Goal: Task Accomplishment & Management: Complete application form

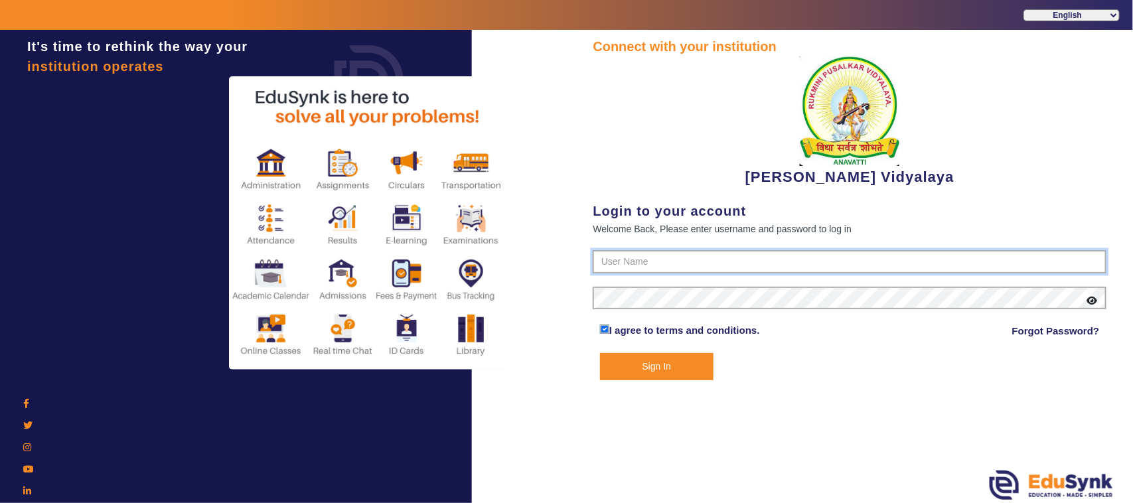
type input "1236547891"
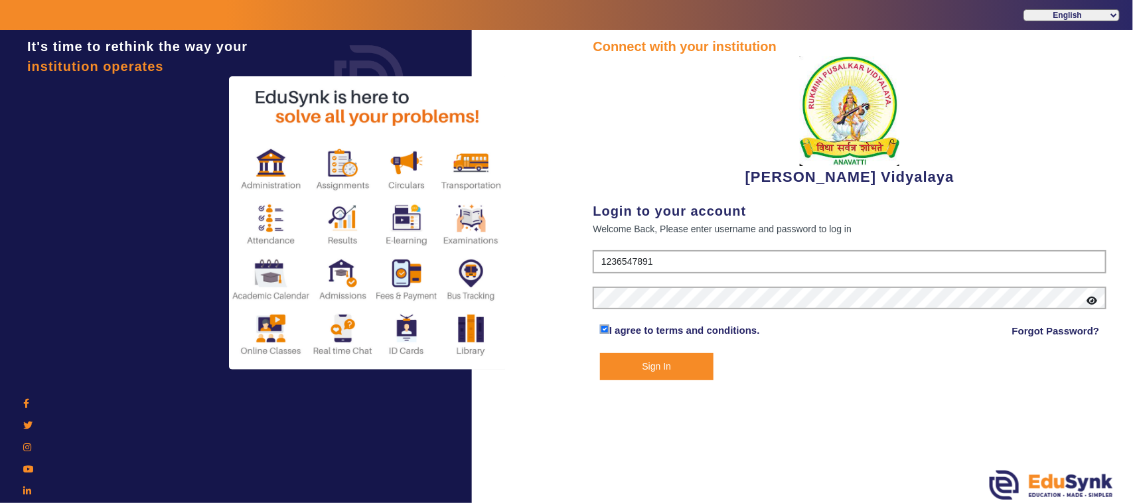
click at [641, 365] on button "Sign In" at bounding box center [657, 366] width 114 height 27
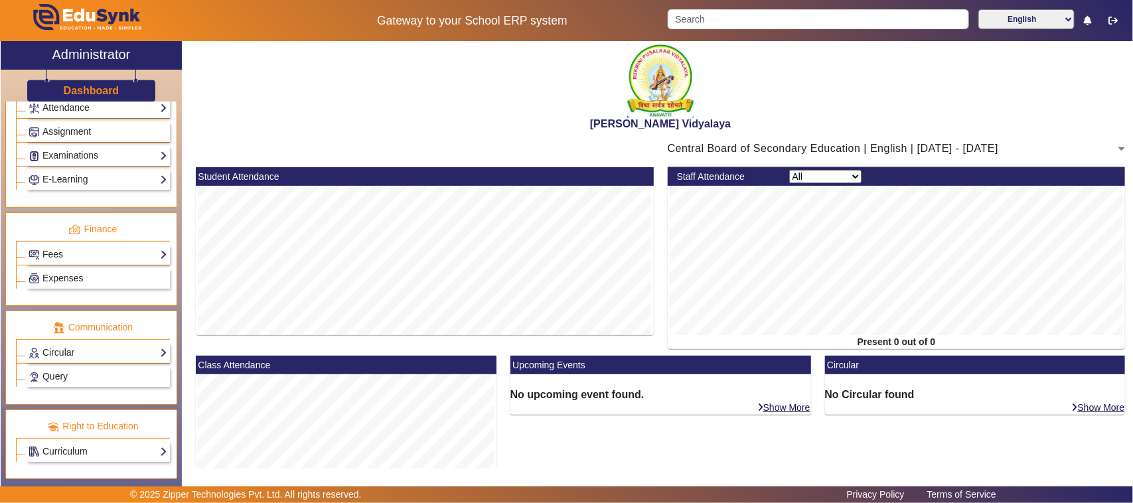
scroll to position [603, 0]
click at [54, 251] on link "Fees" at bounding box center [98, 254] width 139 height 15
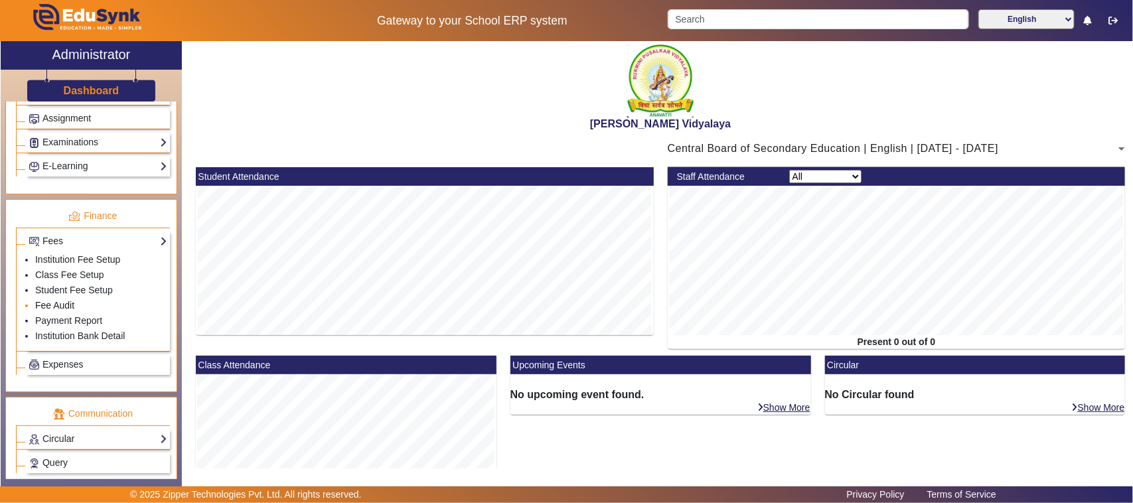
click at [58, 311] on link "Fee Audit" at bounding box center [54, 305] width 39 height 11
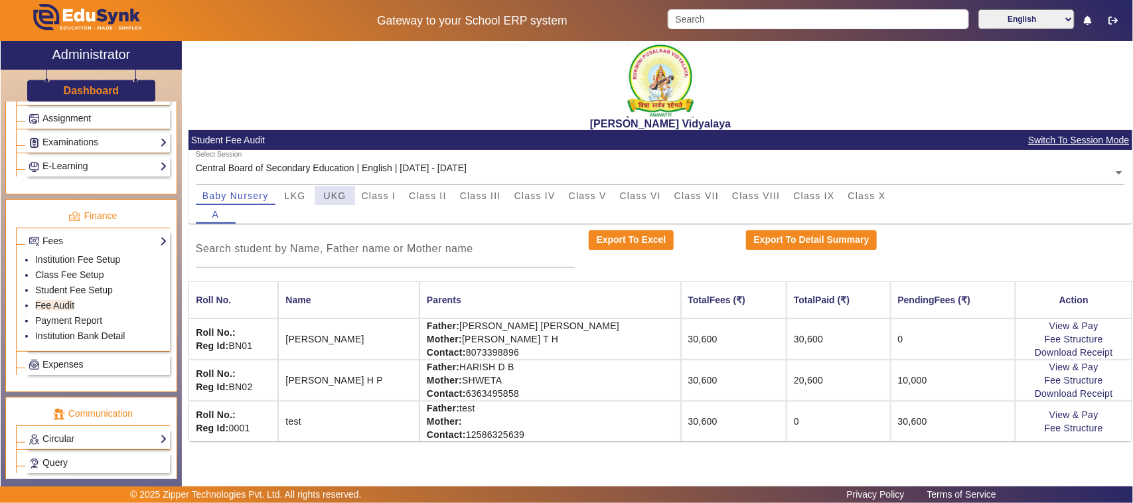
click at [332, 194] on span "UKG" at bounding box center [335, 195] width 23 height 9
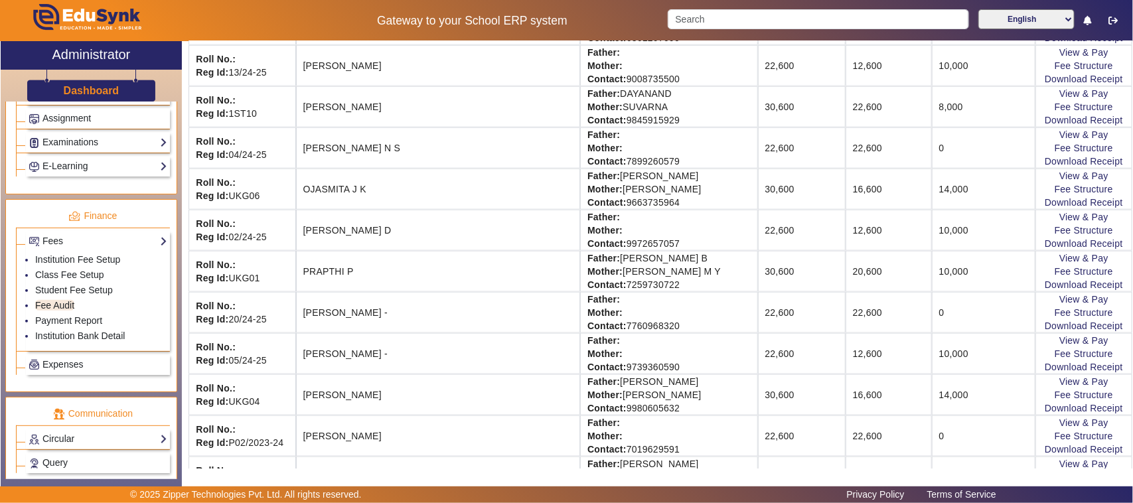
scroll to position [664, 0]
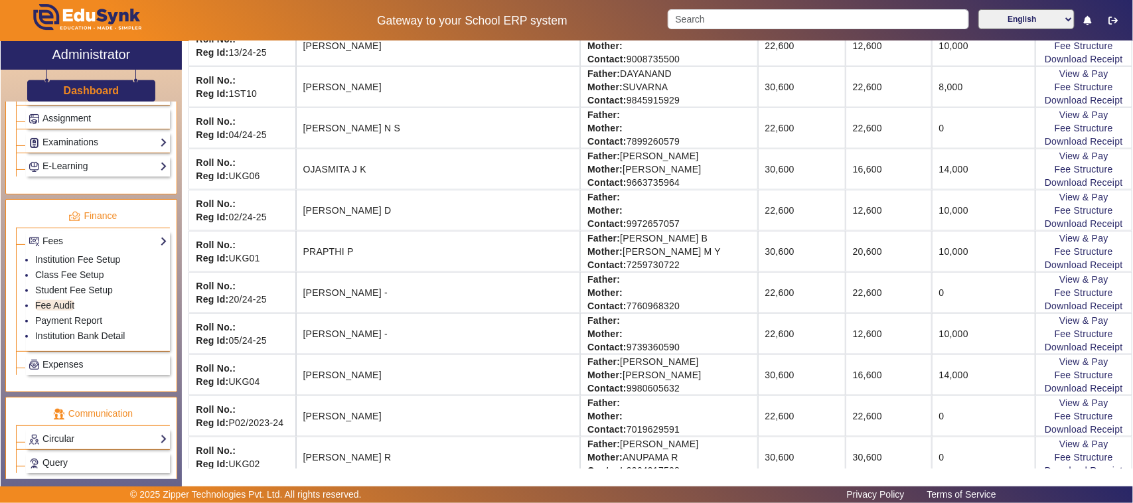
click at [462, 319] on td "Punarvi -" at bounding box center [438, 333] width 285 height 41
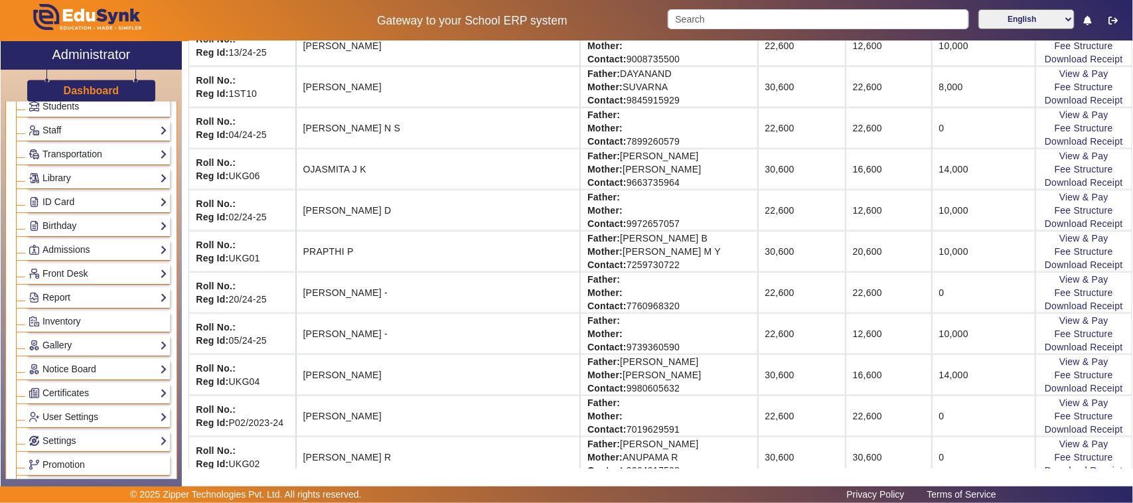
scroll to position [22, 0]
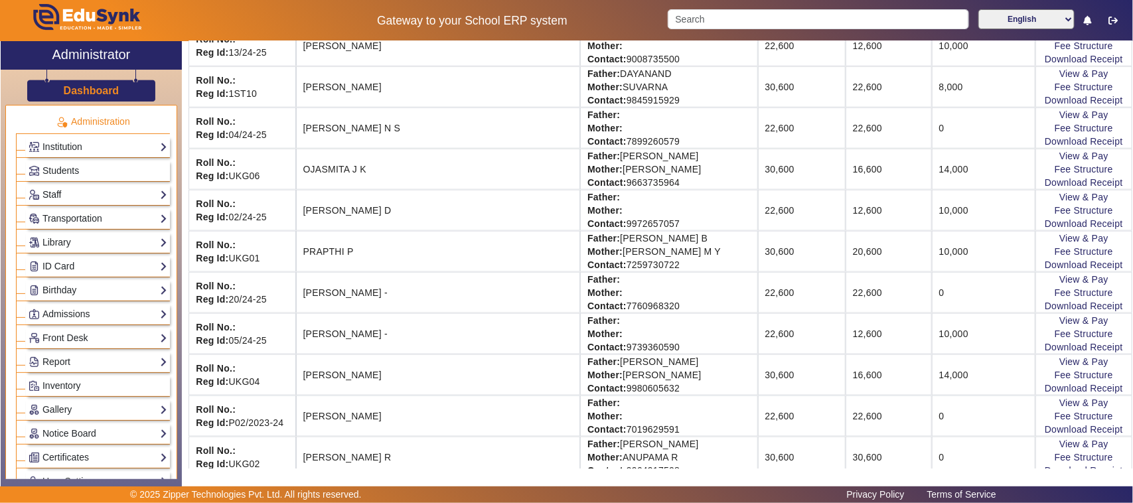
click at [58, 193] on link "Staff" at bounding box center [98, 194] width 139 height 15
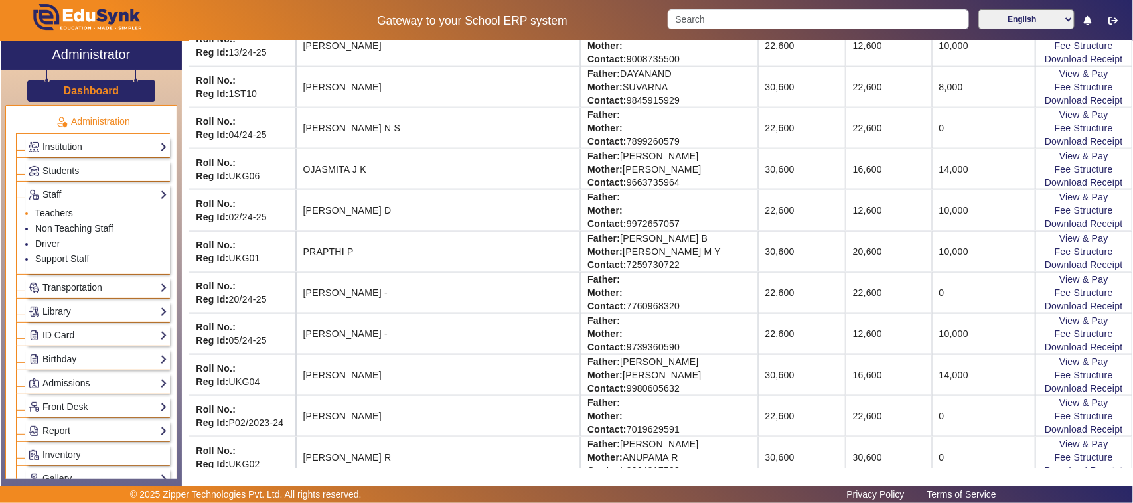
click at [47, 213] on link "Teachers" at bounding box center [54, 213] width 38 height 11
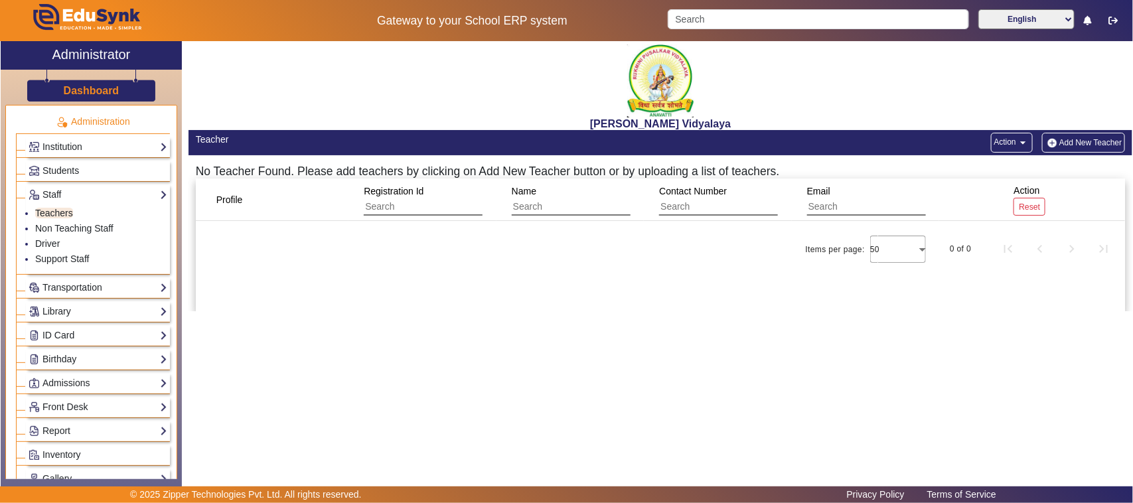
click at [639, 323] on div "Rukmini Pusalkar Vidyalaya Teacher Action arrow_drop_down Add New Teacher No Te…" at bounding box center [657, 257] width 951 height 433
click at [241, 201] on span "Profile" at bounding box center [229, 199] width 27 height 11
click at [77, 226] on link "Non Teaching Staff" at bounding box center [74, 228] width 78 height 11
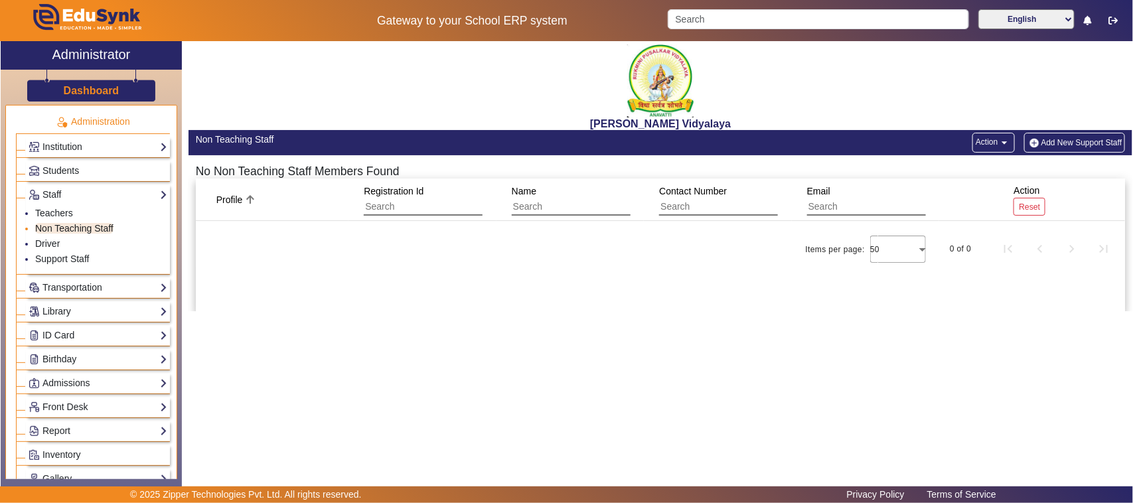
click at [80, 232] on link "Non Teaching Staff" at bounding box center [74, 228] width 78 height 11
click at [1071, 144] on button "Add New Support Staff" at bounding box center [1075, 143] width 102 height 20
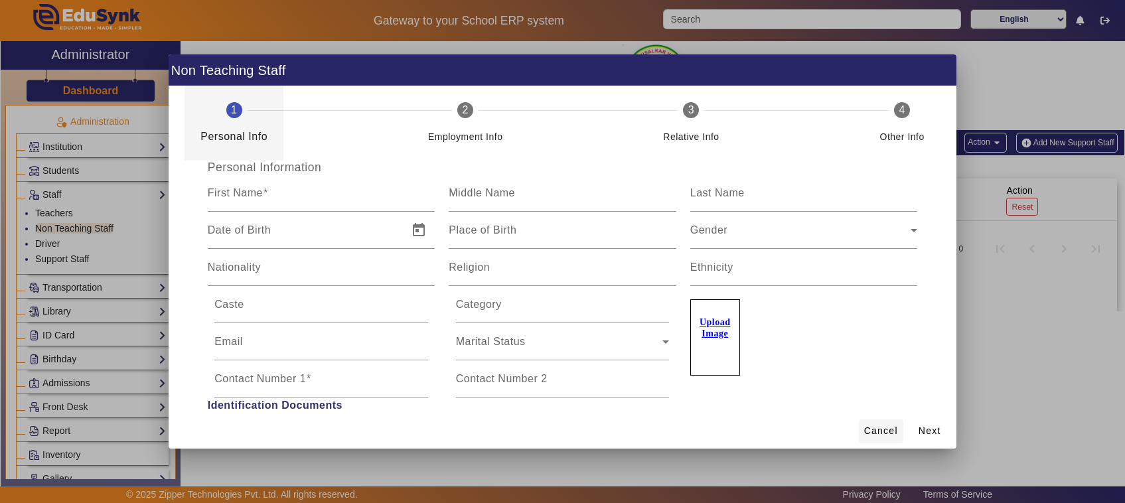
click at [895, 429] on span "Cancel" at bounding box center [881, 431] width 34 height 14
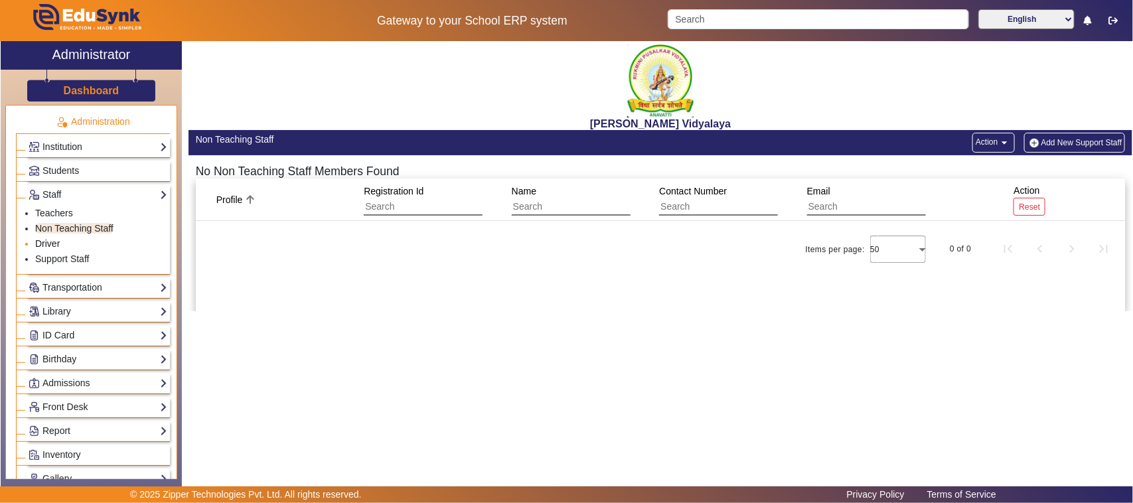
click at [50, 241] on link "Driver" at bounding box center [47, 243] width 25 height 11
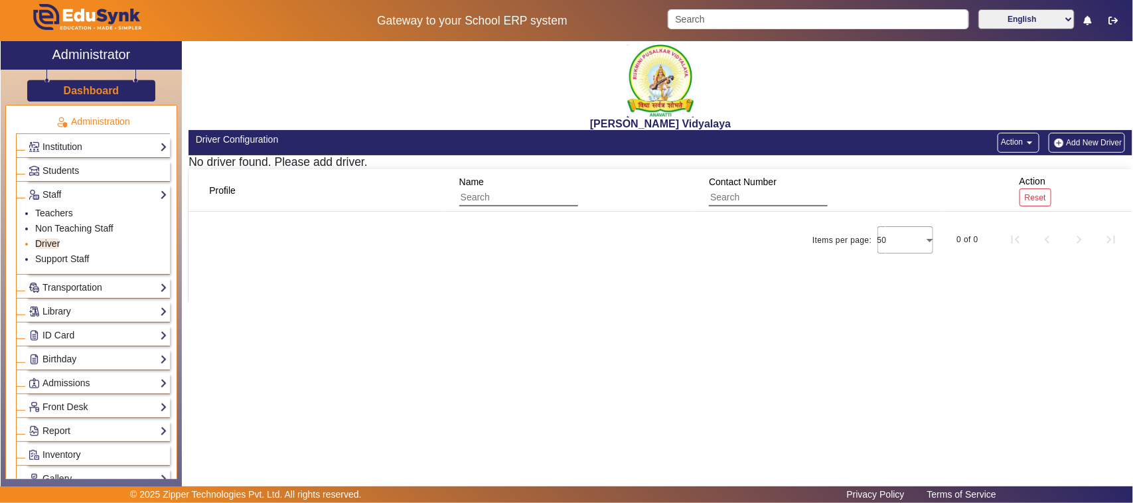
click at [54, 246] on link "Driver" at bounding box center [47, 243] width 25 height 11
click at [98, 228] on link "Non Teaching Staff" at bounding box center [74, 228] width 78 height 11
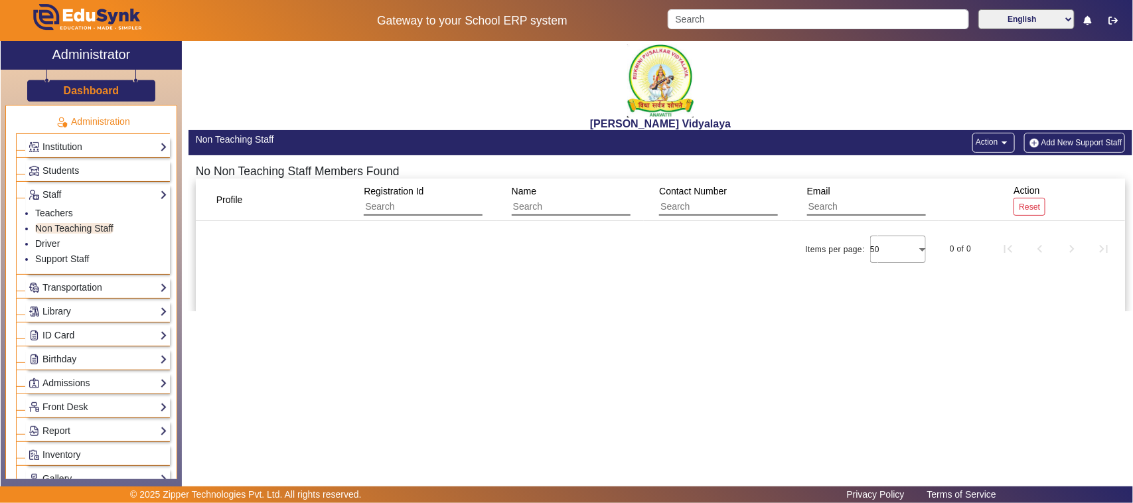
click at [1047, 144] on button "Add New Support Staff" at bounding box center [1075, 143] width 102 height 20
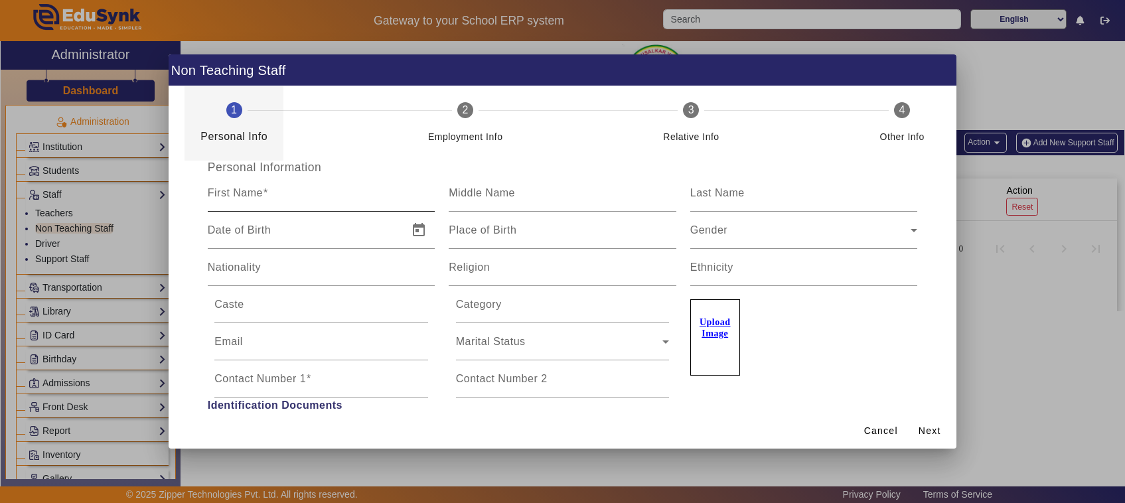
click at [248, 194] on mat-label "First Name" at bounding box center [235, 192] width 55 height 11
click at [248, 194] on input "First Name" at bounding box center [322, 199] width 228 height 16
type input "Rekha"
click at [506, 201] on input "Middle Name" at bounding box center [563, 199] width 228 height 16
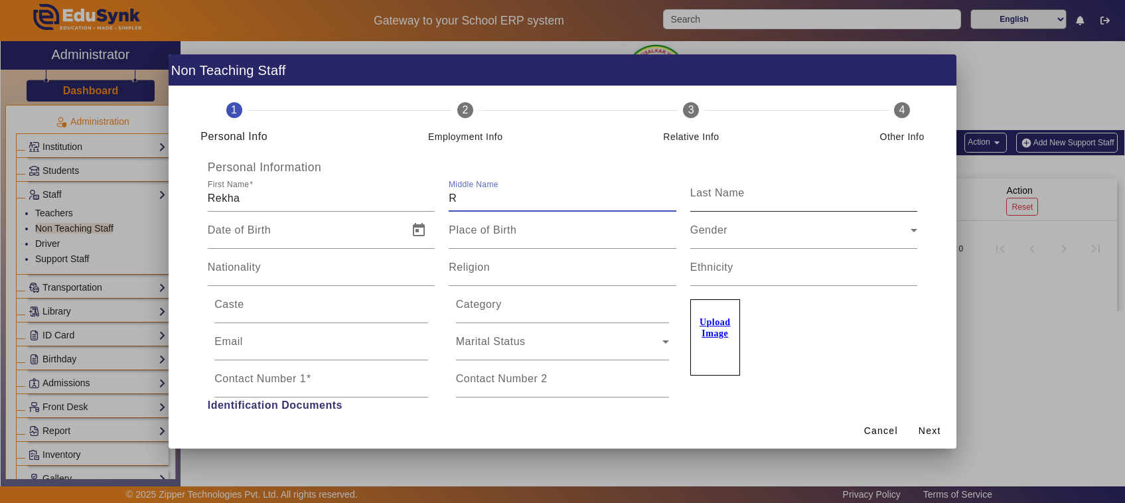
type input "R"
click at [701, 198] on mat-label "Last Name" at bounding box center [717, 192] width 54 height 11
click at [701, 198] on input "Last Name" at bounding box center [804, 199] width 228 height 16
type input "Hiremath"
click at [408, 233] on span "Open calendar" at bounding box center [419, 230] width 32 height 32
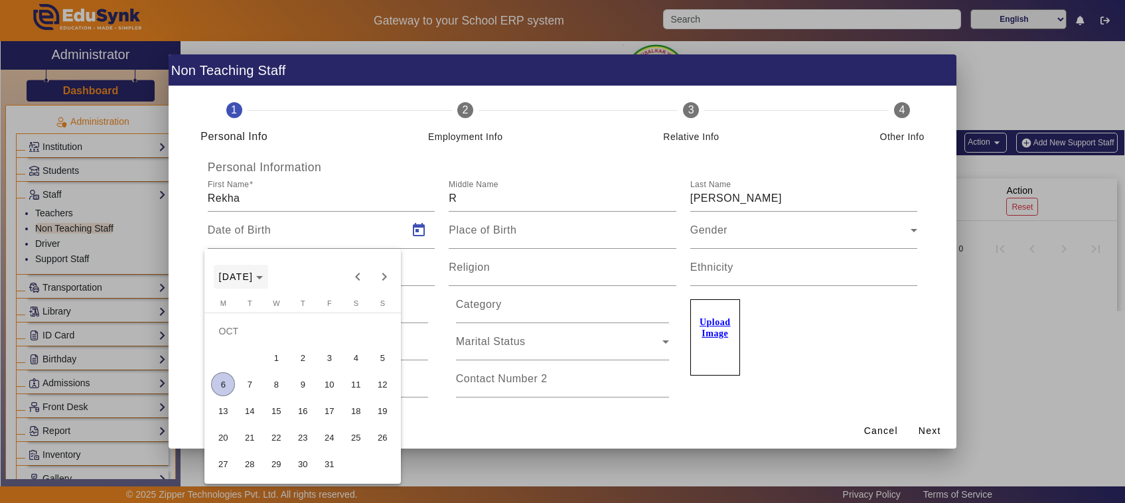
click at [260, 282] on span "Choose month and year" at bounding box center [241, 277] width 55 height 32
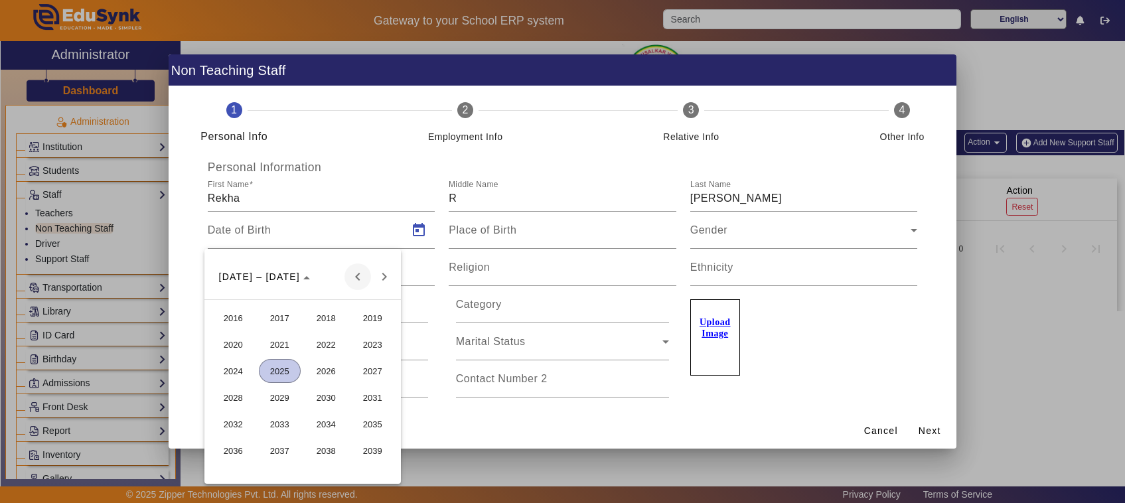
click at [352, 279] on span "Previous 24 years" at bounding box center [358, 277] width 27 height 27
click at [387, 272] on span "Next 24 years" at bounding box center [384, 277] width 27 height 27
click at [362, 352] on span "1999" at bounding box center [373, 345] width 42 height 24
click at [247, 370] on span "MAY" at bounding box center [233, 371] width 42 height 24
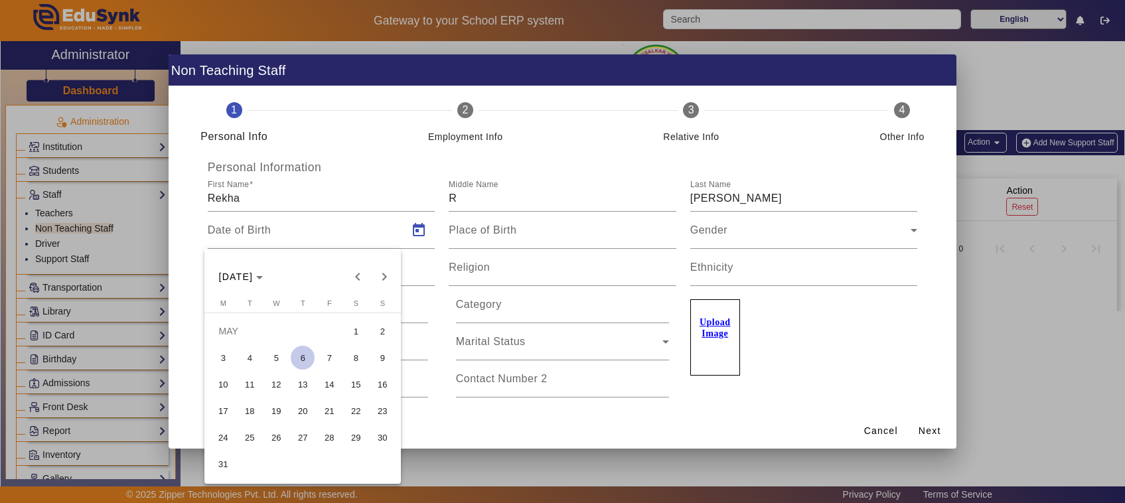
click at [246, 405] on span "18" at bounding box center [250, 411] width 24 height 24
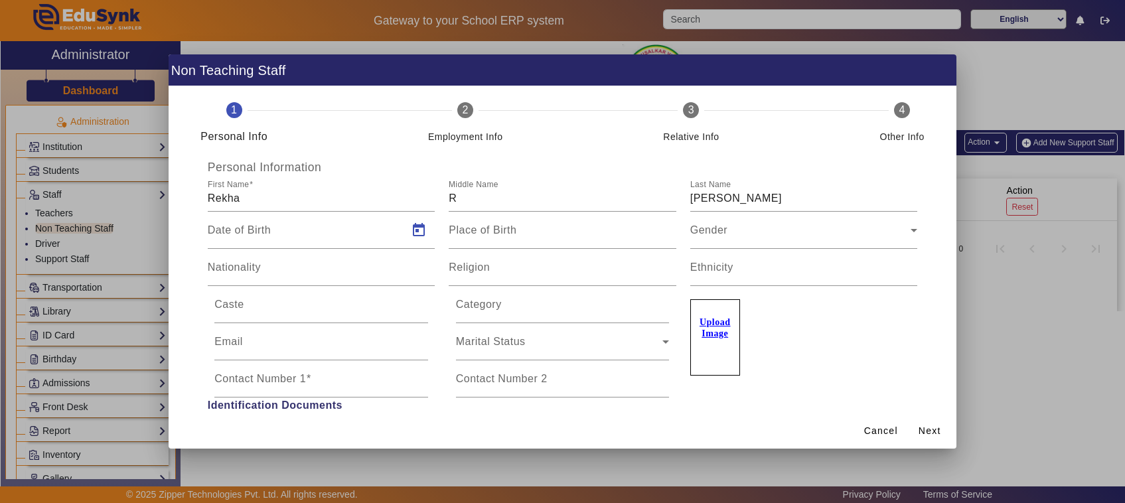
type input "18/05/1999"
click at [483, 242] on input "Place of Birth" at bounding box center [563, 236] width 228 height 16
type input "Haveri"
click at [753, 230] on div "Gender" at bounding box center [800, 236] width 221 height 16
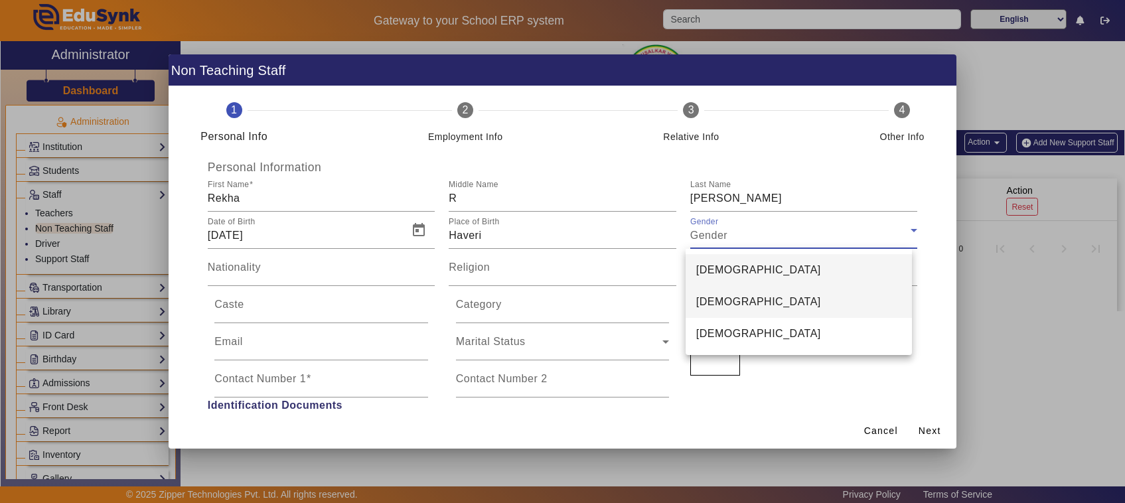
click at [724, 302] on span "Female" at bounding box center [758, 302] width 125 height 16
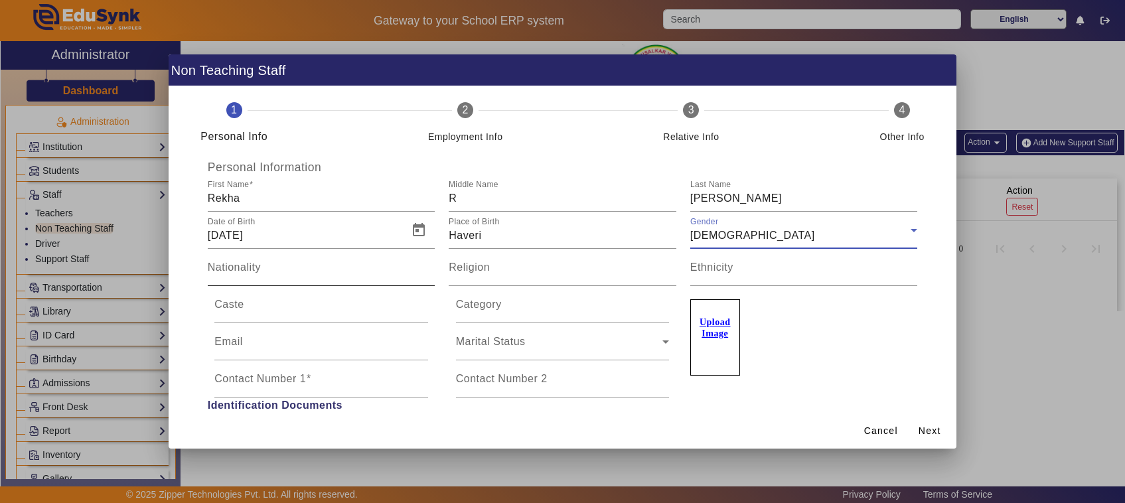
click at [283, 279] on input "Nationality" at bounding box center [322, 273] width 228 height 16
type input "Indian"
click at [518, 270] on input "Religion" at bounding box center [563, 273] width 228 height 16
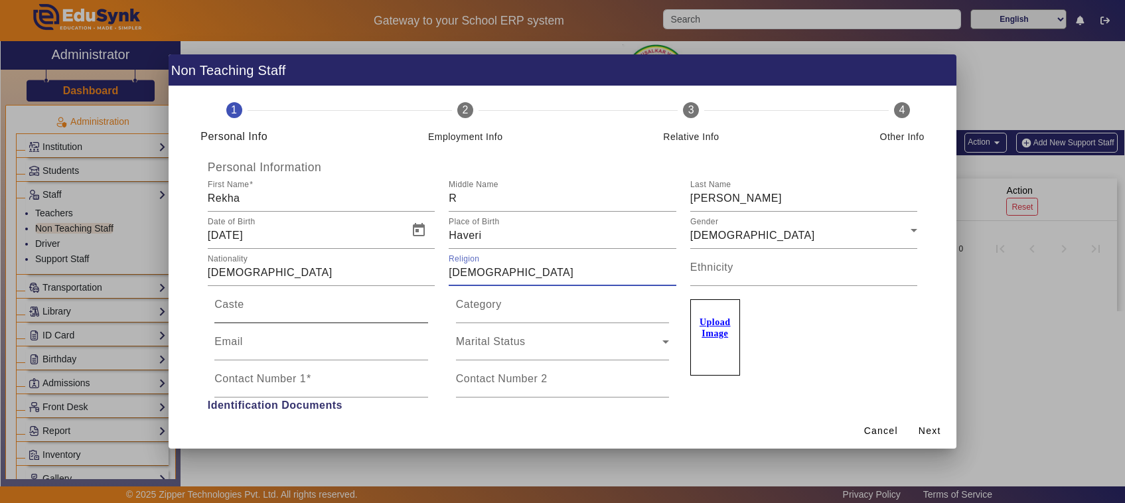
type input "Hindu"
click at [329, 303] on input "Caste" at bounding box center [321, 310] width 214 height 16
drag, startPoint x: 258, startPoint y: 311, endPoint x: 194, endPoint y: 312, distance: 63.7
click at [194, 312] on div "Personal Information First Name Rekha Middle Name R Last Name Hiremath Date of …" at bounding box center [563, 418] width 756 height 515
click at [214, 310] on input "Lingayath" at bounding box center [321, 310] width 214 height 16
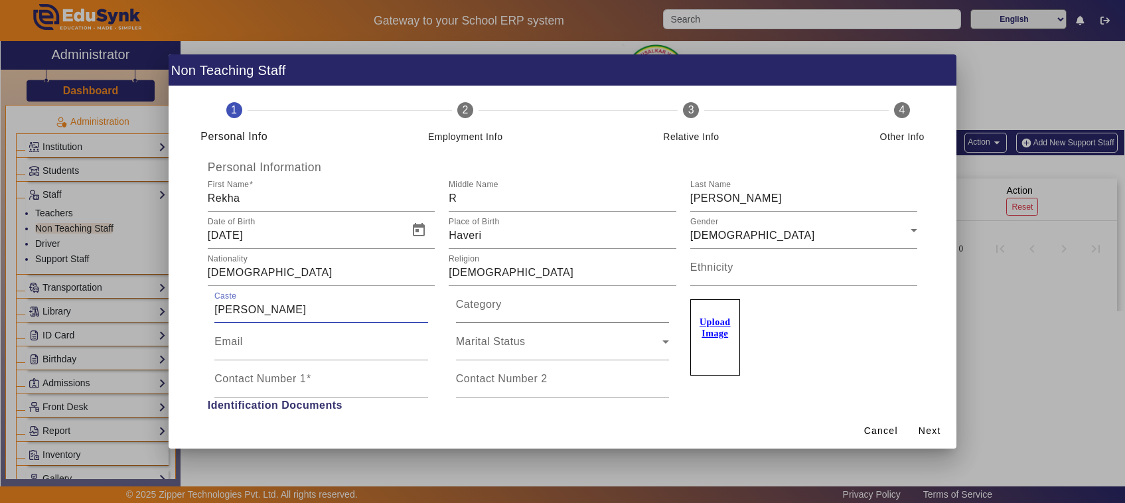
type input "Veerashaiva Lingayath"
click at [508, 312] on input "Category" at bounding box center [563, 310] width 214 height 16
type input "III B"
click at [515, 352] on span "Marital Status" at bounding box center [559, 347] width 207 height 16
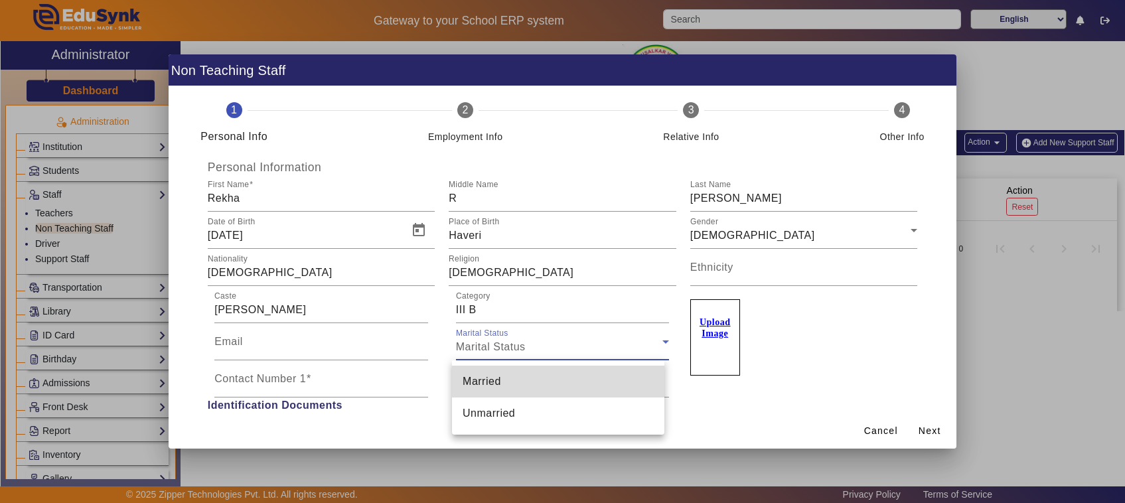
click at [493, 385] on span "Married" at bounding box center [482, 382] width 39 height 16
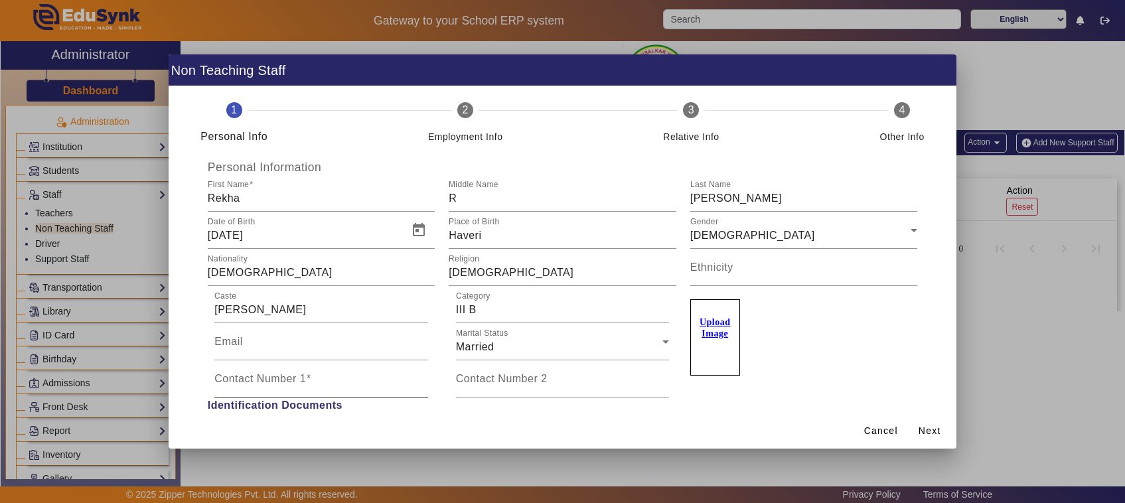
click at [296, 384] on mat-label "Contact Number 1" at bounding box center [260, 378] width 92 height 11
click at [296, 385] on input "Contact Number 1" at bounding box center [321, 384] width 214 height 16
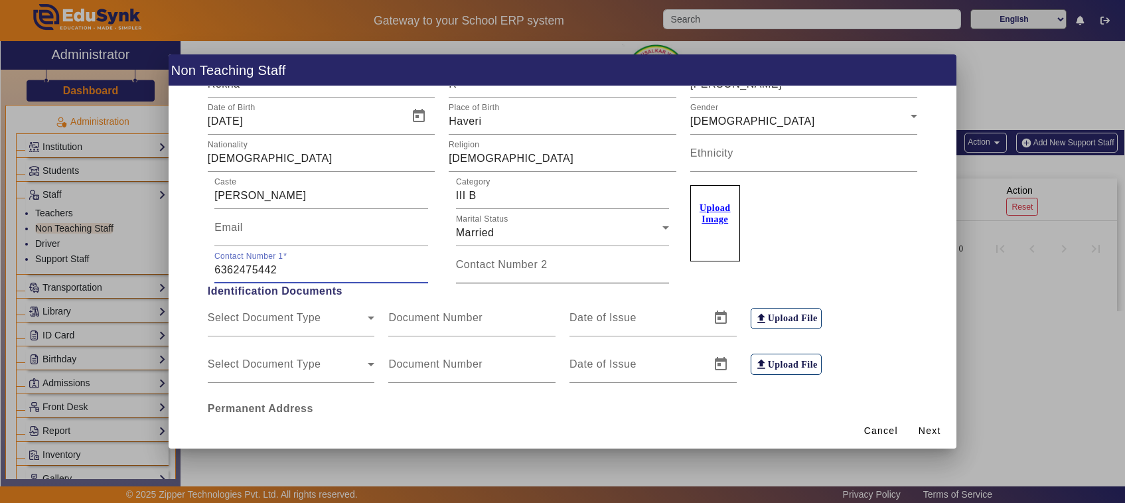
scroll to position [83, 0]
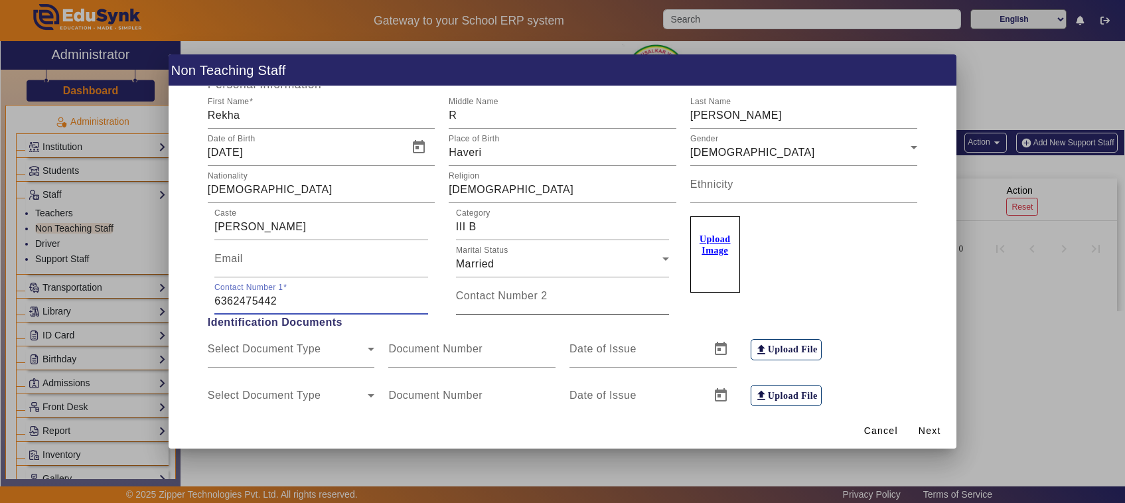
type input "6362475442"
click at [500, 299] on mat-label "Contact Number 2" at bounding box center [502, 295] width 92 height 11
click at [500, 299] on input "Contact Number 2" at bounding box center [563, 301] width 214 height 16
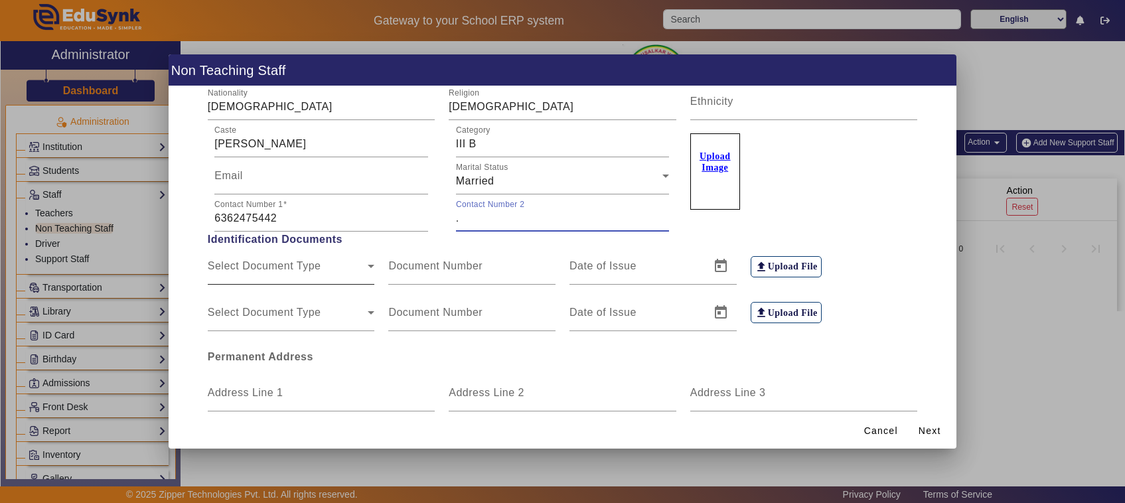
type input "."
click at [339, 267] on div "Select Document Type" at bounding box center [288, 272] width 161 height 16
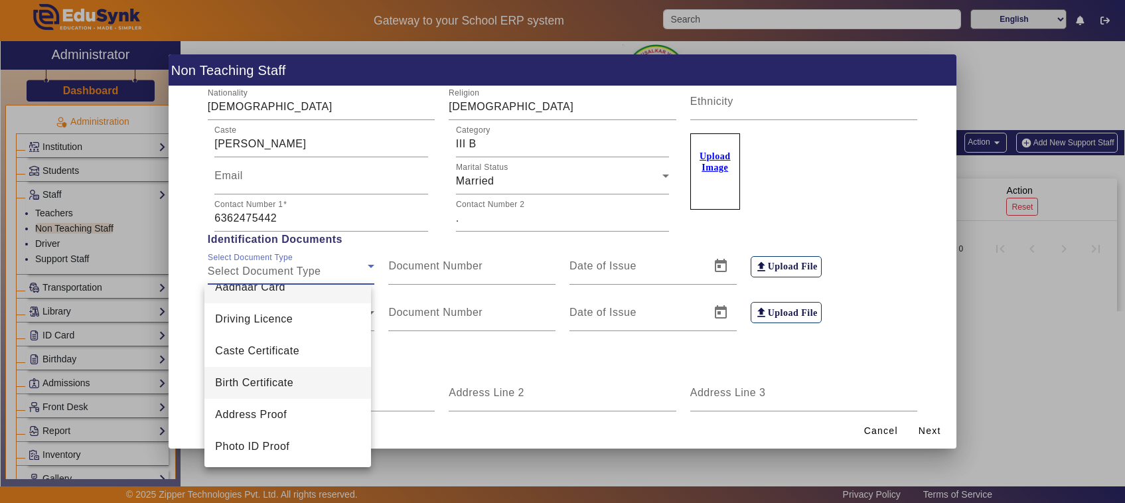
scroll to position [0, 0]
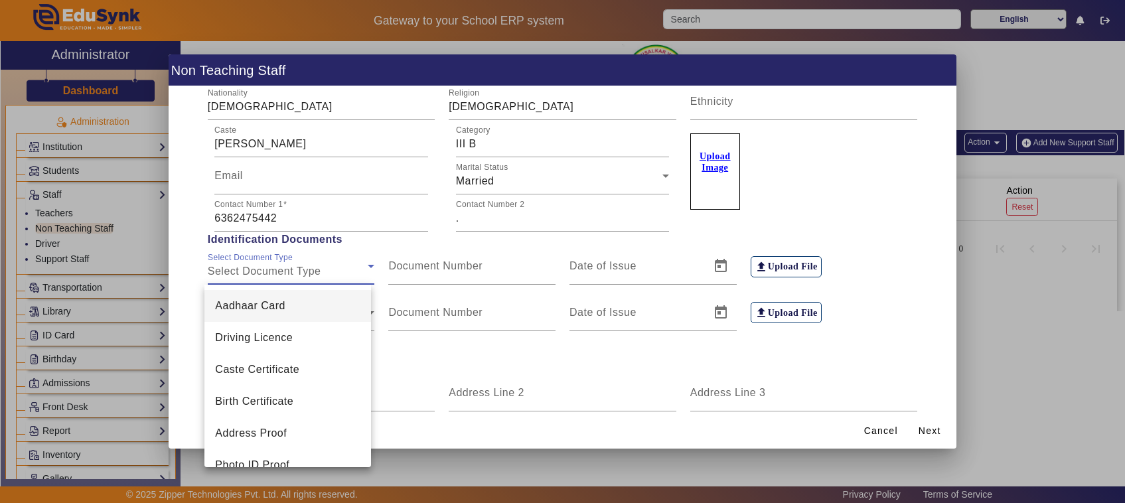
click at [323, 266] on div at bounding box center [562, 251] width 1125 height 503
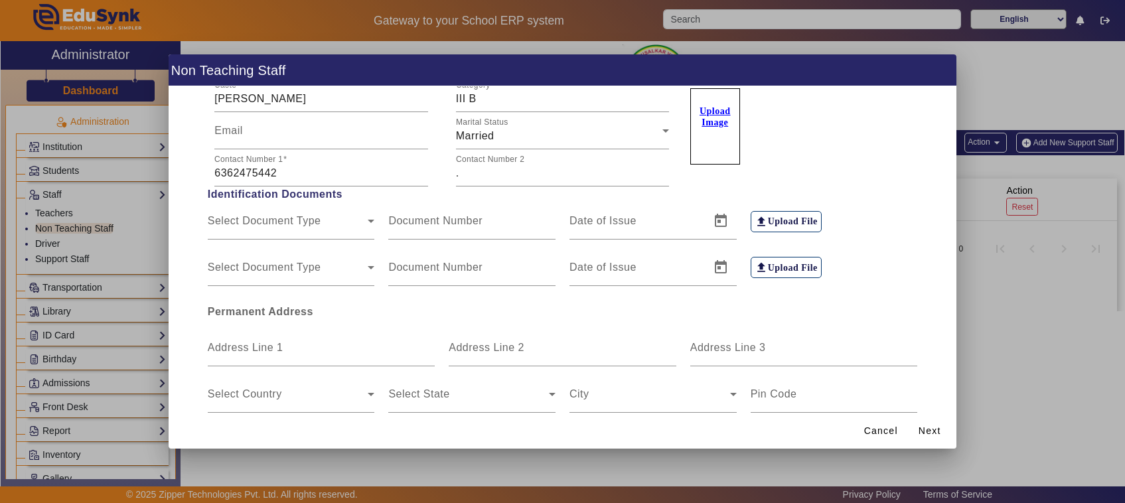
scroll to position [249, 0]
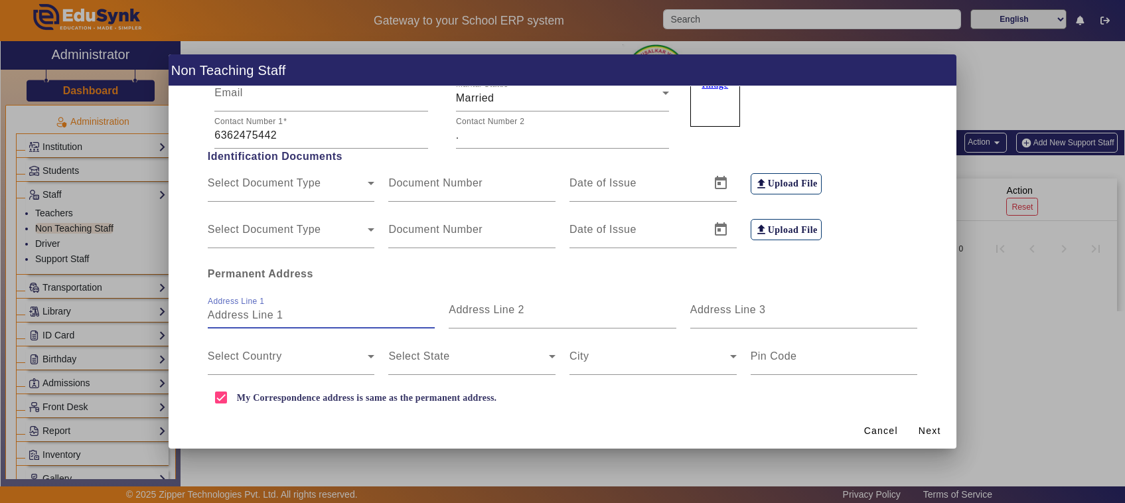
click at [229, 322] on input "Address Line 1" at bounding box center [322, 315] width 228 height 16
type input "Lakkavalli"
click at [336, 360] on span at bounding box center [288, 362] width 161 height 16
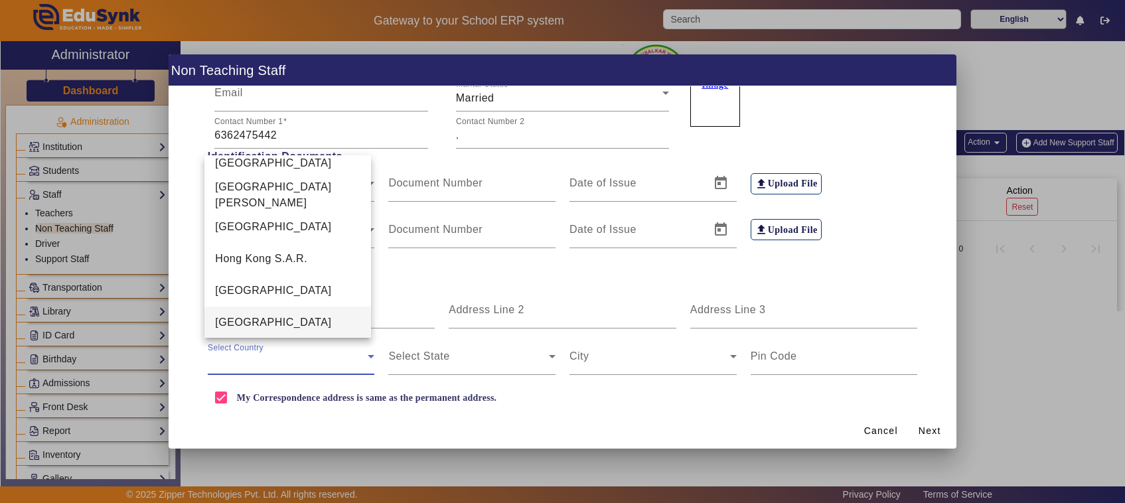
scroll to position [3091, 0]
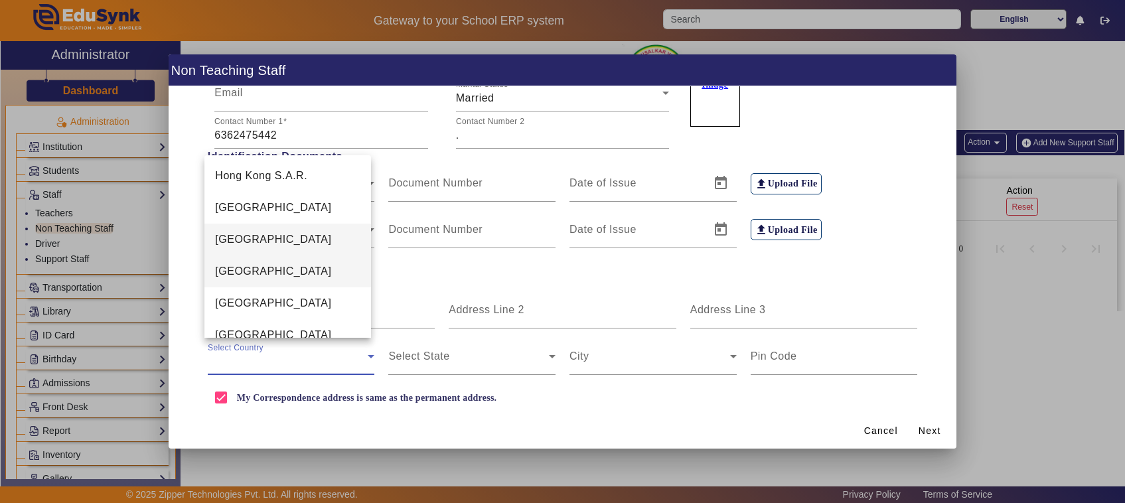
click at [250, 272] on mat-option "India" at bounding box center [287, 272] width 167 height 32
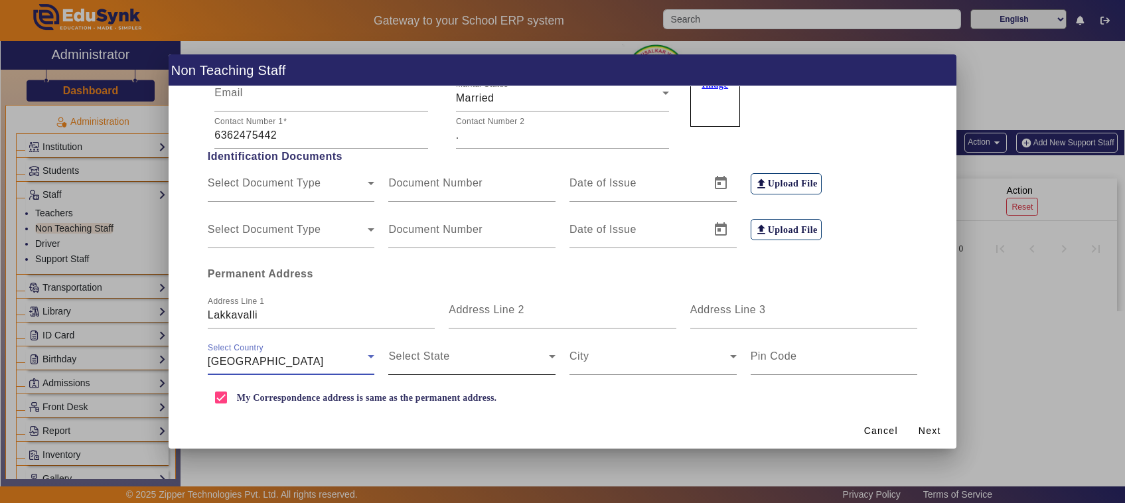
click at [455, 362] on span at bounding box center [468, 362] width 161 height 16
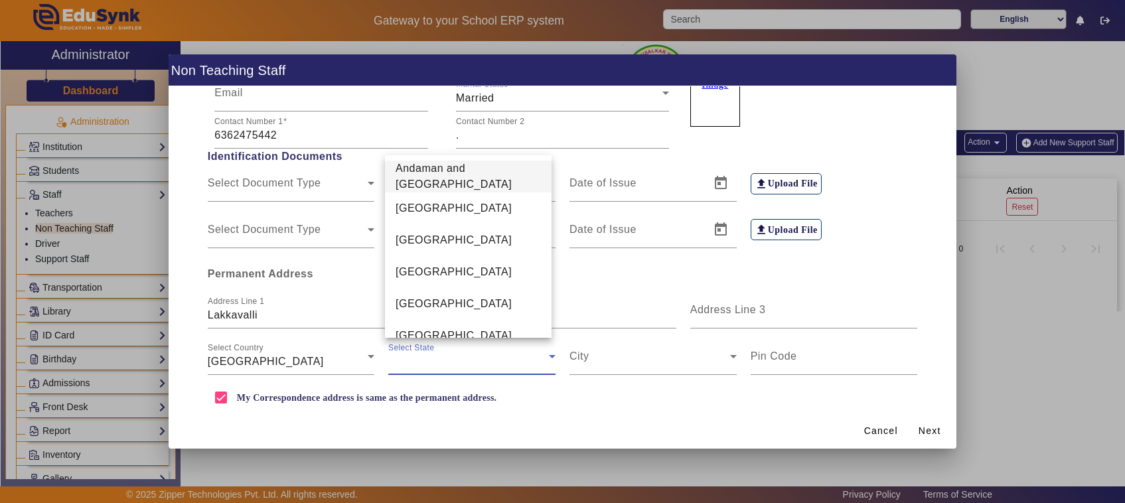
scroll to position [333, 0]
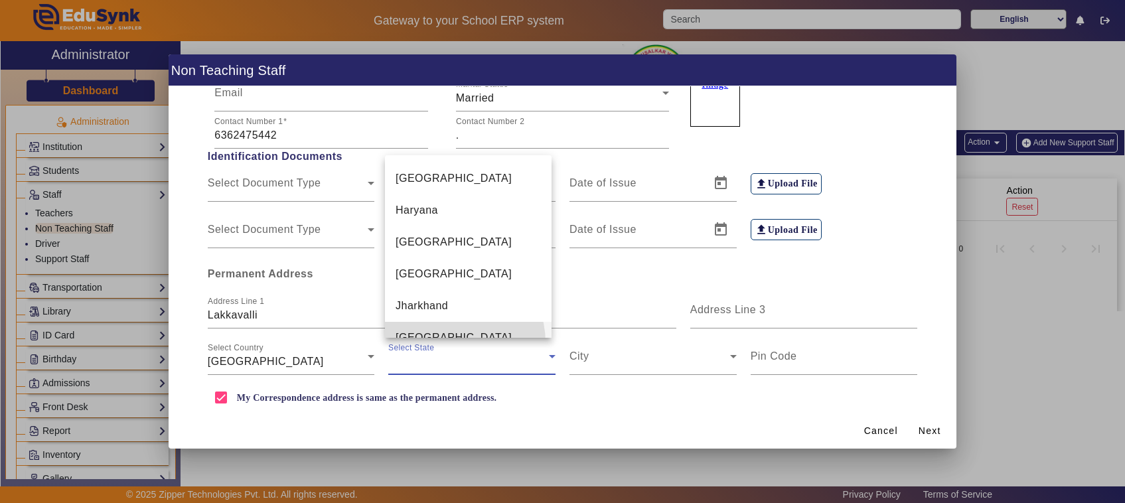
click at [445, 330] on span "Karnataka" at bounding box center [454, 338] width 116 height 16
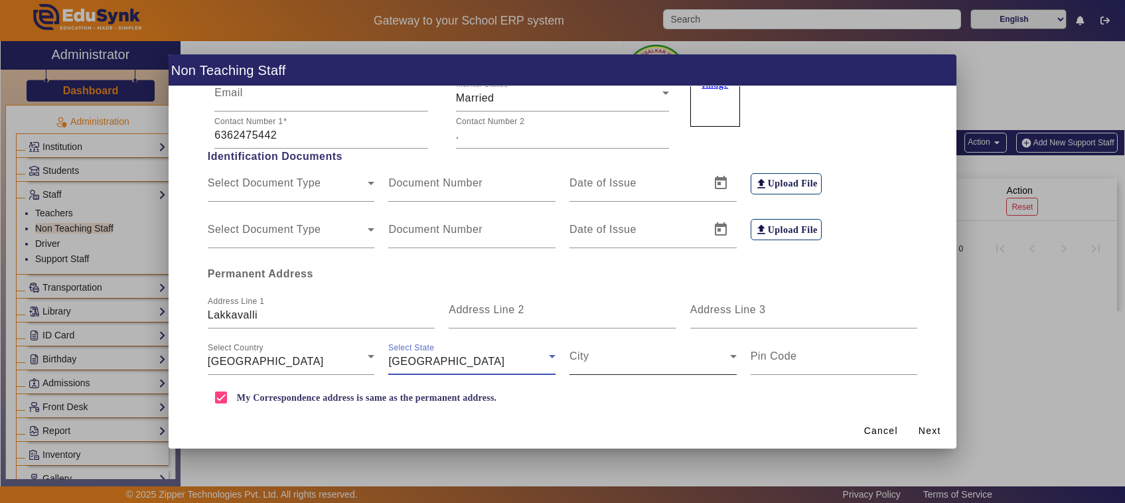
click at [578, 365] on span at bounding box center [650, 362] width 161 height 16
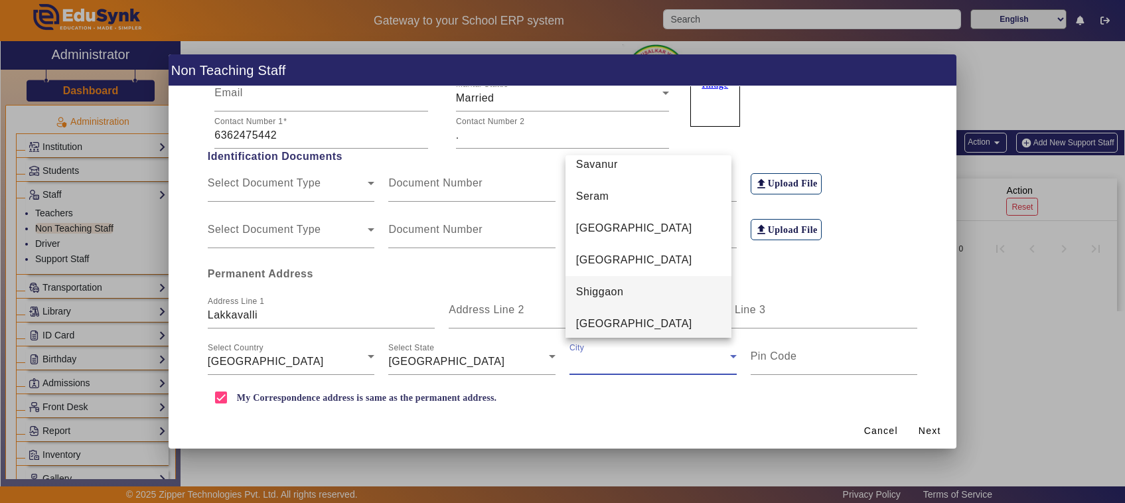
scroll to position [6258, 0]
click at [612, 323] on span "Shimoga" at bounding box center [598, 323] width 44 height 16
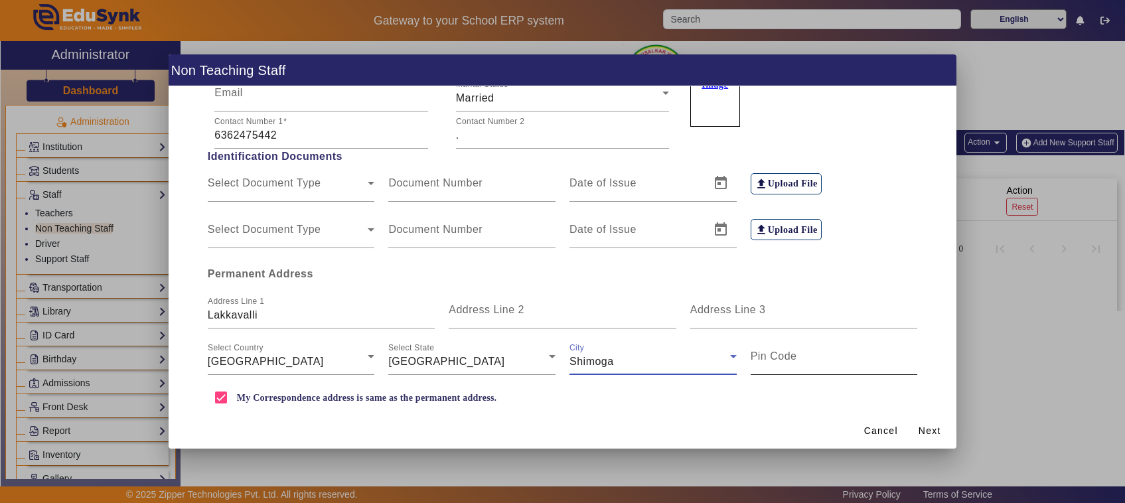
click at [775, 360] on mat-label "Pin Code" at bounding box center [774, 355] width 46 height 11
click at [775, 360] on input "Pin Code" at bounding box center [834, 362] width 167 height 16
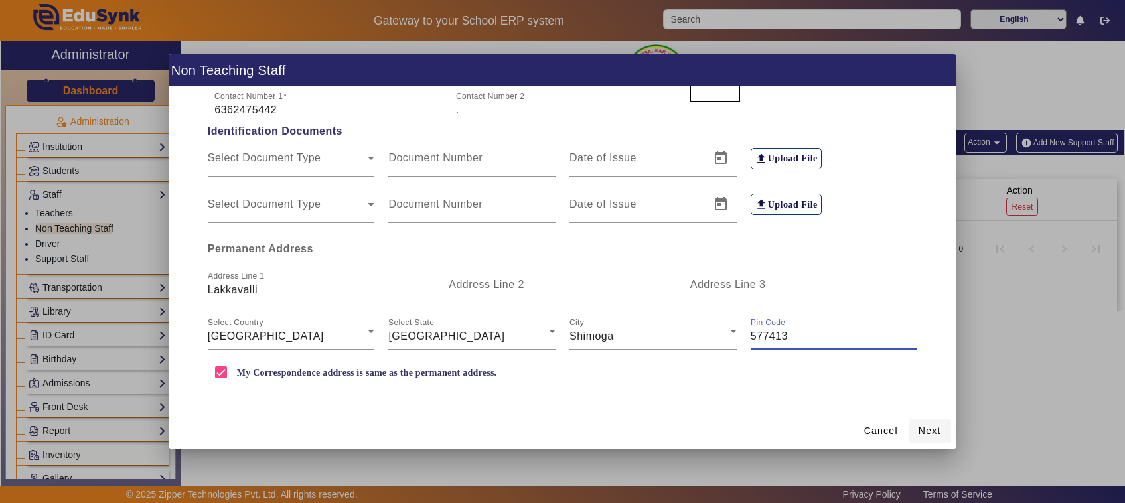
type input "577413"
click at [934, 429] on span "Next" at bounding box center [930, 431] width 23 height 14
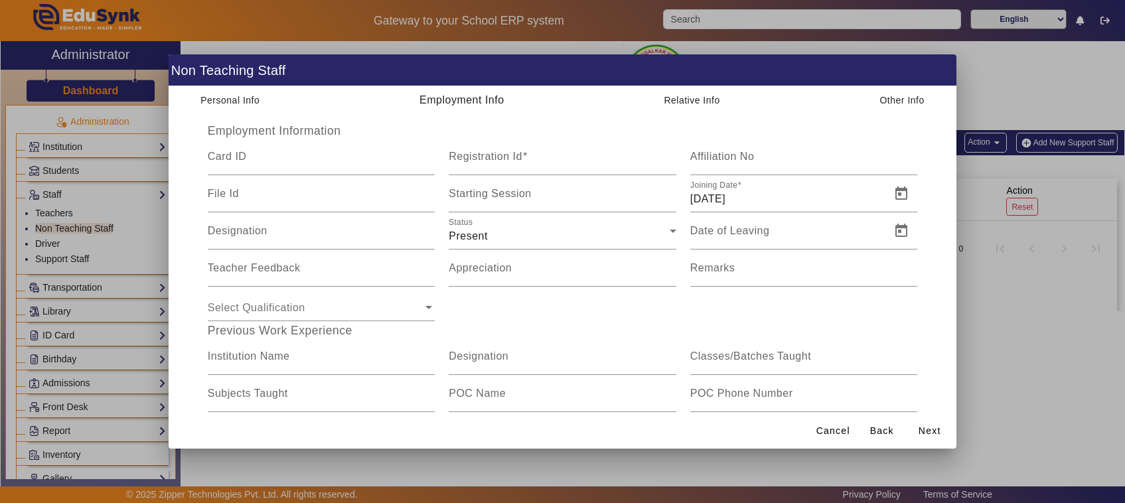
scroll to position [0, 0]
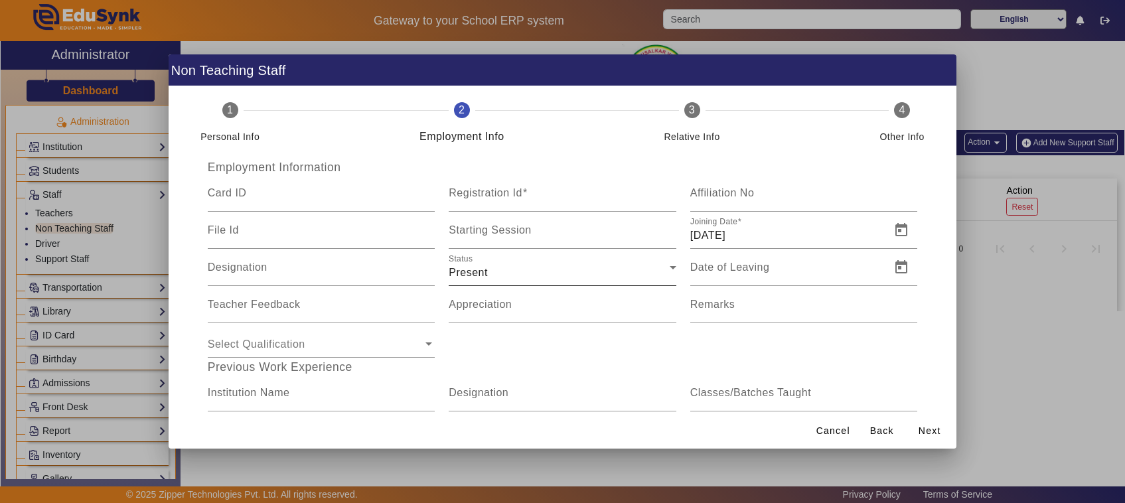
click at [525, 263] on div "Status Present" at bounding box center [563, 267] width 228 height 37
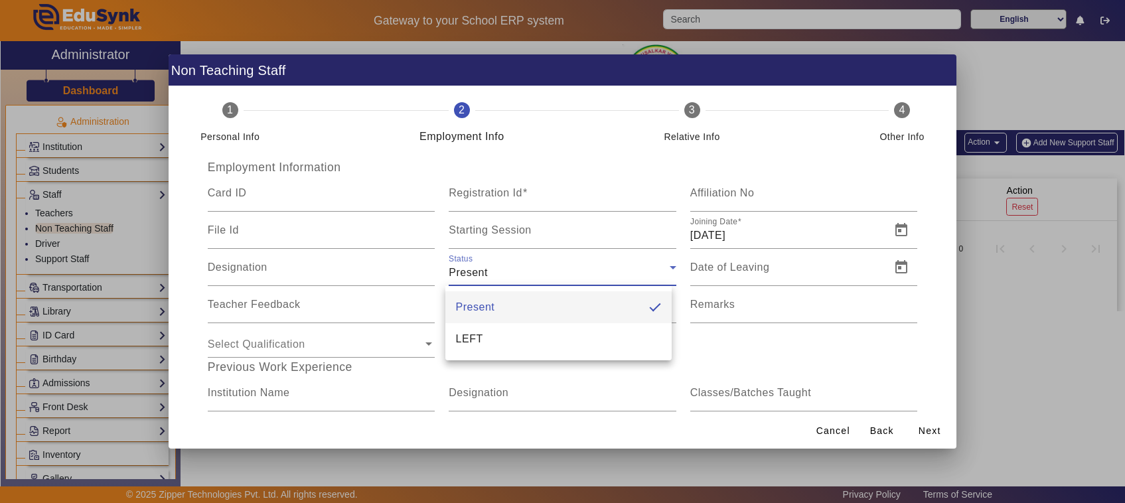
click at [462, 277] on div at bounding box center [562, 251] width 1125 height 503
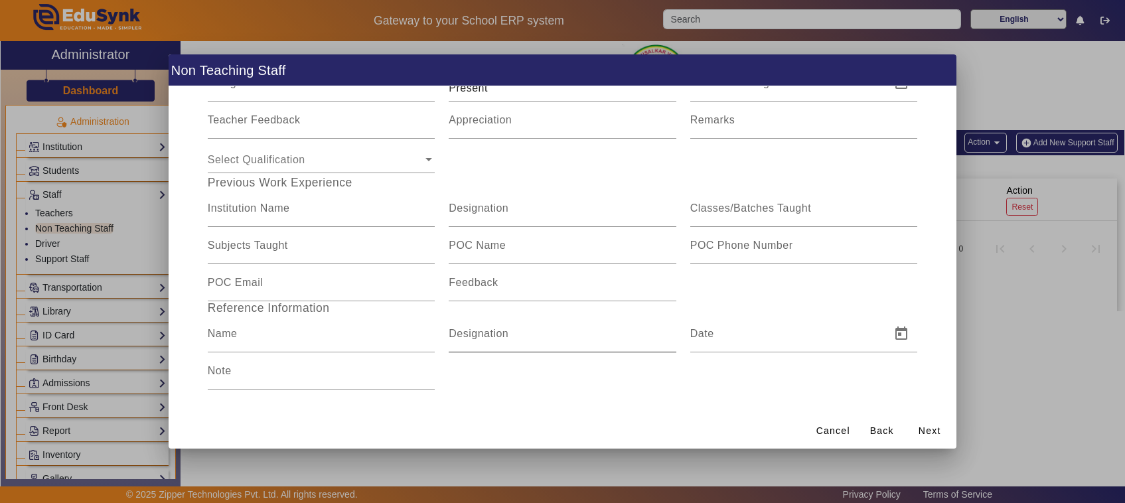
scroll to position [189, 0]
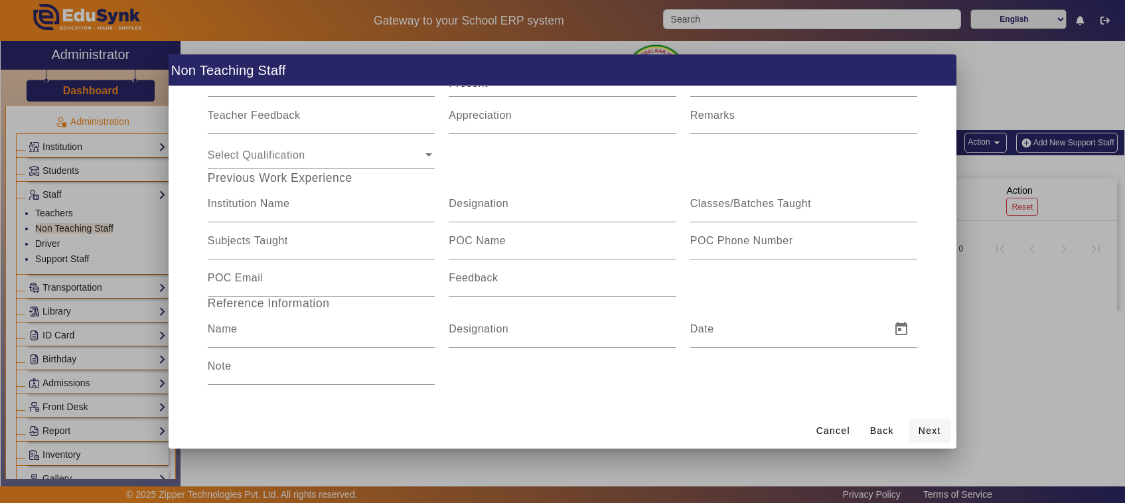
click at [925, 430] on span "Next" at bounding box center [930, 431] width 23 height 14
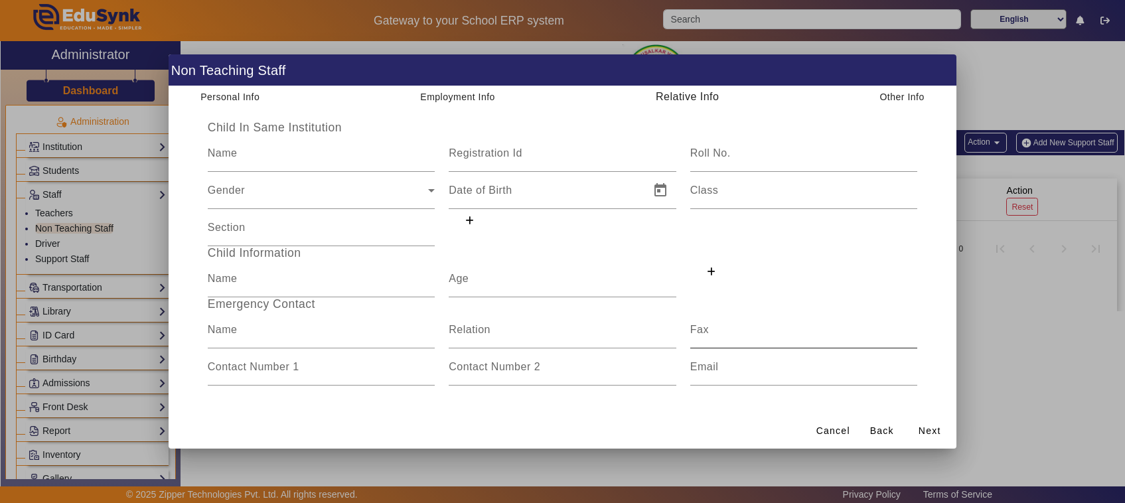
scroll to position [40, 0]
click at [931, 429] on span "Next" at bounding box center [930, 431] width 23 height 14
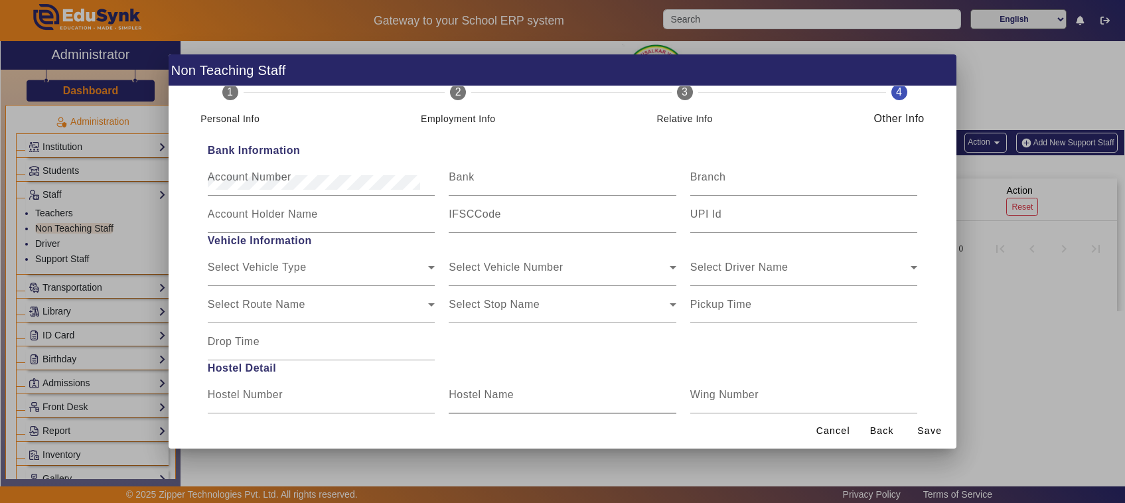
scroll to position [0, 0]
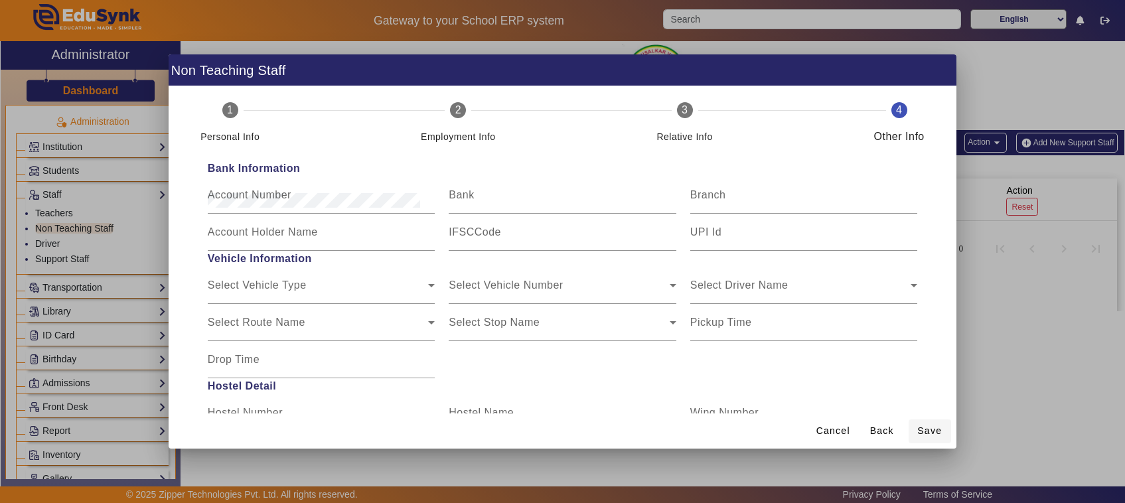
click at [933, 429] on span "Save" at bounding box center [929, 431] width 25 height 14
click at [880, 429] on span "Back" at bounding box center [882, 431] width 24 height 14
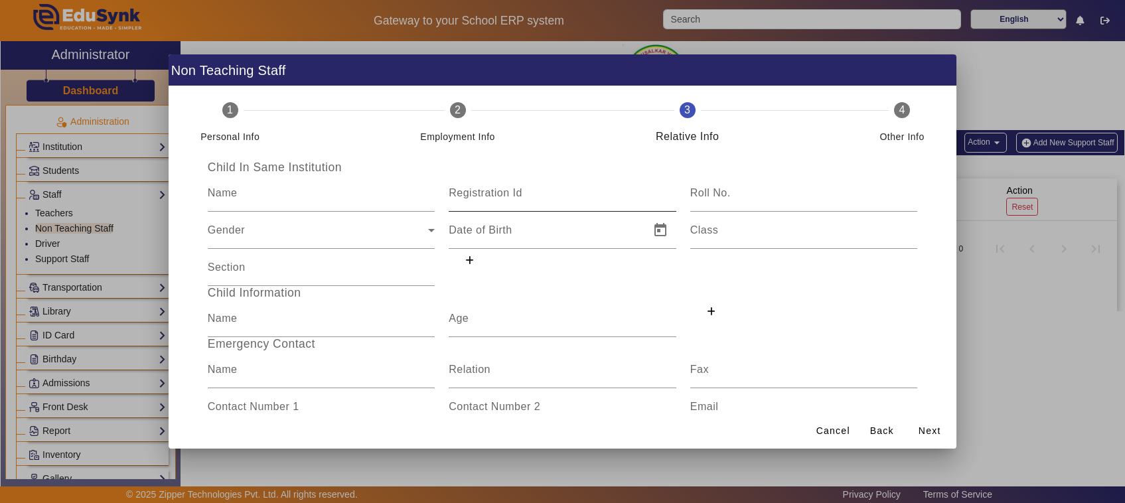
click at [514, 193] on mat-label "Registration Id" at bounding box center [486, 192] width 74 height 11
click at [514, 193] on input "Registration Id" at bounding box center [563, 199] width 228 height 16
click at [520, 238] on input "Date of Birth" at bounding box center [545, 236] width 193 height 16
click at [933, 427] on span "Next" at bounding box center [930, 431] width 23 height 14
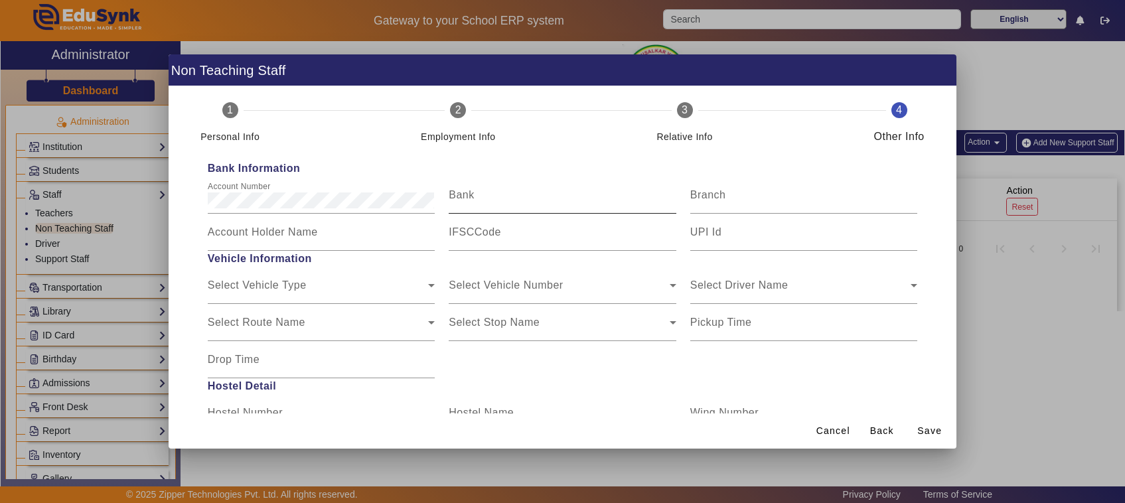
click at [468, 200] on mat-label "Bank" at bounding box center [461, 194] width 25 height 11
click at [468, 200] on input "Bank" at bounding box center [563, 201] width 228 height 16
type input "000000000"
click at [709, 200] on mat-label "Branch" at bounding box center [708, 194] width 36 height 11
click at [709, 200] on input "Branch" at bounding box center [804, 201] width 228 height 16
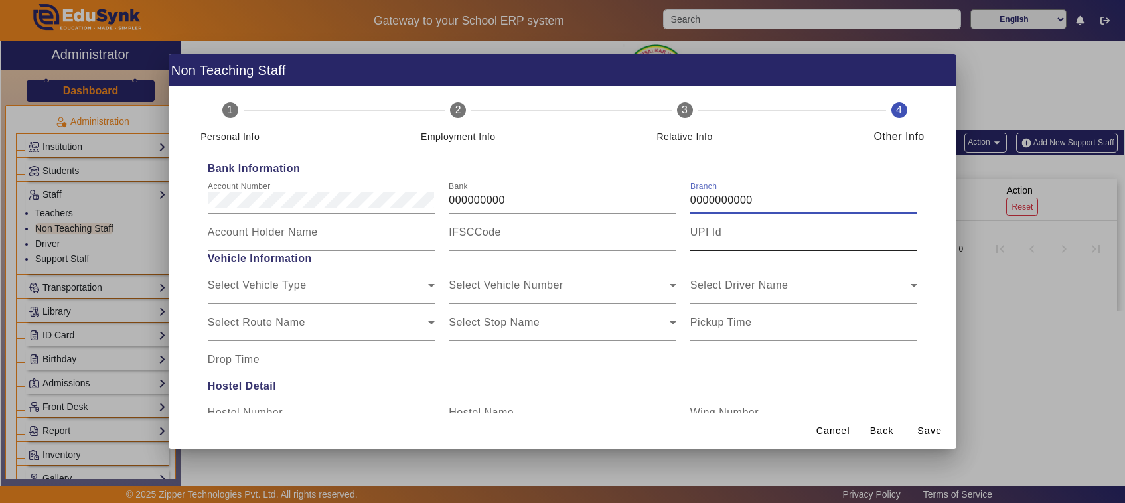
type input "0000000000"
click at [699, 241] on input "UPI Id" at bounding box center [804, 238] width 228 height 16
type input "000000000000"
click at [465, 241] on input "IFSCCode" at bounding box center [563, 238] width 228 height 16
type input "0000000000000"
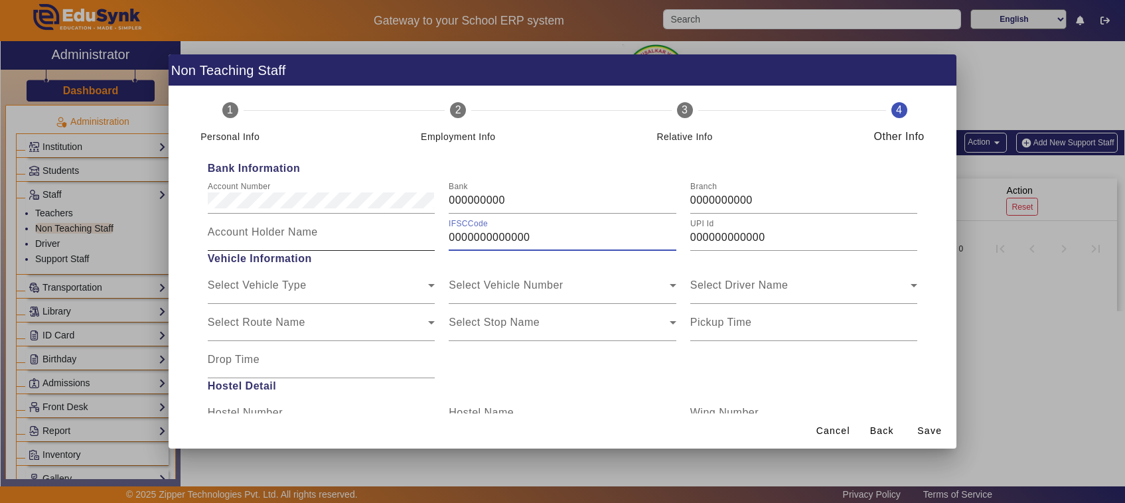
click at [254, 242] on input "Account Holder Name" at bounding box center [322, 238] width 228 height 16
type input "000000000000"
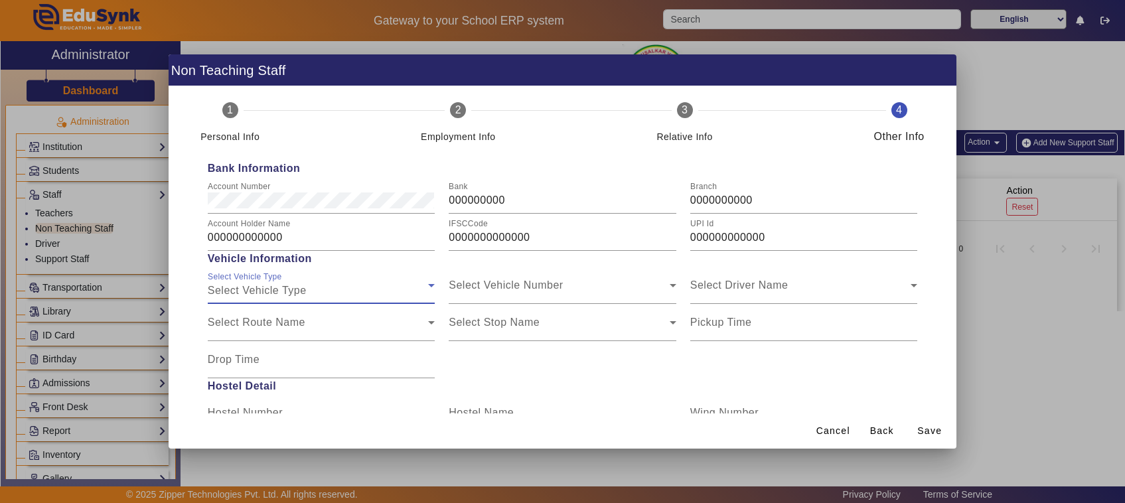
click at [329, 291] on div "Select Vehicle Type" at bounding box center [318, 291] width 221 height 16
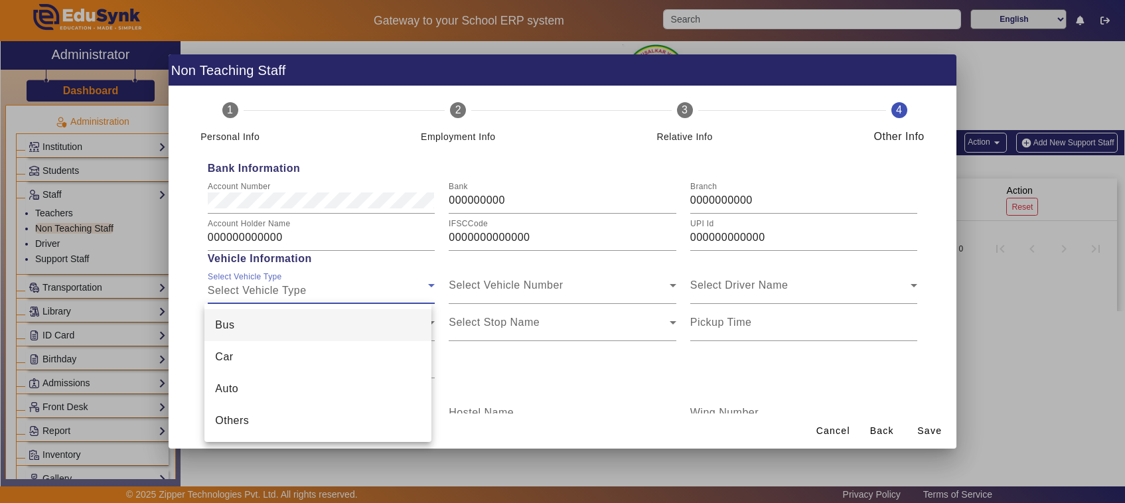
click at [329, 292] on div at bounding box center [562, 251] width 1125 height 503
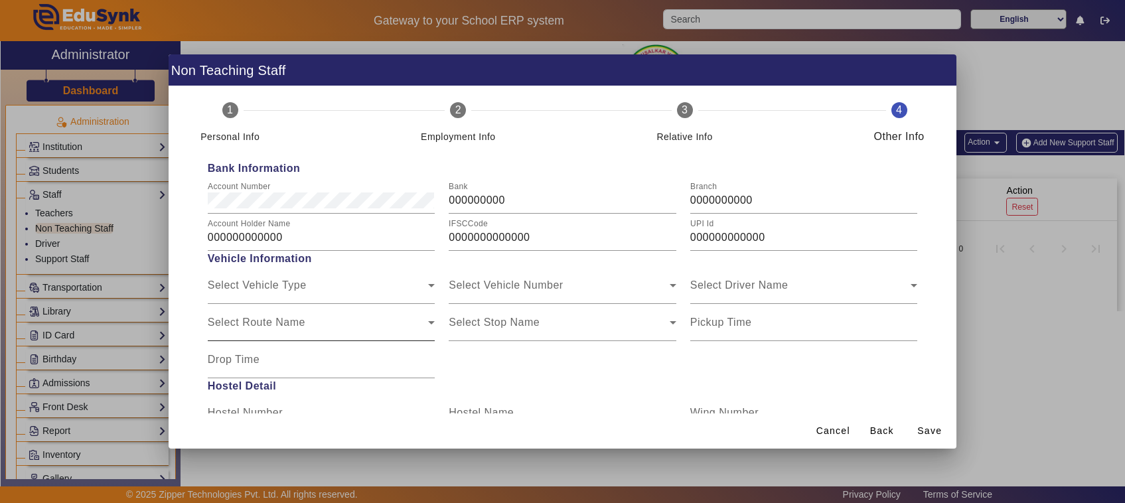
click at [311, 327] on div "Select Route Name" at bounding box center [318, 328] width 221 height 16
click at [349, 323] on div "Select Route Name" at bounding box center [318, 328] width 221 height 16
click at [436, 313] on div "Select Route Name Select Route Name" at bounding box center [321, 322] width 242 height 37
click at [429, 320] on icon at bounding box center [432, 323] width 16 height 16
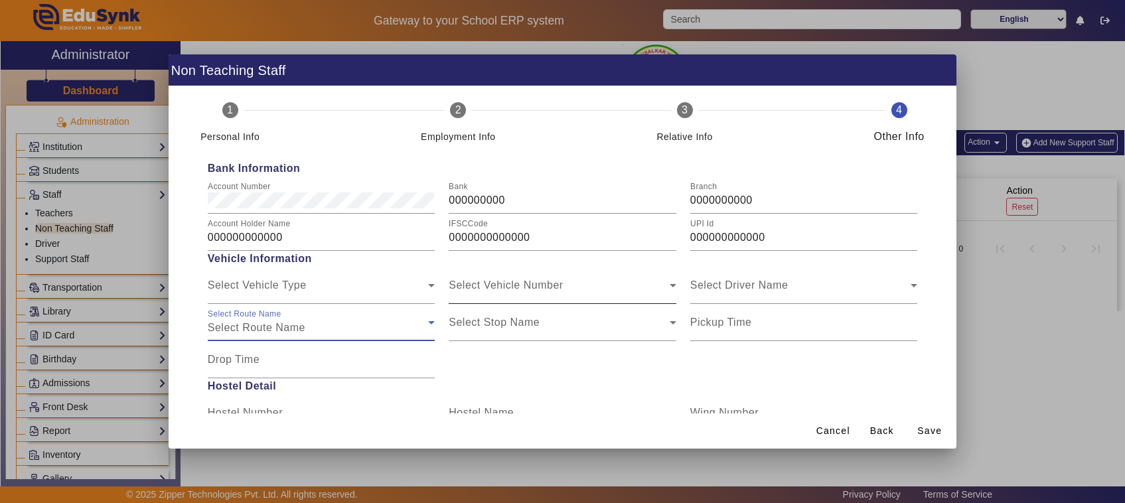
click at [516, 283] on div "Select Vehicle Number" at bounding box center [559, 291] width 221 height 16
click at [548, 291] on span "Select Vehicle Number" at bounding box center [506, 290] width 114 height 11
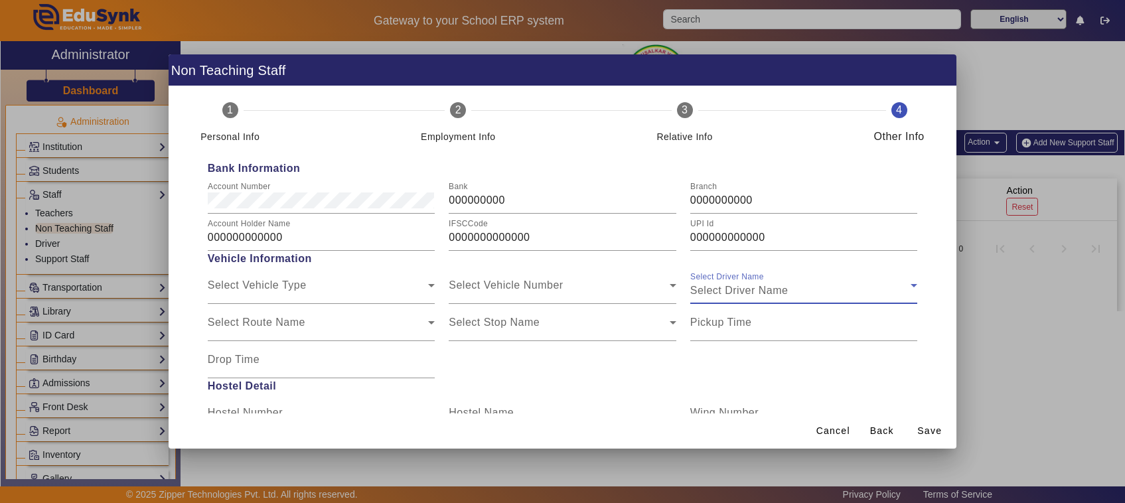
click at [740, 287] on span "Select Driver Name" at bounding box center [739, 290] width 98 height 11
click at [725, 335] on input "Pickup Time" at bounding box center [804, 328] width 228 height 16
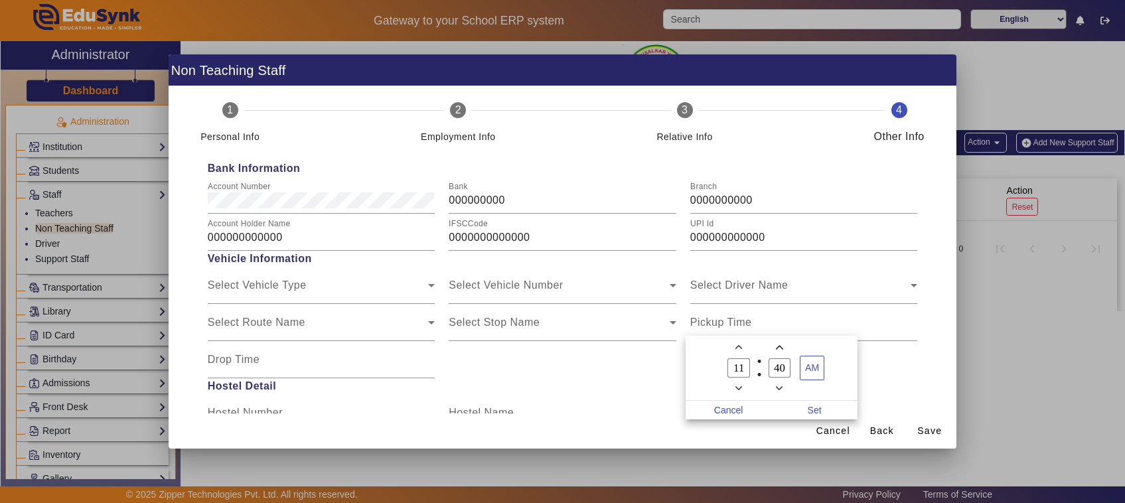
click at [587, 360] on div at bounding box center [562, 251] width 1125 height 503
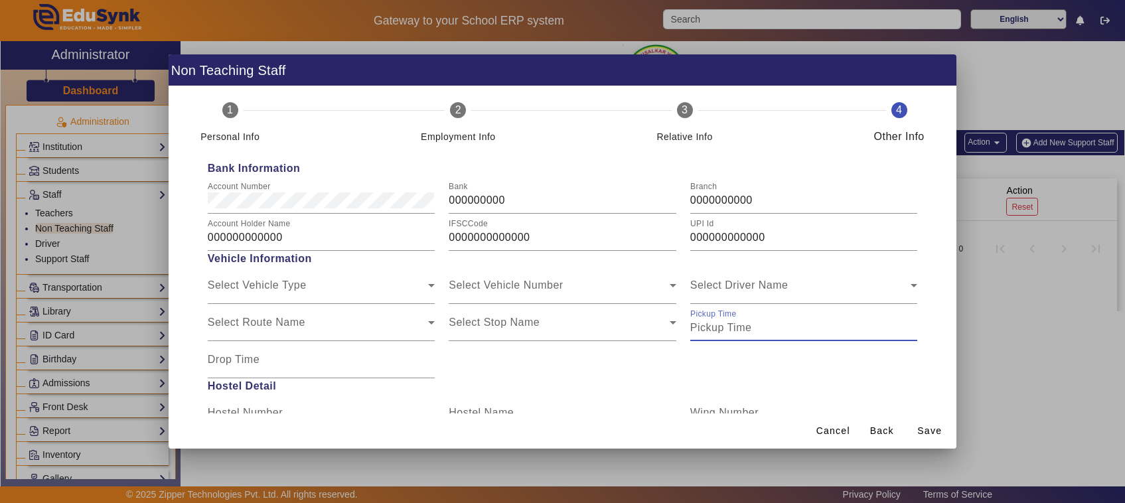
click at [719, 333] on input "Pickup Time" at bounding box center [804, 328] width 228 height 16
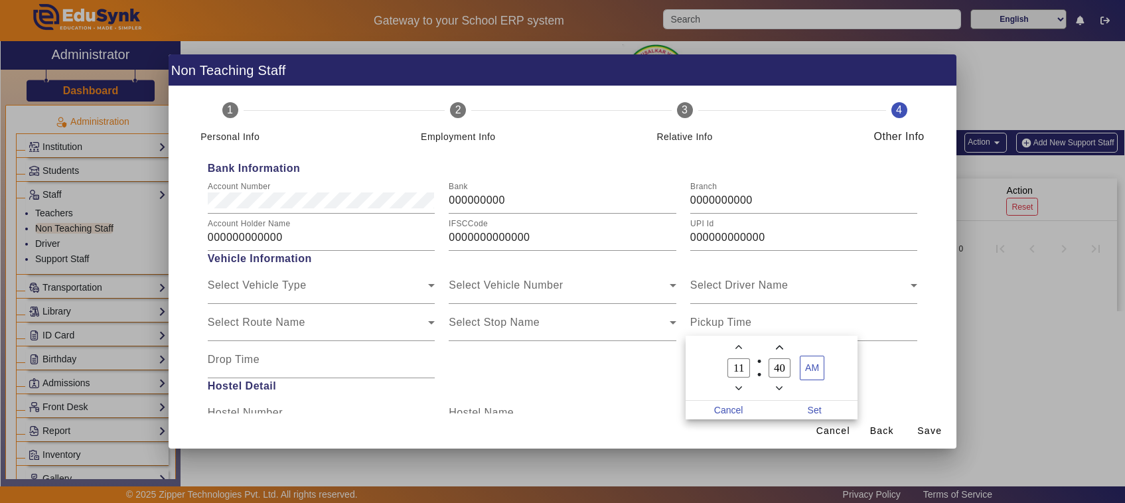
click at [625, 396] on div at bounding box center [562, 251] width 1125 height 503
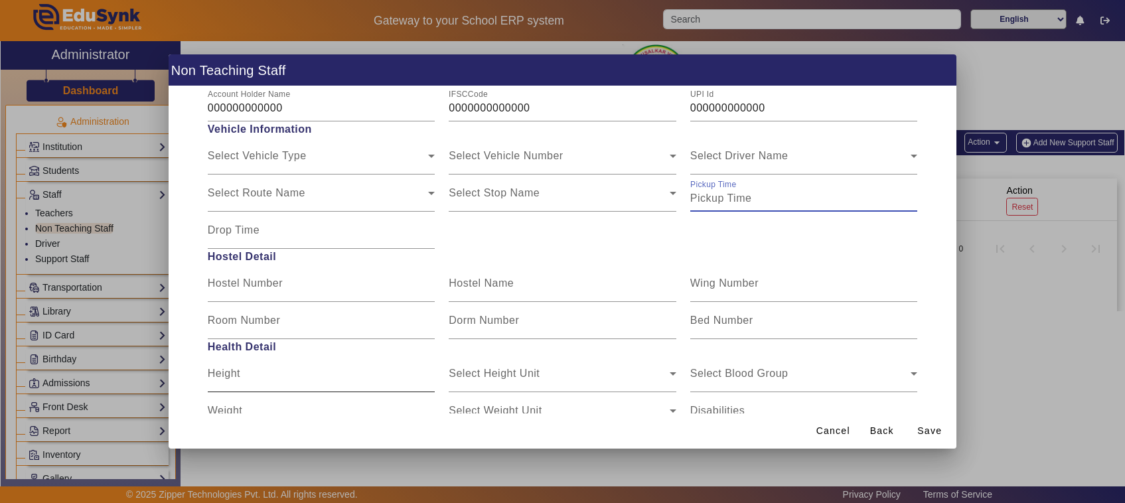
scroll to position [166, 0]
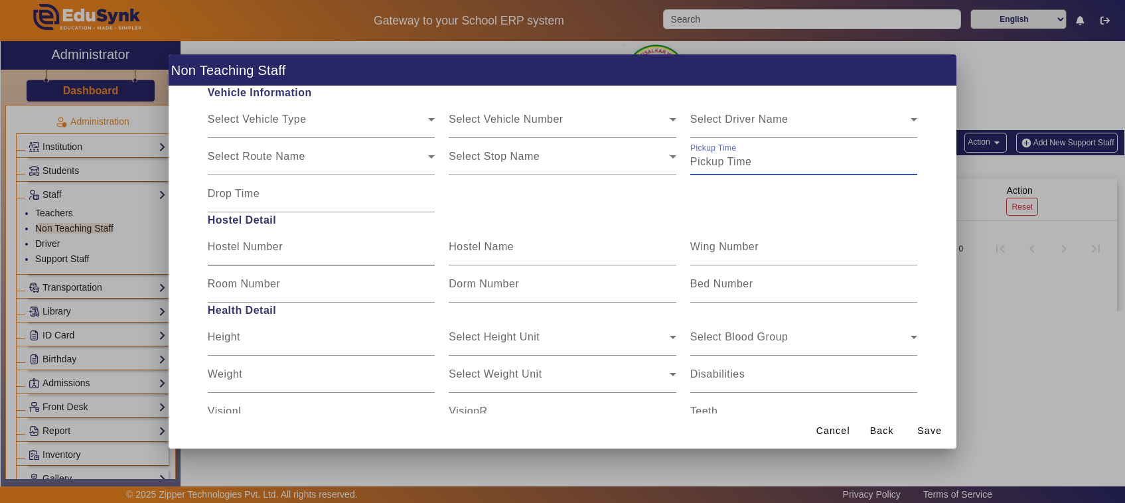
click at [272, 252] on mat-label "Hostel Number" at bounding box center [245, 246] width 75 height 11
click at [272, 252] on input "Hostel Number" at bounding box center [322, 252] width 228 height 16
type input "0"
click at [521, 251] on input "Hostel Name" at bounding box center [563, 252] width 228 height 16
type input "0"
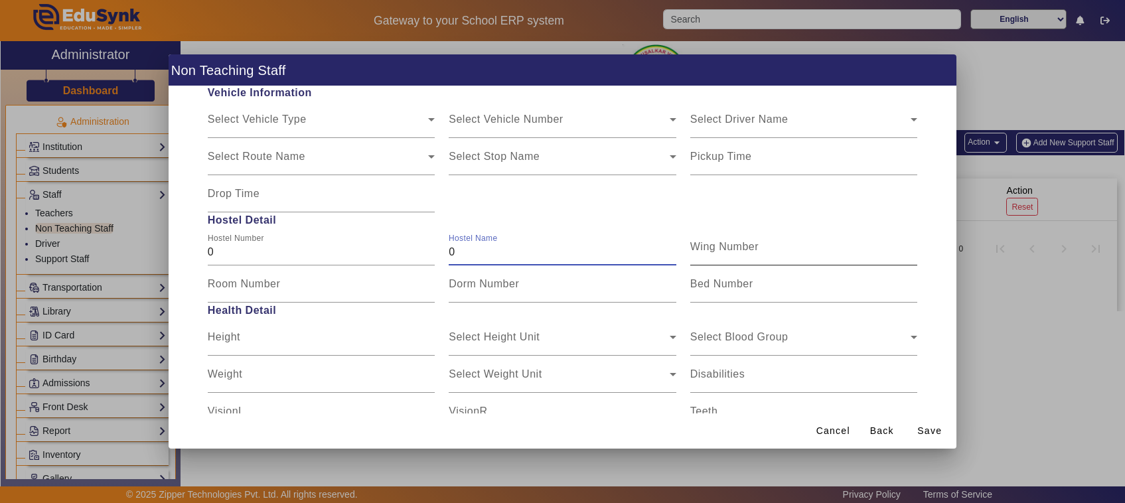
click at [697, 247] on mat-label "Wing Number" at bounding box center [724, 246] width 68 height 11
click at [697, 247] on input "Wing Number" at bounding box center [804, 252] width 228 height 16
type input "0"
click at [708, 284] on mat-label "Bed Number" at bounding box center [721, 283] width 63 height 11
click at [708, 284] on input "Bed Number" at bounding box center [804, 289] width 228 height 16
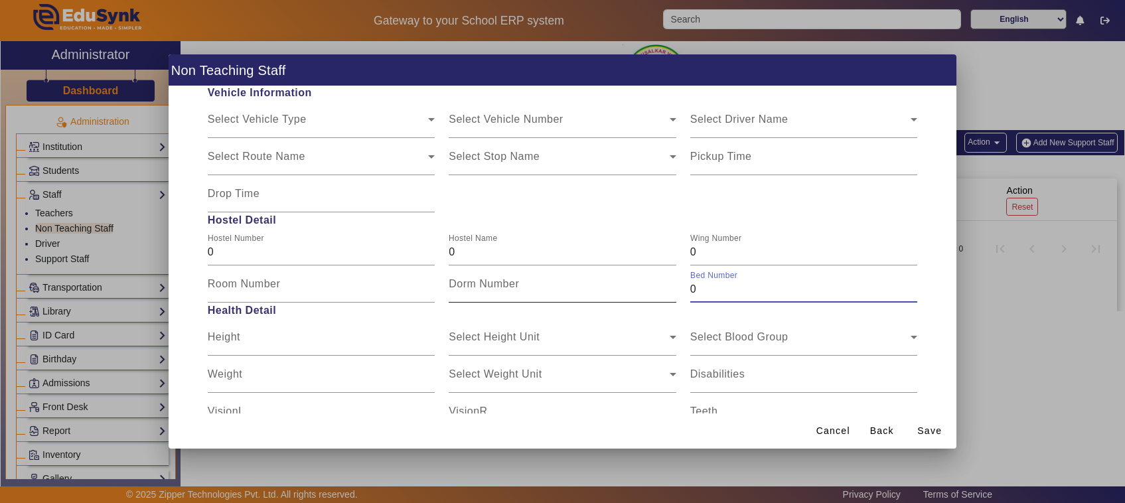
type input "0"
click at [561, 293] on input "Dorm Number" at bounding box center [563, 289] width 228 height 16
type input "0"
click at [305, 296] on input "Room Number" at bounding box center [322, 289] width 228 height 16
type input "0"
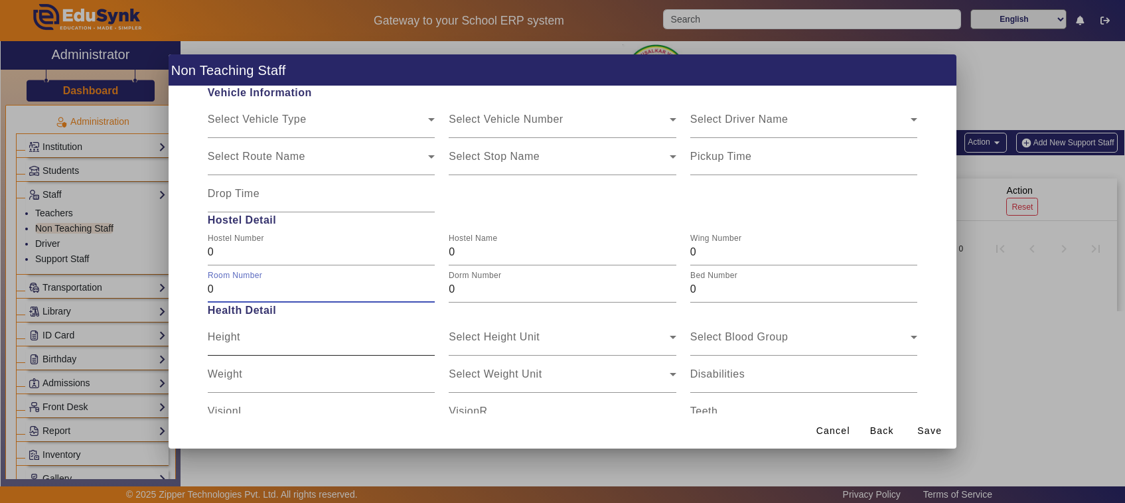
click at [283, 345] on input "Height" at bounding box center [322, 343] width 228 height 16
type input "0"
click at [279, 380] on input "Weight" at bounding box center [322, 380] width 228 height 16
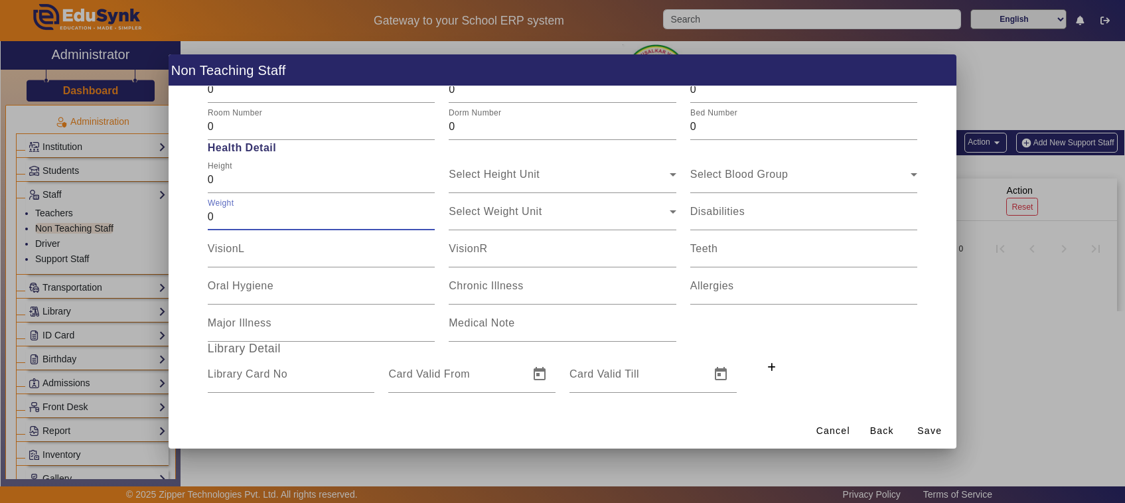
scroll to position [332, 0]
type input "0"
click at [266, 234] on div "VisionL" at bounding box center [322, 245] width 228 height 37
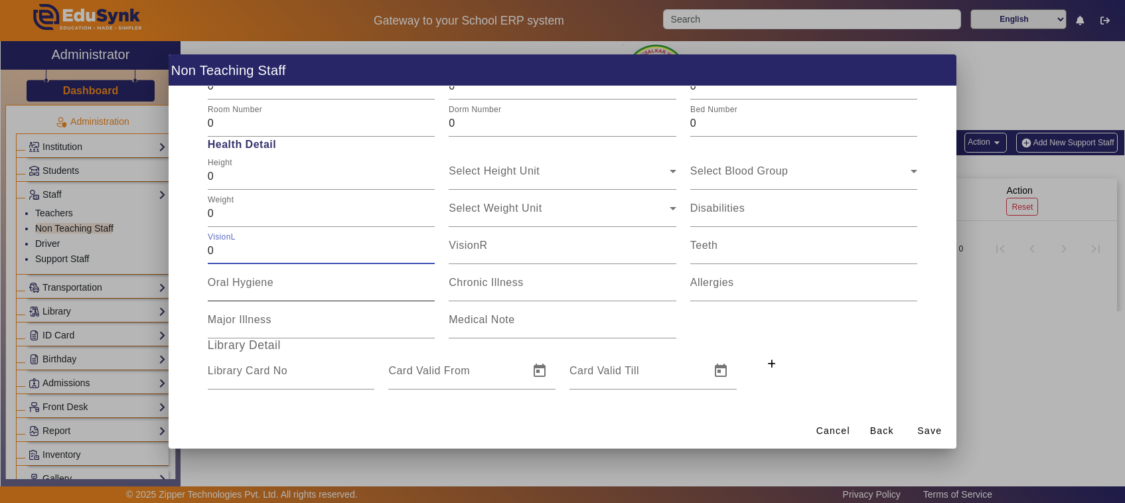
type input "0"
click at [269, 279] on mat-label "Oral Hygiene" at bounding box center [241, 282] width 66 height 11
click at [269, 280] on input "Oral Hygiene" at bounding box center [322, 288] width 228 height 16
type input "0"
click at [279, 329] on input "Major Illness" at bounding box center [322, 325] width 228 height 16
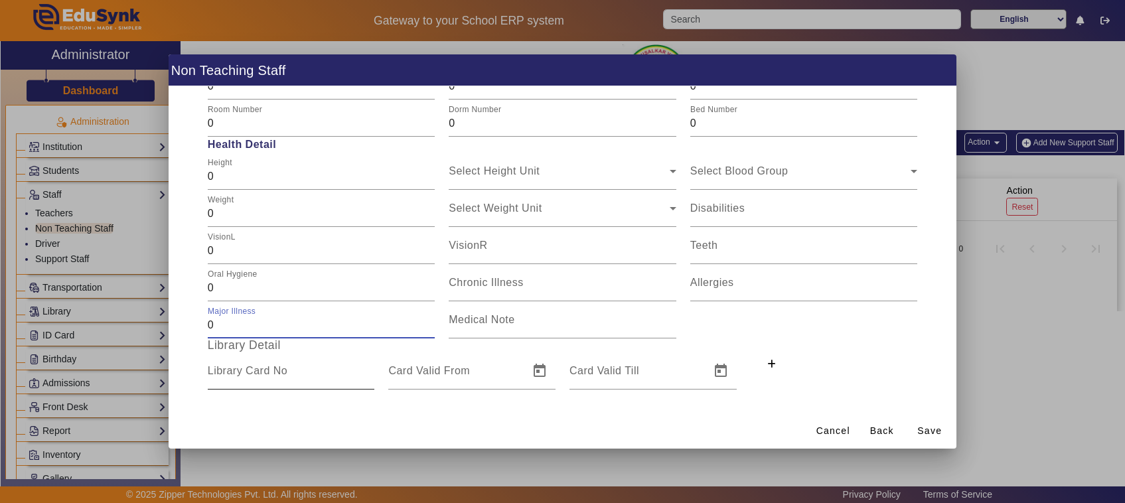
type input "0"
click at [279, 378] on input "Library Card No" at bounding box center [291, 376] width 167 height 16
type input "0"
click at [450, 374] on mat-label "Card Valid From" at bounding box center [429, 370] width 82 height 11
click at [450, 374] on input "Card Valid From" at bounding box center [454, 376] width 133 height 16
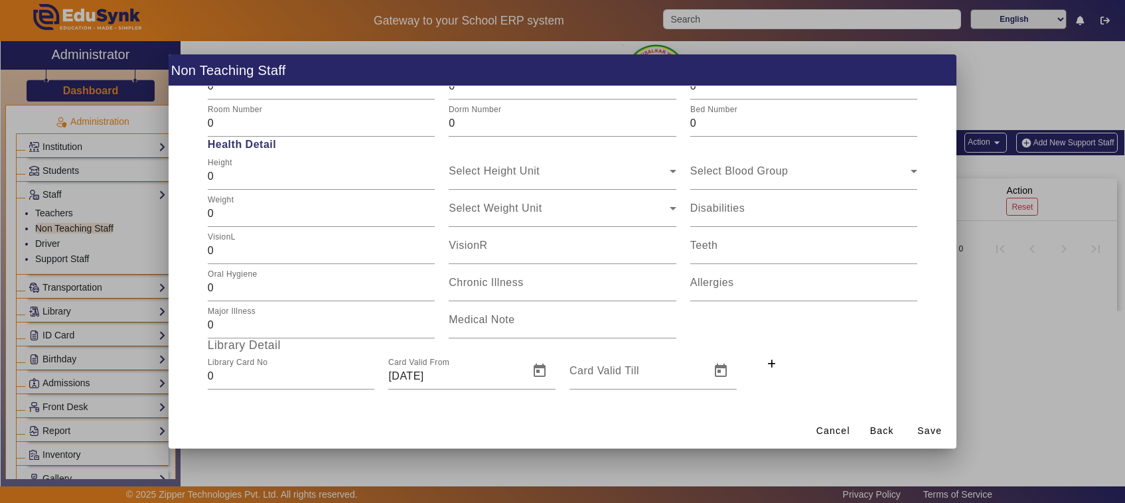
click at [795, 327] on div "Major Illness 0 Medical Note" at bounding box center [562, 319] width 724 height 37
click at [485, 376] on input "01/01/2000" at bounding box center [454, 376] width 133 height 16
type input "01/01/202"
click at [789, 337] on div "Major Illness 0 Medical Note" at bounding box center [562, 319] width 724 height 37
click at [599, 373] on mat-label "Card Valid Till" at bounding box center [605, 370] width 70 height 11
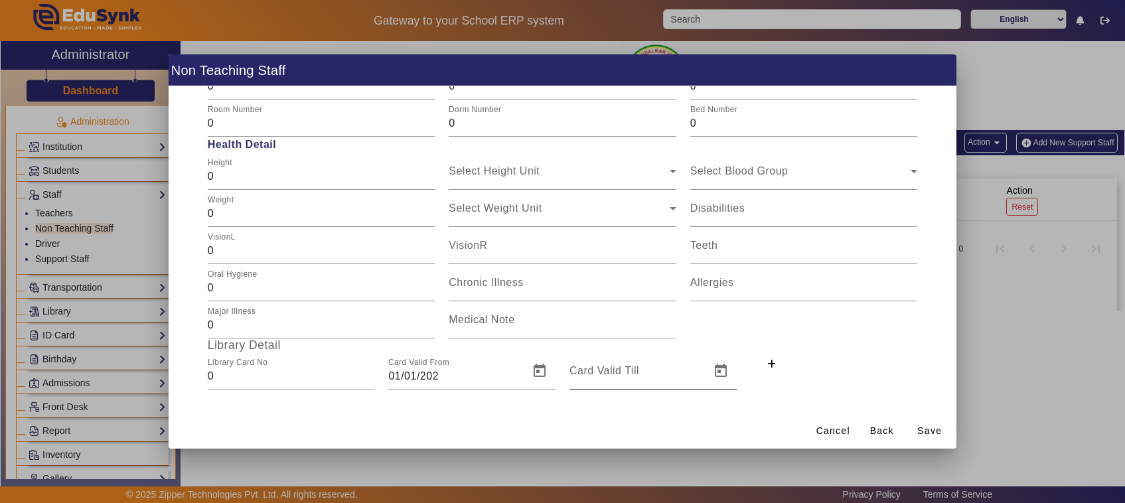
click at [599, 373] on input "Card Valid Till" at bounding box center [636, 376] width 133 height 16
click at [925, 432] on span "Save" at bounding box center [929, 431] width 25 height 14
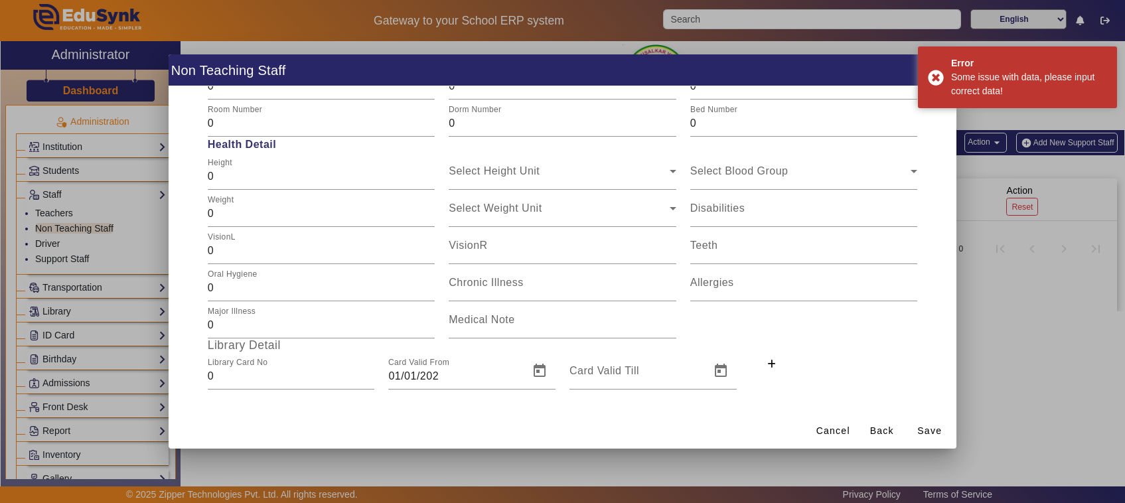
scroll to position [0, 0]
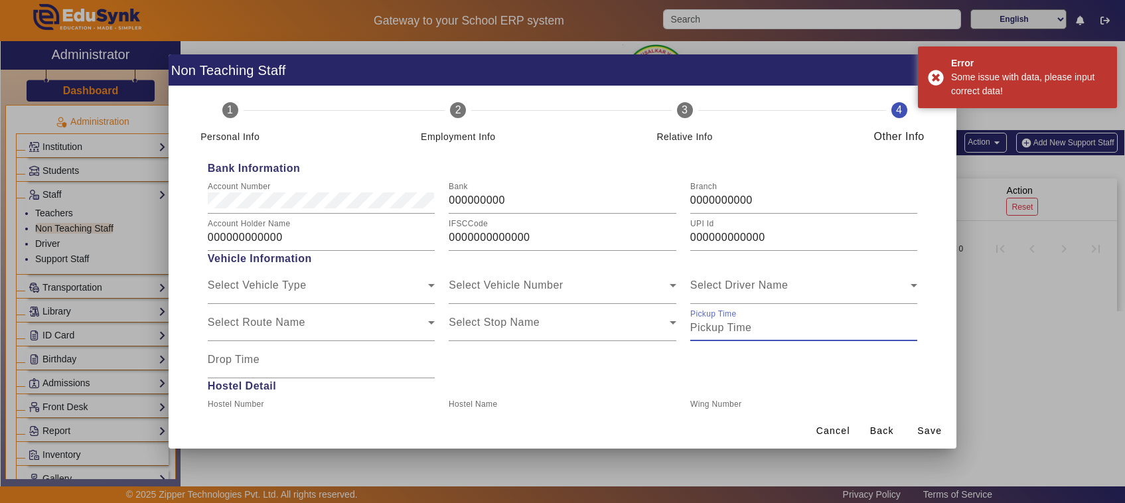
click at [747, 329] on input "Pickup Time" at bounding box center [804, 328] width 228 height 16
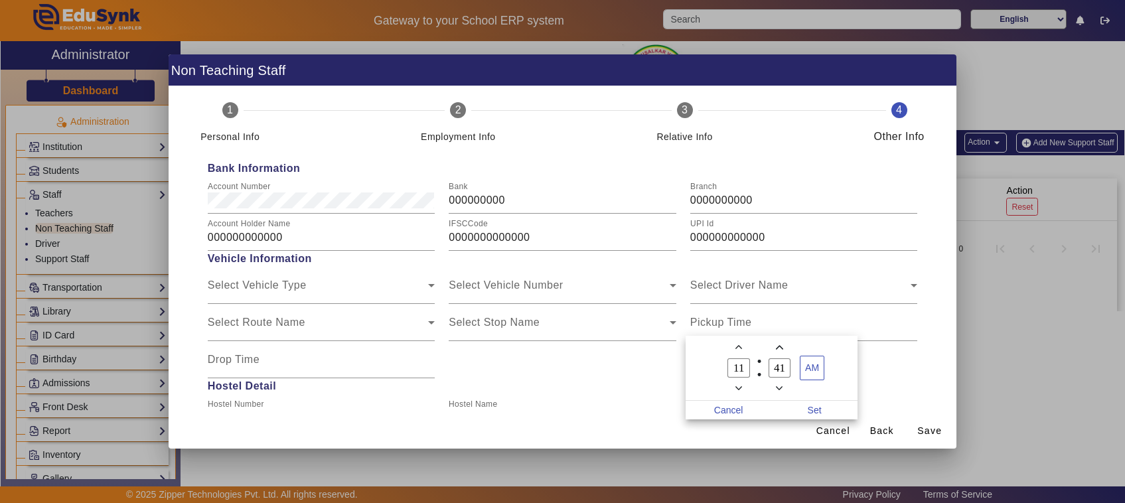
click at [893, 426] on div at bounding box center [562, 251] width 1125 height 503
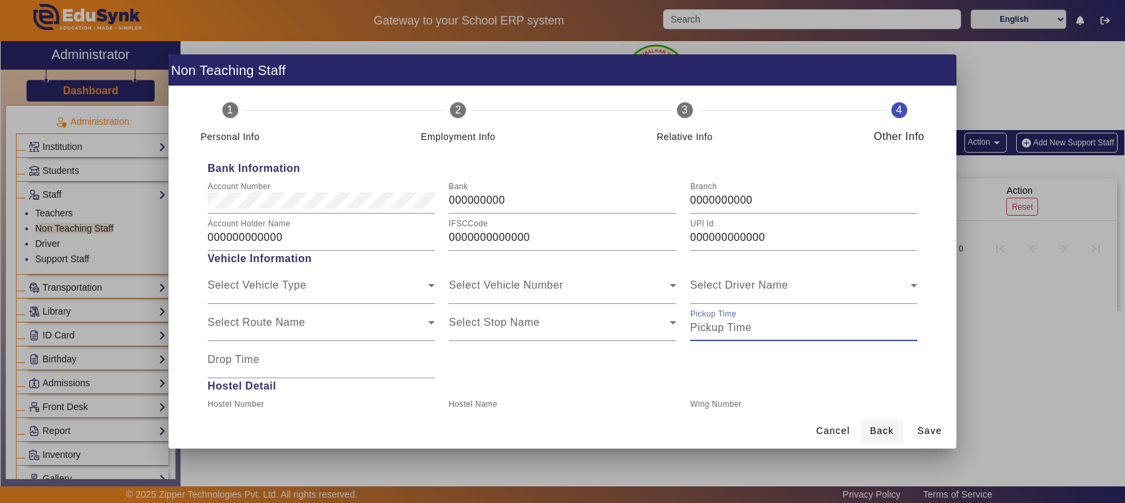
click at [890, 430] on span "Back" at bounding box center [882, 431] width 24 height 14
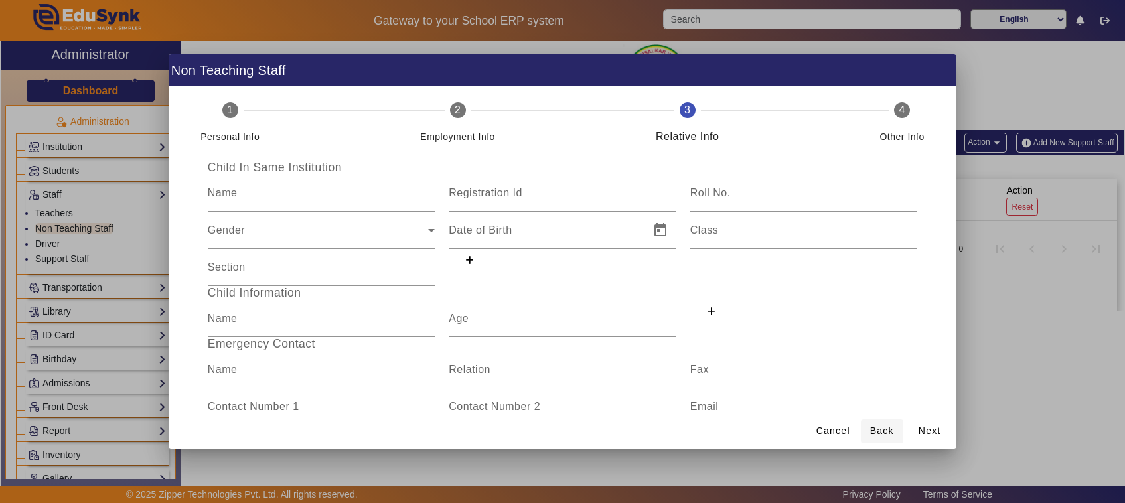
click at [891, 429] on span "Back" at bounding box center [882, 431] width 24 height 14
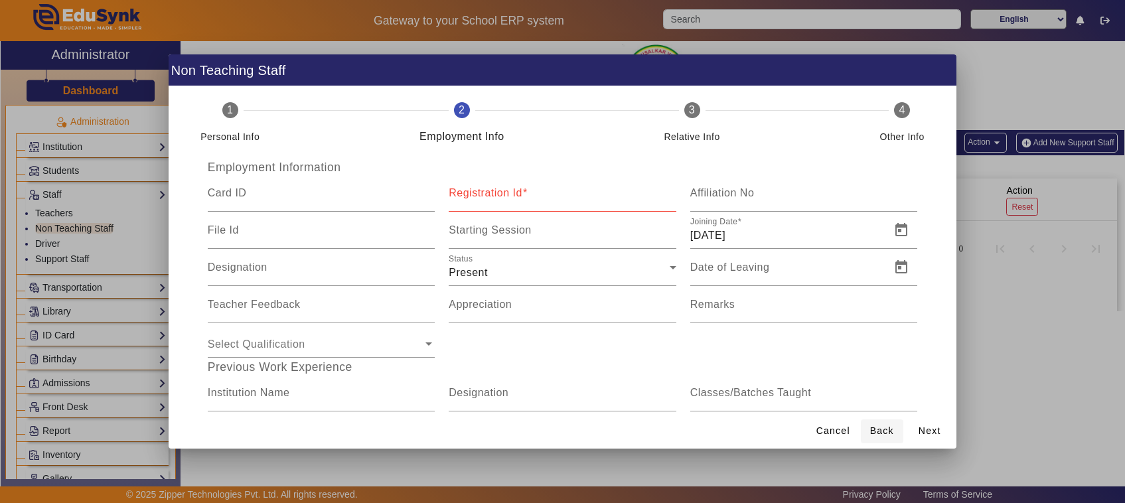
click at [891, 429] on span "Back" at bounding box center [882, 431] width 24 height 14
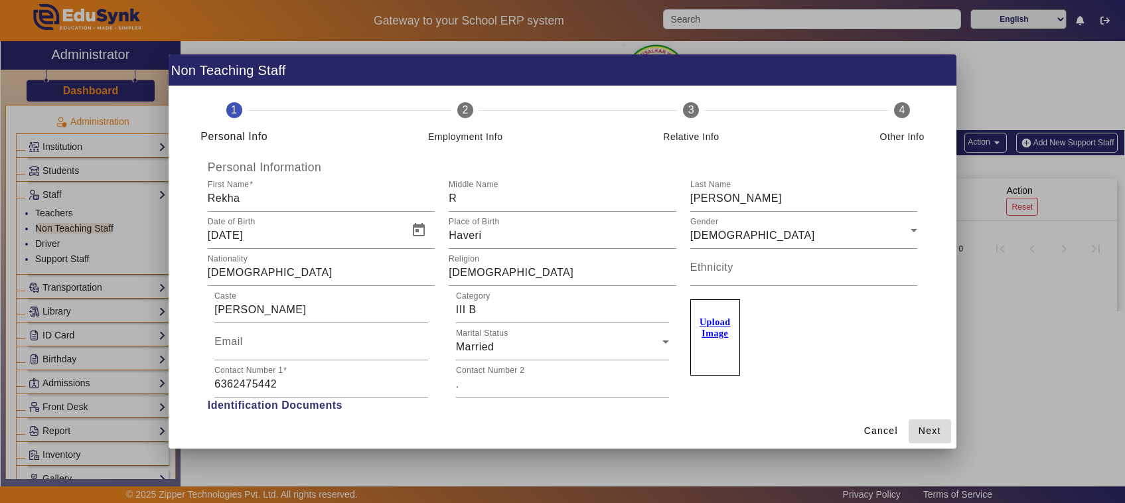
click at [927, 429] on span "Next" at bounding box center [930, 431] width 23 height 14
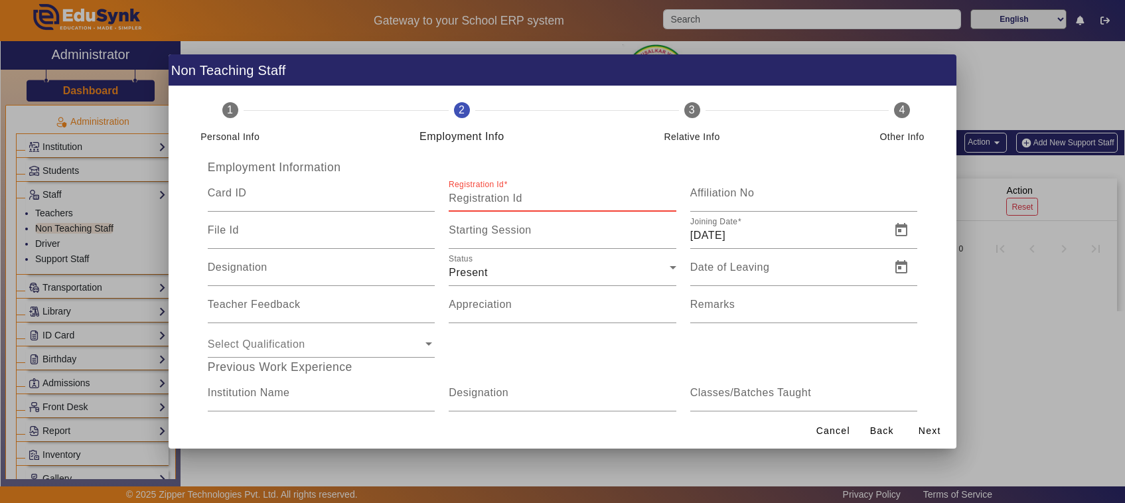
click at [626, 204] on input "Registration Id" at bounding box center [563, 199] width 228 height 16
type input "00"
click at [937, 433] on span "Next" at bounding box center [930, 431] width 23 height 14
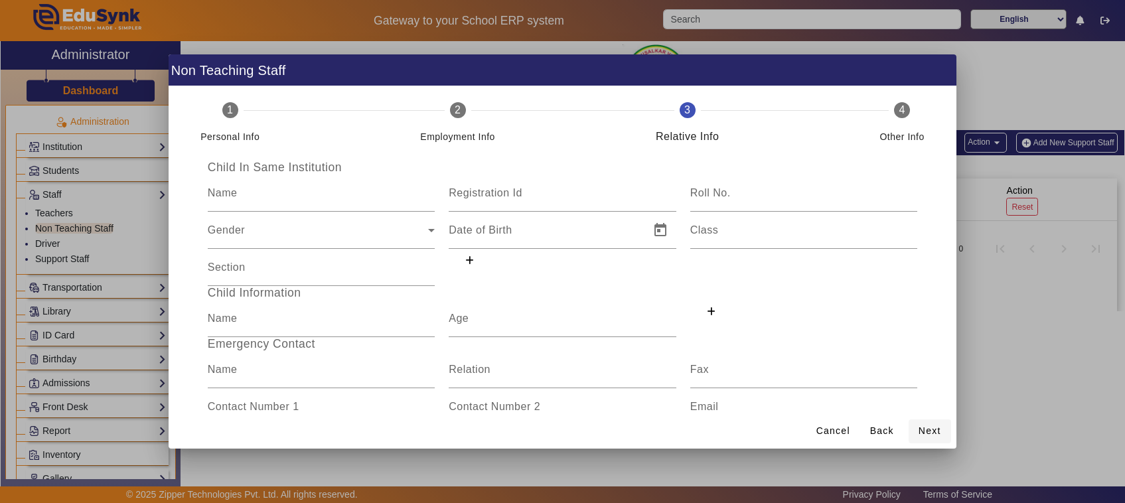
click at [937, 433] on span "Next" at bounding box center [930, 431] width 23 height 14
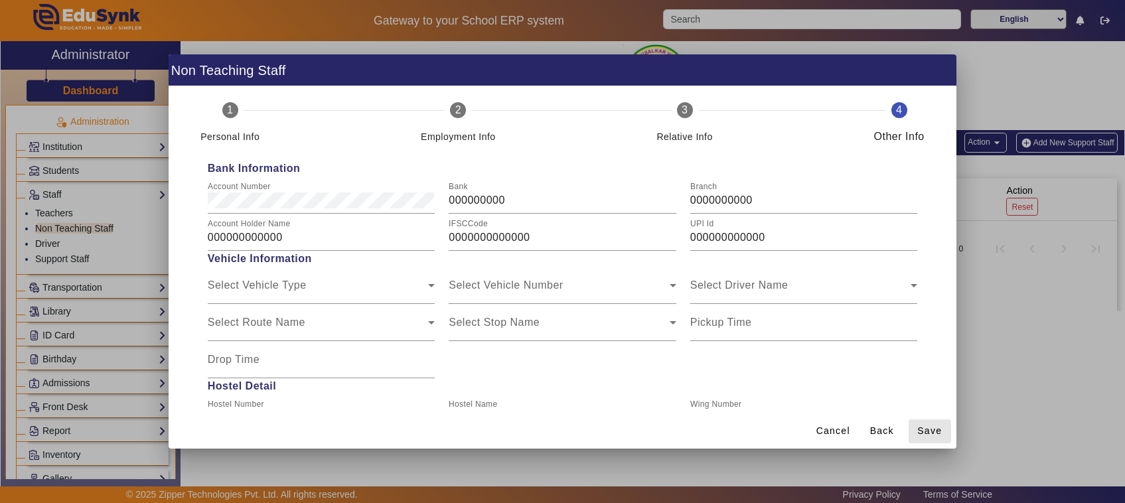
click at [937, 433] on span "Save" at bounding box center [929, 431] width 25 height 14
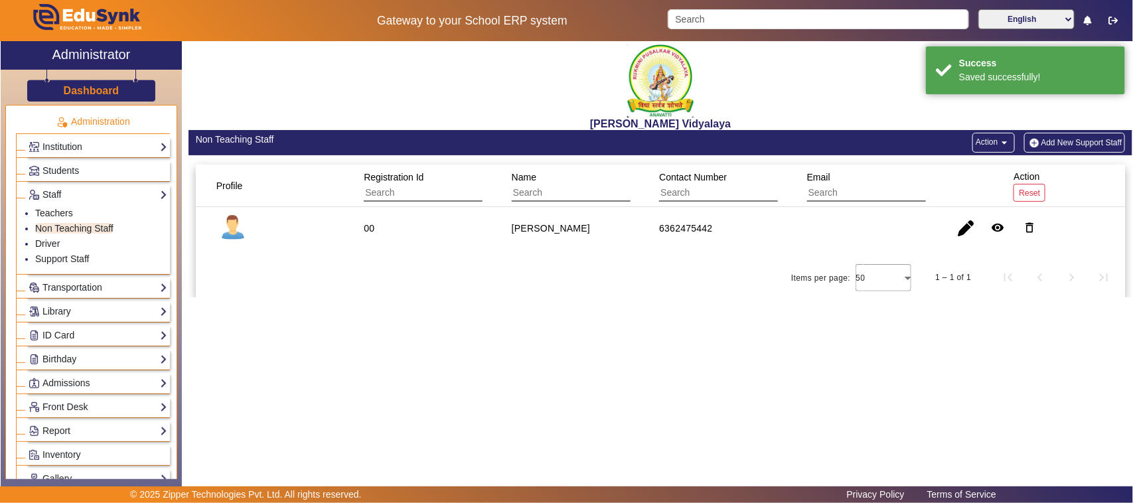
click at [375, 226] on div "00" at bounding box center [369, 228] width 20 height 23
click at [367, 227] on div "00" at bounding box center [369, 228] width 11 height 13
click at [386, 232] on mat-cell "00" at bounding box center [423, 228] width 148 height 42
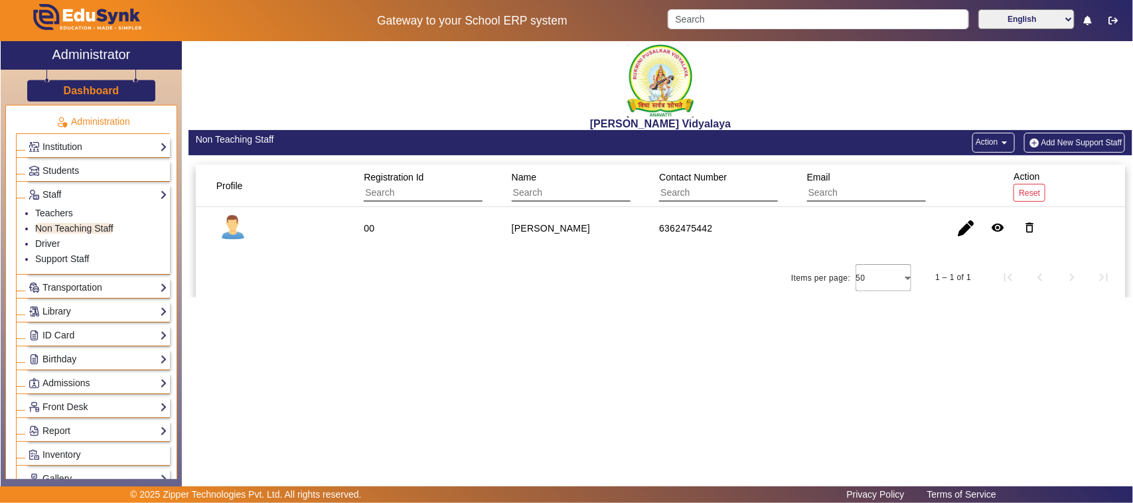
drag, startPoint x: 386, startPoint y: 232, endPoint x: 359, endPoint y: 232, distance: 26.6
click at [359, 232] on mat-cell "00" at bounding box center [423, 228] width 148 height 42
click at [963, 227] on span "button" at bounding box center [966, 228] width 32 height 32
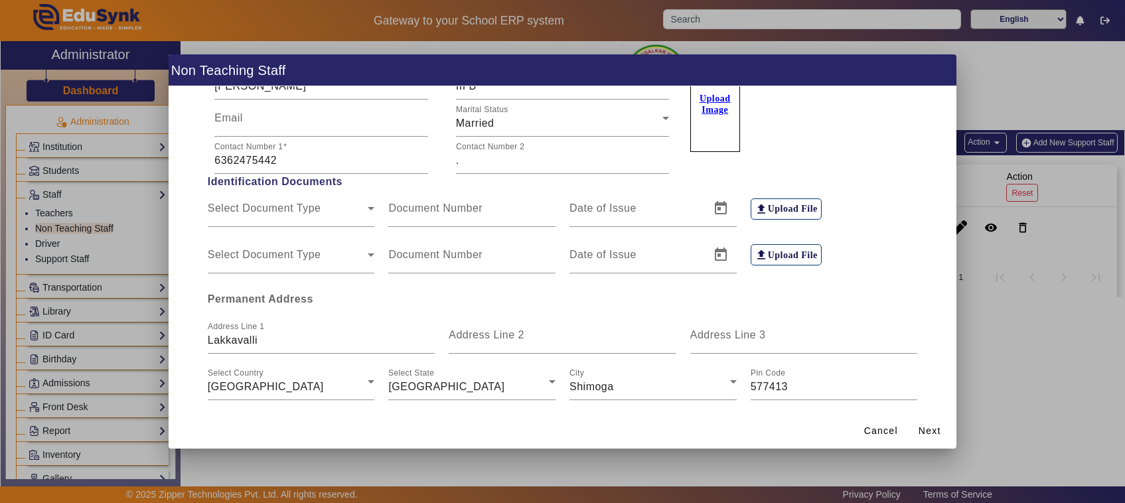
scroll to position [274, 0]
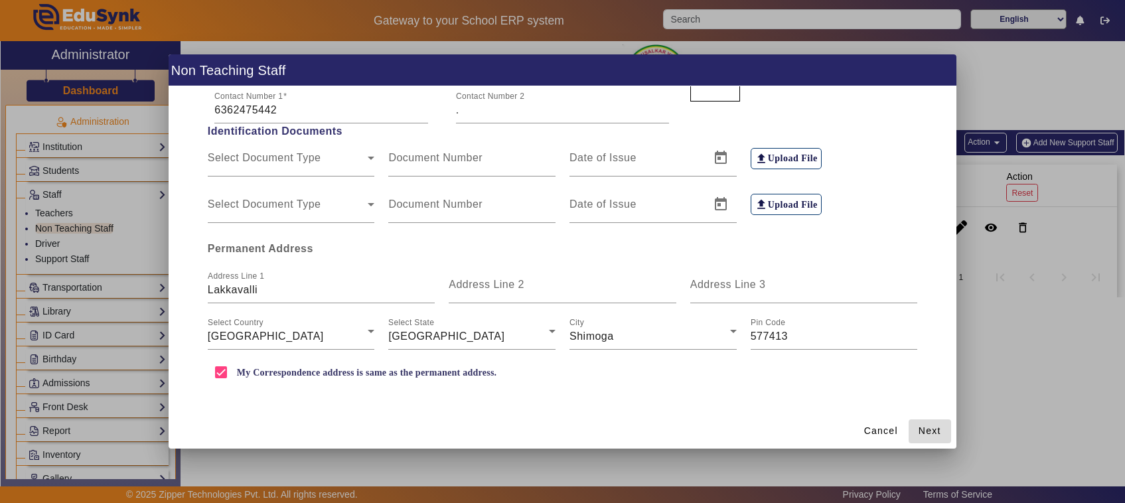
click at [927, 427] on span "Next" at bounding box center [930, 431] width 23 height 14
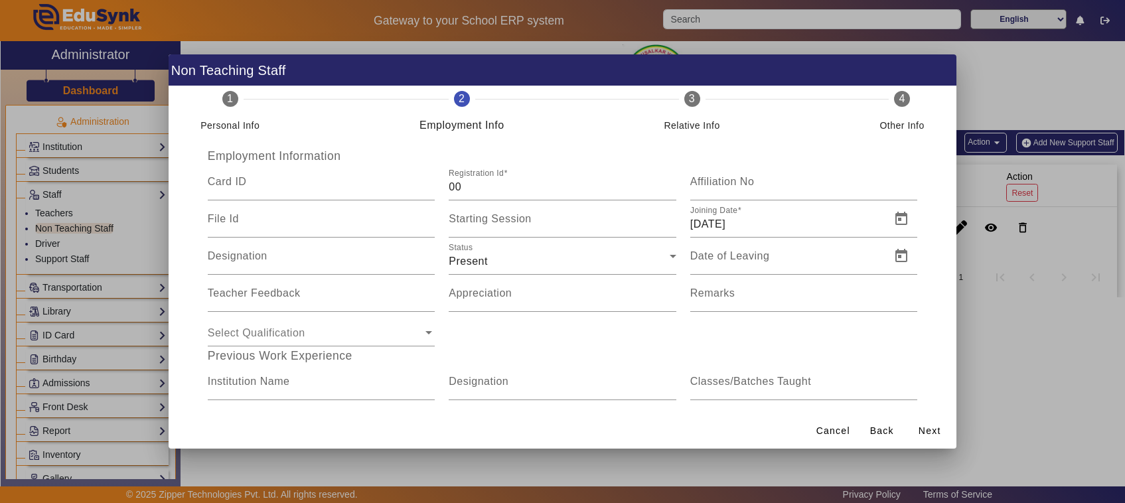
scroll to position [0, 0]
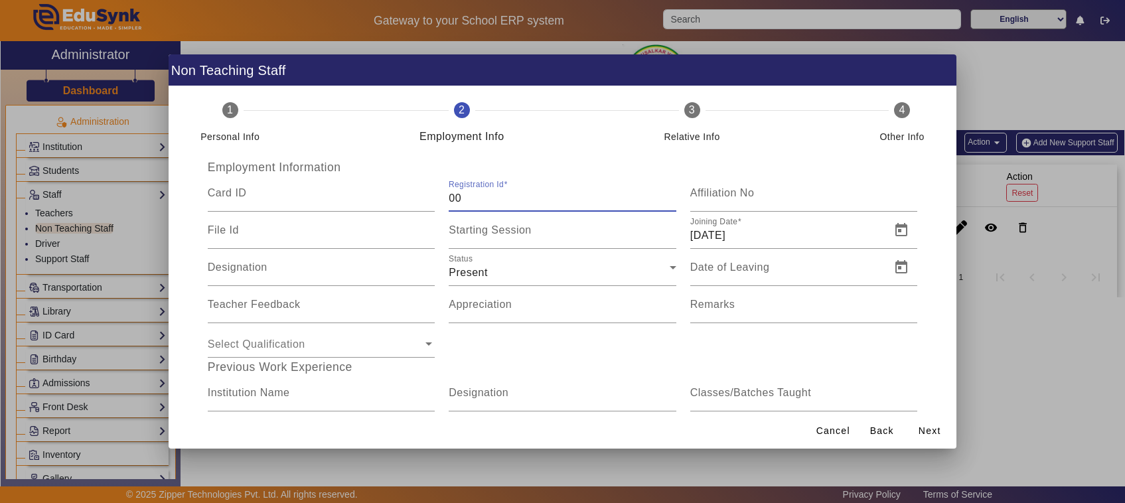
click at [532, 199] on input "00" at bounding box center [563, 199] width 228 height 16
click at [476, 198] on input "00" at bounding box center [563, 199] width 228 height 16
click at [459, 201] on input "00" at bounding box center [563, 199] width 228 height 16
click at [835, 435] on span "Cancel" at bounding box center [833, 431] width 34 height 14
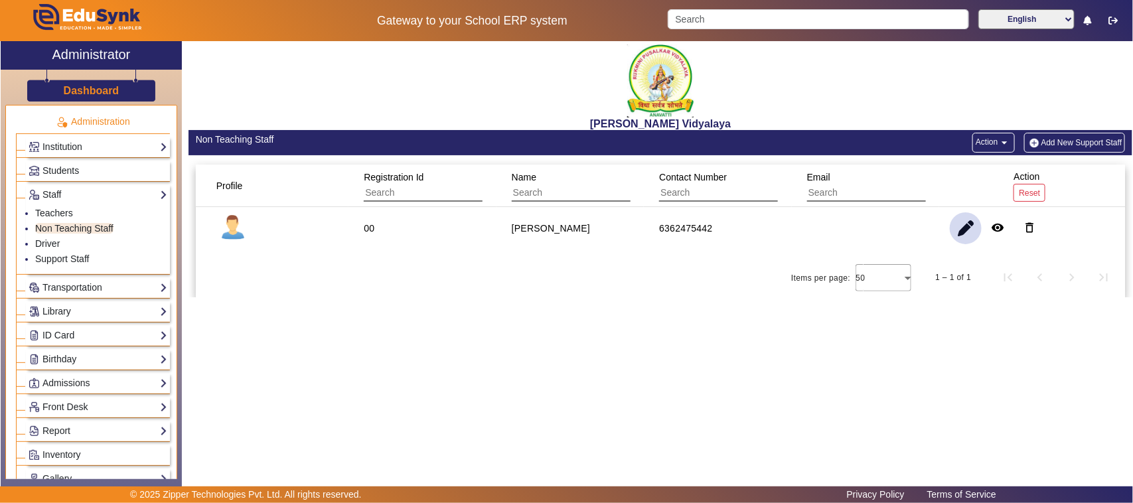
click at [964, 227] on span "button" at bounding box center [966, 228] width 32 height 32
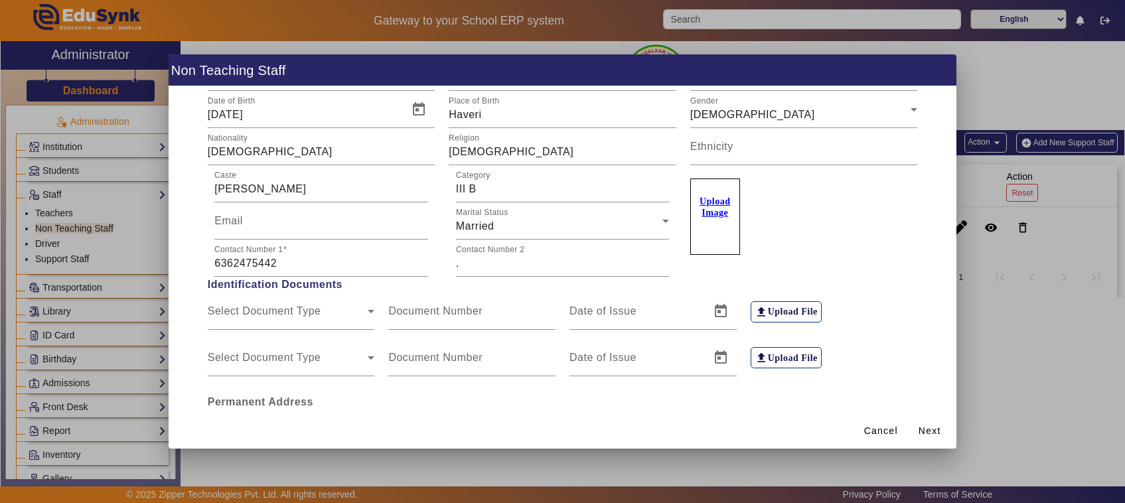
scroll to position [274, 0]
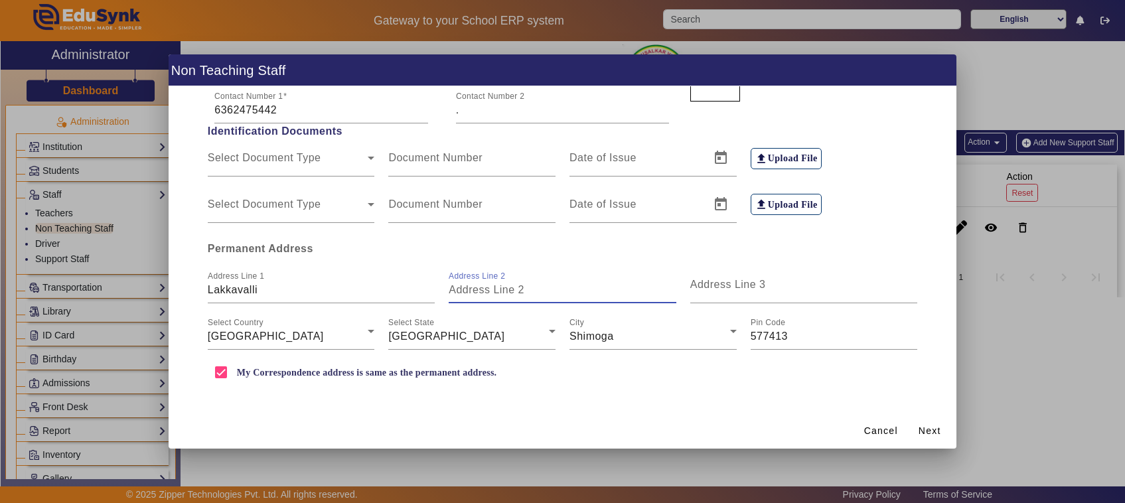
click at [489, 293] on input "Address Line 2" at bounding box center [563, 290] width 228 height 16
click at [325, 293] on input "Lakkavalli" at bounding box center [322, 290] width 228 height 16
click at [927, 429] on span "Next" at bounding box center [930, 431] width 23 height 14
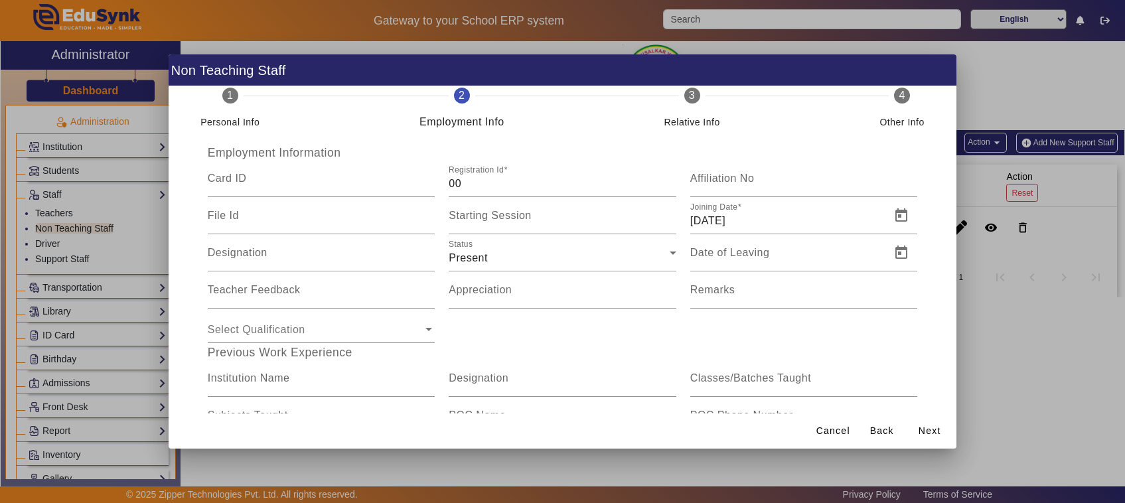
scroll to position [0, 0]
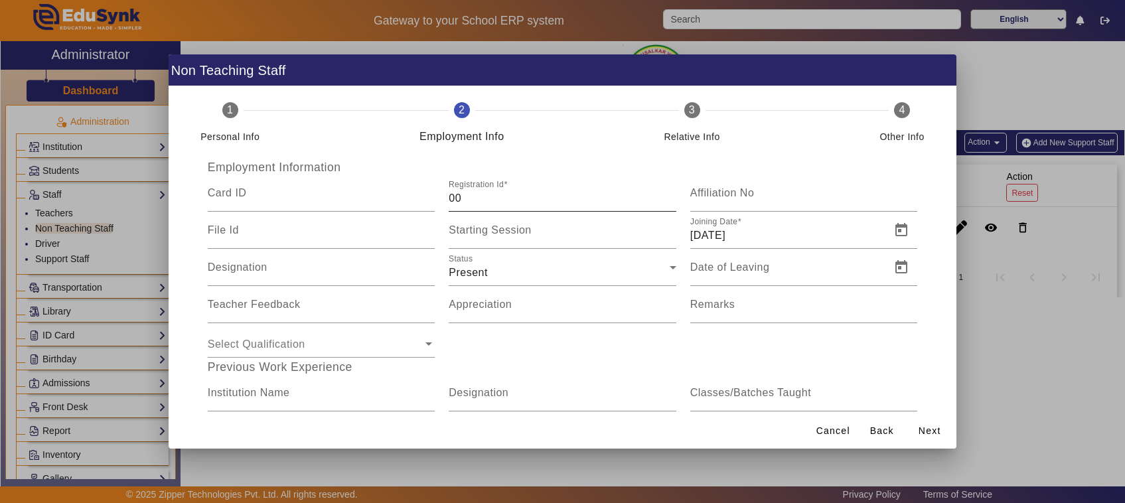
click at [458, 200] on input "00" at bounding box center [563, 199] width 228 height 16
click at [468, 197] on input "00" at bounding box center [563, 199] width 228 height 16
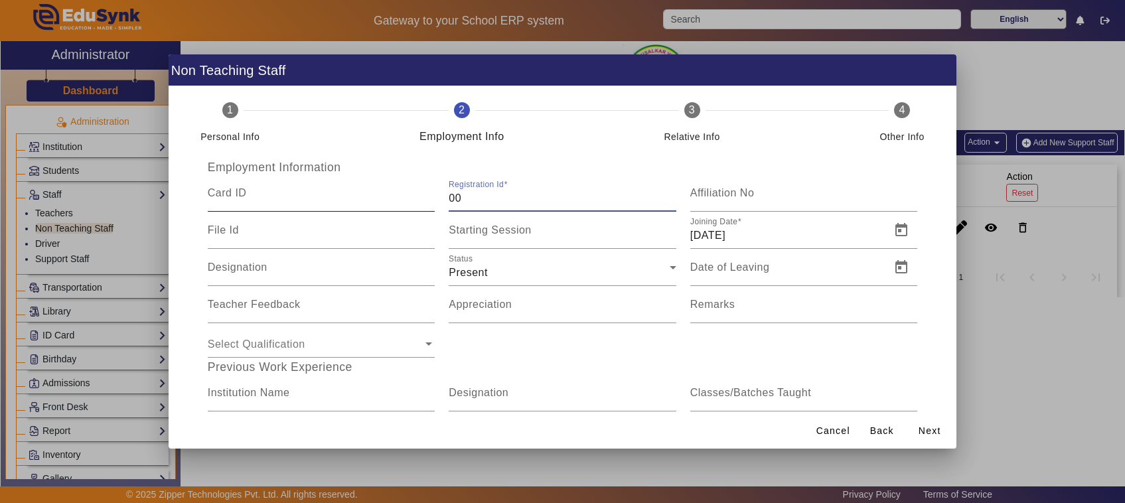
click at [344, 200] on input "Card ID" at bounding box center [322, 199] width 228 height 16
click at [463, 197] on input "00" at bounding box center [563, 199] width 228 height 16
drag, startPoint x: 698, startPoint y: 196, endPoint x: 520, endPoint y: 204, distance: 178.7
drag, startPoint x: 520, startPoint y: 204, endPoint x: 471, endPoint y: 204, distance: 48.5
click at [471, 204] on input "00" at bounding box center [563, 199] width 228 height 16
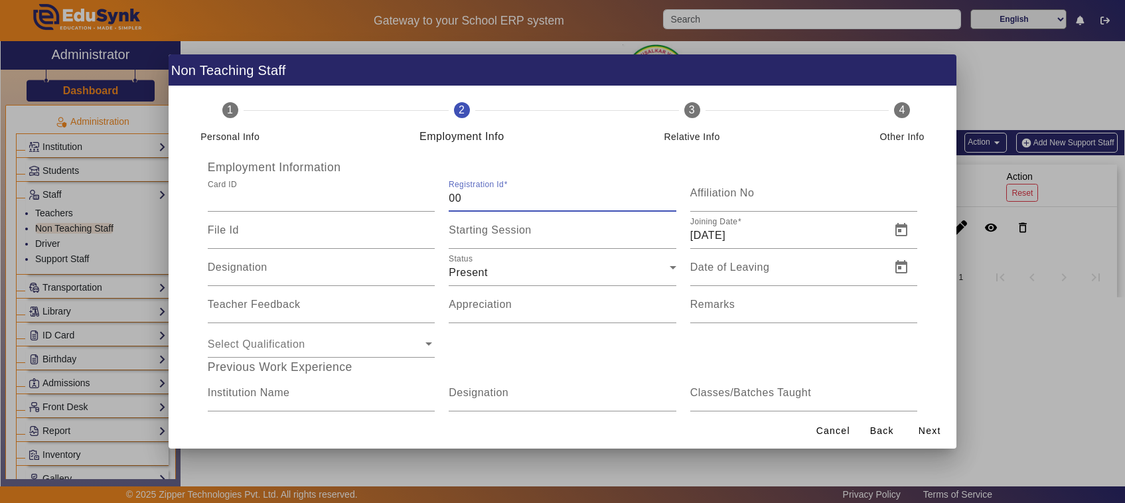
click at [471, 204] on input "00" at bounding box center [563, 199] width 228 height 16
click at [528, 270] on div "Present" at bounding box center [559, 273] width 221 height 16
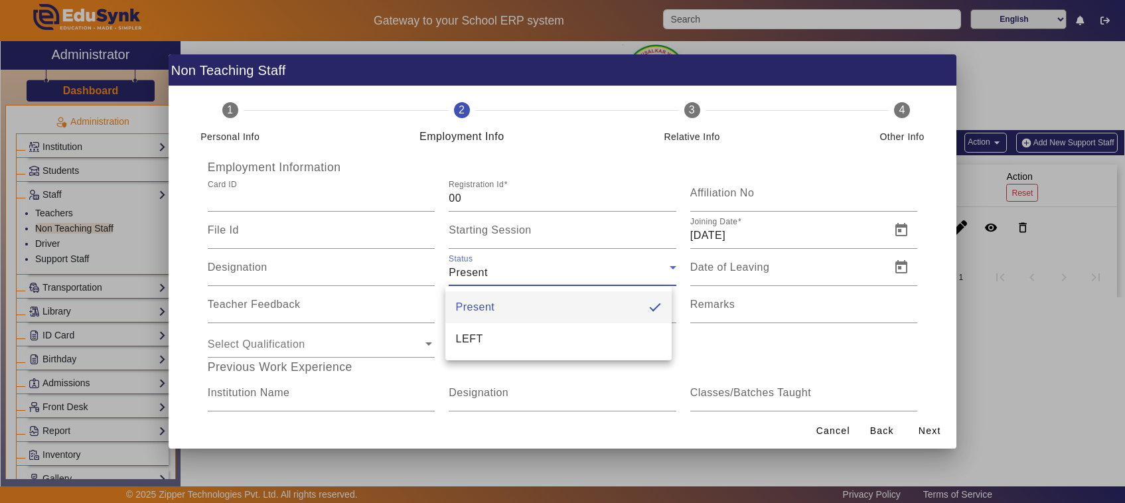
click at [504, 250] on div at bounding box center [562, 251] width 1125 height 503
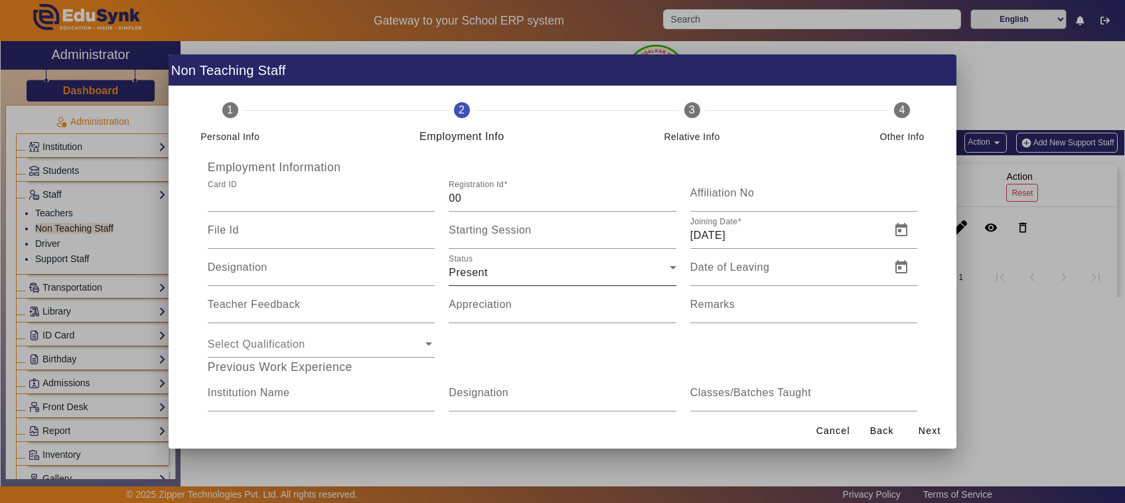
click at [491, 271] on div "Present" at bounding box center [559, 273] width 221 height 16
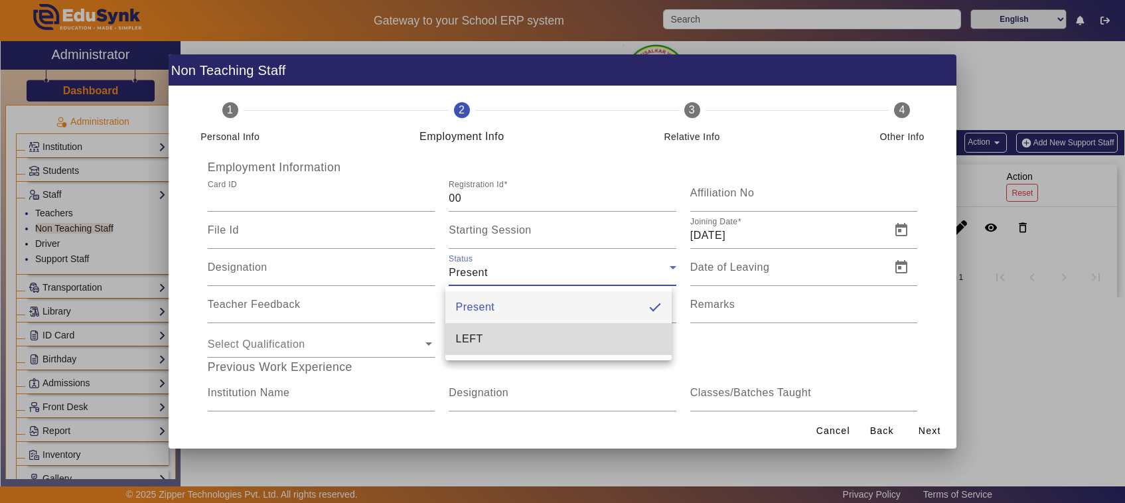
click at [483, 334] on span "LEFT" at bounding box center [469, 339] width 27 height 16
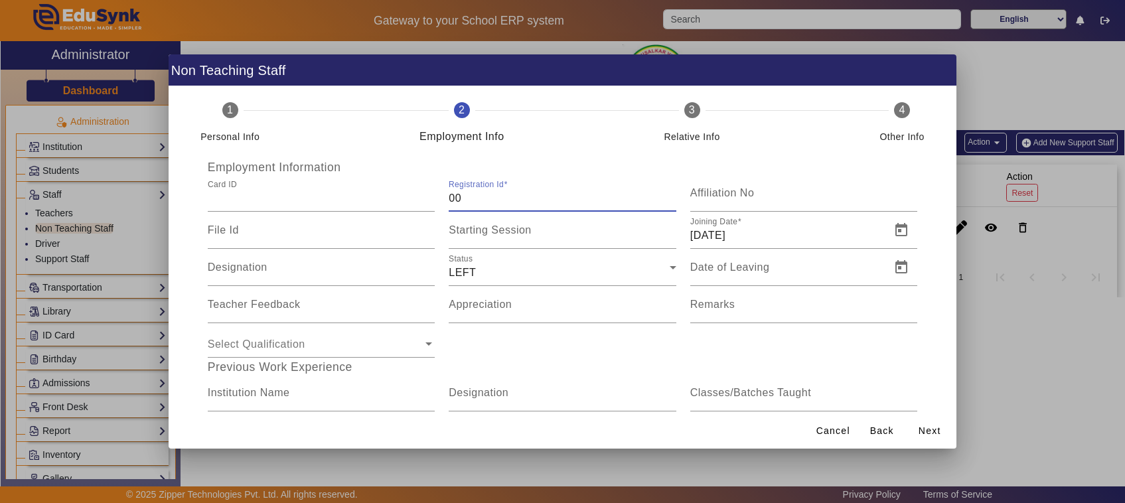
click at [499, 200] on input "00" at bounding box center [563, 199] width 228 height 16
drag, startPoint x: 472, startPoint y: 199, endPoint x: 448, endPoint y: 200, distance: 23.9
click at [449, 200] on input "00" at bounding box center [563, 199] width 228 height 16
click at [498, 263] on div "Status LEFT" at bounding box center [563, 267] width 228 height 37
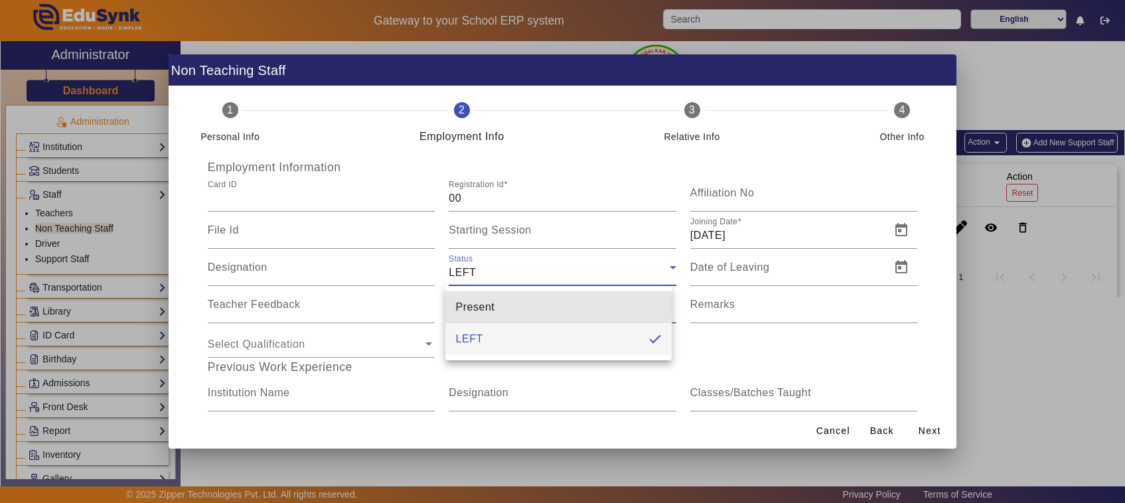
click at [489, 305] on span "Present" at bounding box center [475, 307] width 39 height 16
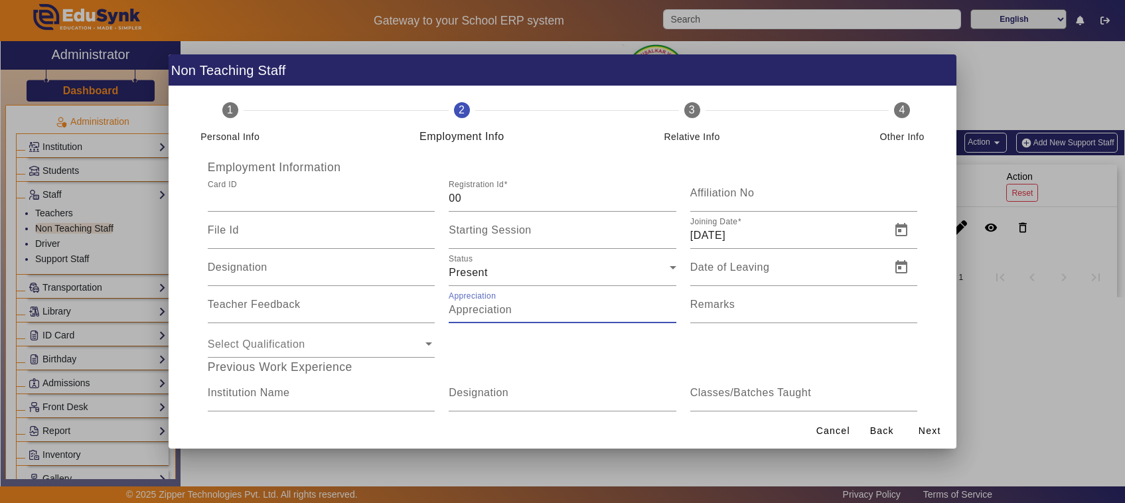
click at [519, 314] on input "Appreciation" at bounding box center [563, 310] width 228 height 16
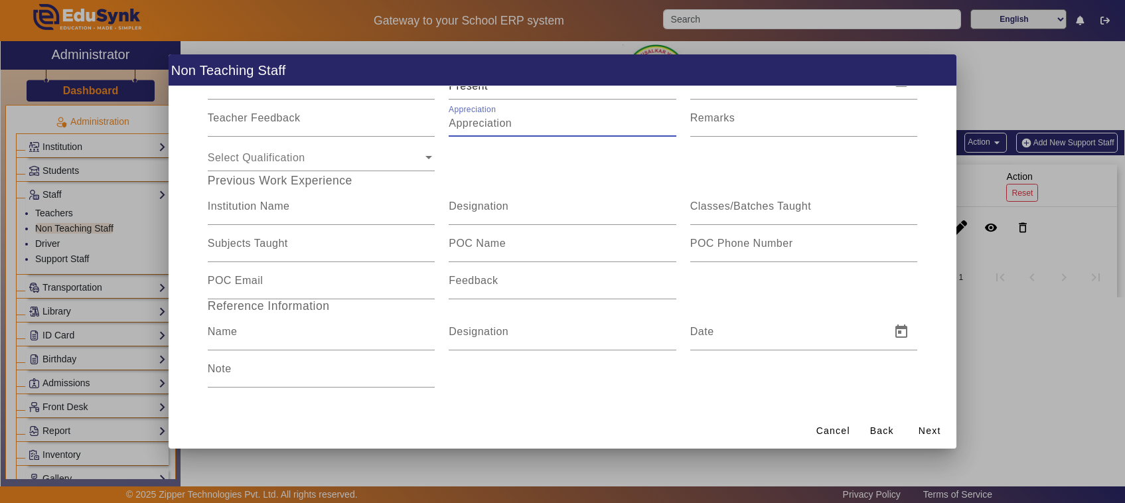
scroll to position [189, 0]
click at [929, 431] on span "Next" at bounding box center [930, 431] width 23 height 14
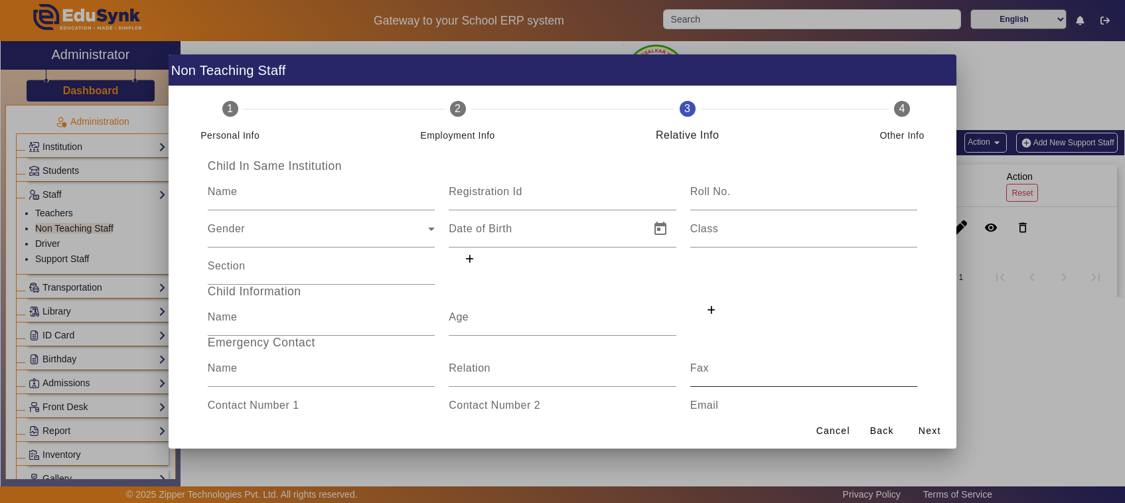
scroll to position [0, 0]
click at [927, 430] on span "Next" at bounding box center [930, 431] width 23 height 14
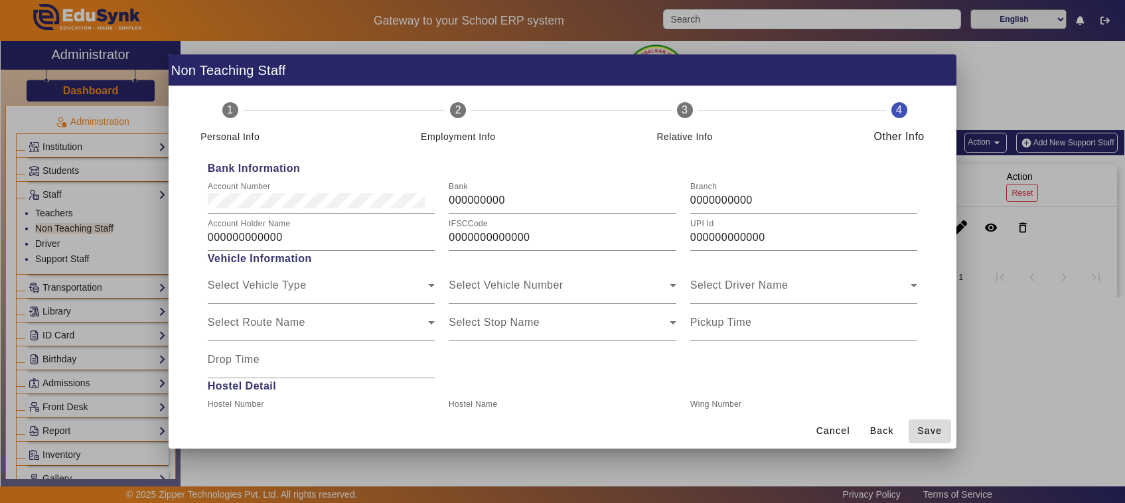
click at [927, 431] on span "Save" at bounding box center [929, 431] width 25 height 14
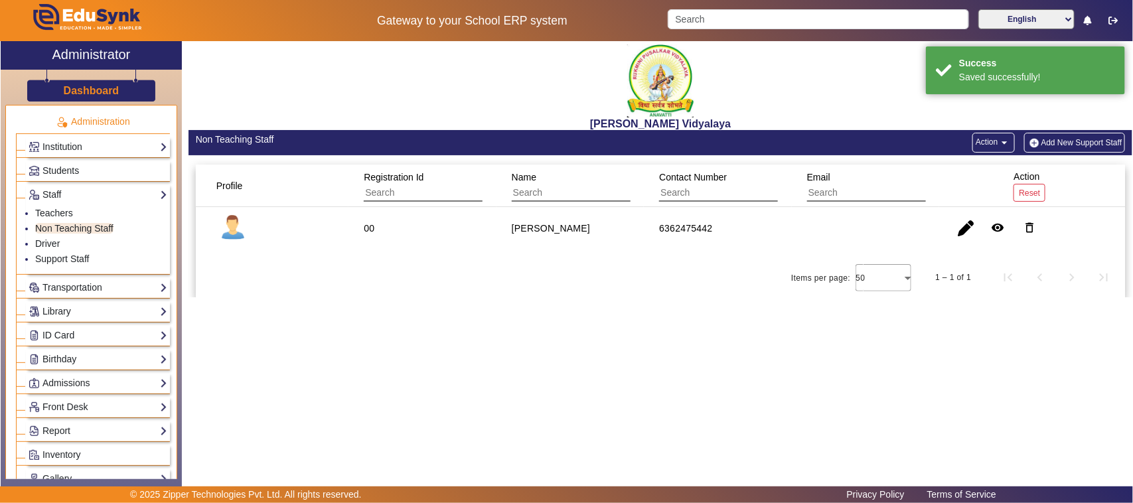
click at [953, 284] on div "1 – 1 of 1" at bounding box center [953, 277] width 36 height 13
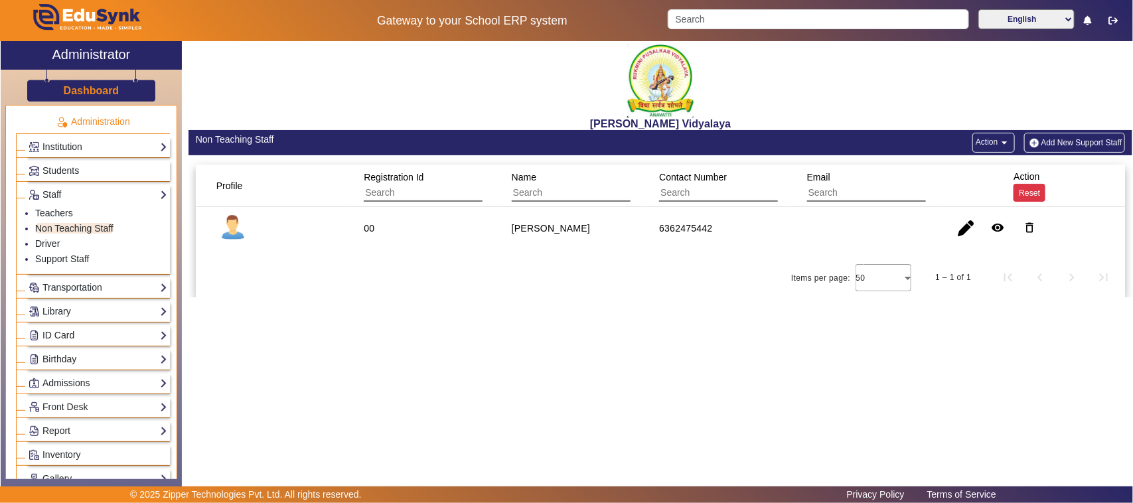
click at [1044, 199] on button "Reset" at bounding box center [1030, 193] width 32 height 18
click at [1018, 187] on button "Reset" at bounding box center [1030, 193] width 32 height 18
click at [1096, 145] on button "Add New Support Staff" at bounding box center [1075, 143] width 102 height 20
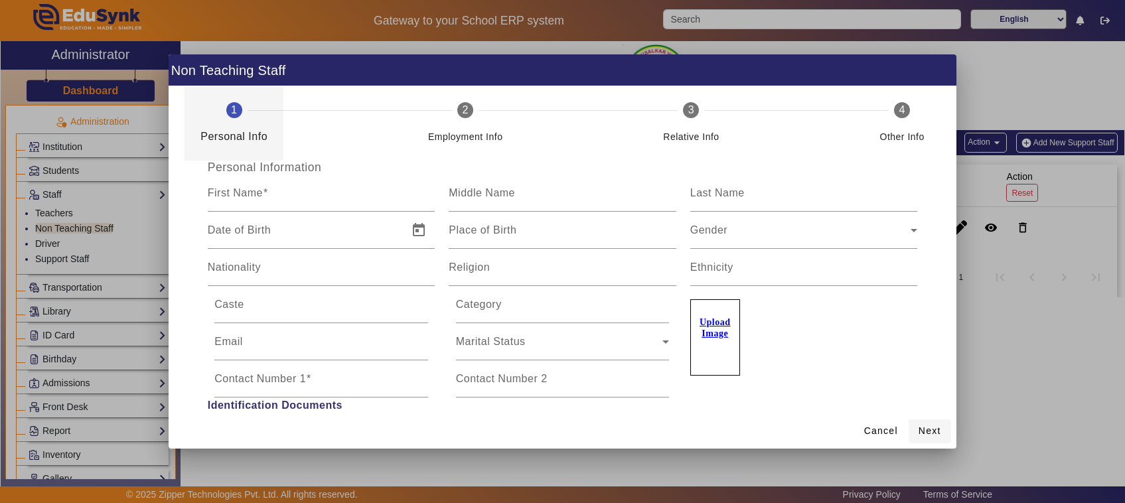
click at [941, 433] on span "Next" at bounding box center [930, 431] width 23 height 14
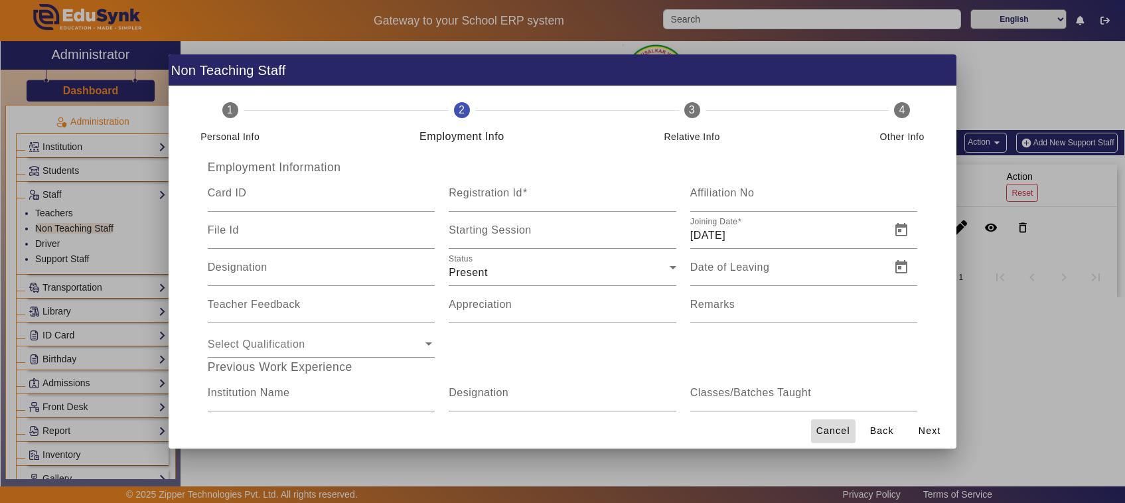
click at [825, 428] on span "Cancel" at bounding box center [833, 431] width 34 height 14
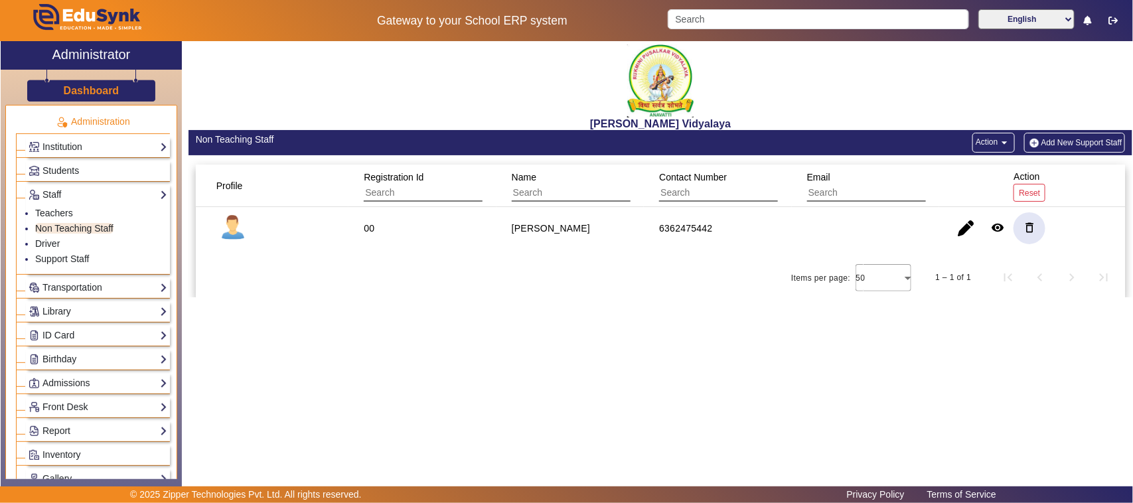
click at [1027, 231] on mat-icon "delete_outline" at bounding box center [1029, 227] width 13 height 13
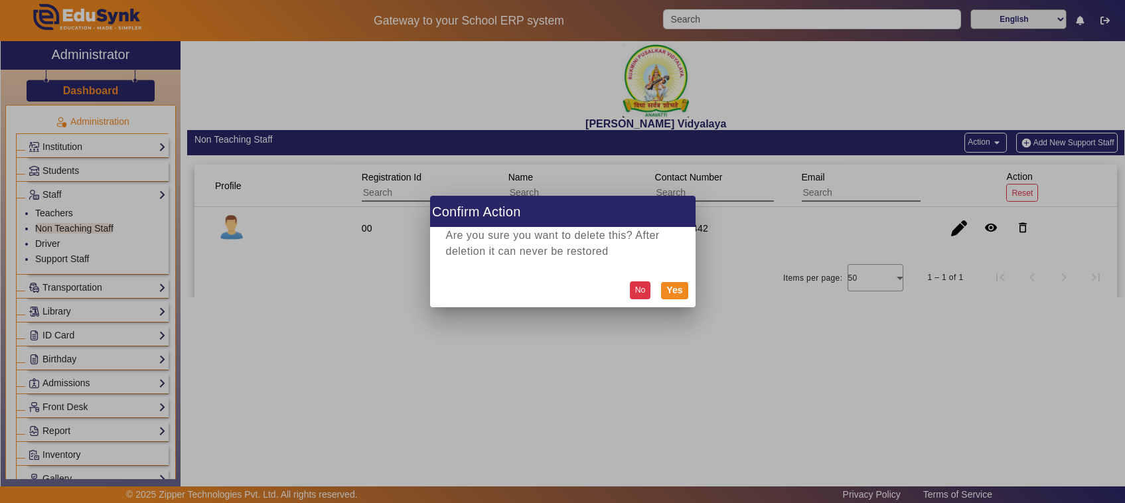
click at [642, 299] on button "No" at bounding box center [640, 290] width 21 height 18
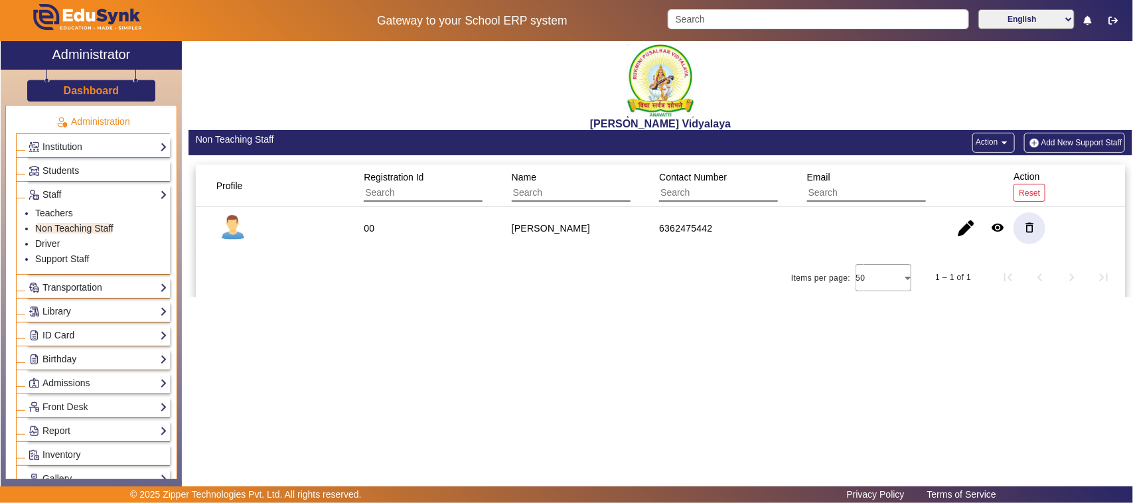
click at [1053, 143] on button "Add New Support Staff" at bounding box center [1075, 143] width 102 height 20
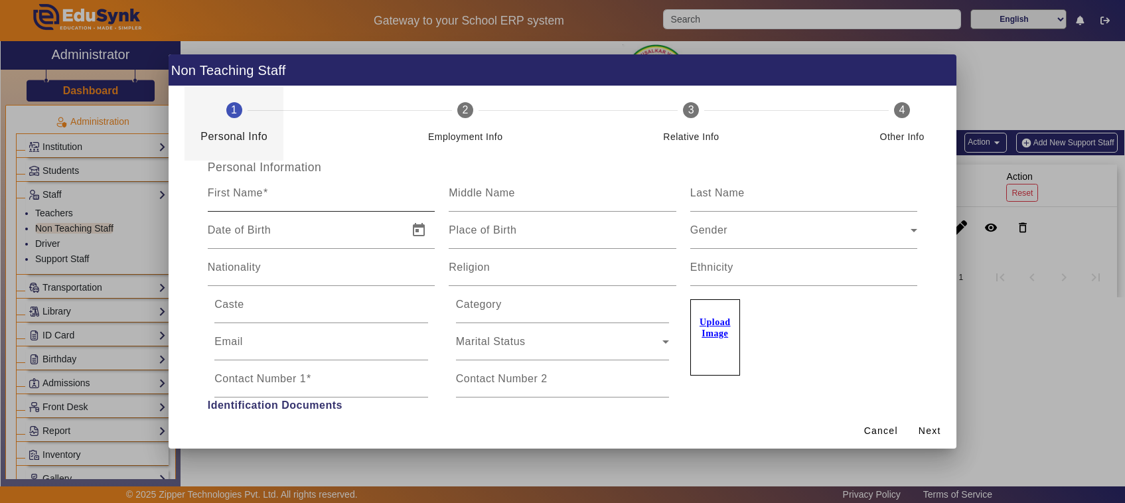
click at [294, 198] on input "First Name" at bounding box center [322, 199] width 228 height 16
type input "Rajeshwari"
click at [470, 196] on mat-label "Middle Name" at bounding box center [482, 192] width 66 height 11
click at [470, 196] on input "Middle Name" at bounding box center [563, 199] width 228 height 16
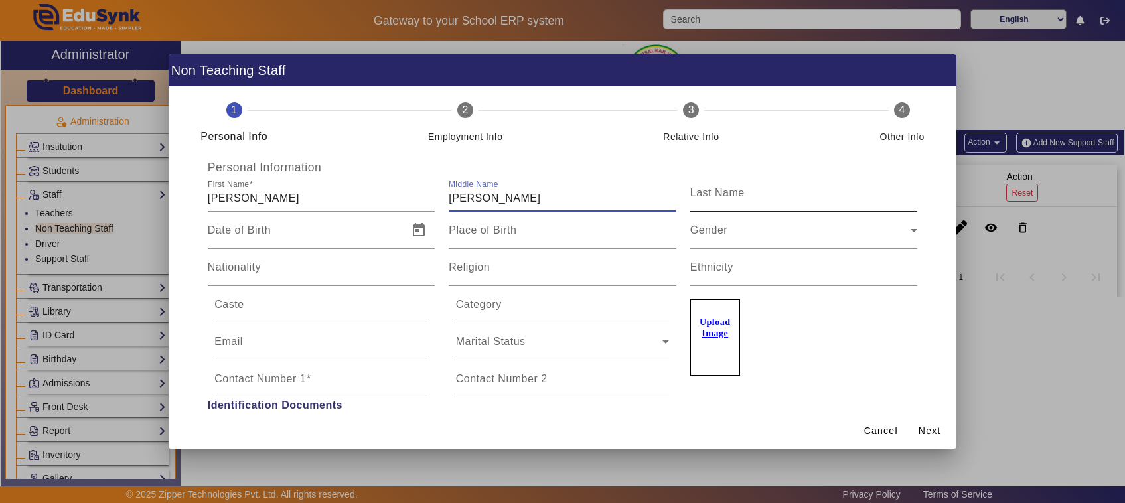
type input "Manjunath"
click at [711, 188] on mat-label "Last Name" at bounding box center [717, 192] width 54 height 11
click at [711, 191] on input "Last Name" at bounding box center [804, 199] width 228 height 16
type input "Simpi"
click at [422, 226] on span "Open calendar" at bounding box center [419, 230] width 32 height 32
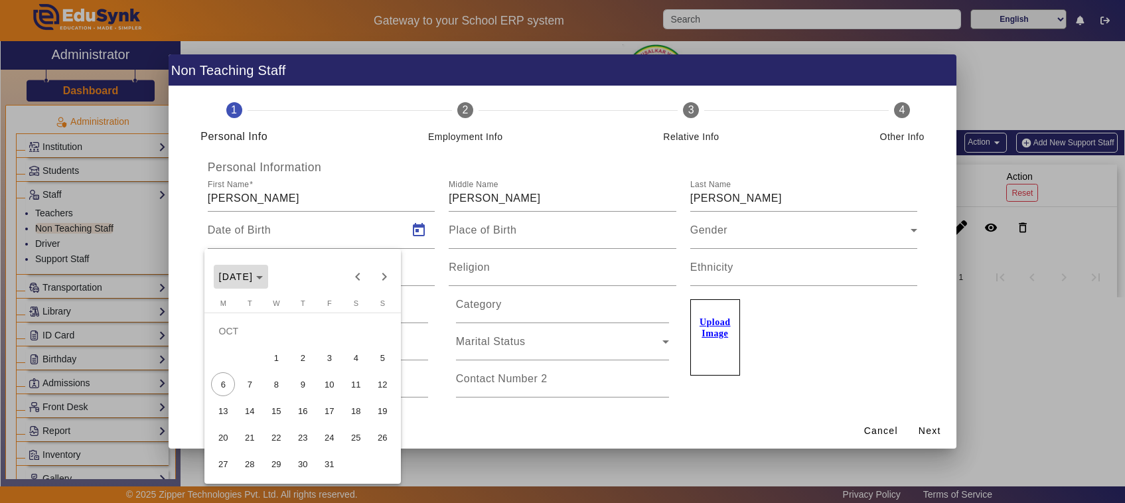
click at [264, 283] on span "Choose month and year" at bounding box center [241, 277] width 55 height 32
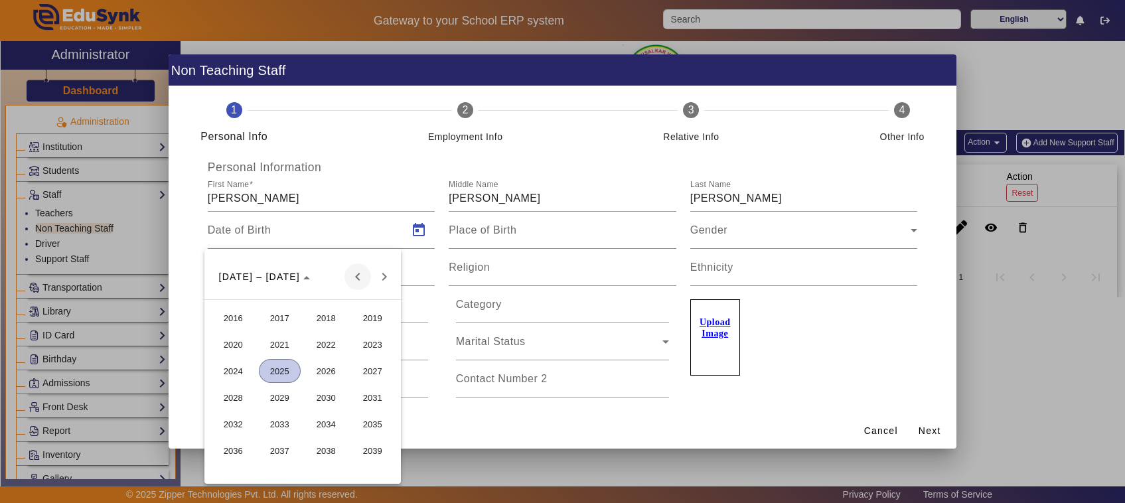
click at [356, 277] on span "Previous 24 years" at bounding box center [358, 277] width 27 height 27
click at [355, 282] on span "Previous 24 years" at bounding box center [358, 277] width 27 height 27
click at [238, 449] on span "1988" at bounding box center [233, 451] width 42 height 24
click at [319, 389] on span "NOV" at bounding box center [326, 398] width 42 height 24
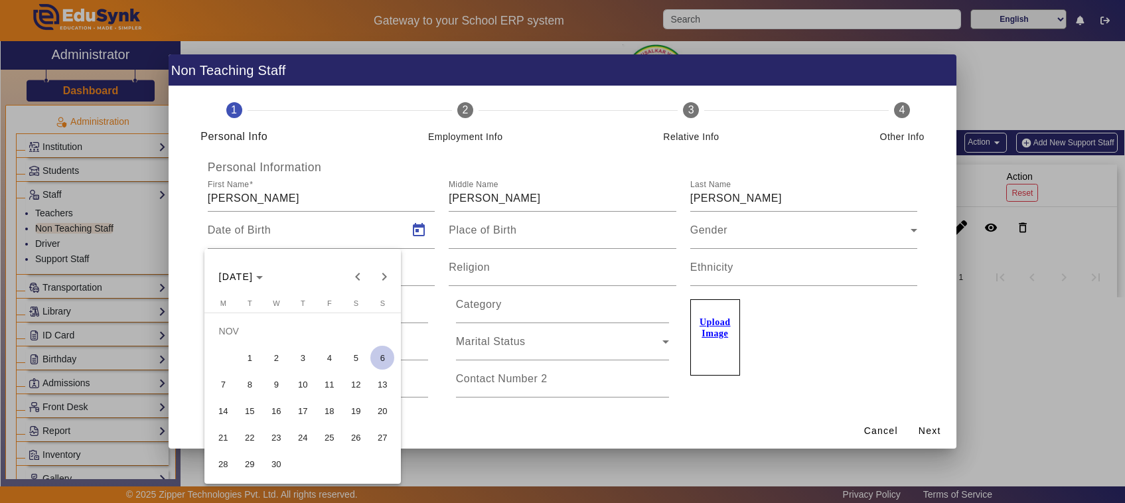
click at [306, 362] on span "3" at bounding box center [303, 358] width 24 height 24
type input "03/11/1988"
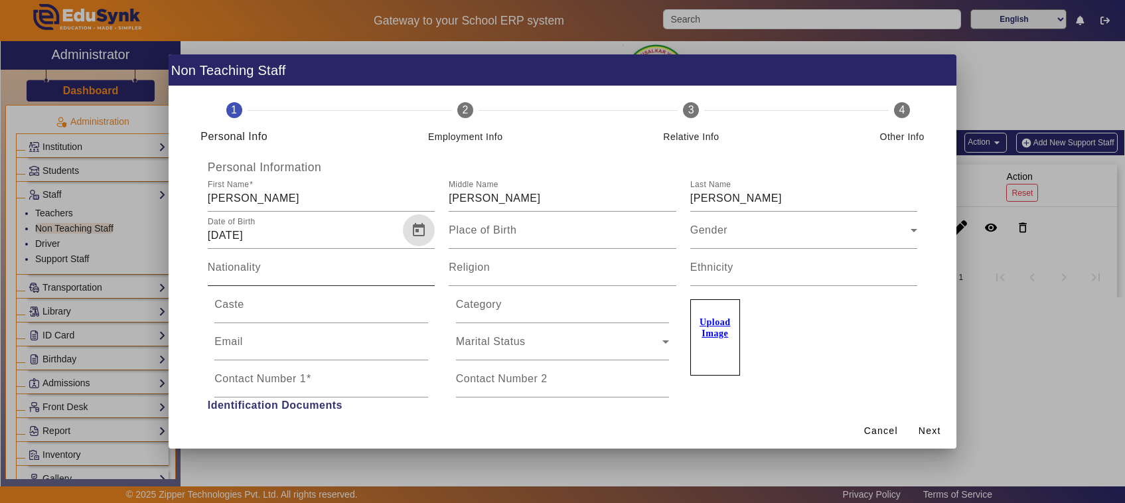
click at [234, 279] on input "Nationality" at bounding box center [322, 273] width 228 height 16
click at [512, 236] on mat-label "Place of Birth" at bounding box center [483, 229] width 68 height 11
click at [512, 236] on input "Place of Birth" at bounding box center [563, 236] width 228 height 16
click at [506, 234] on input "Place of Birth" at bounding box center [563, 236] width 228 height 16
type input "H"
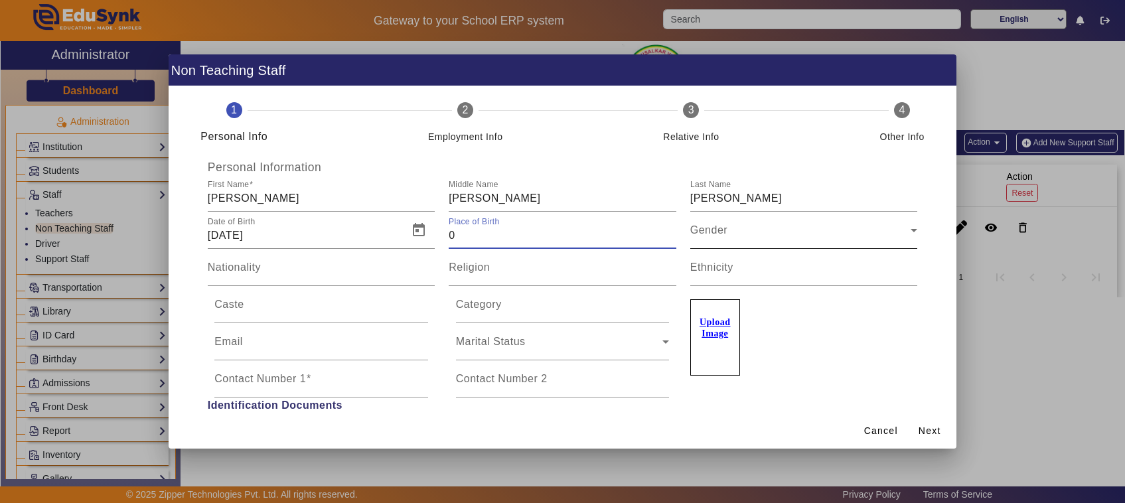
type input "0"
click at [735, 228] on div "Gender" at bounding box center [800, 236] width 221 height 16
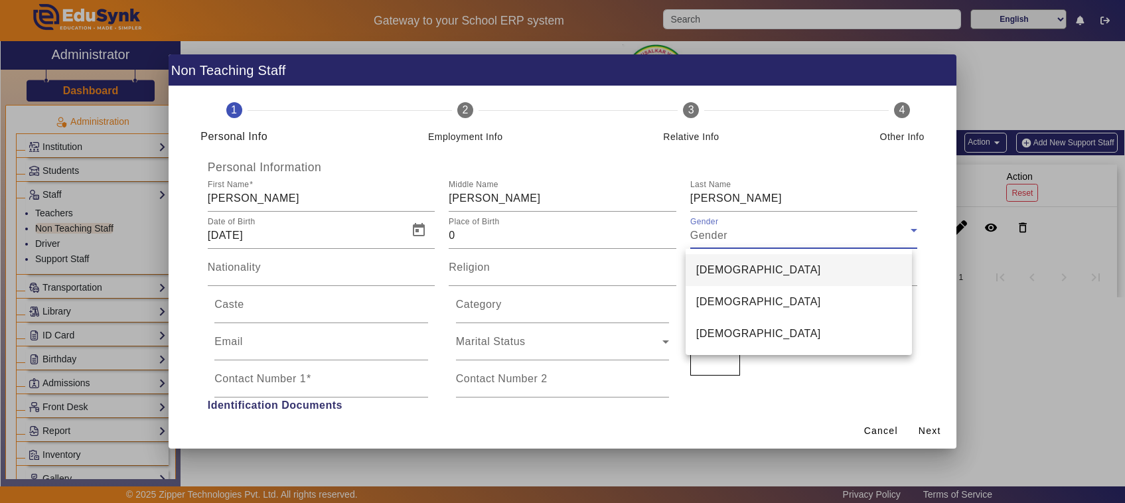
click at [523, 234] on div at bounding box center [562, 251] width 1125 height 503
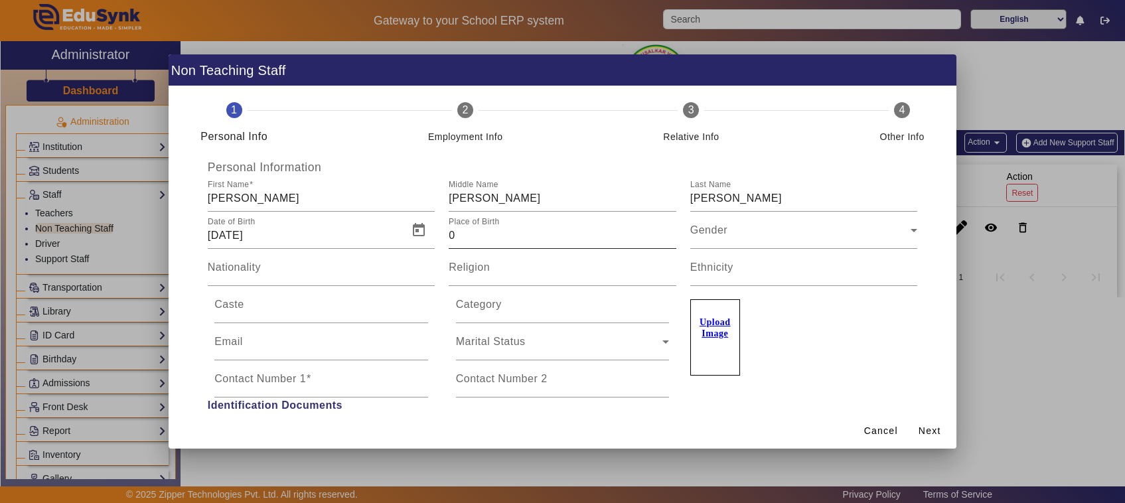
click at [520, 233] on input "0" at bounding box center [563, 236] width 228 height 16
click at [719, 239] on span "Gender" at bounding box center [708, 235] width 37 height 11
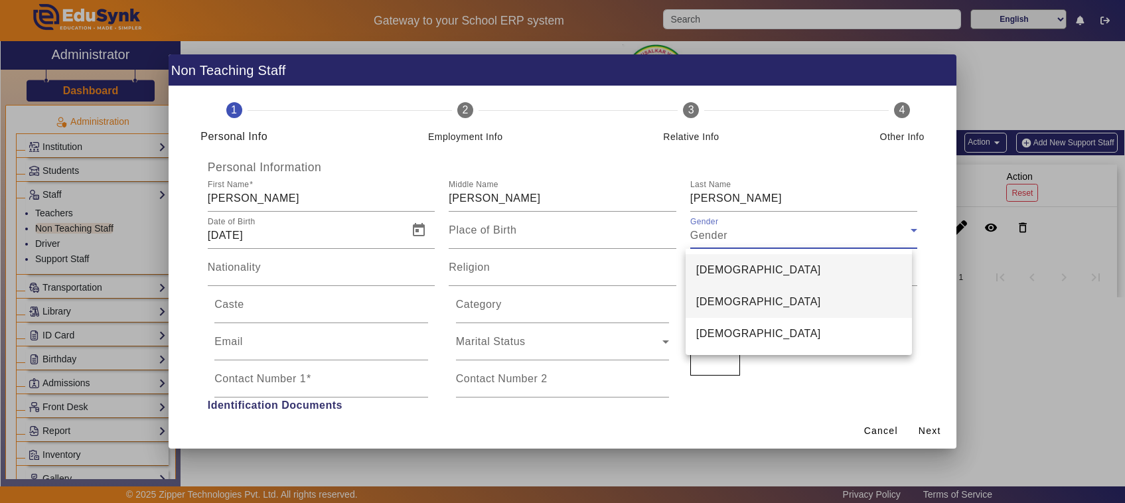
click at [728, 303] on span "Female" at bounding box center [758, 302] width 125 height 16
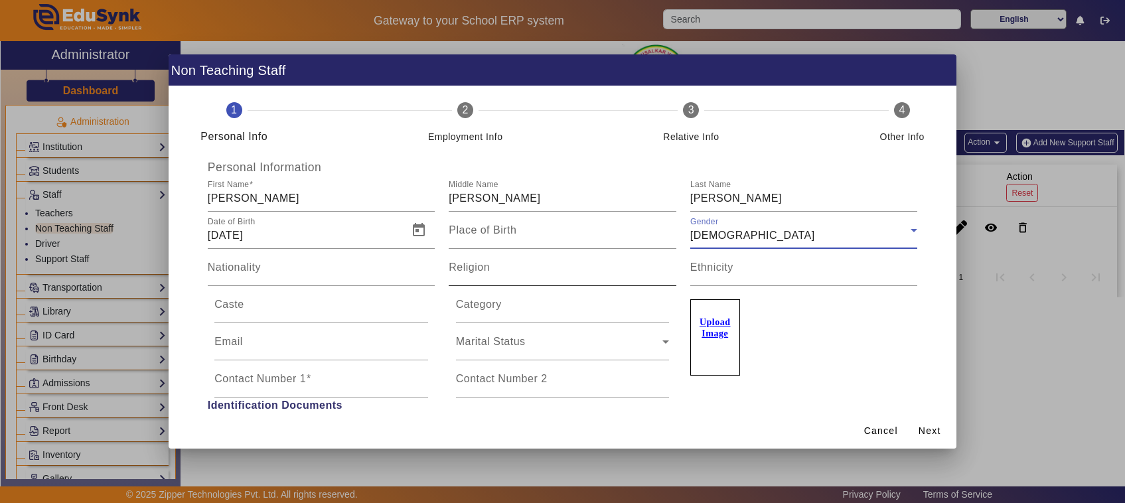
click at [510, 274] on input "Religion" at bounding box center [563, 273] width 228 height 16
type input "Hindu"
click at [309, 385] on input "Contact Number 1" at bounding box center [321, 384] width 214 height 16
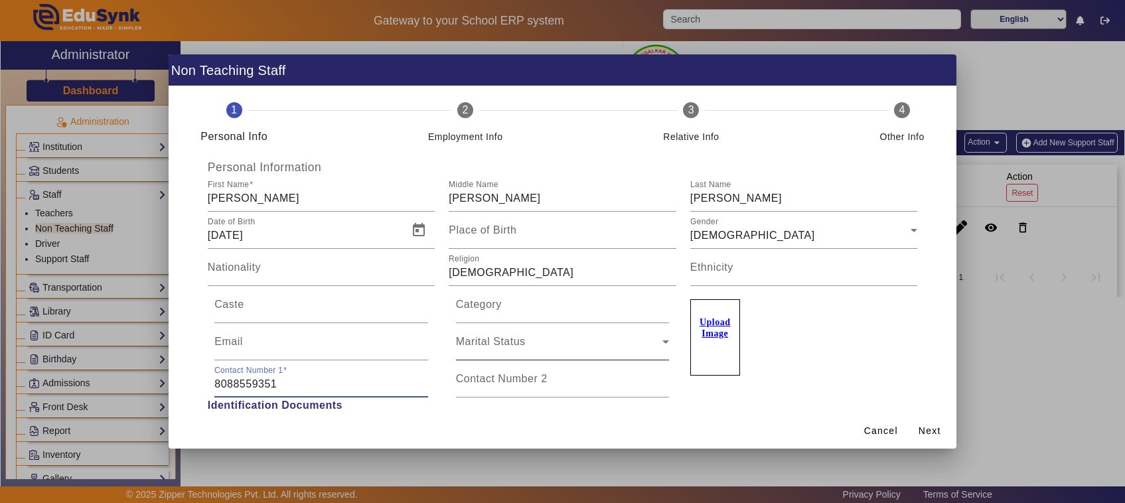
type input "8088559351"
click at [495, 349] on span "Marital Status" at bounding box center [491, 346] width 70 height 11
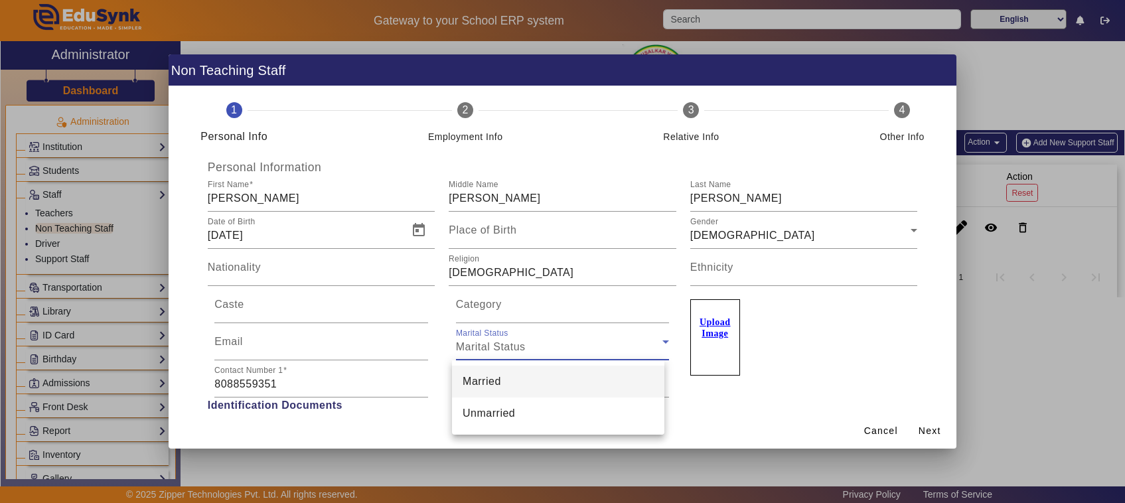
click at [497, 384] on span "Married" at bounding box center [482, 382] width 39 height 16
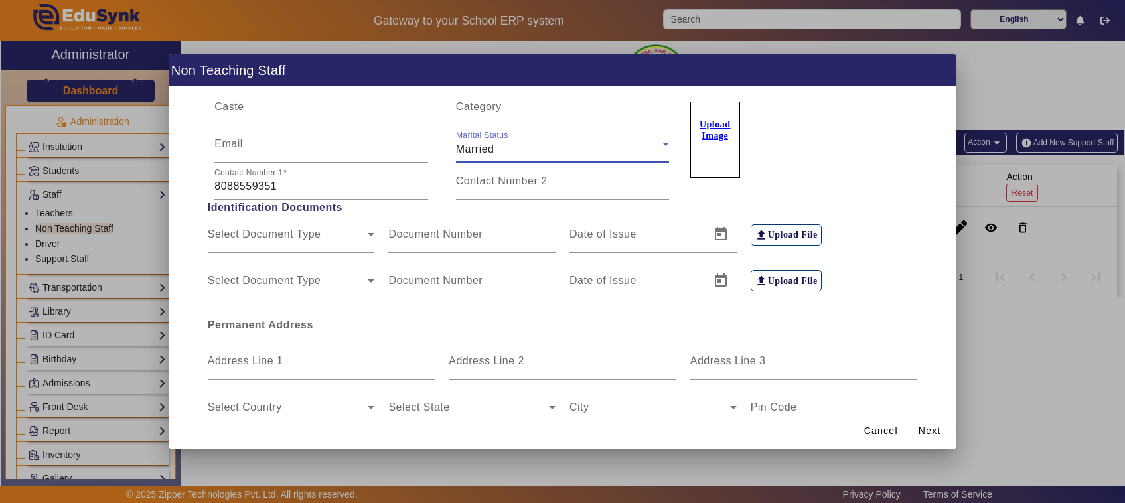
scroll to position [249, 0]
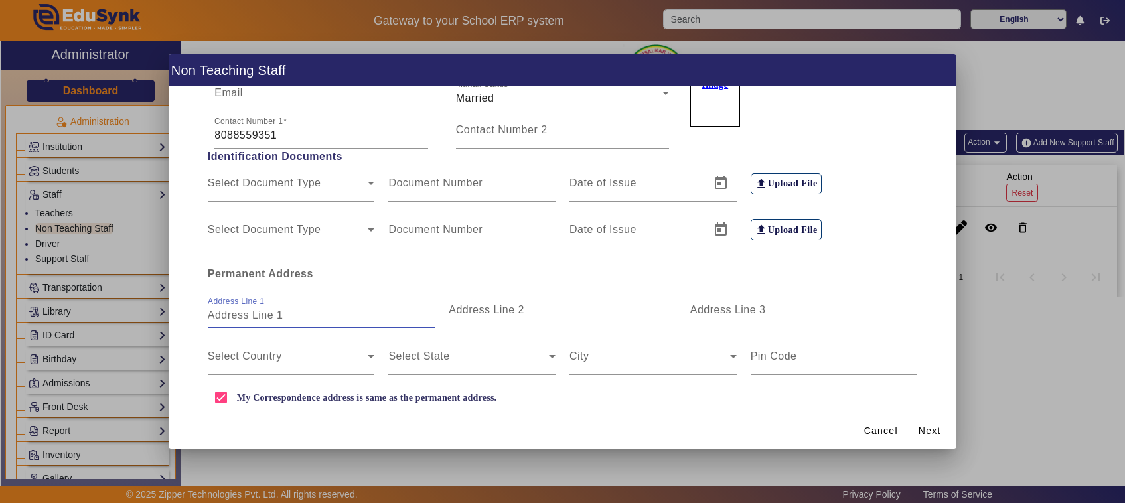
click at [269, 317] on input "Address Line 1" at bounding box center [322, 315] width 228 height 16
type input "J C Badavane Anavatti"
click at [263, 358] on span at bounding box center [288, 362] width 161 height 16
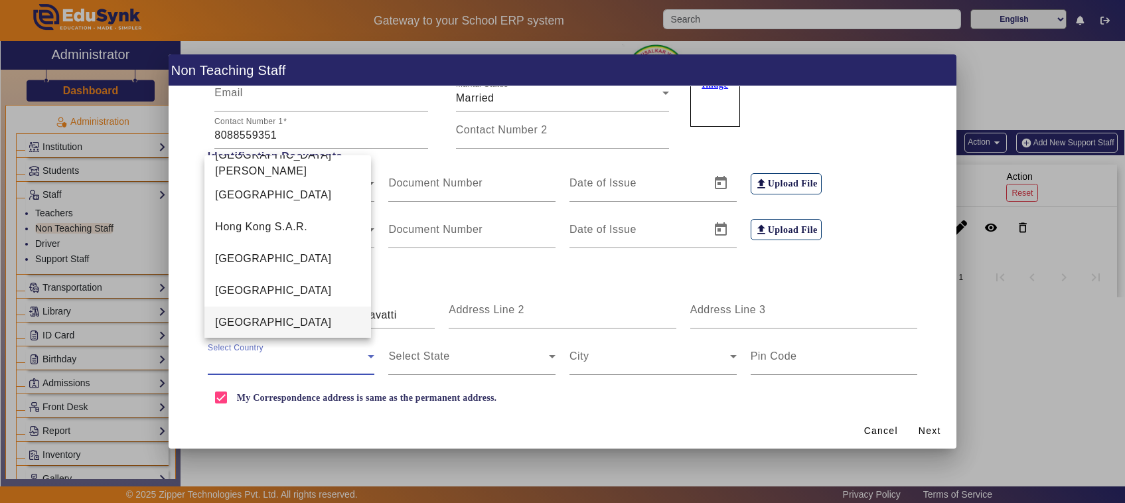
scroll to position [3071, 0]
click at [258, 296] on mat-option "India" at bounding box center [287, 291] width 167 height 32
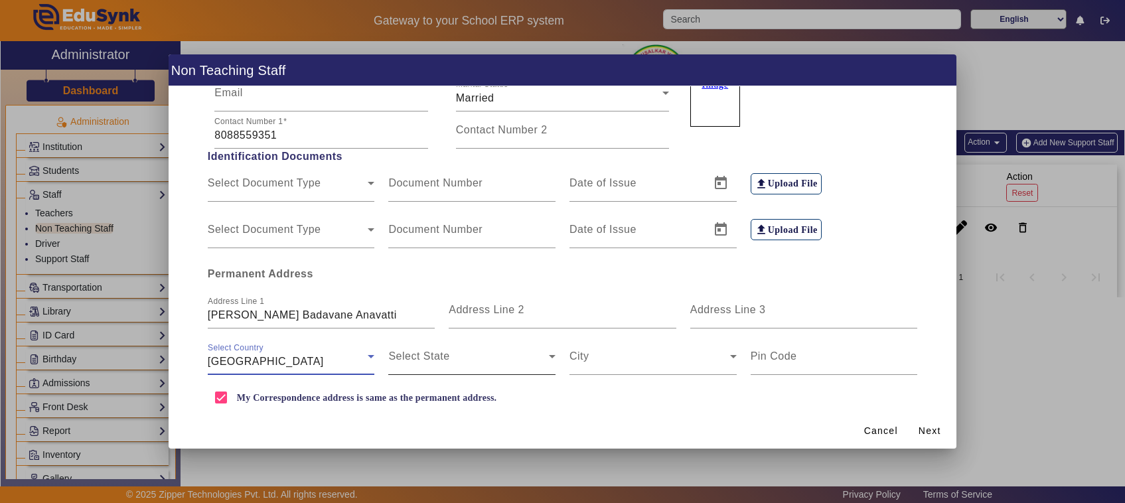
click at [449, 362] on span at bounding box center [468, 362] width 161 height 16
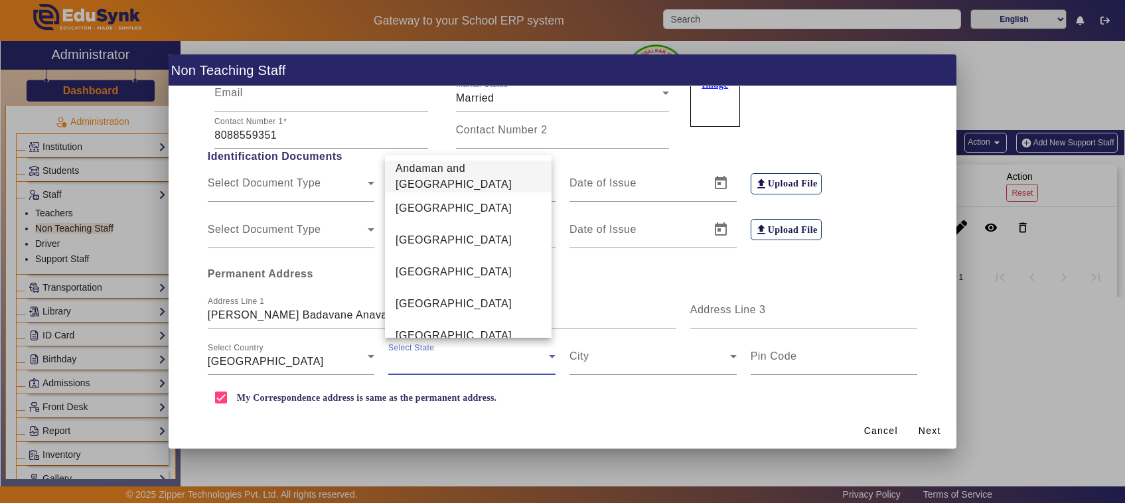
scroll to position [333, 0]
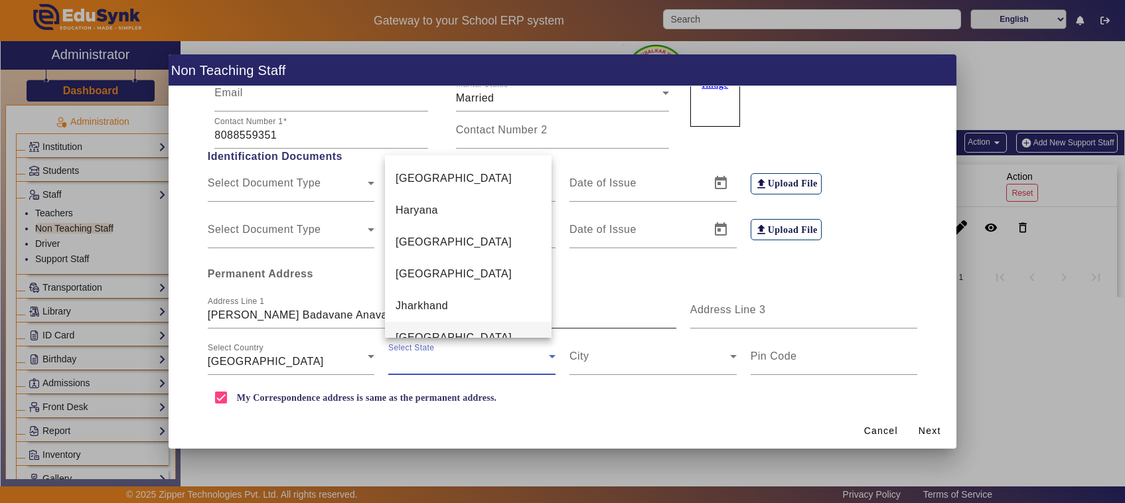
drag, startPoint x: 459, startPoint y: 313, endPoint x: 475, endPoint y: 322, distance: 18.1
click at [459, 322] on mat-option "Karnataka" at bounding box center [468, 338] width 167 height 32
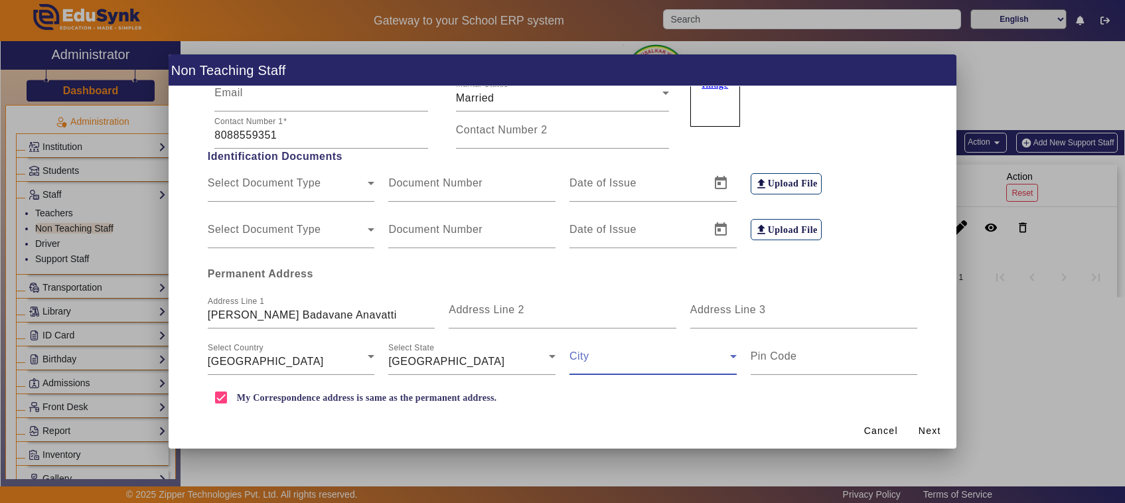
click at [607, 362] on span at bounding box center [650, 362] width 161 height 16
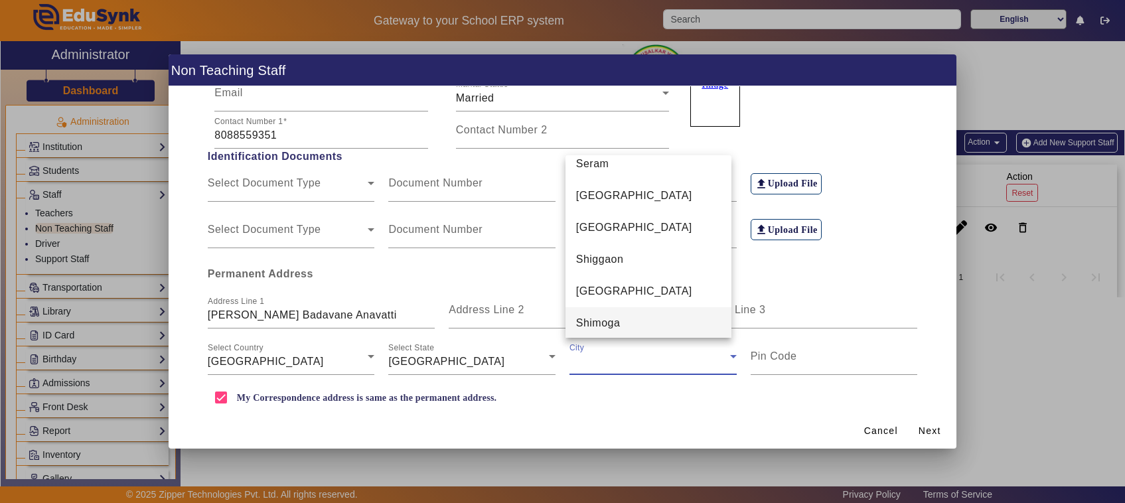
scroll to position [6290, 0]
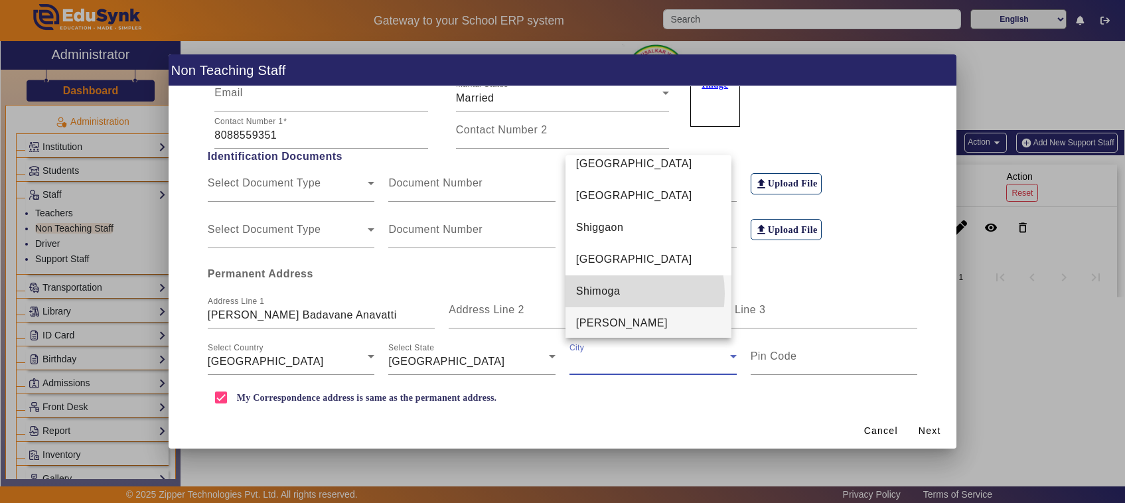
click at [615, 293] on span "Shimoga" at bounding box center [598, 291] width 44 height 16
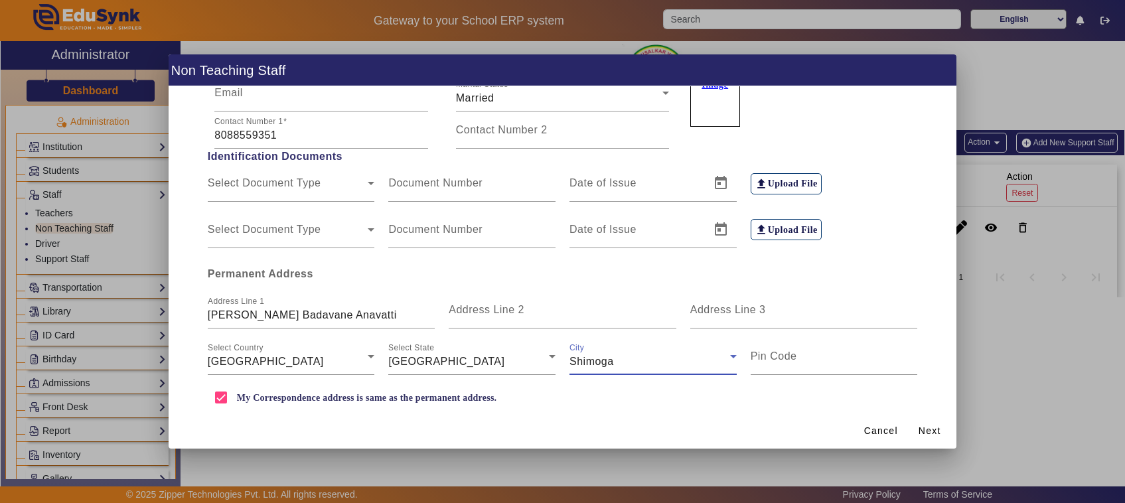
click at [743, 363] on div "Pin Code" at bounding box center [833, 356] width 181 height 37
click at [754, 362] on input "Pin Code" at bounding box center [834, 362] width 167 height 16
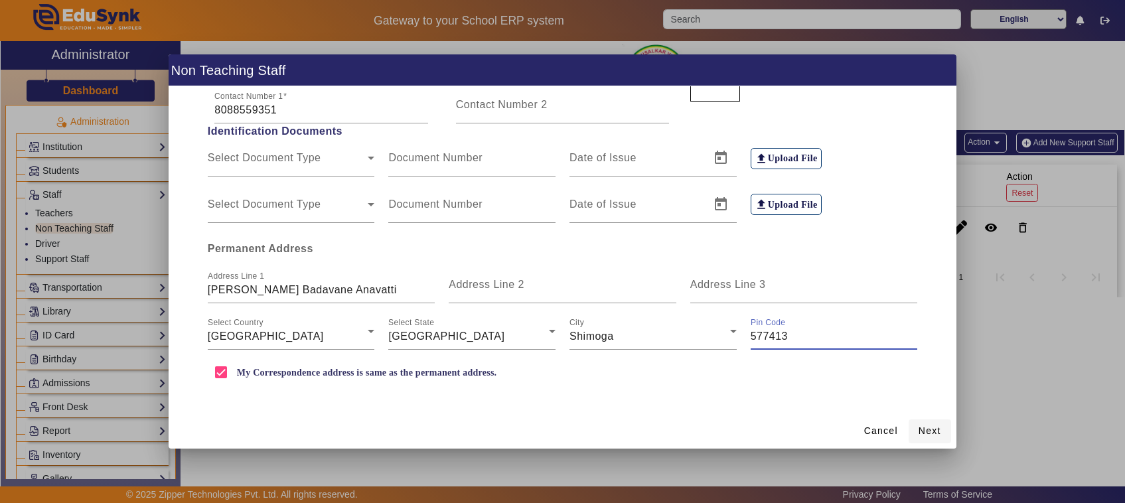
type input "577413"
click at [941, 429] on span "Next" at bounding box center [930, 431] width 23 height 14
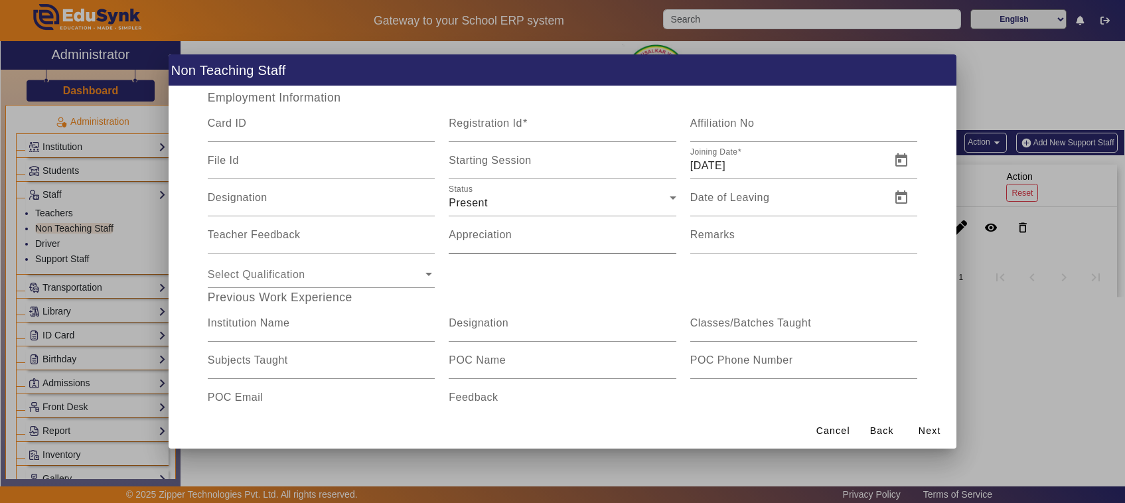
scroll to position [0, 0]
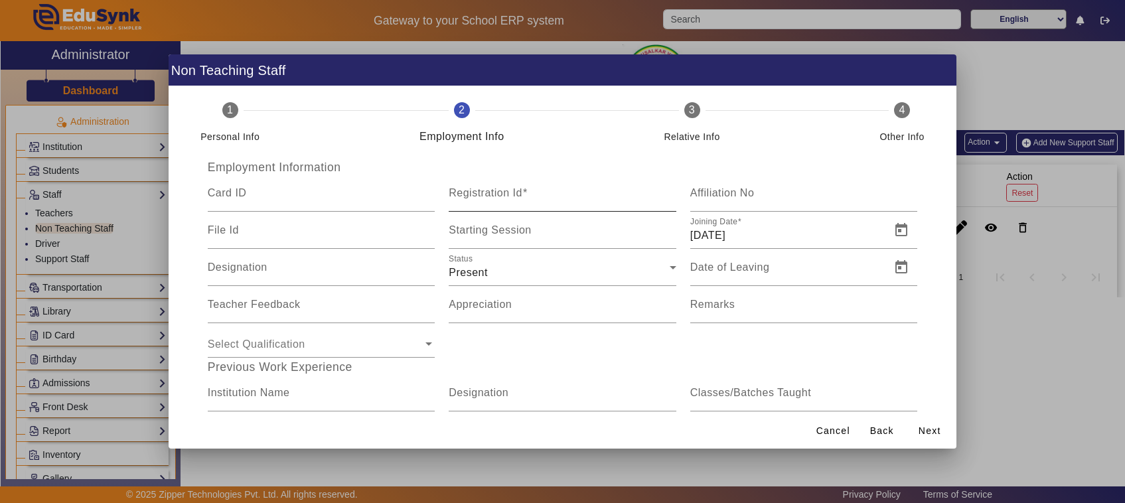
click at [490, 198] on mat-label "Registration Id" at bounding box center [486, 192] width 74 height 11
click at [490, 198] on input "Registration Id" at bounding box center [563, 199] width 228 height 16
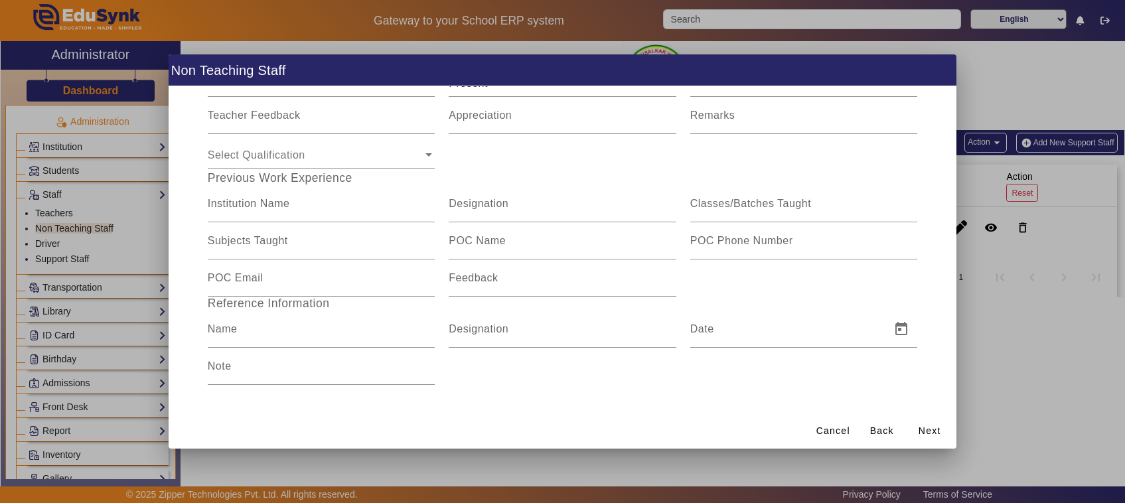
scroll to position [106, 0]
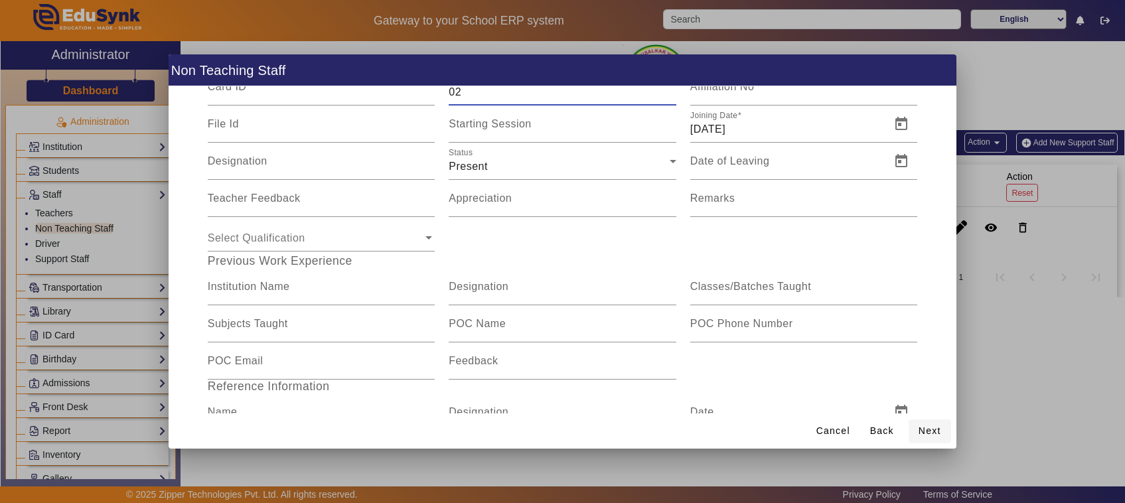
type input "02"
click at [935, 432] on span "Next" at bounding box center [930, 431] width 23 height 14
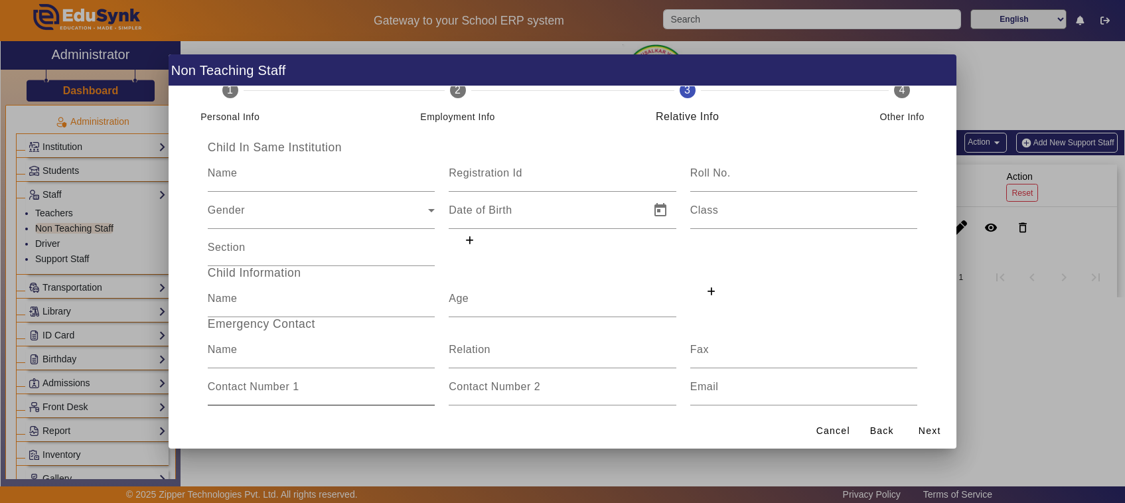
scroll to position [0, 0]
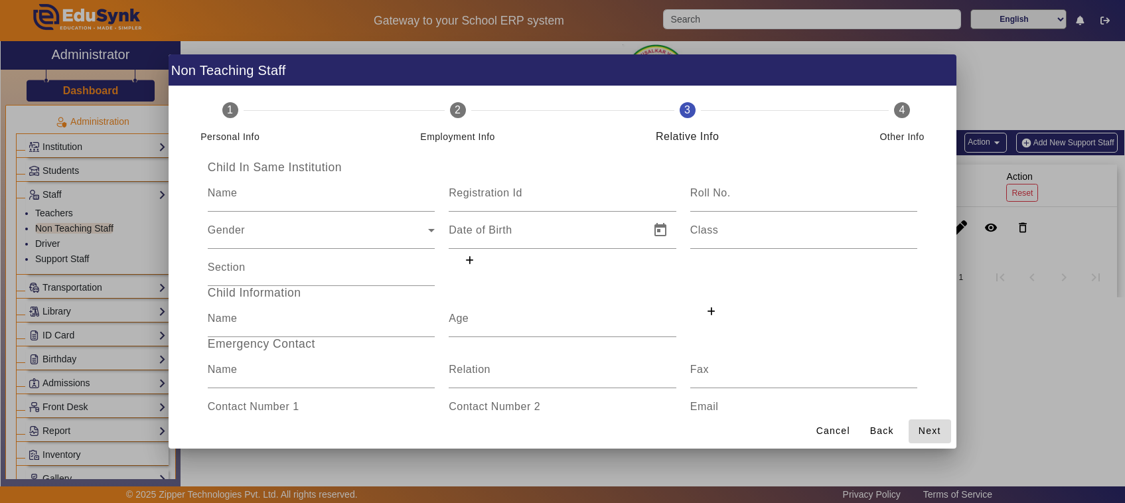
click at [933, 429] on span "Next" at bounding box center [930, 431] width 23 height 14
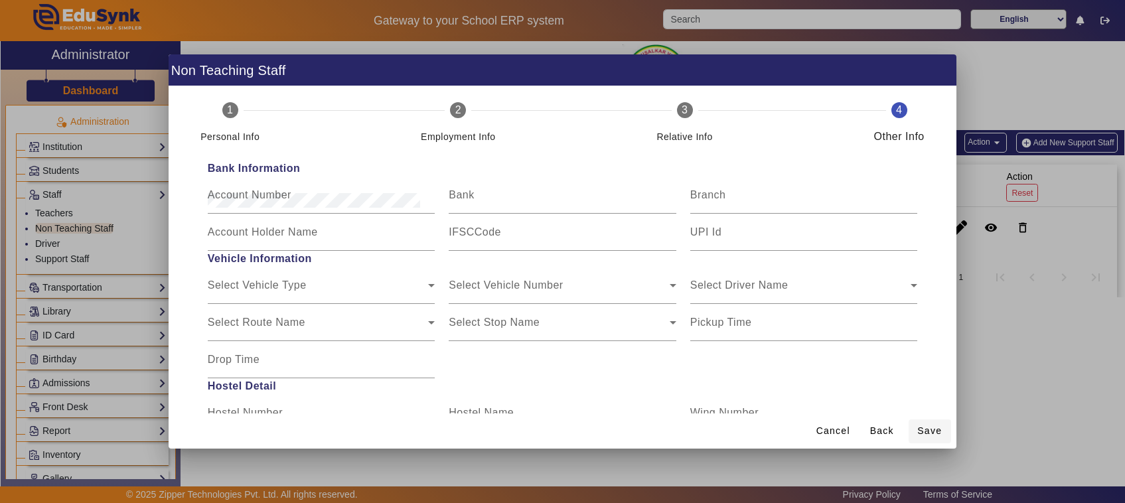
click at [933, 432] on span "Save" at bounding box center [929, 431] width 25 height 14
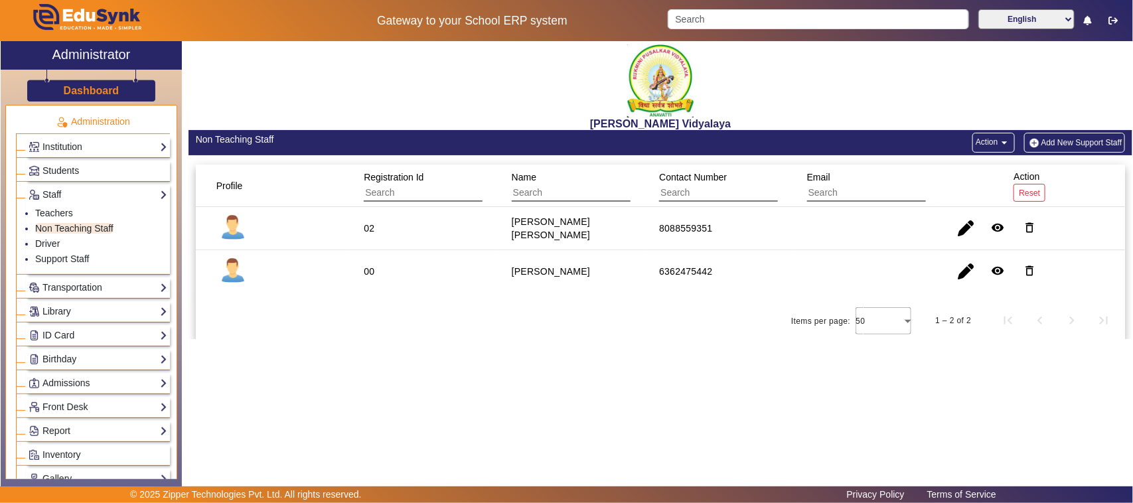
click at [1067, 147] on button "Add New Support Staff" at bounding box center [1075, 143] width 102 height 20
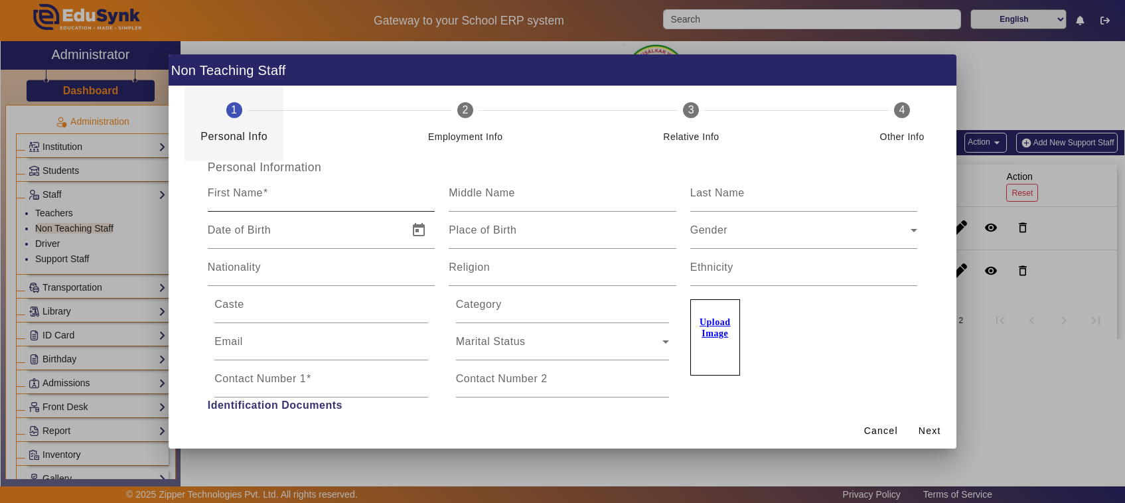
click at [270, 197] on input "First Name" at bounding box center [322, 199] width 228 height 16
type input "Renuka"
click at [350, 279] on input "Nationality" at bounding box center [322, 273] width 228 height 16
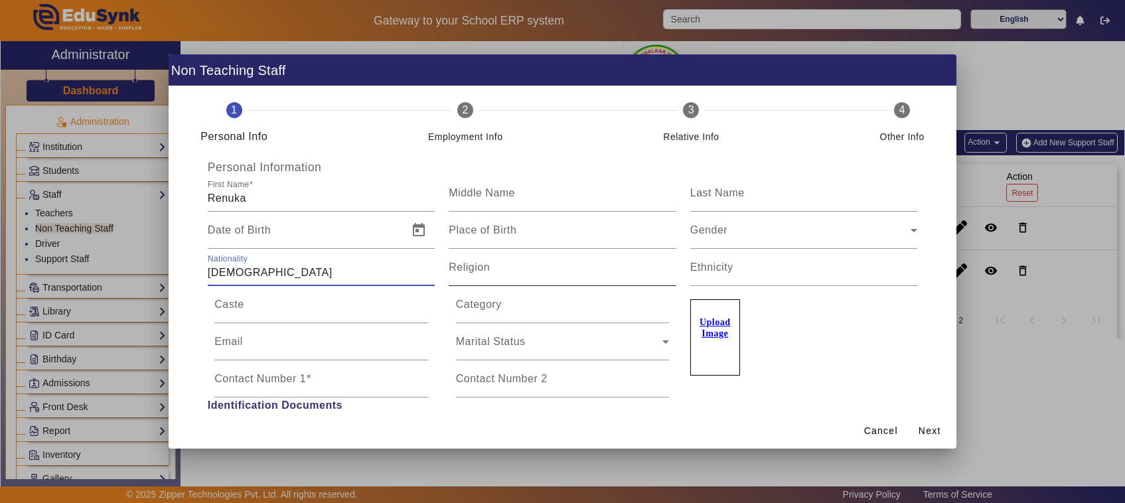
type input "Indian"
click at [489, 277] on input "Religion" at bounding box center [563, 273] width 228 height 16
type input "Hindu"
click at [307, 383] on span at bounding box center [308, 378] width 5 height 11
click at [307, 383] on input "Contact Number 1" at bounding box center [321, 384] width 214 height 16
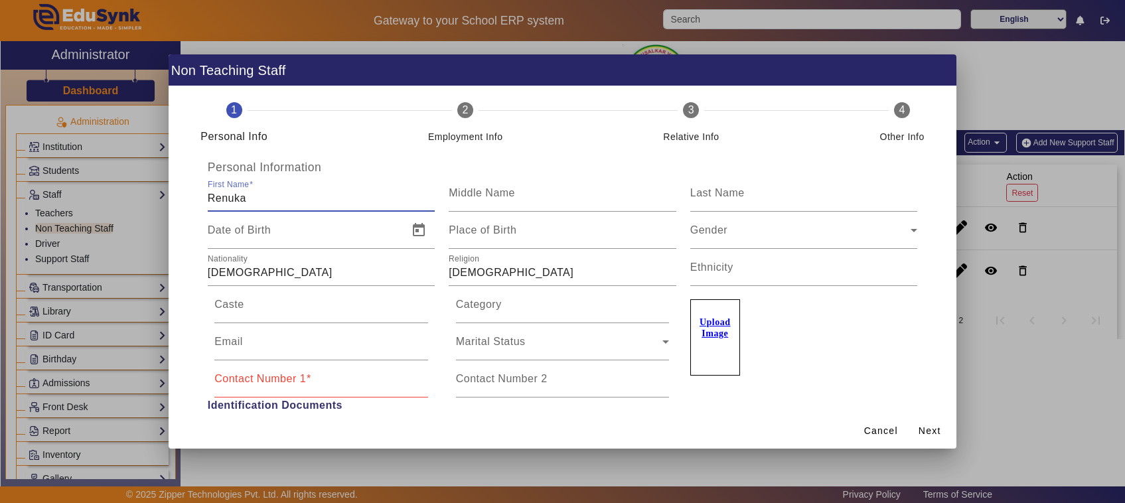
click at [260, 199] on input "Renuka" at bounding box center [322, 199] width 228 height 16
click at [295, 382] on mat-label "Contact Number 1" at bounding box center [260, 378] width 92 height 11
click at [295, 382] on input "Contact Number 1" at bounding box center [321, 384] width 214 height 16
drag, startPoint x: 293, startPoint y: 193, endPoint x: 204, endPoint y: 196, distance: 89.0
click at [208, 196] on input "Renuka" at bounding box center [322, 199] width 228 height 16
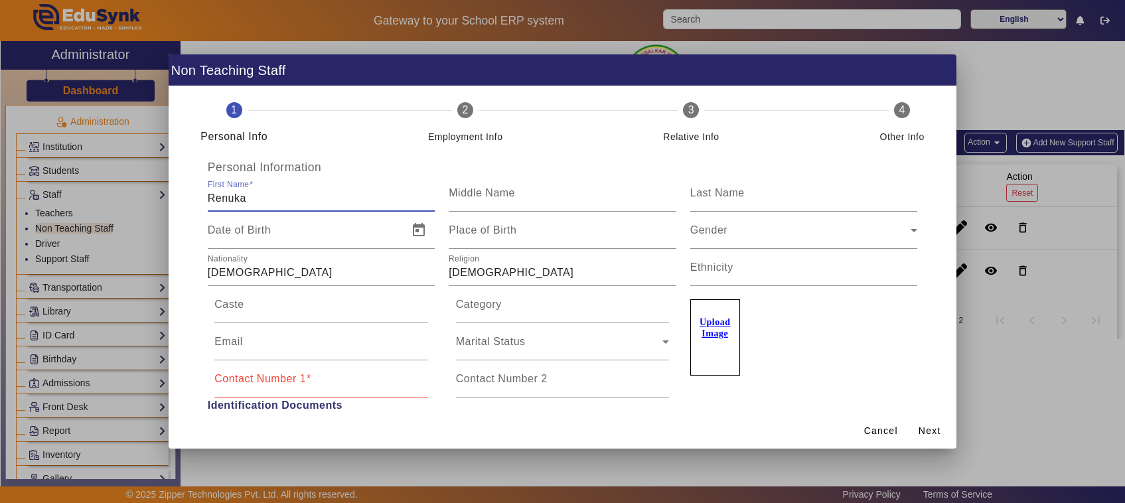
click at [208, 196] on input "Renuka" at bounding box center [322, 199] width 228 height 16
drag, startPoint x: 204, startPoint y: 196, endPoint x: 243, endPoint y: 197, distance: 38.5
click at [243, 197] on input "Renuka" at bounding box center [322, 199] width 228 height 16
click at [326, 390] on input "Contact Number 1" at bounding box center [321, 384] width 214 height 16
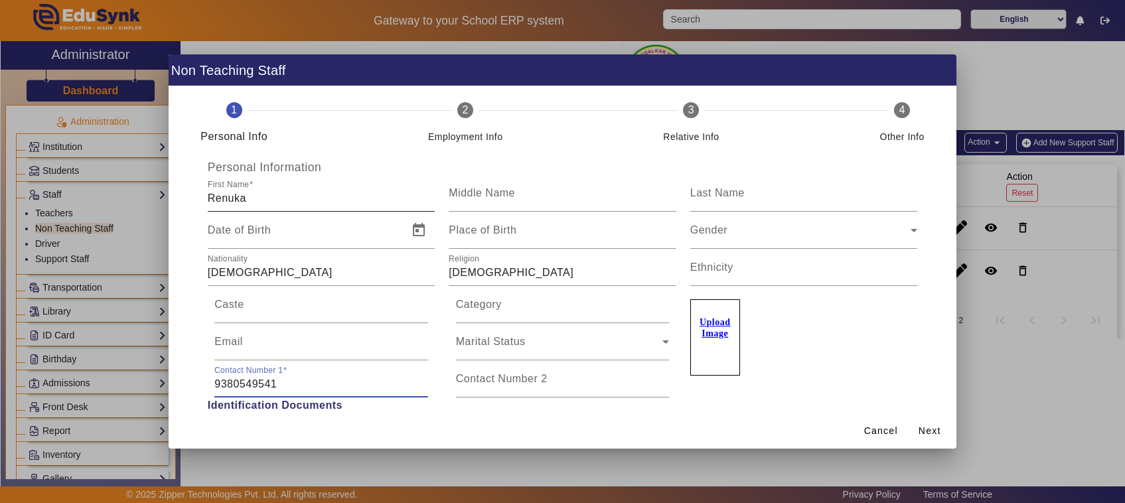
type input "9380549541"
click at [332, 197] on input "Renuka" at bounding box center [322, 199] width 228 height 16
type input "R"
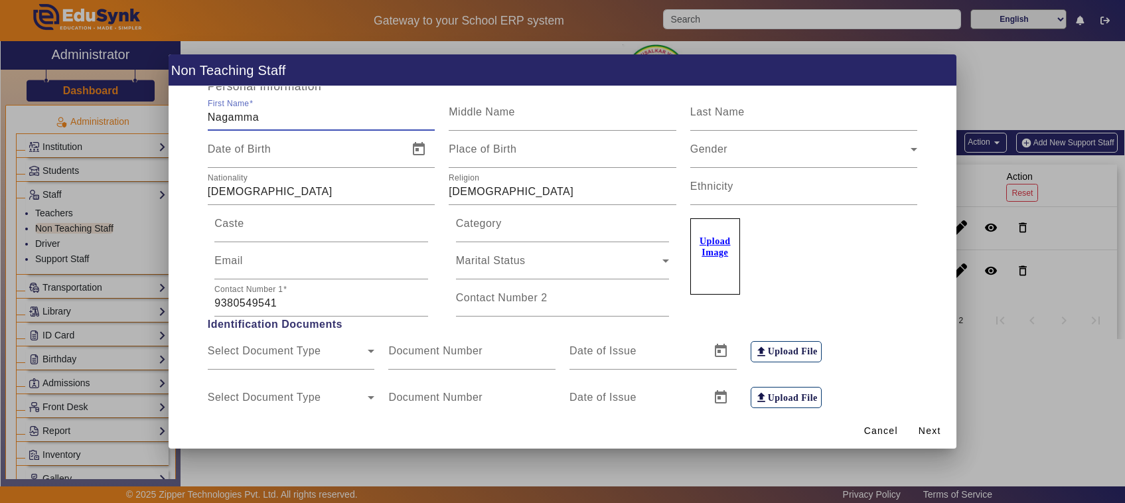
scroll to position [83, 0]
type input "Nagamma"
click at [508, 262] on span "Marital Status" at bounding box center [559, 264] width 207 height 16
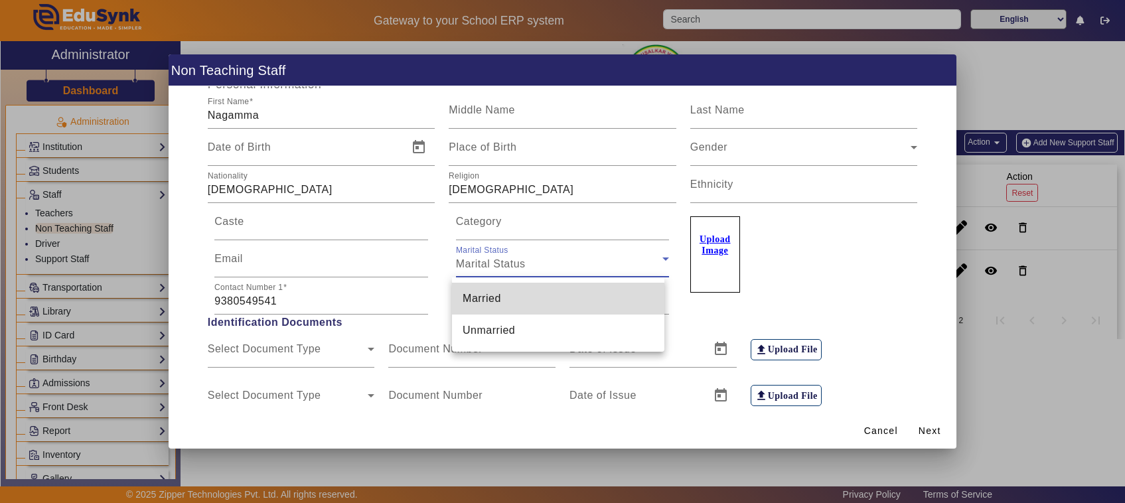
click at [495, 299] on span "Married" at bounding box center [482, 299] width 39 height 16
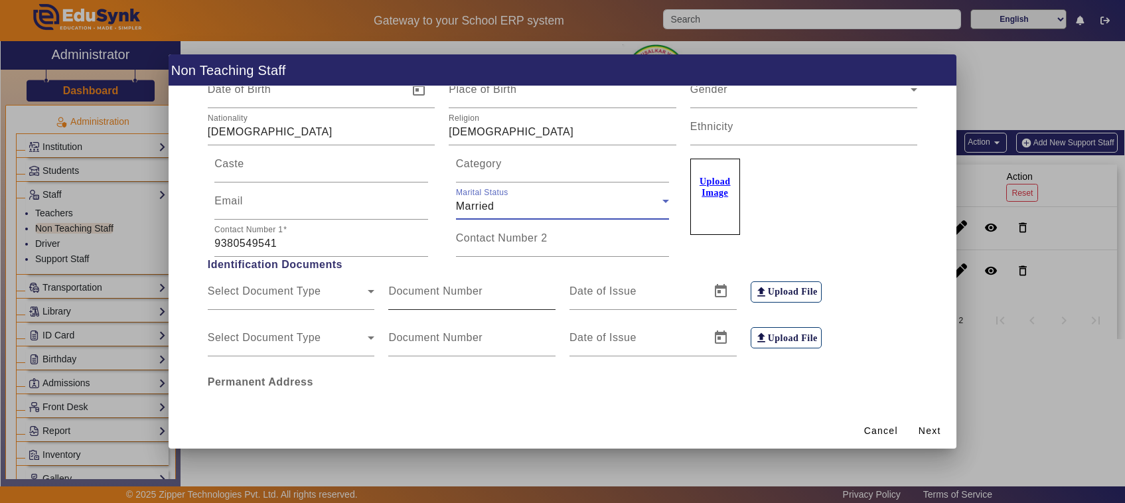
scroll to position [274, 0]
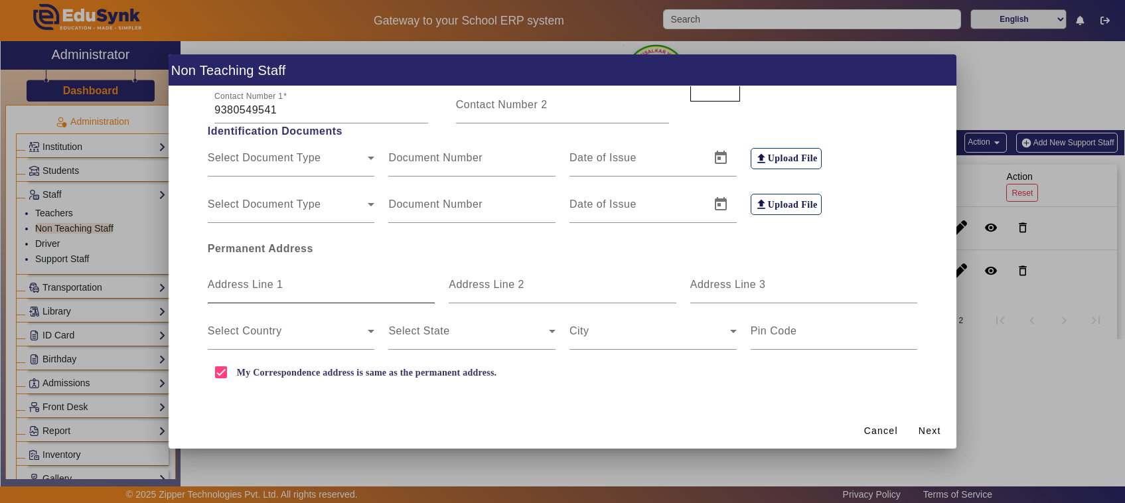
click at [359, 289] on input "Address Line 1" at bounding box center [322, 290] width 228 height 16
type input "Anavatti"
click at [784, 333] on mat-label "Pin Code" at bounding box center [774, 330] width 46 height 11
click at [784, 333] on input "Pin Code" at bounding box center [834, 337] width 167 height 16
type input "577413"
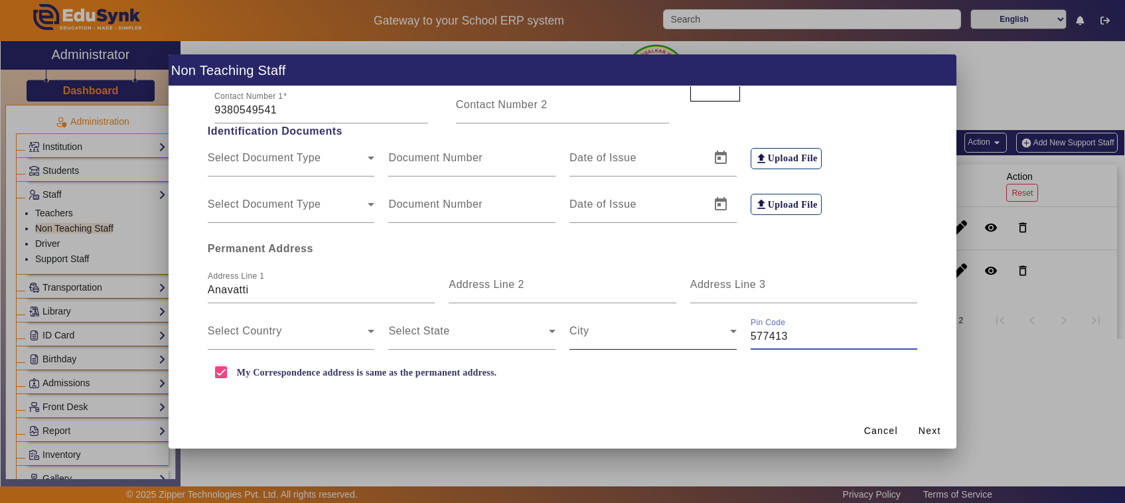
click at [737, 340] on div at bounding box center [737, 340] width 0 height 0
click at [601, 343] on span at bounding box center [650, 337] width 161 height 16
click at [599, 341] on span at bounding box center [650, 337] width 161 height 16
click at [672, 379] on div "My Correspondence address is same as the permanent address." at bounding box center [562, 372] width 724 height 27
click at [924, 429] on span "Next" at bounding box center [930, 431] width 23 height 14
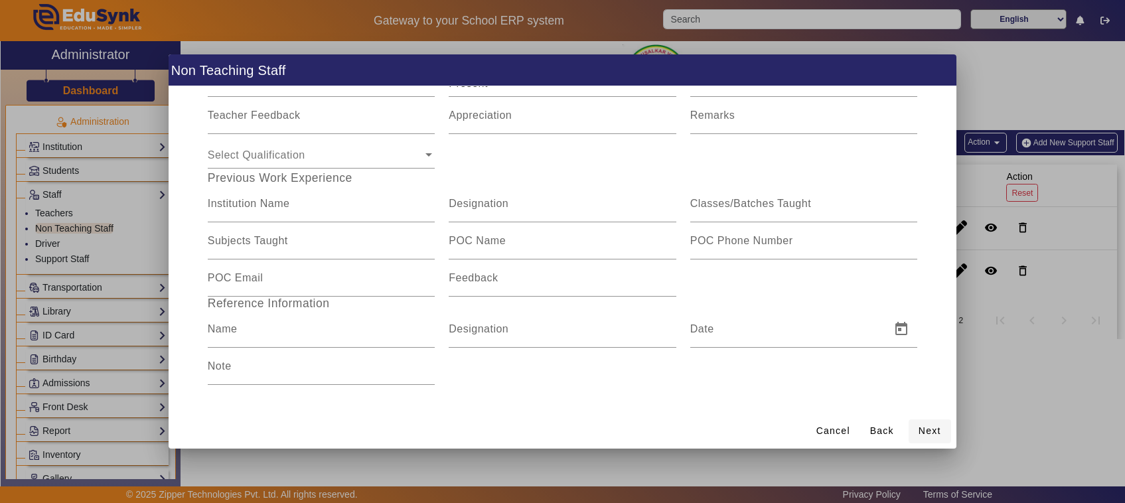
click at [928, 429] on span "Next" at bounding box center [930, 431] width 23 height 14
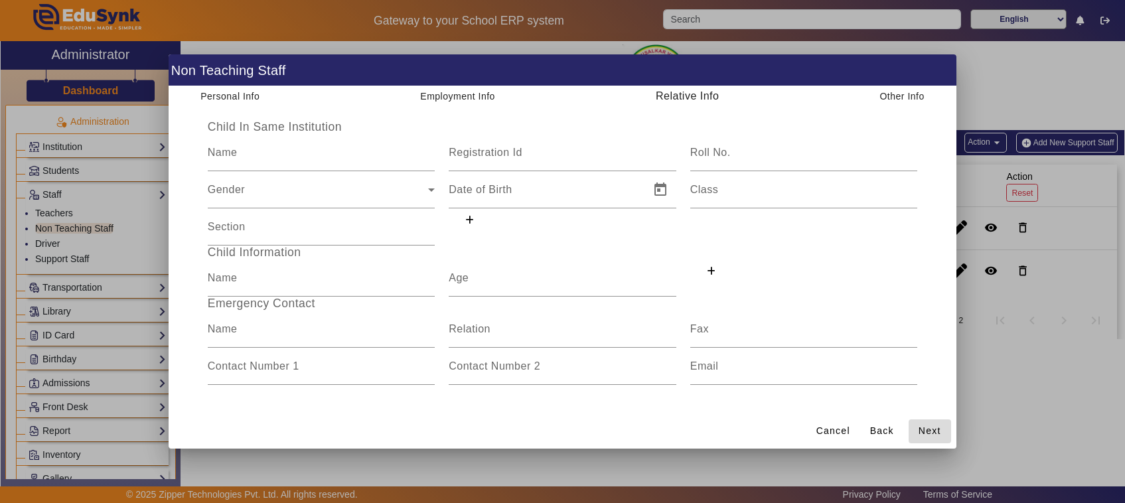
click at [928, 429] on span "Next" at bounding box center [930, 431] width 23 height 14
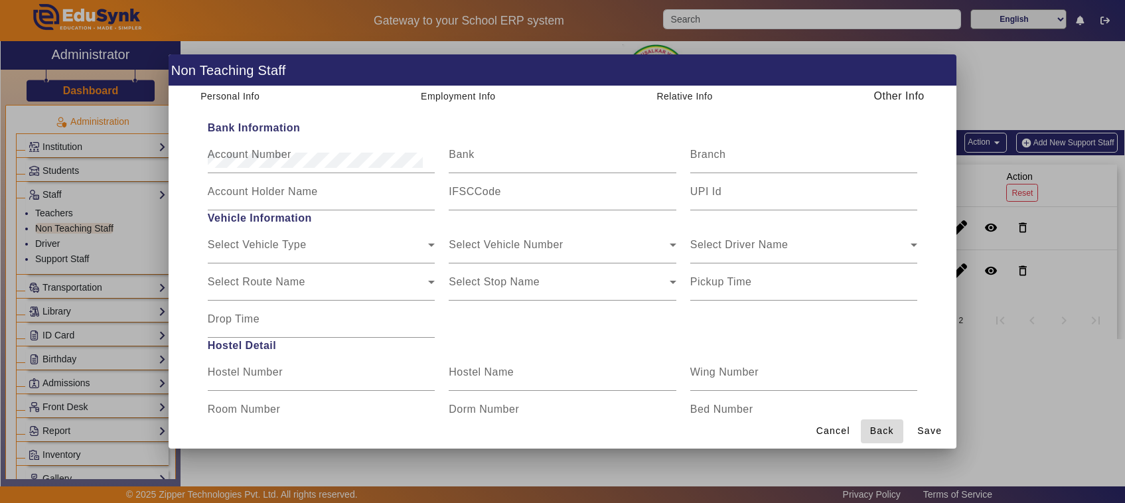
click at [878, 426] on span "Back" at bounding box center [882, 431] width 24 height 14
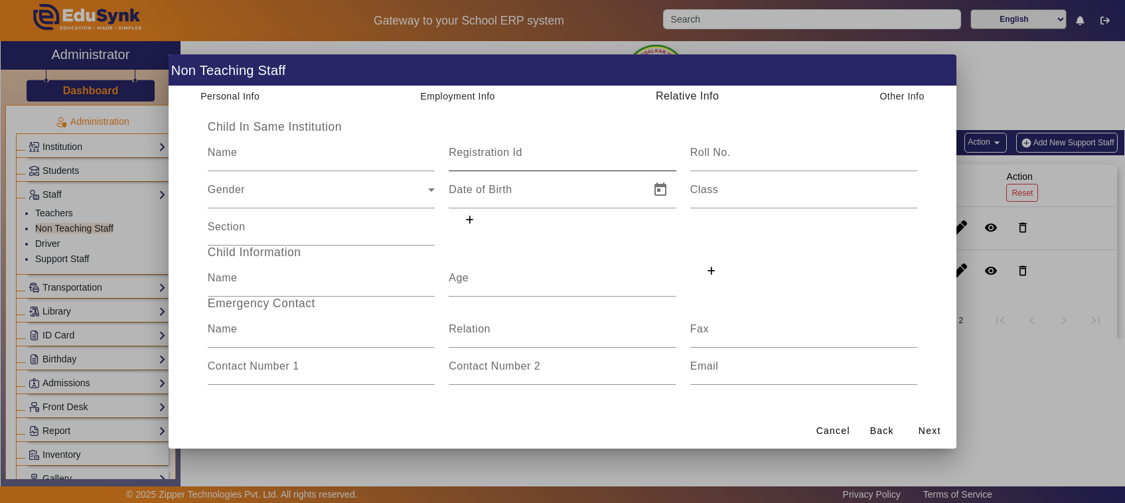
click at [549, 161] on input "Registration Id" at bounding box center [563, 158] width 228 height 16
click at [925, 426] on span "Next" at bounding box center [930, 431] width 23 height 14
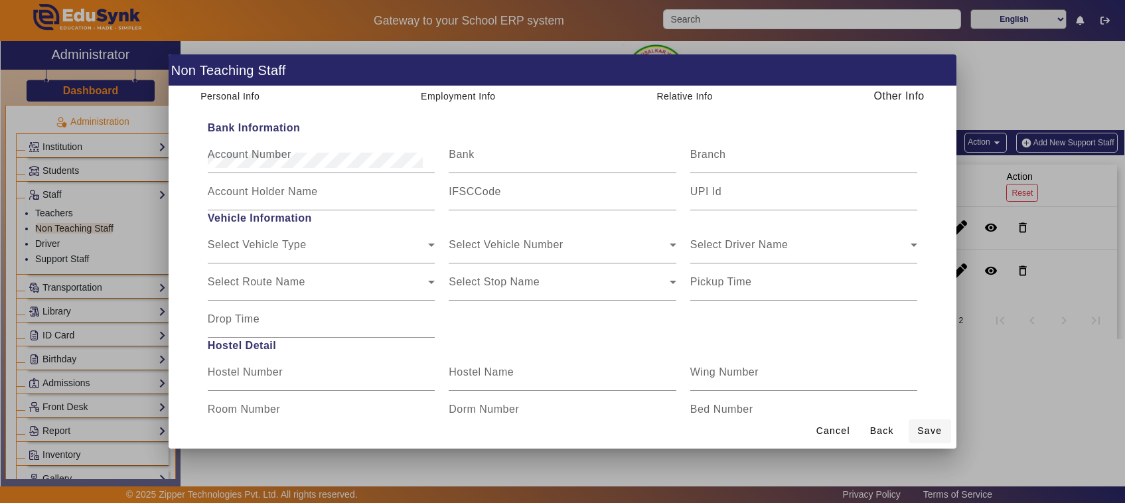
click at [926, 429] on span "Save" at bounding box center [929, 431] width 25 height 14
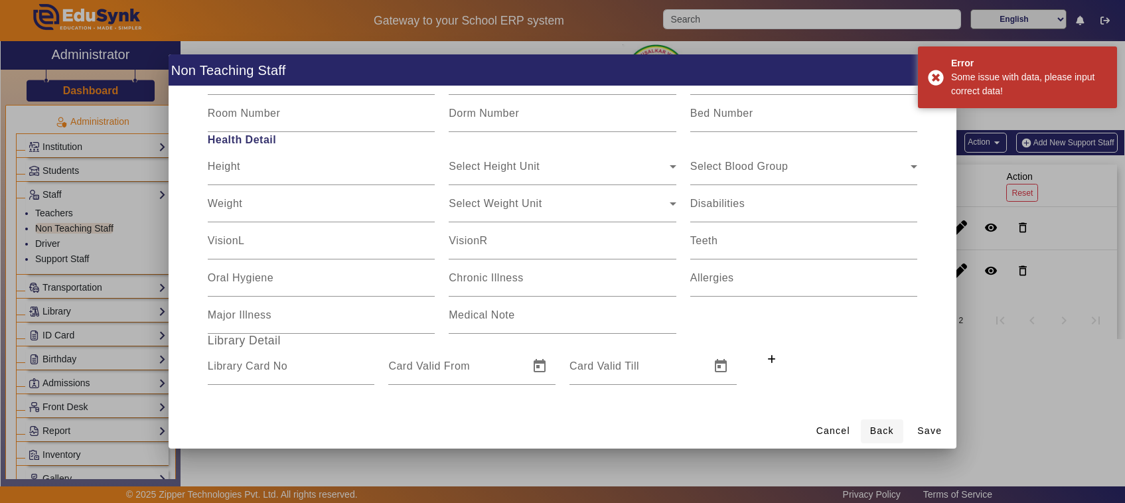
click at [884, 428] on span "Back" at bounding box center [882, 431] width 24 height 14
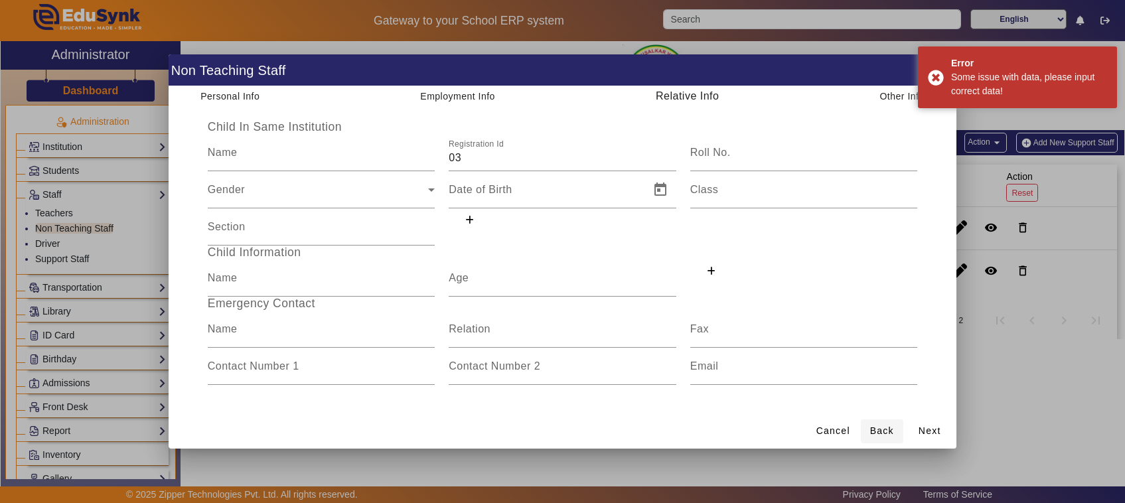
click at [878, 429] on span "Back" at bounding box center [882, 431] width 24 height 14
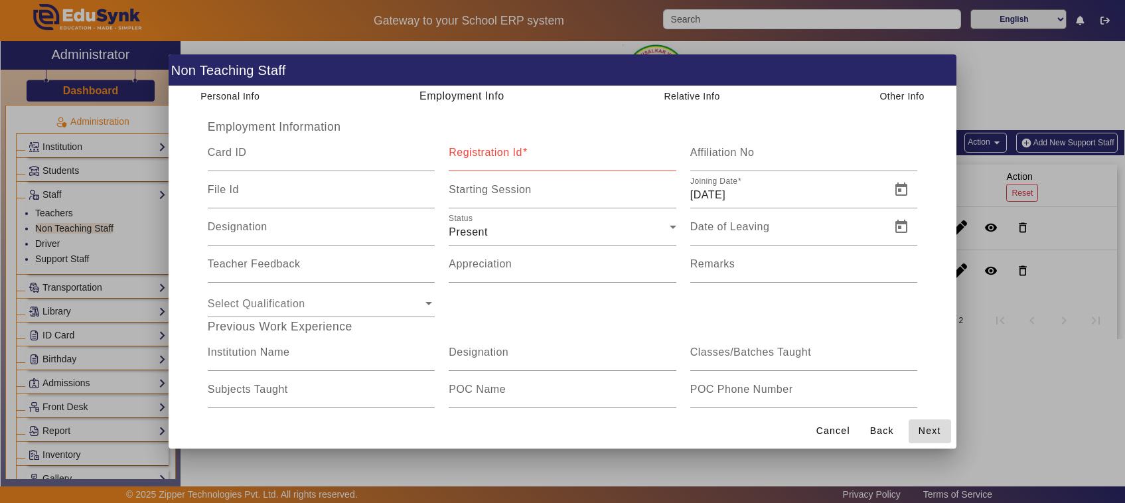
click at [939, 435] on span "Next" at bounding box center [930, 431] width 23 height 14
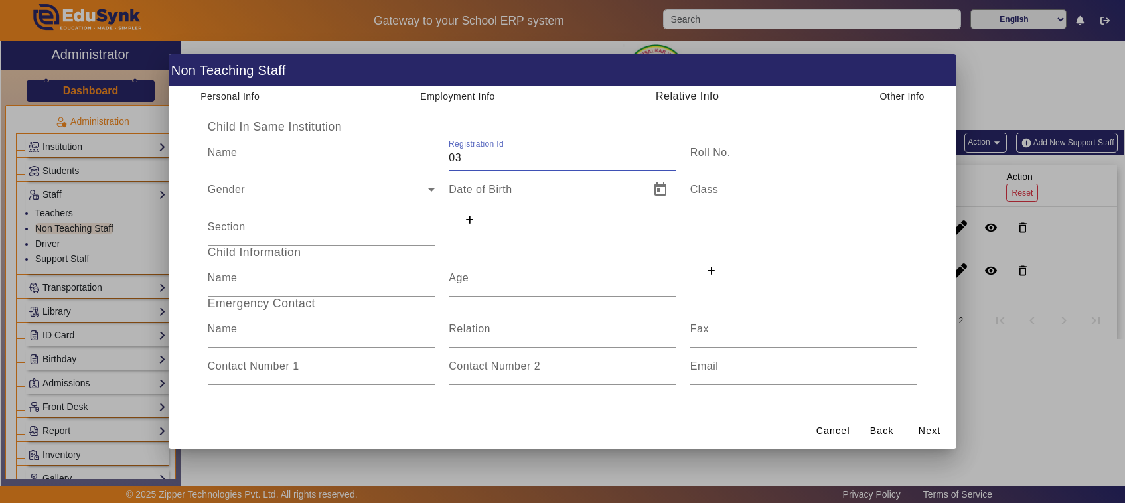
click at [505, 160] on input "03" at bounding box center [563, 158] width 228 height 16
type input "0"
click at [888, 435] on span "Back" at bounding box center [882, 431] width 24 height 14
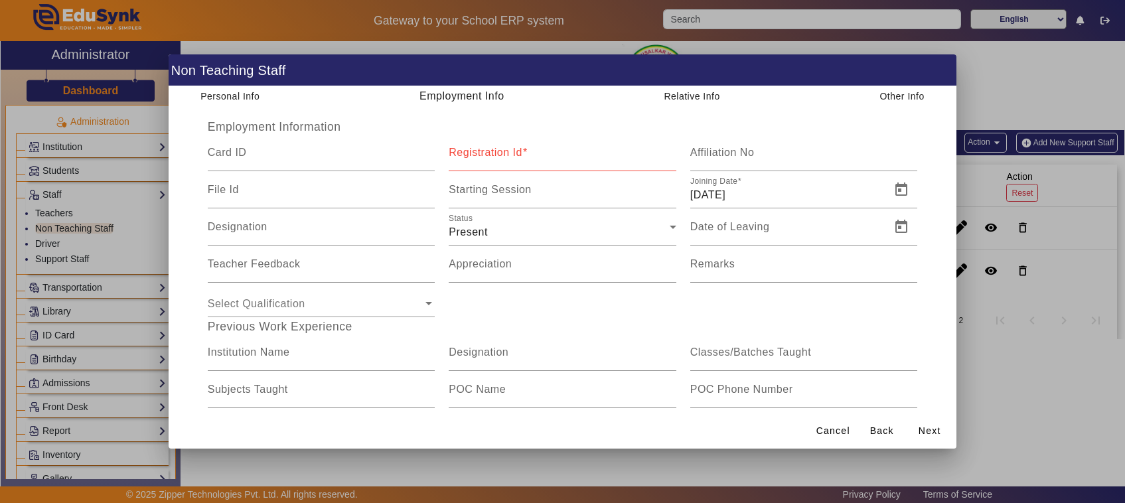
click at [566, 163] on input "Registration Id" at bounding box center [563, 158] width 228 height 16
type input "03"
click at [915, 433] on span at bounding box center [930, 432] width 42 height 32
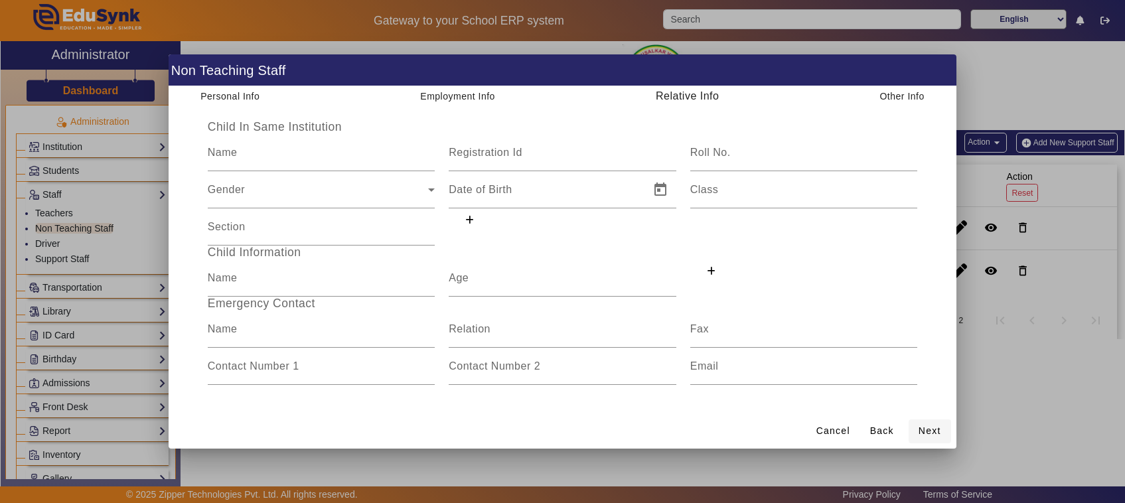
click at [918, 432] on span at bounding box center [930, 432] width 42 height 32
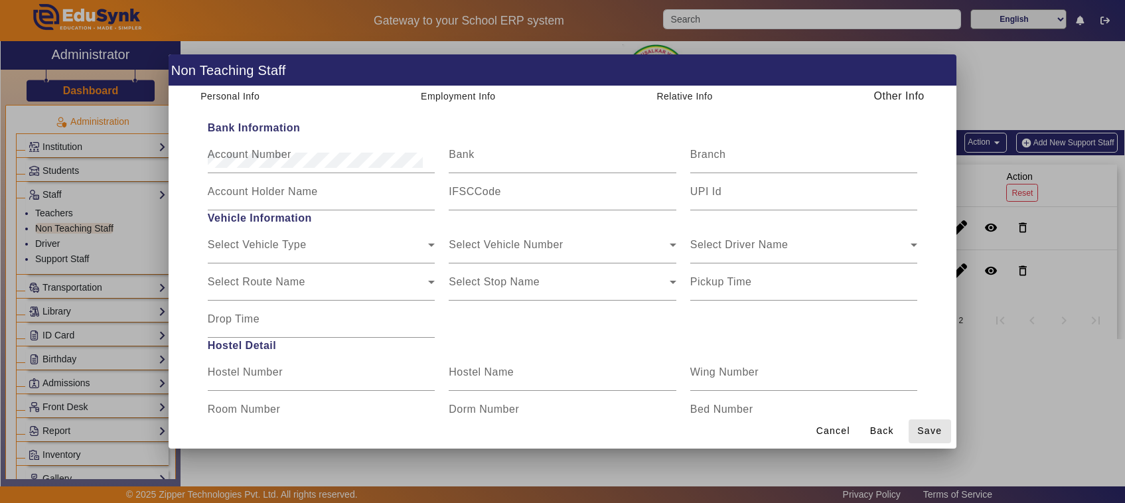
click at [918, 432] on span at bounding box center [930, 432] width 42 height 32
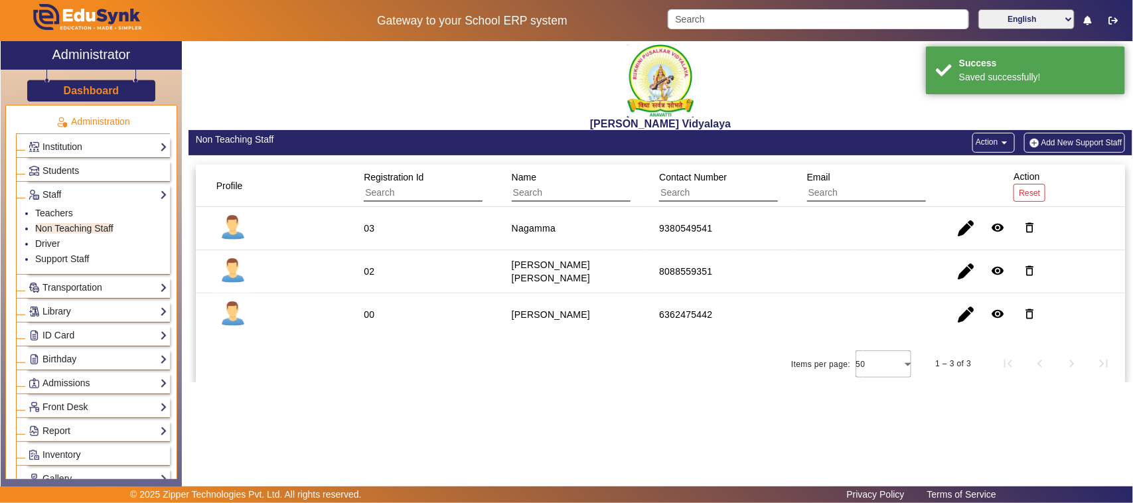
click at [1061, 143] on button "Add New Support Staff" at bounding box center [1075, 143] width 102 height 20
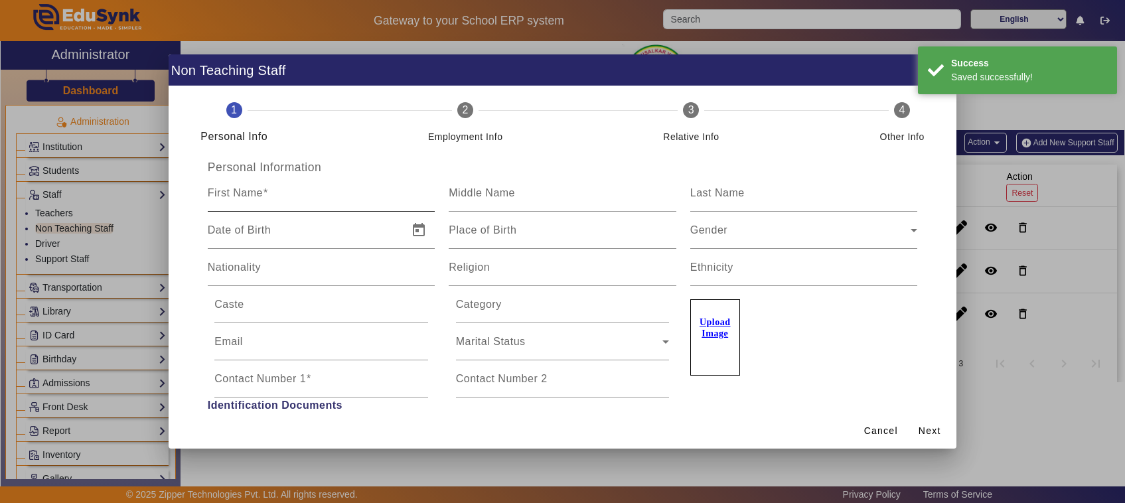
click at [307, 189] on div "First Name" at bounding box center [322, 193] width 228 height 37
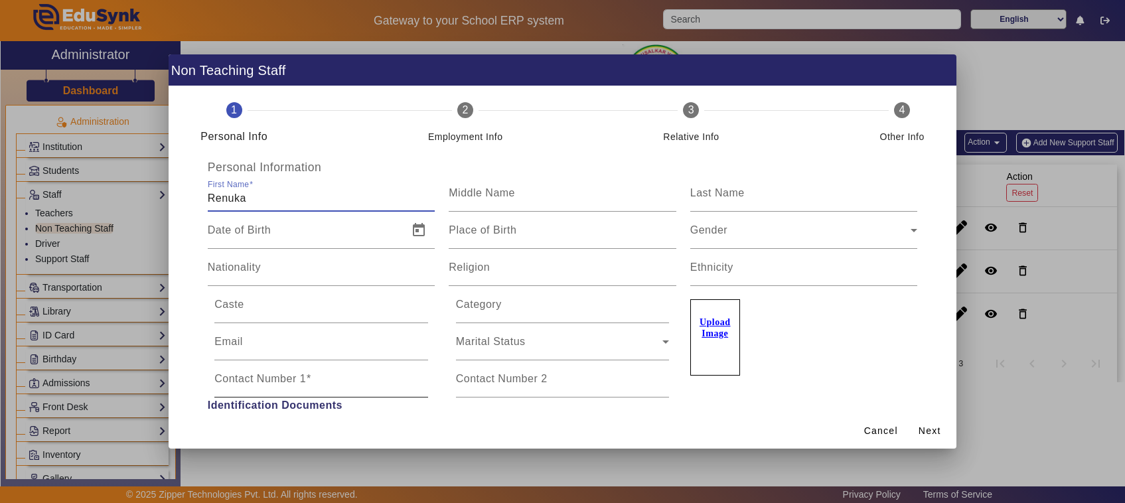
type input "Renuka"
click at [373, 386] on input "Contact Number 1" at bounding box center [321, 384] width 214 height 16
type input "7760043472"
click at [526, 339] on div "Marital Status" at bounding box center [559, 347] width 207 height 16
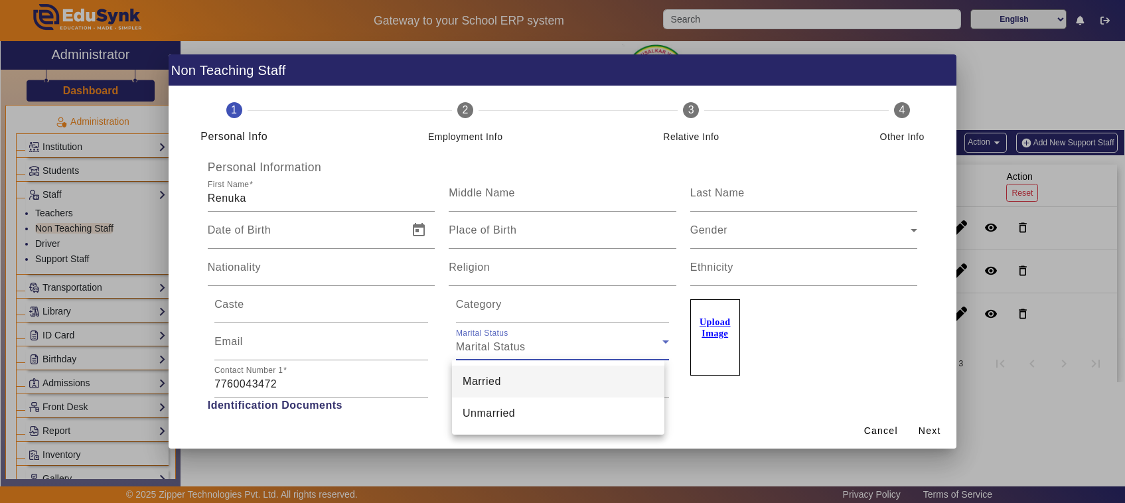
click at [490, 374] on span "Married" at bounding box center [482, 382] width 39 height 16
click at [489, 274] on input "Religion" at bounding box center [563, 273] width 228 height 16
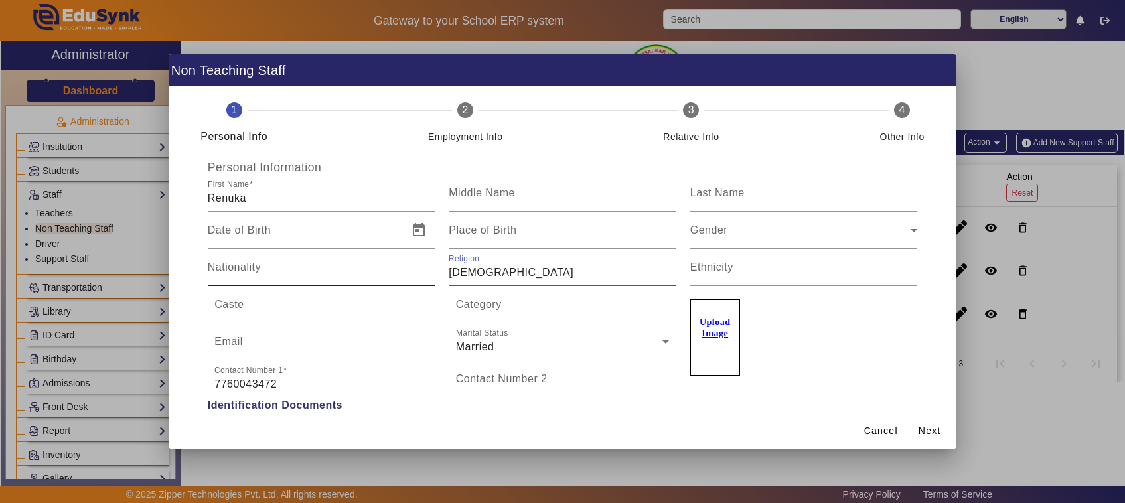
type input "Hindu"
click at [334, 276] on input "Nationality" at bounding box center [322, 273] width 228 height 16
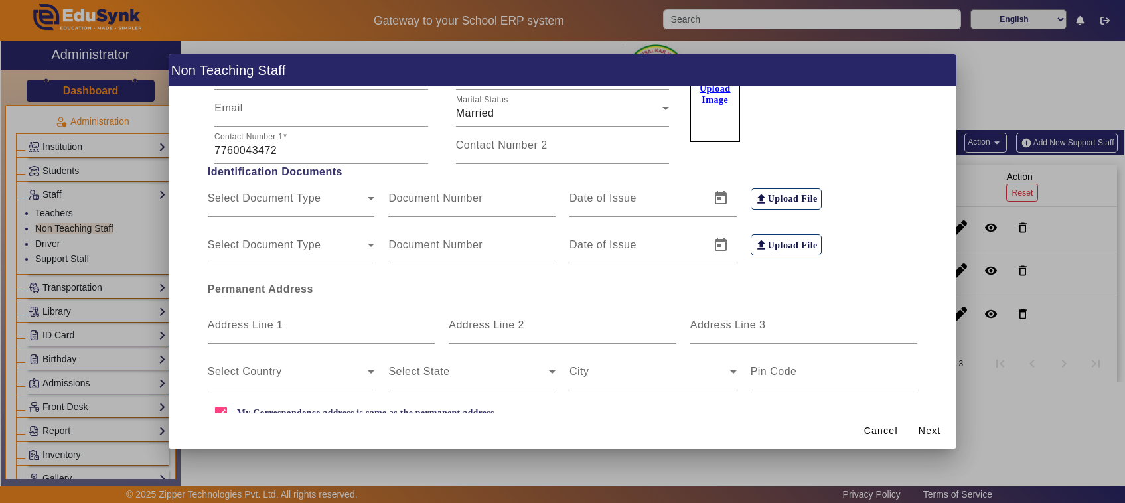
scroll to position [274, 0]
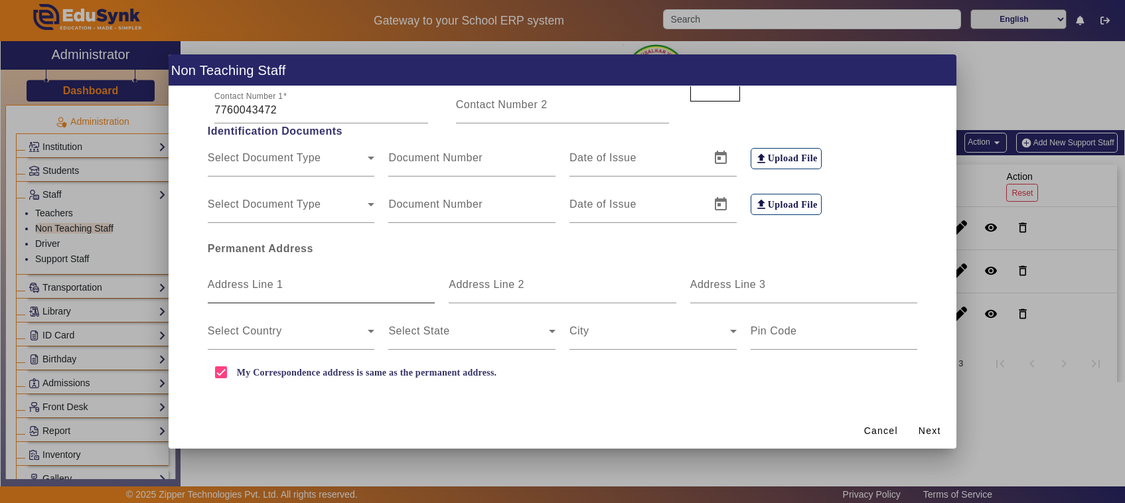
type input "Indian"
click at [322, 294] on input "Address Line 1" at bounding box center [322, 290] width 228 height 16
type input "Anavatti"
click at [483, 334] on span at bounding box center [468, 337] width 161 height 16
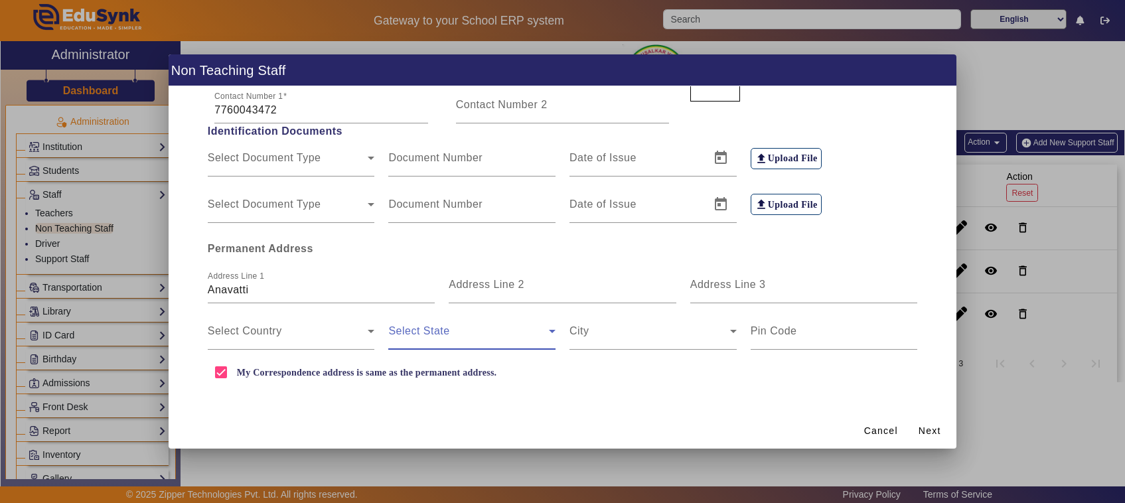
click at [373, 333] on div "Select Country" at bounding box center [290, 331] width 181 height 37
click at [365, 330] on icon at bounding box center [371, 331] width 16 height 16
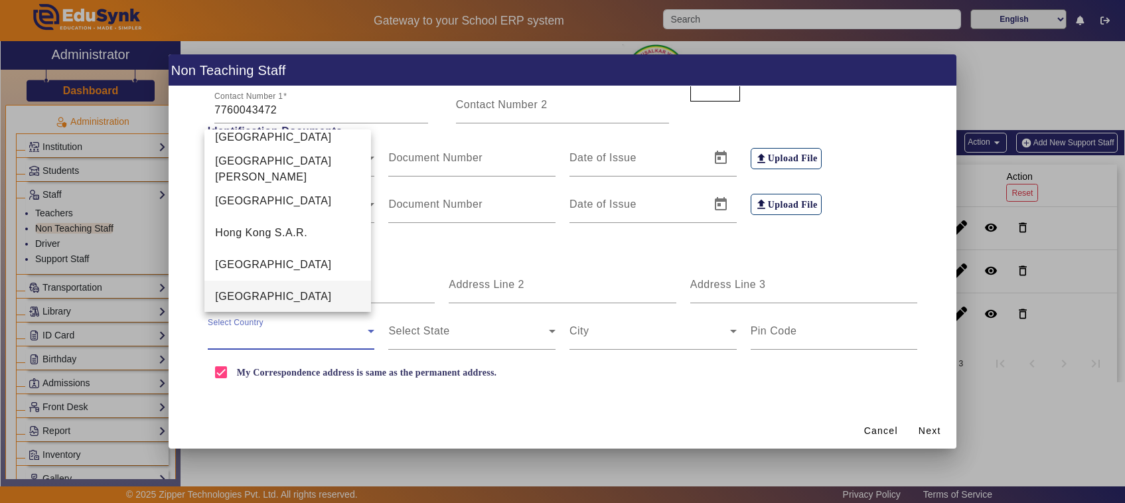
scroll to position [3040, 0]
click at [297, 299] on mat-option "India" at bounding box center [287, 297] width 167 height 32
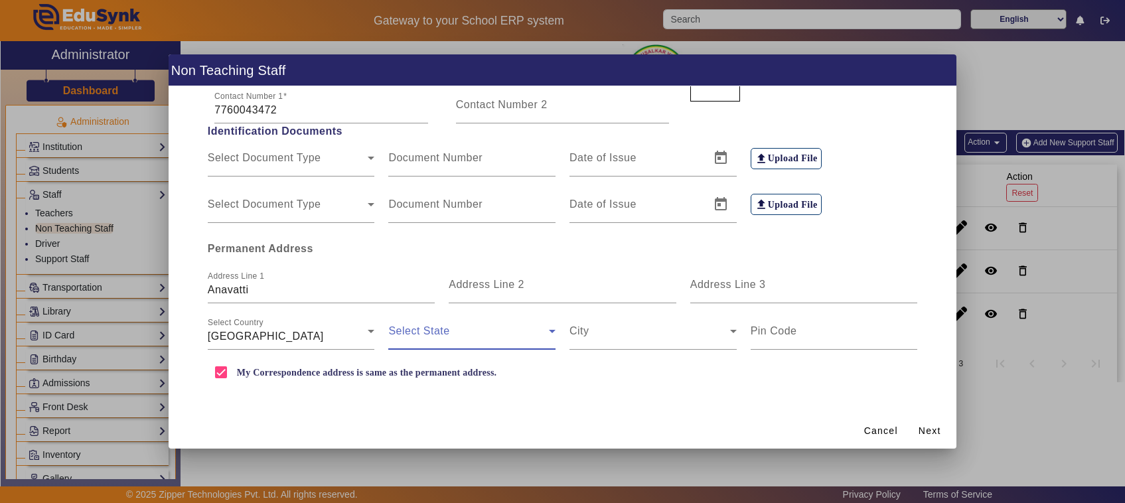
click at [433, 339] on span at bounding box center [468, 337] width 161 height 16
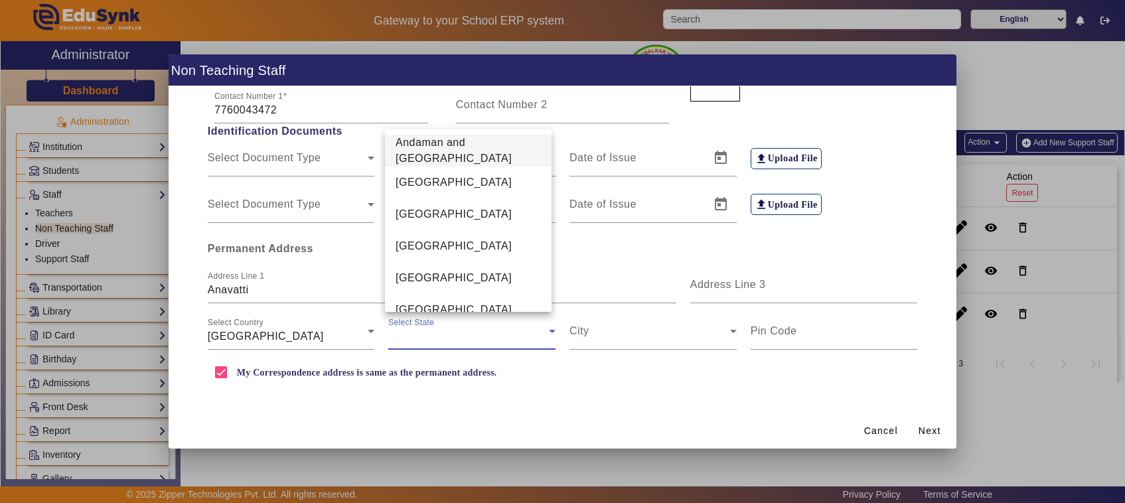
scroll to position [333, 0]
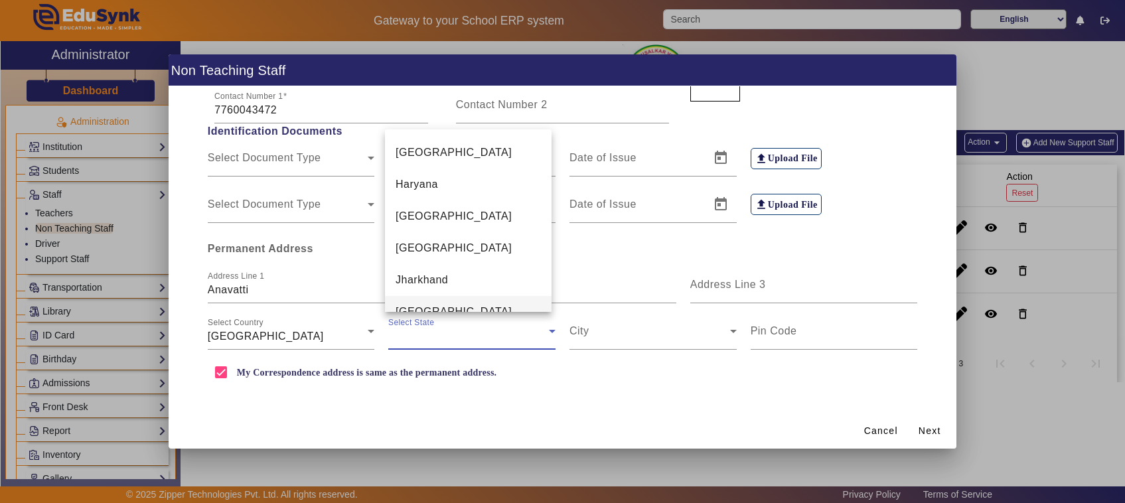
click at [429, 304] on span "Karnataka" at bounding box center [454, 312] width 116 height 16
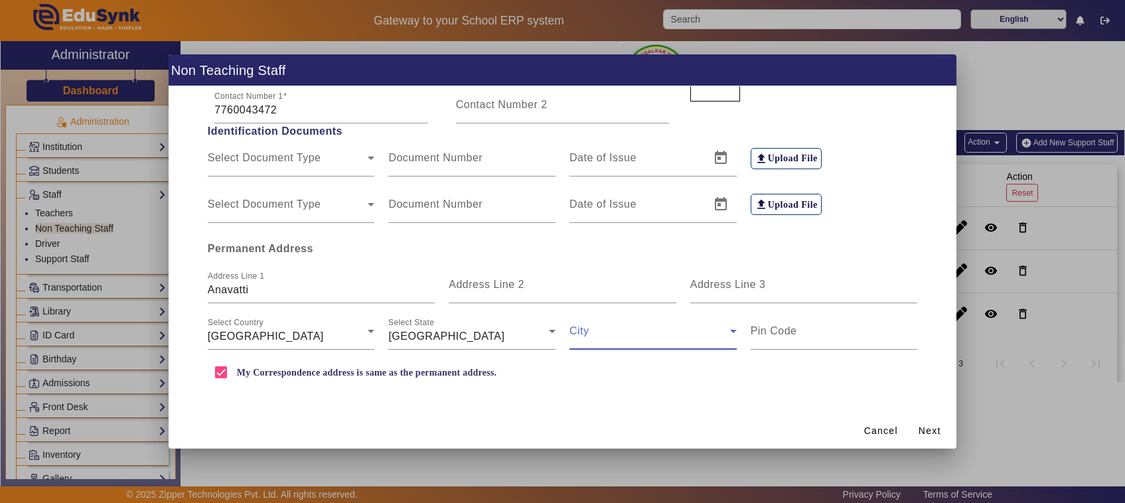
click at [614, 333] on span at bounding box center [650, 337] width 161 height 16
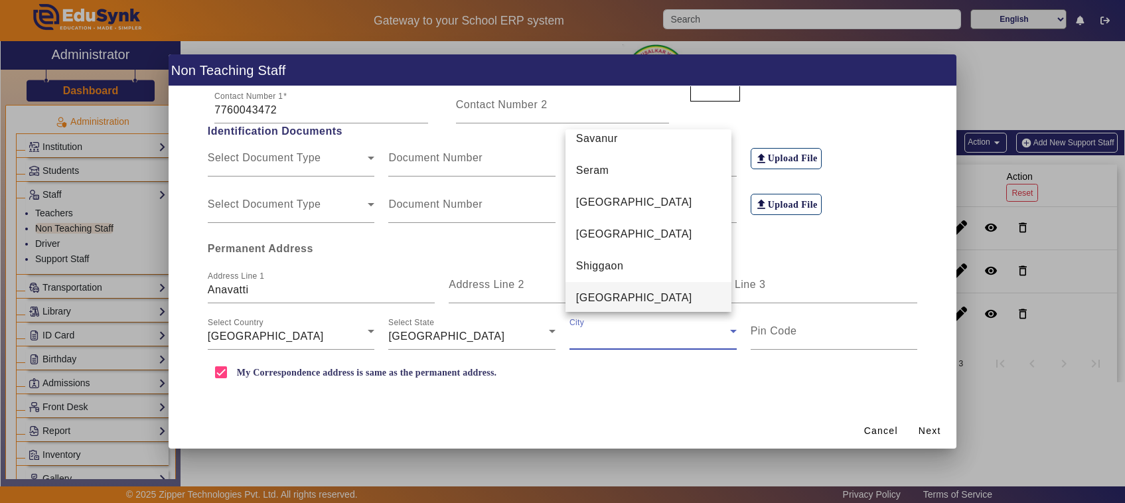
scroll to position [6258, 0]
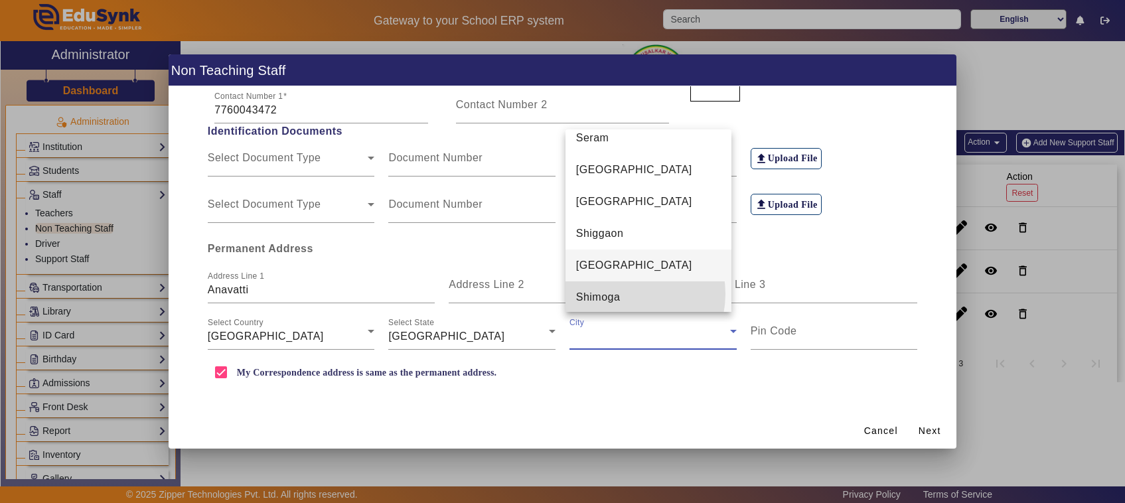
click at [623, 293] on mat-option "Shimoga" at bounding box center [649, 297] width 167 height 32
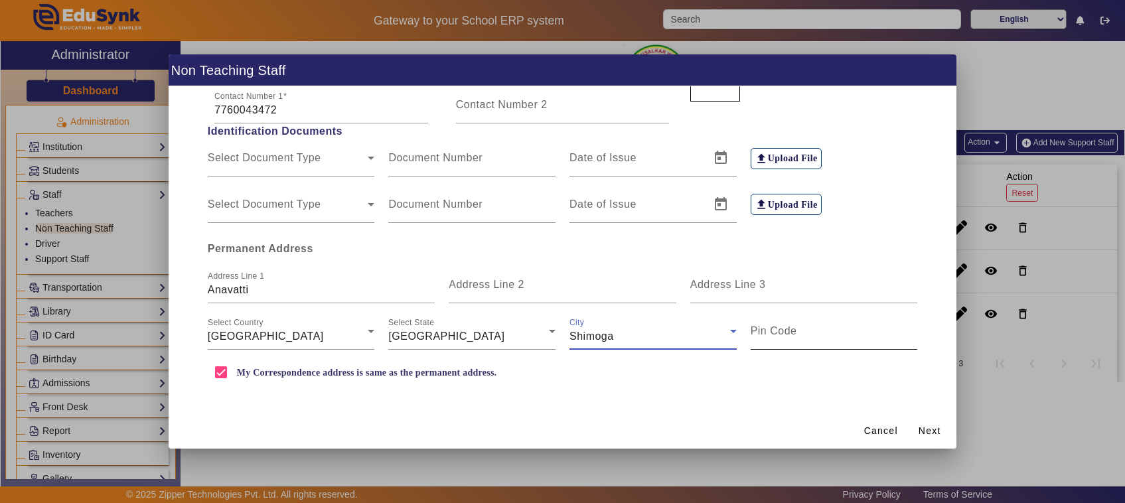
click at [775, 329] on mat-label "Pin Code" at bounding box center [774, 330] width 46 height 11
click at [775, 329] on input "Pin Code" at bounding box center [834, 337] width 167 height 16
type input "577413"
click at [933, 427] on span "Next" at bounding box center [930, 431] width 23 height 14
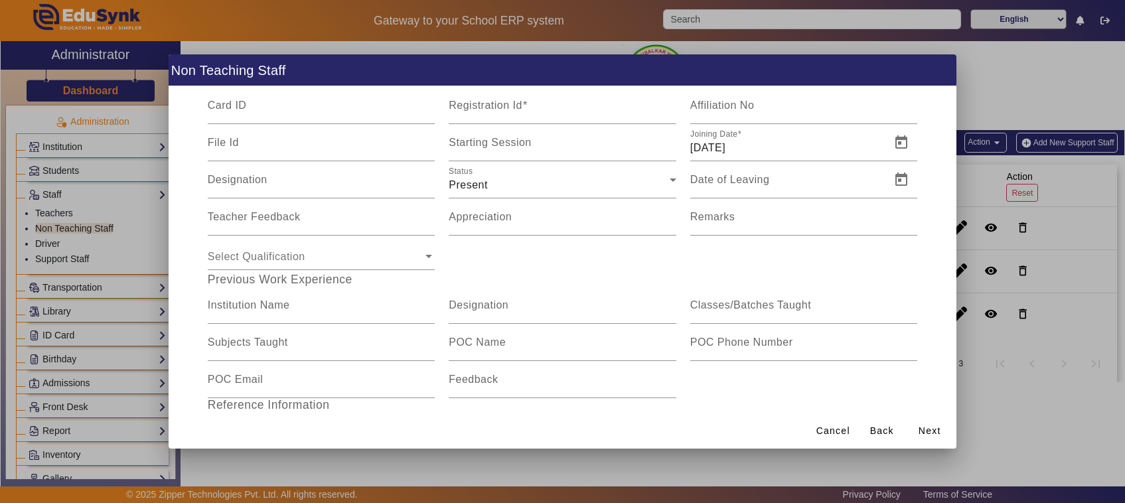
scroll to position [0, 0]
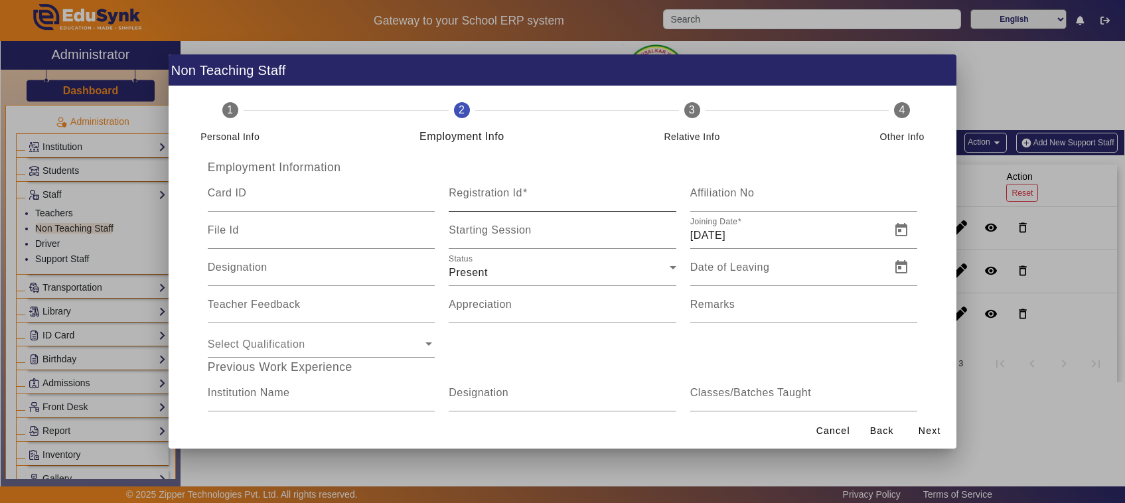
click at [573, 185] on div "Registration Id" at bounding box center [563, 193] width 228 height 37
click at [572, 200] on input "Registration Id" at bounding box center [563, 199] width 228 height 16
type input "04"
click at [933, 428] on span "Next" at bounding box center [930, 431] width 23 height 14
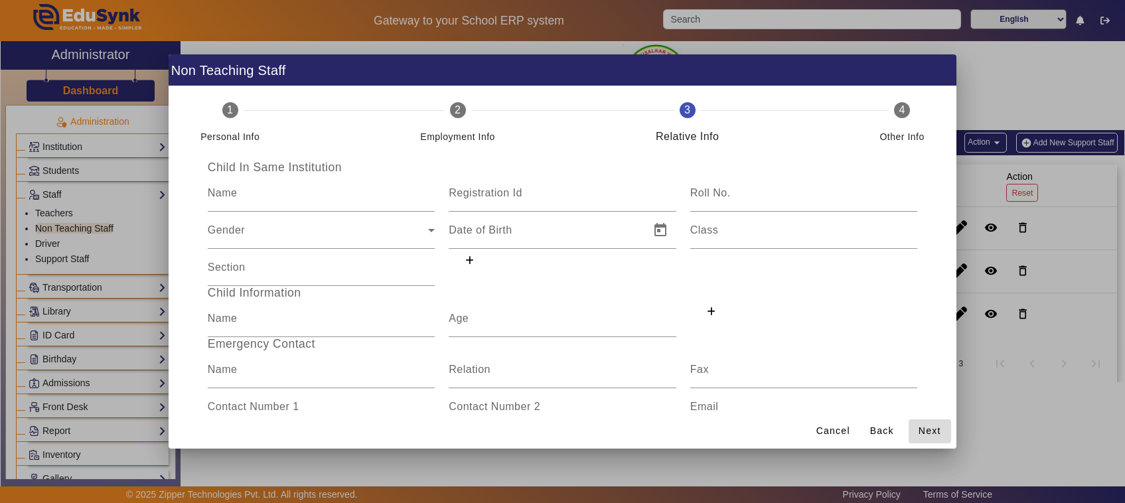
click at [933, 429] on span "Next" at bounding box center [930, 431] width 23 height 14
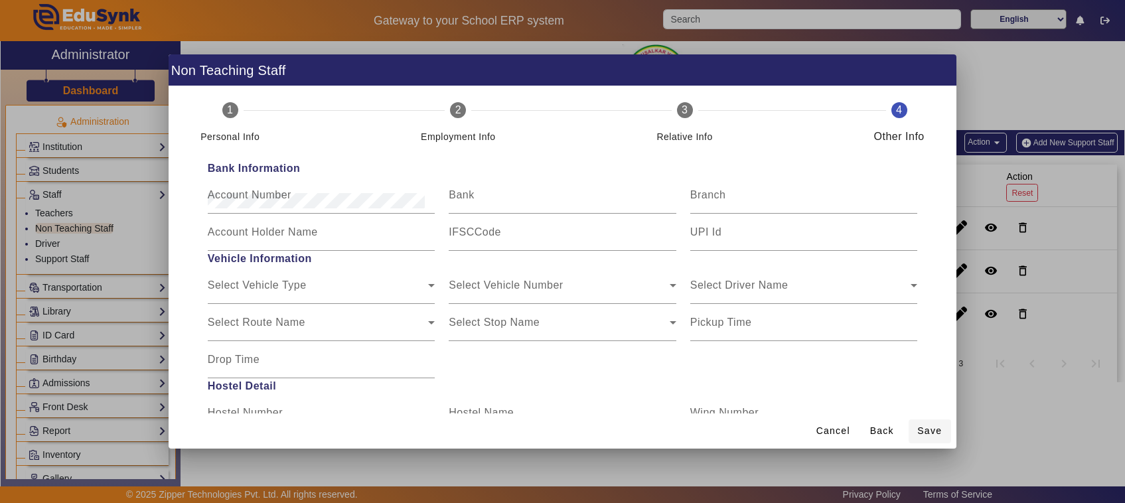
click at [933, 429] on span "Save" at bounding box center [929, 431] width 25 height 14
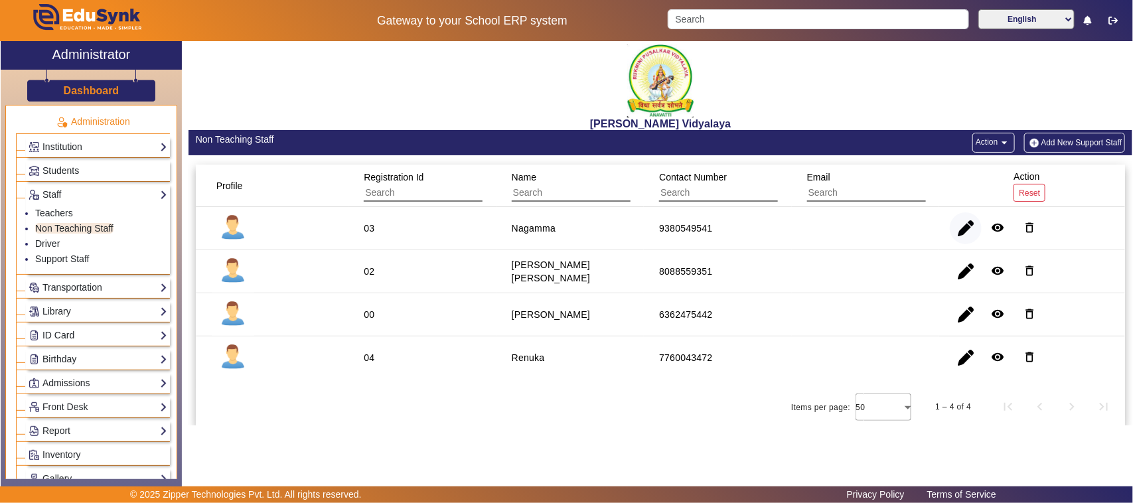
click at [968, 230] on span "button" at bounding box center [966, 228] width 32 height 32
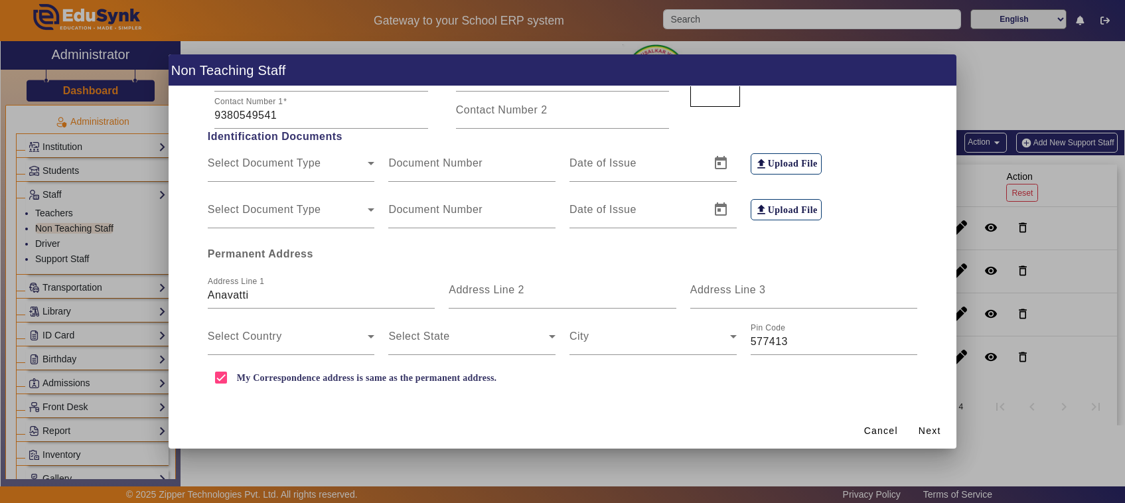
scroll to position [274, 0]
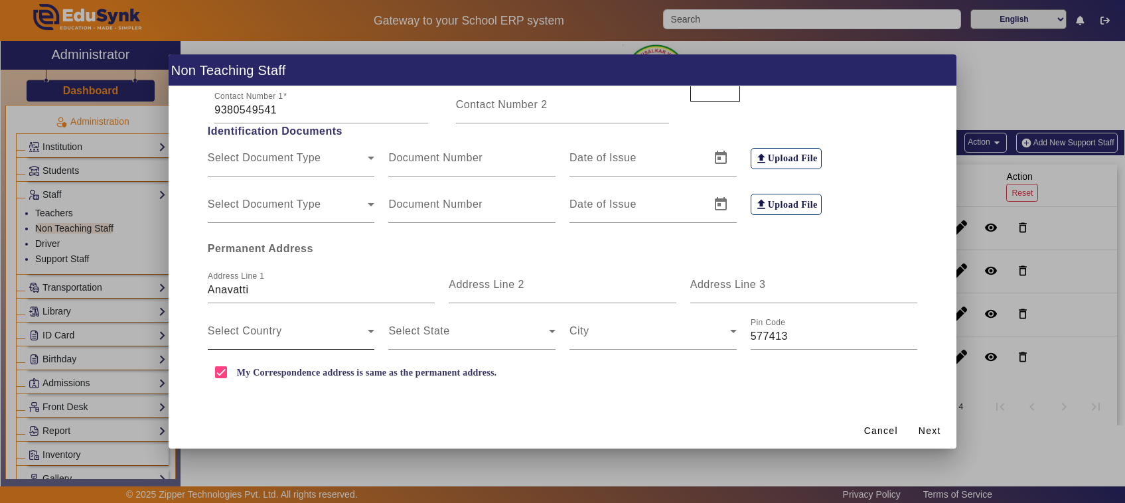
click at [365, 330] on icon at bounding box center [371, 331] width 16 height 16
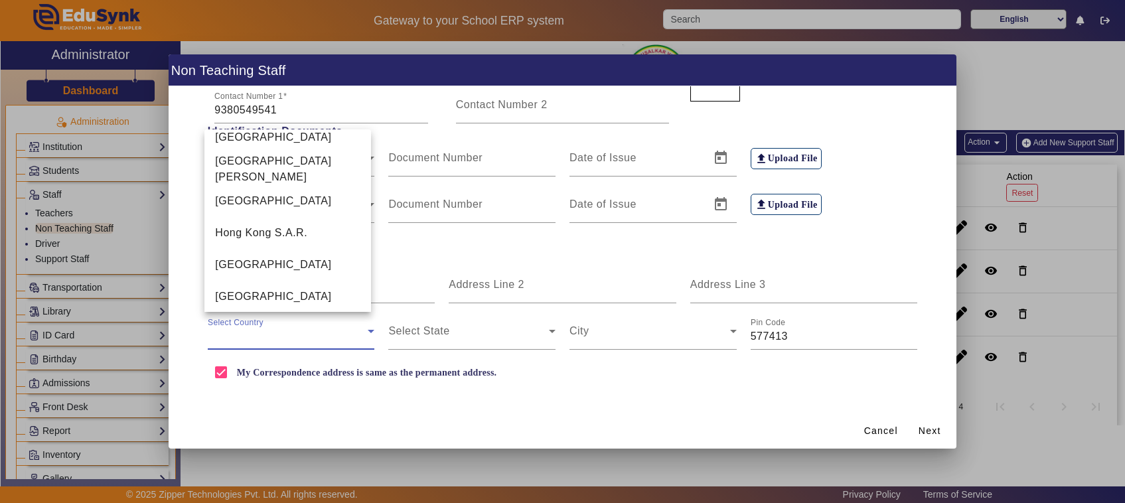
scroll to position [3040, 0]
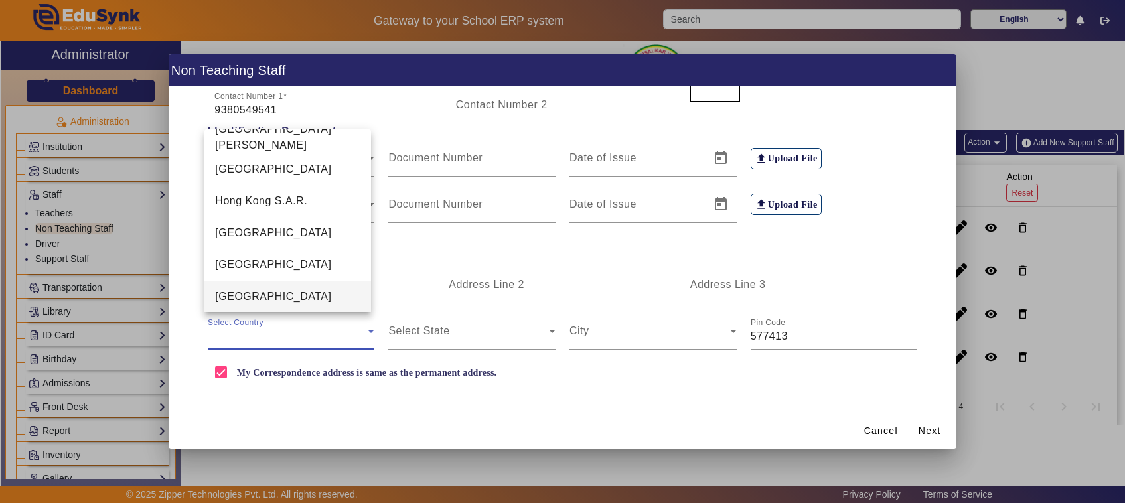
click at [280, 299] on mat-option "India" at bounding box center [287, 297] width 167 height 32
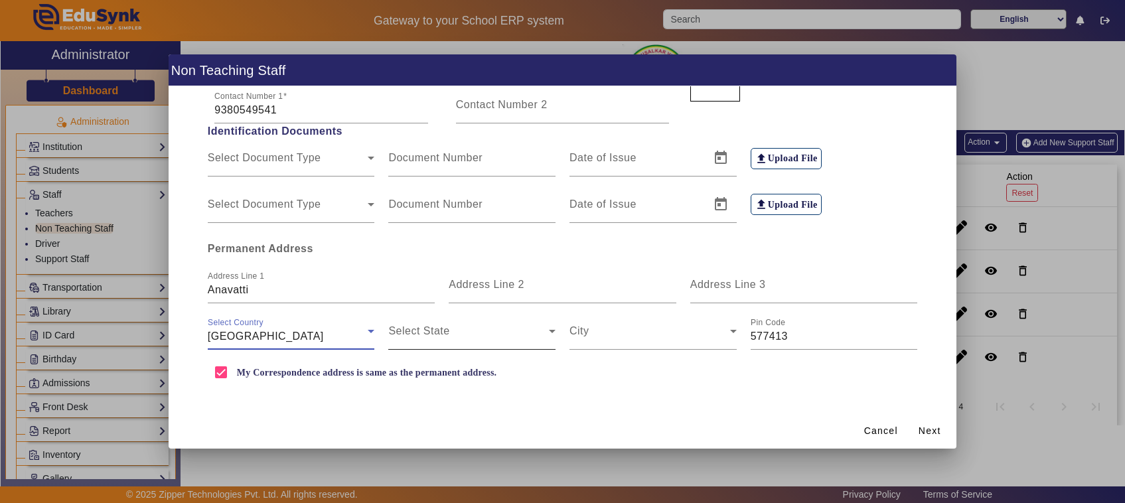
click at [430, 333] on span at bounding box center [468, 337] width 161 height 16
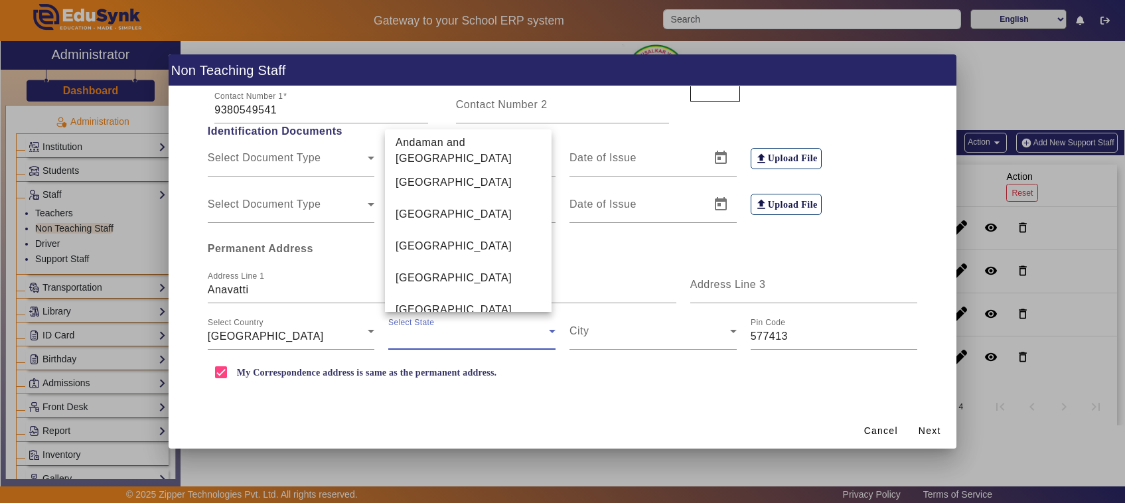
scroll to position [333, 0]
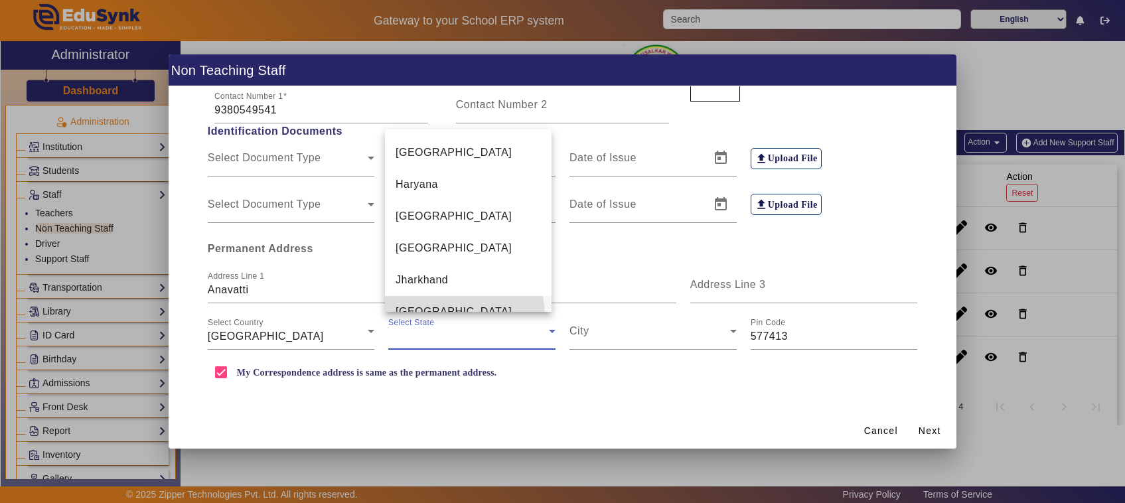
click at [431, 304] on span "Karnataka" at bounding box center [454, 312] width 116 height 16
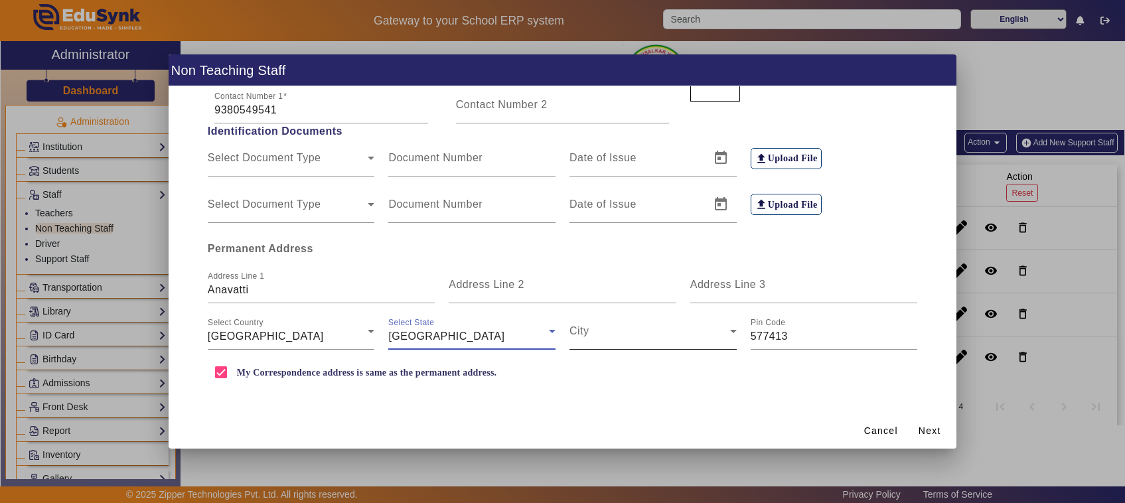
click at [587, 333] on span at bounding box center [650, 337] width 161 height 16
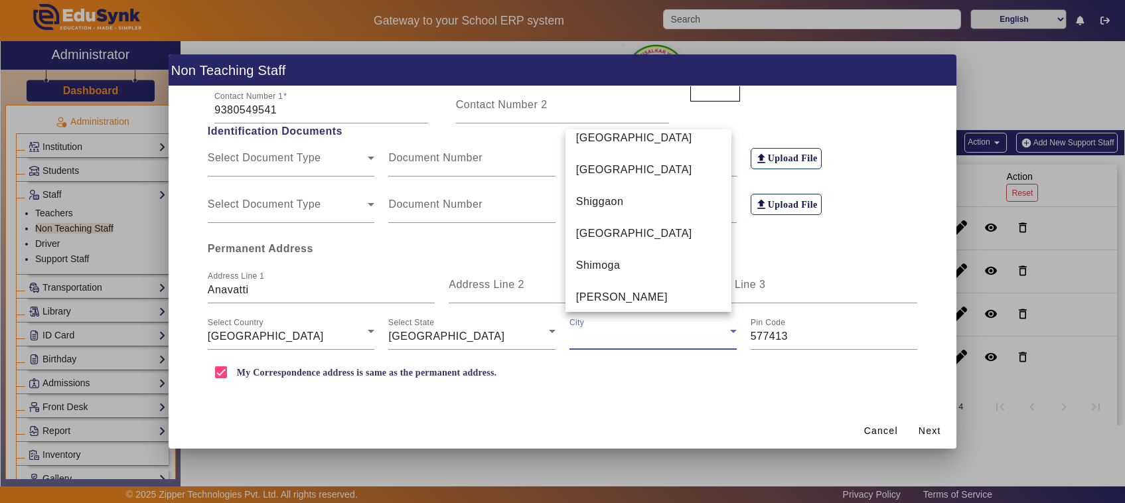
scroll to position [6321, 0]
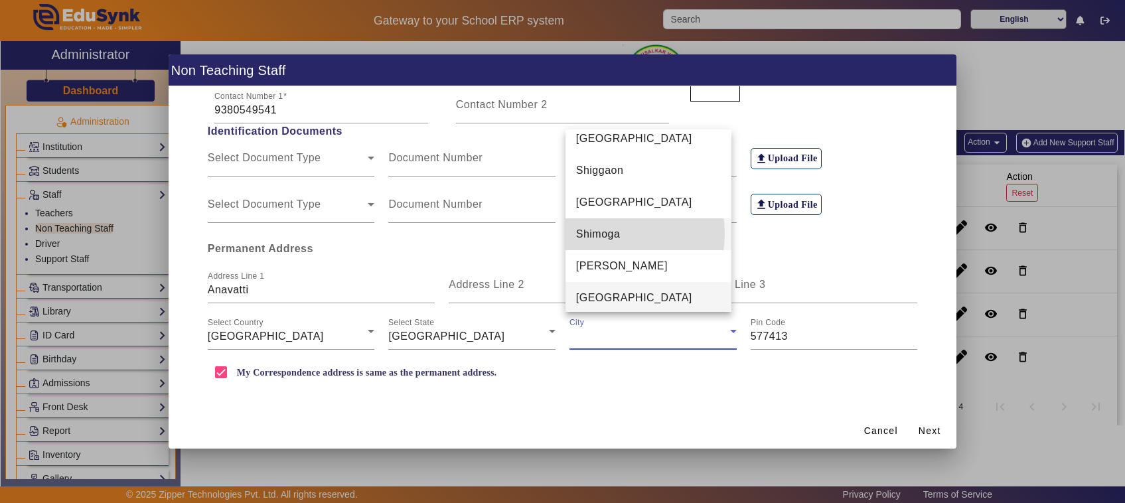
click at [609, 232] on span "Shimoga" at bounding box center [598, 234] width 44 height 16
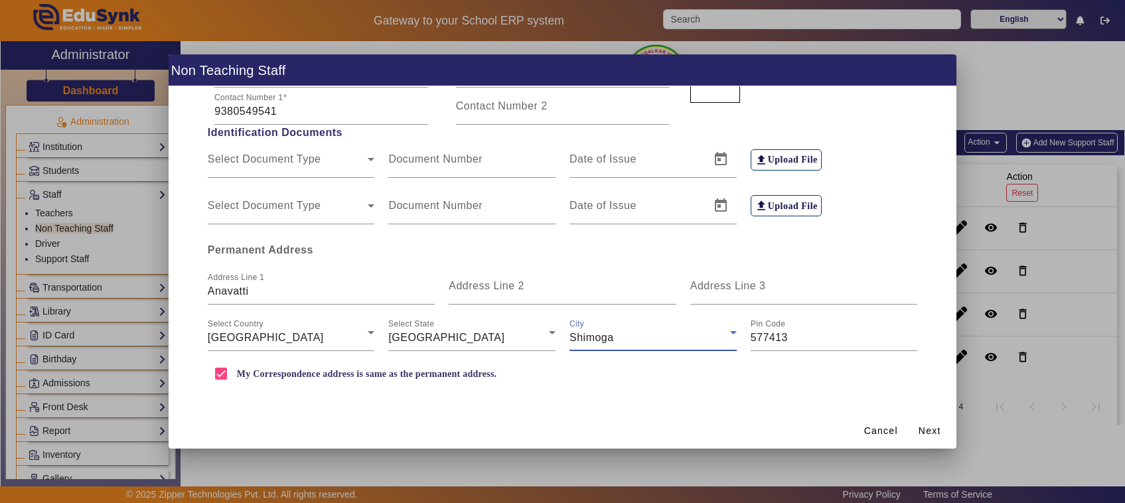
scroll to position [274, 0]
click at [937, 429] on span "Next" at bounding box center [930, 431] width 23 height 14
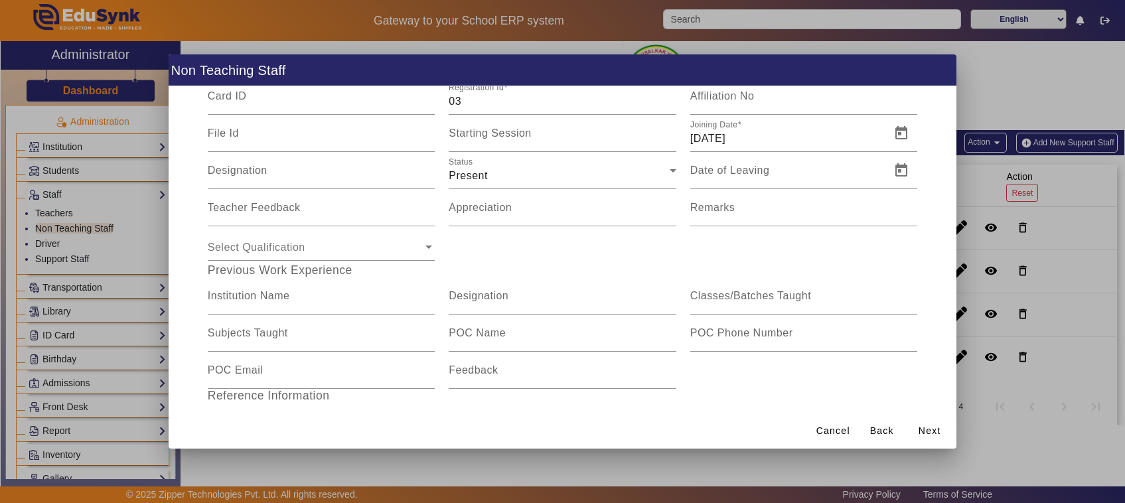
scroll to position [0, 0]
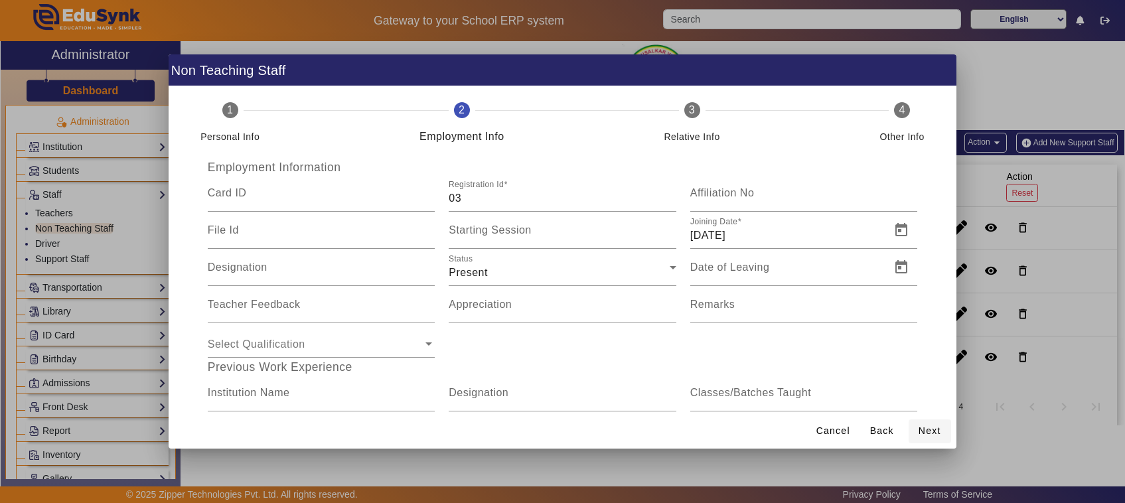
click at [923, 426] on span "Next" at bounding box center [930, 431] width 23 height 14
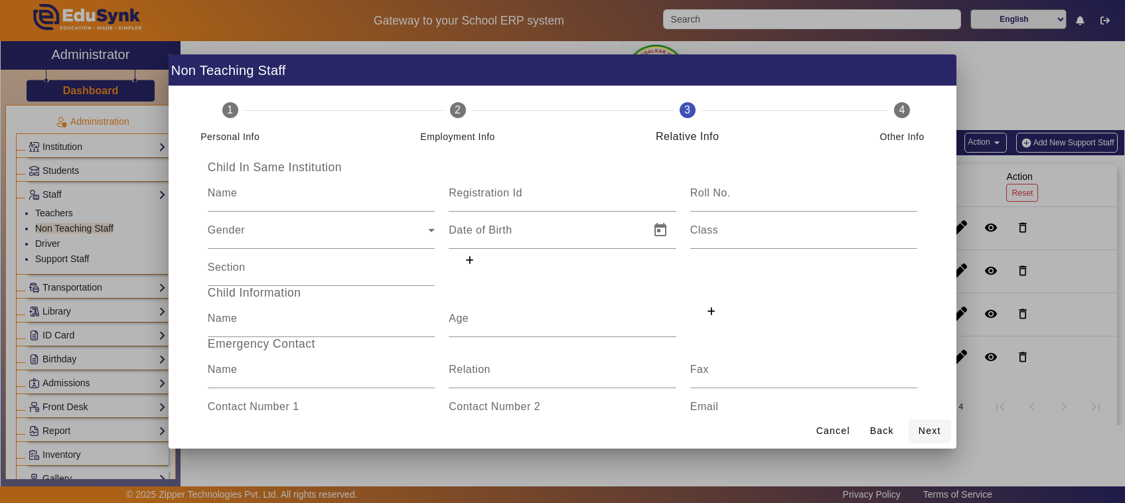
click at [925, 428] on span "Next" at bounding box center [930, 431] width 23 height 14
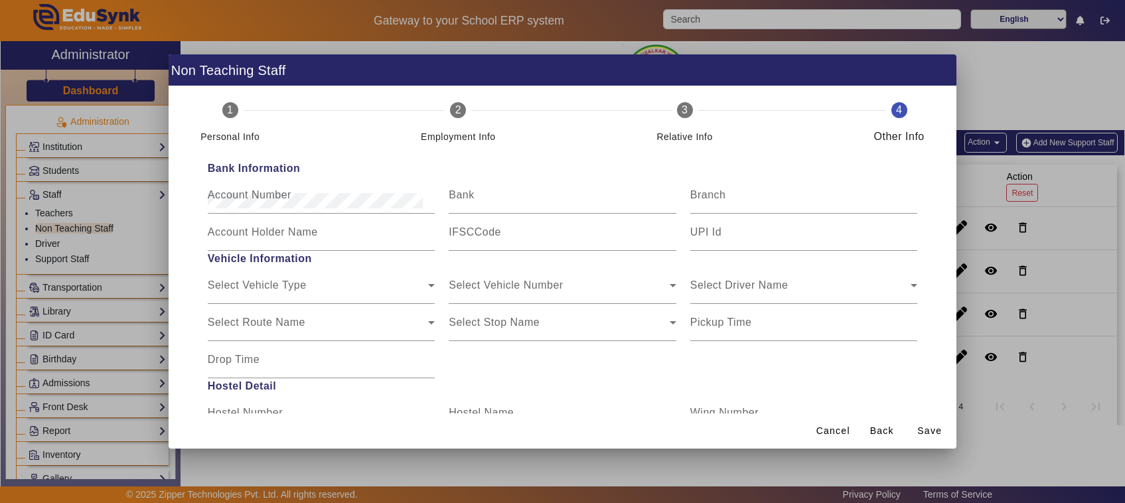
click at [925, 428] on span "Save" at bounding box center [929, 431] width 25 height 14
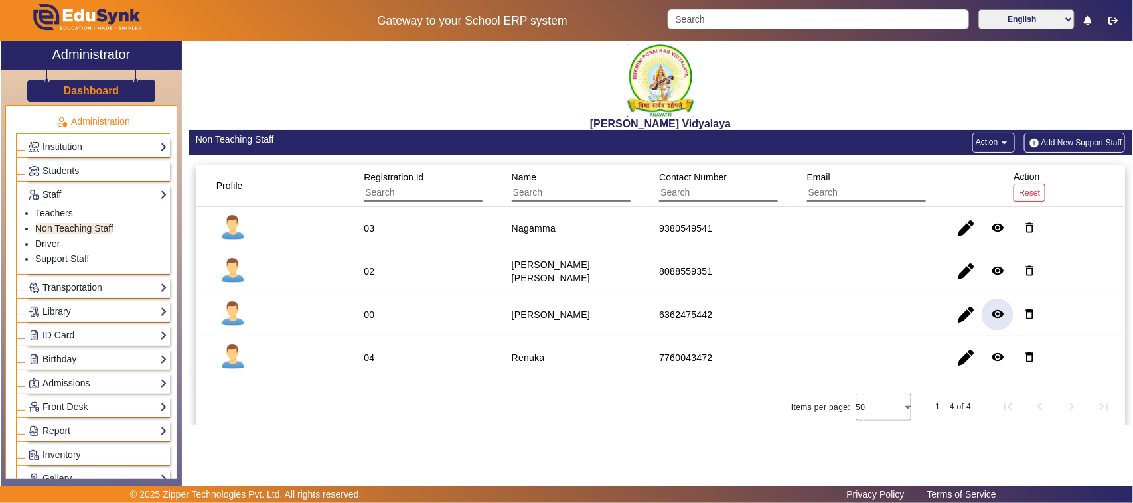
click at [998, 317] on mat-icon "remove_red_eye" at bounding box center [997, 313] width 13 height 13
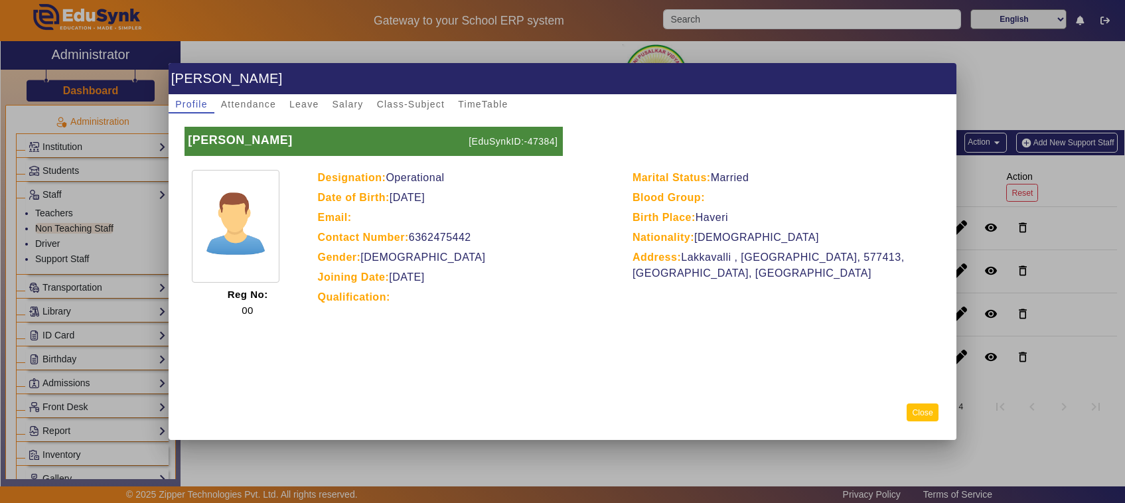
click at [921, 416] on button "Close" at bounding box center [922, 413] width 31 height 18
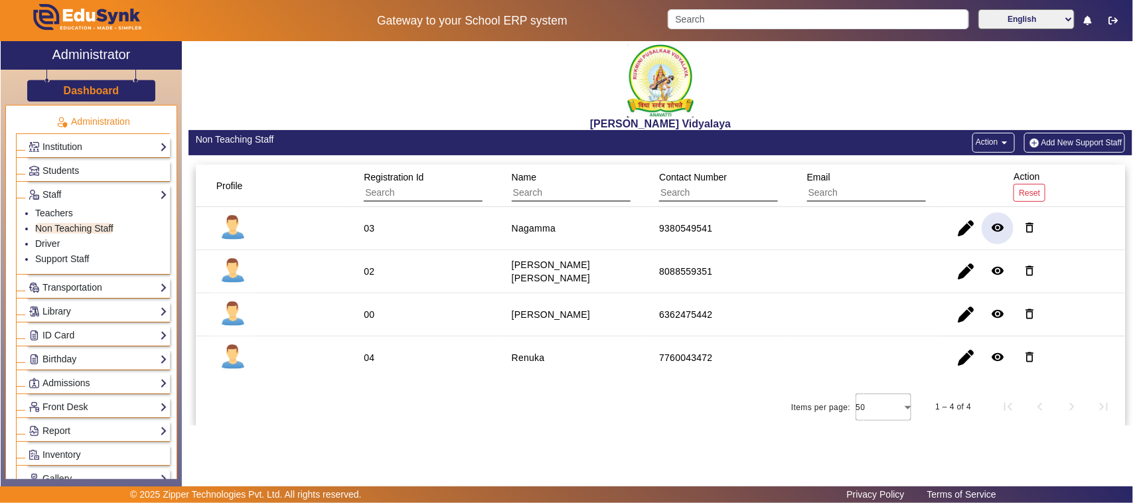
click at [994, 230] on mat-icon "remove_red_eye" at bounding box center [997, 227] width 13 height 13
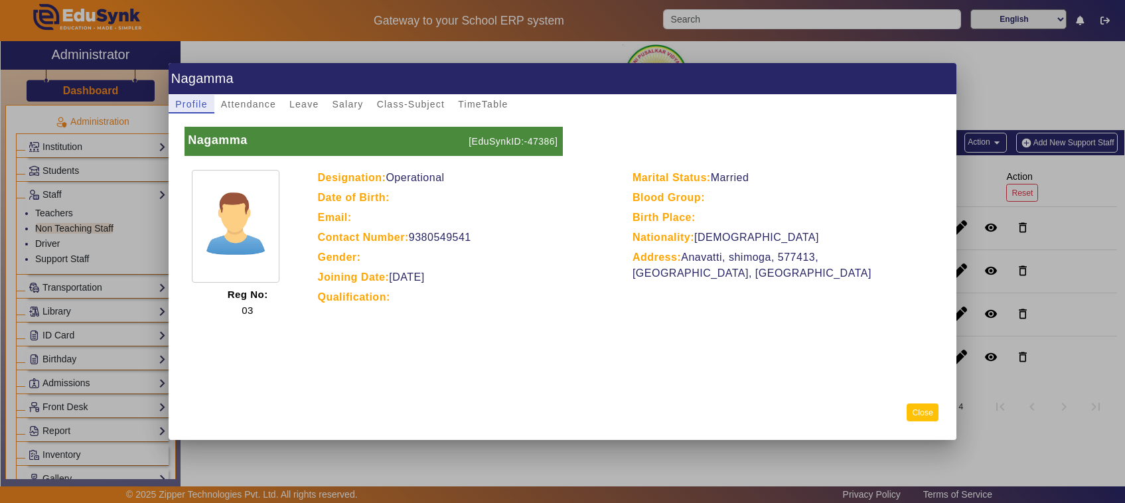
click at [927, 418] on button "Close" at bounding box center [922, 413] width 31 height 18
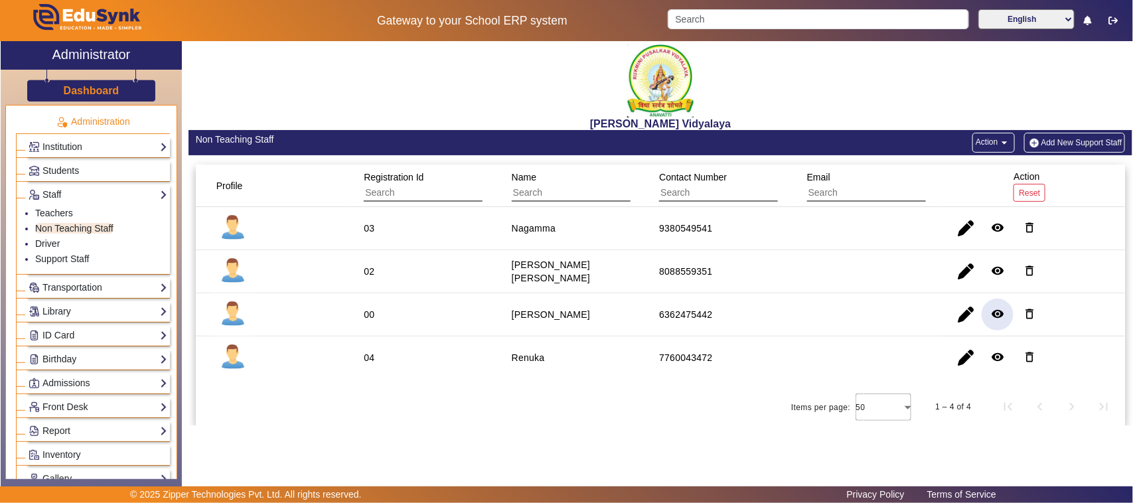
click at [1002, 309] on mat-icon "remove_red_eye" at bounding box center [997, 313] width 13 height 13
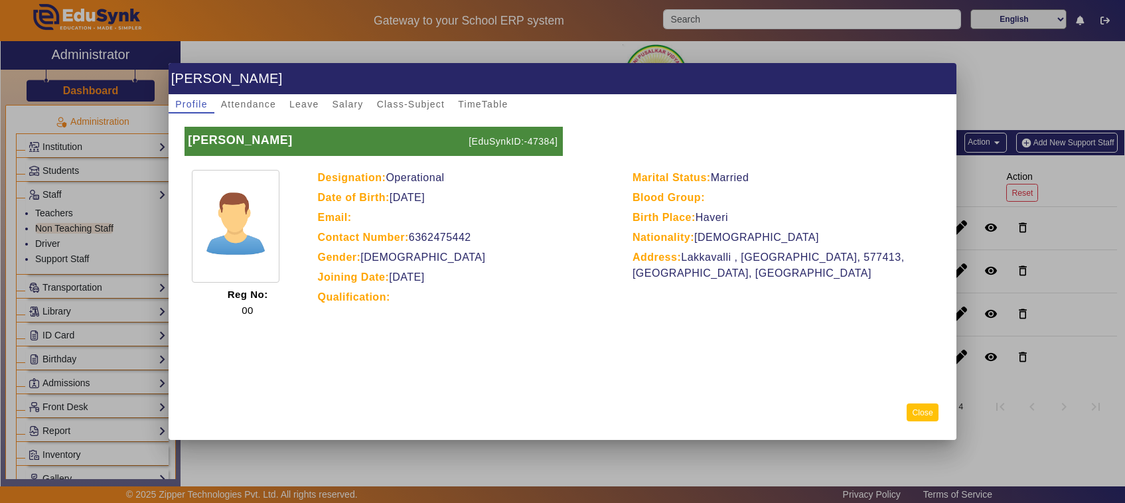
click at [921, 413] on button "Close" at bounding box center [922, 413] width 31 height 18
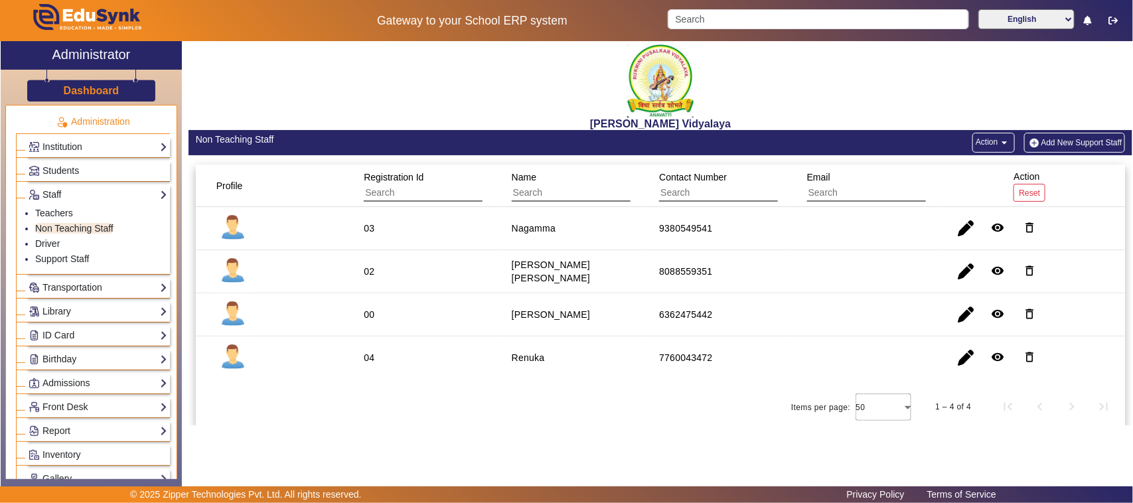
click at [1057, 145] on button "Add New Support Staff" at bounding box center [1075, 143] width 102 height 20
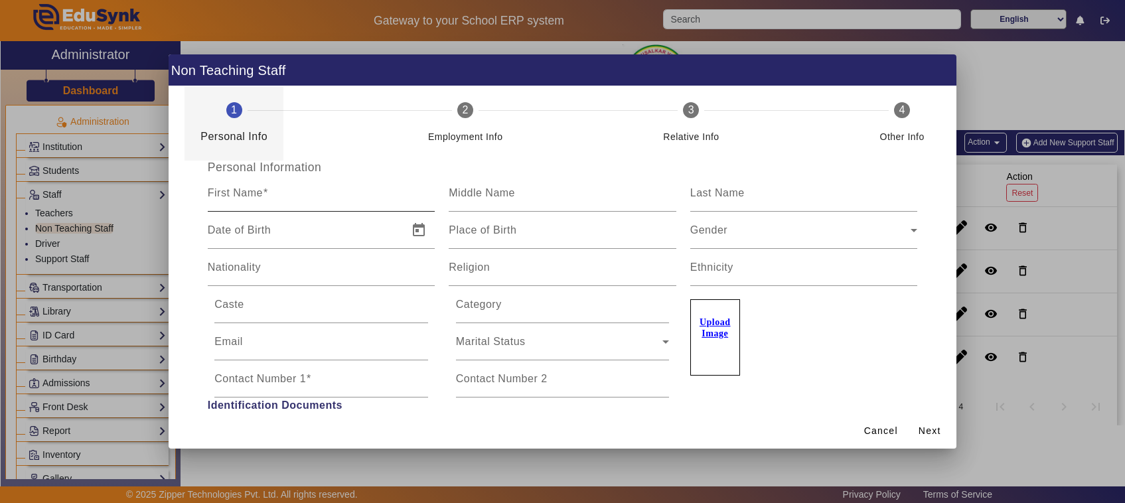
click at [284, 200] on input "First Name" at bounding box center [322, 199] width 228 height 16
click at [234, 200] on input "Kavesri" at bounding box center [322, 199] width 228 height 16
type input "Kaveri"
click at [333, 271] on input "Nationality" at bounding box center [322, 273] width 228 height 16
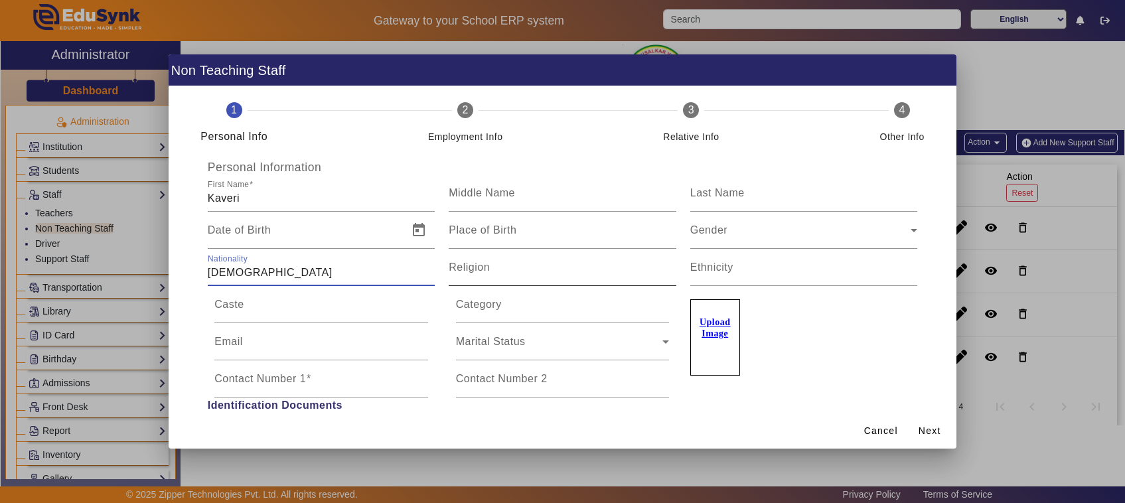
type input "Indian"
click at [553, 276] on input "Religion" at bounding box center [563, 273] width 228 height 16
type input "Hindu"
click at [503, 309] on input "Category" at bounding box center [563, 310] width 214 height 16
click at [506, 352] on span "Marital Status" at bounding box center [559, 347] width 207 height 16
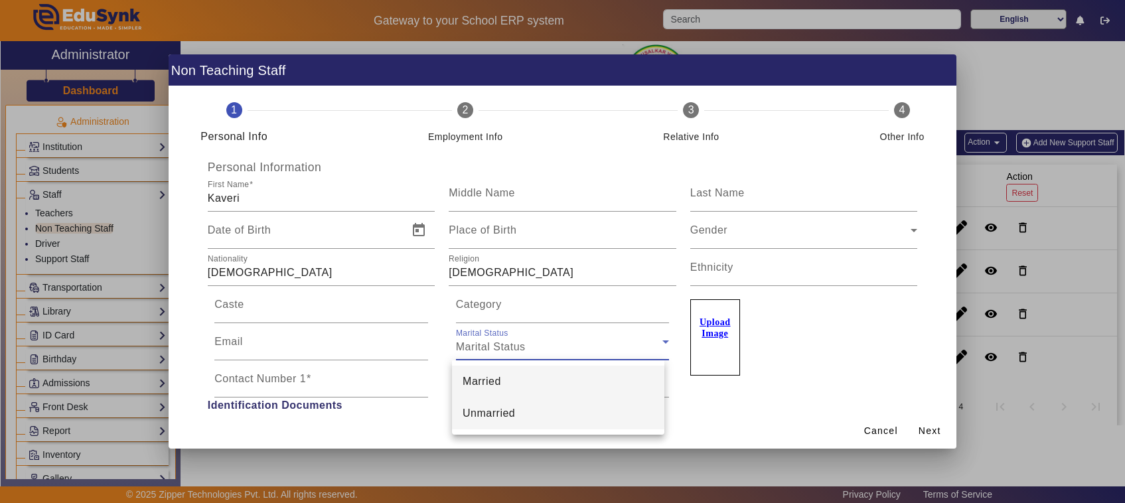
click at [499, 419] on span "Unmarried" at bounding box center [489, 414] width 52 height 16
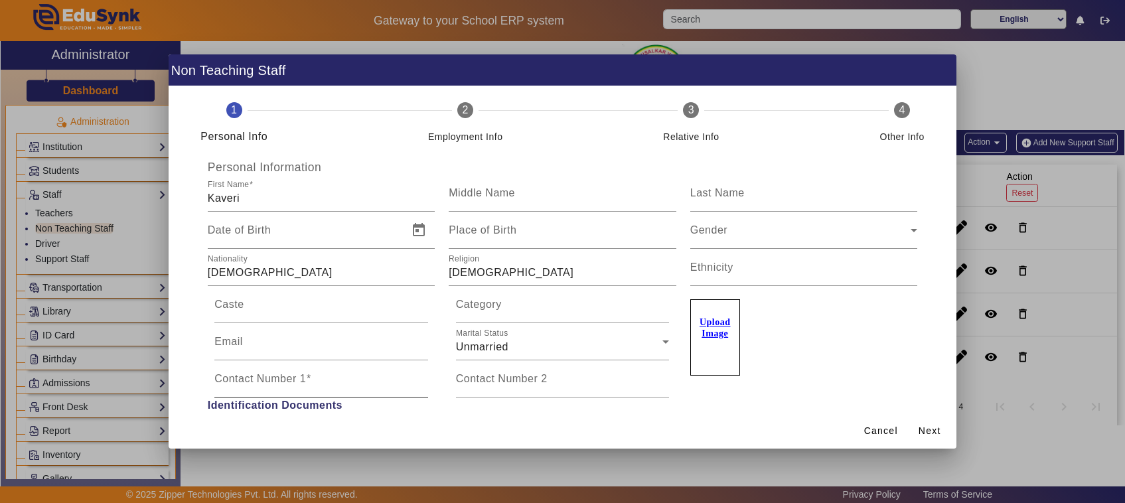
click at [287, 376] on mat-label "Contact Number 1" at bounding box center [260, 378] width 92 height 11
click at [287, 376] on input "Contact Number 1" at bounding box center [321, 384] width 214 height 16
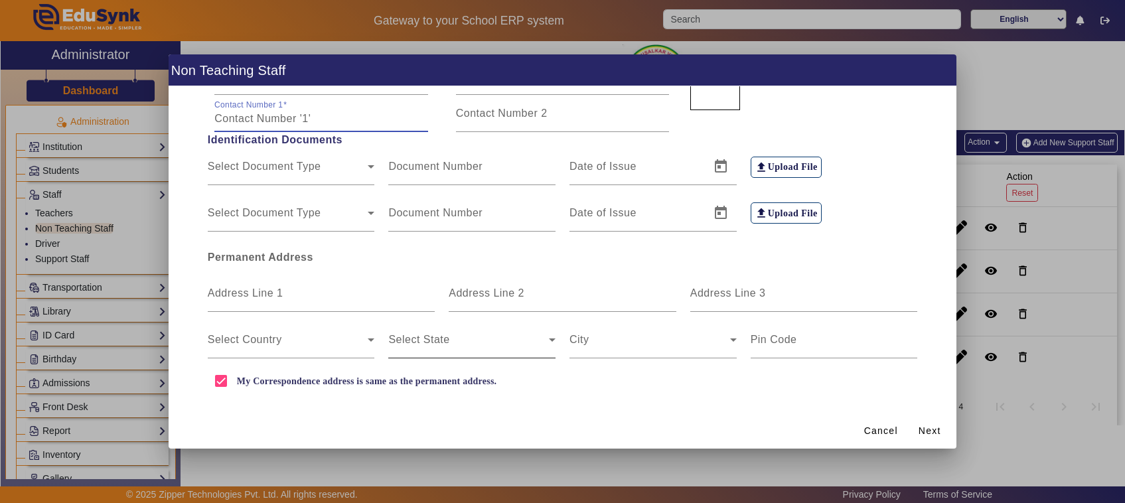
scroll to position [274, 0]
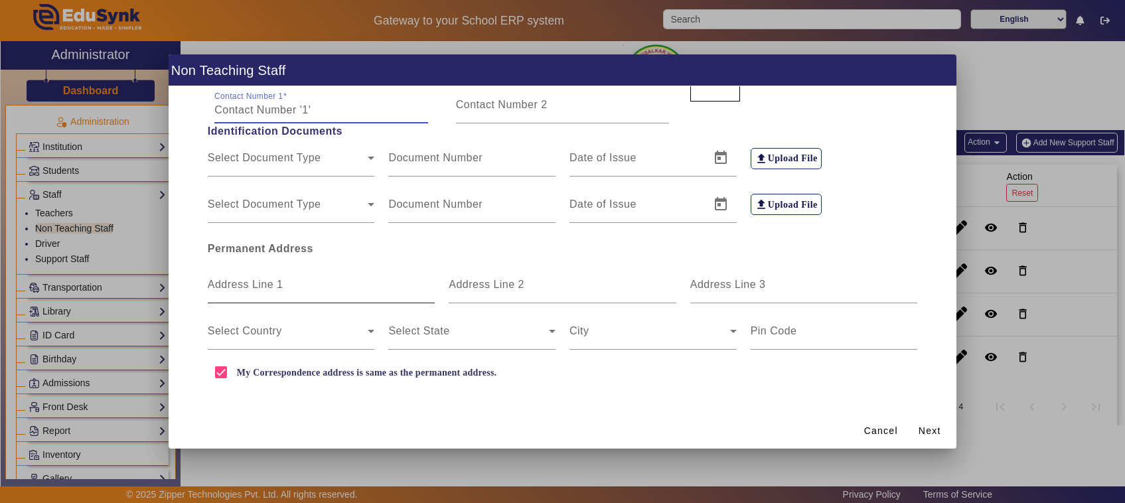
click at [366, 295] on input "Address Line 1" at bounding box center [322, 290] width 228 height 16
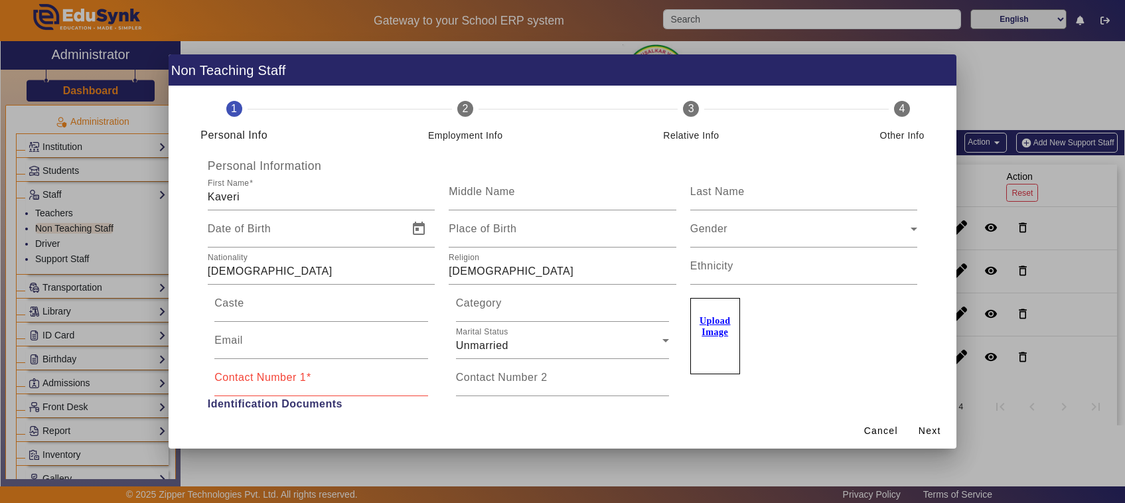
scroll to position [0, 0]
click at [345, 380] on input "Contact Number 1" at bounding box center [321, 384] width 214 height 16
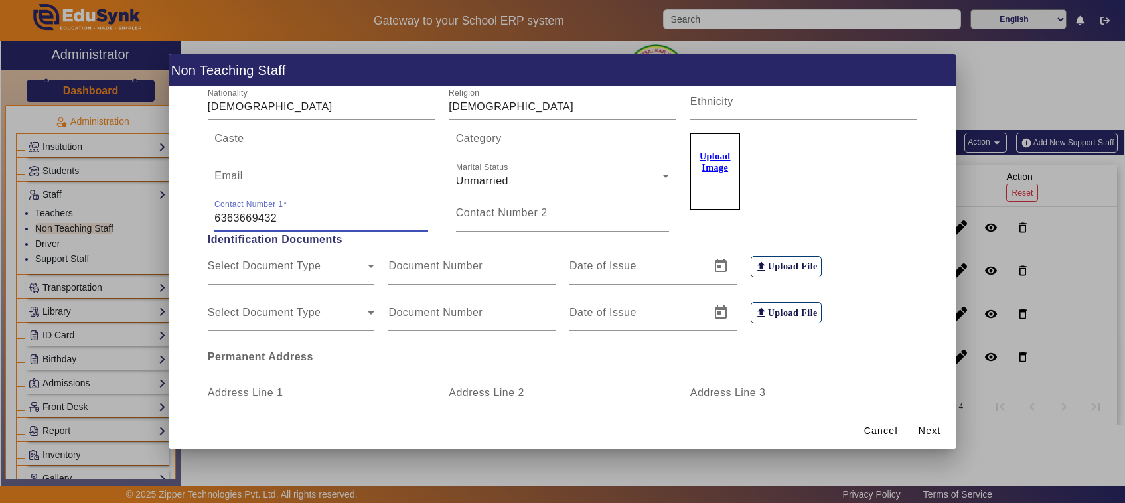
scroll to position [249, 0]
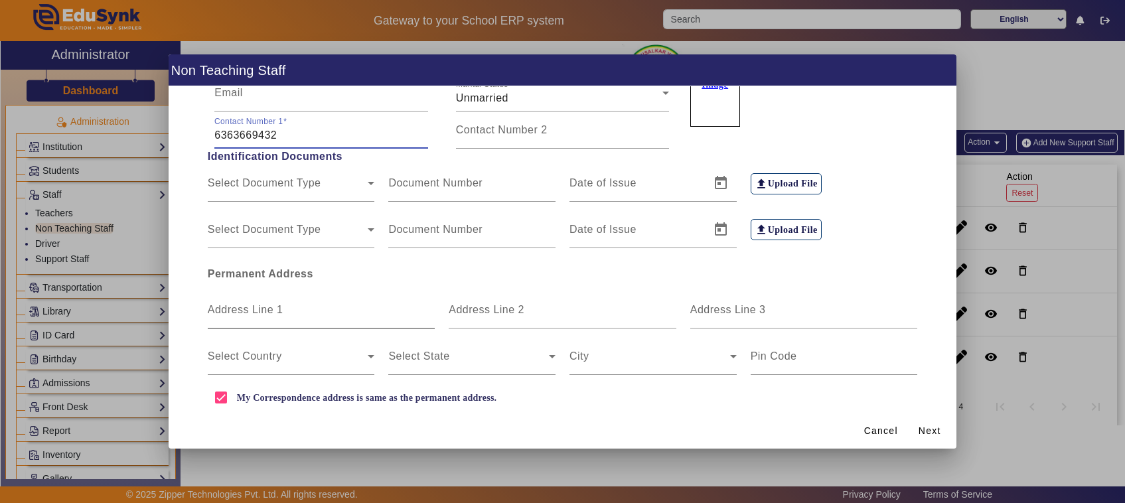
type input "6363669432"
click at [352, 311] on input "Address Line 1" at bounding box center [322, 315] width 228 height 16
type input "Katuvalli"
click at [503, 317] on input "Address Line 2" at bounding box center [563, 315] width 228 height 16
click at [303, 362] on span at bounding box center [288, 362] width 161 height 16
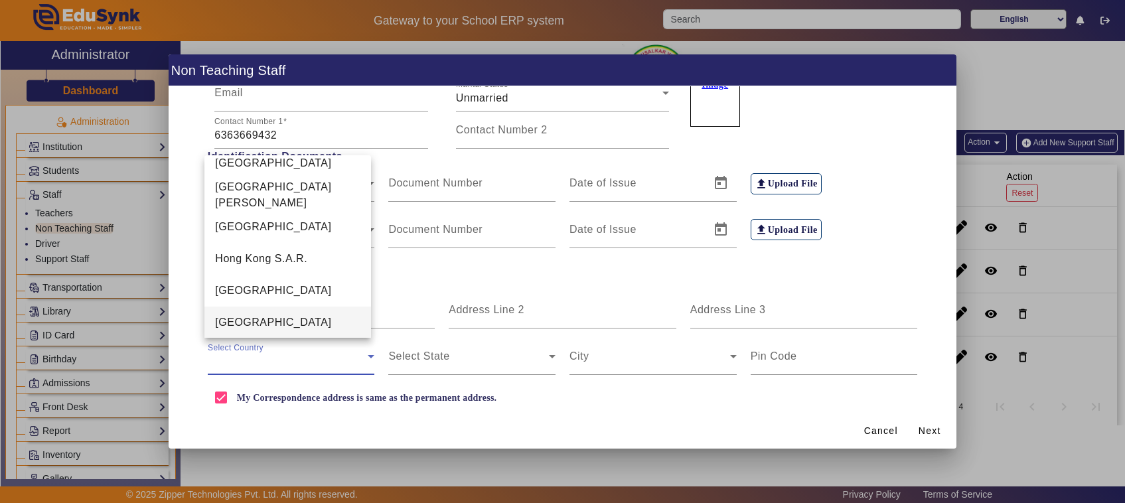
scroll to position [3040, 0]
click at [257, 319] on mat-option "India" at bounding box center [287, 323] width 167 height 32
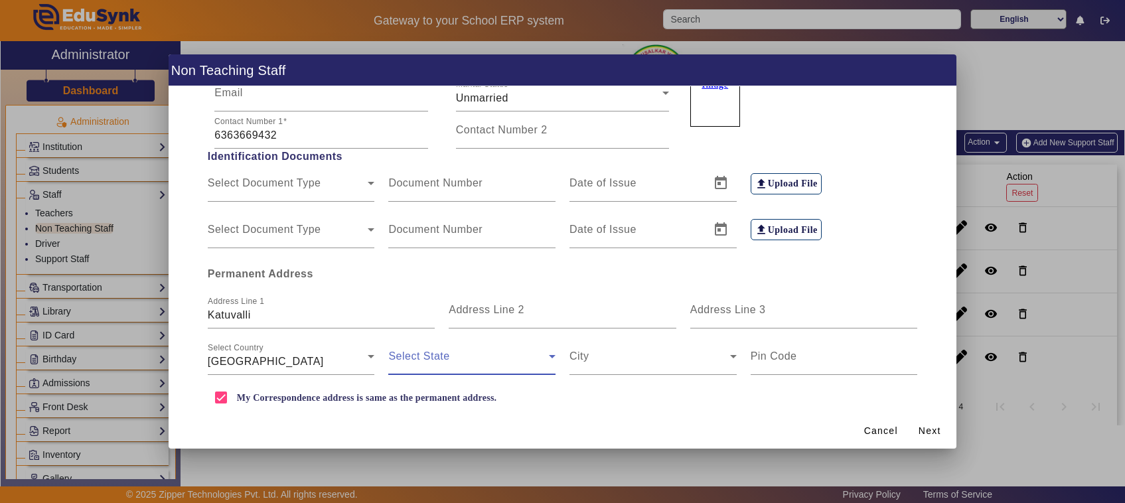
click at [450, 365] on span at bounding box center [468, 362] width 161 height 16
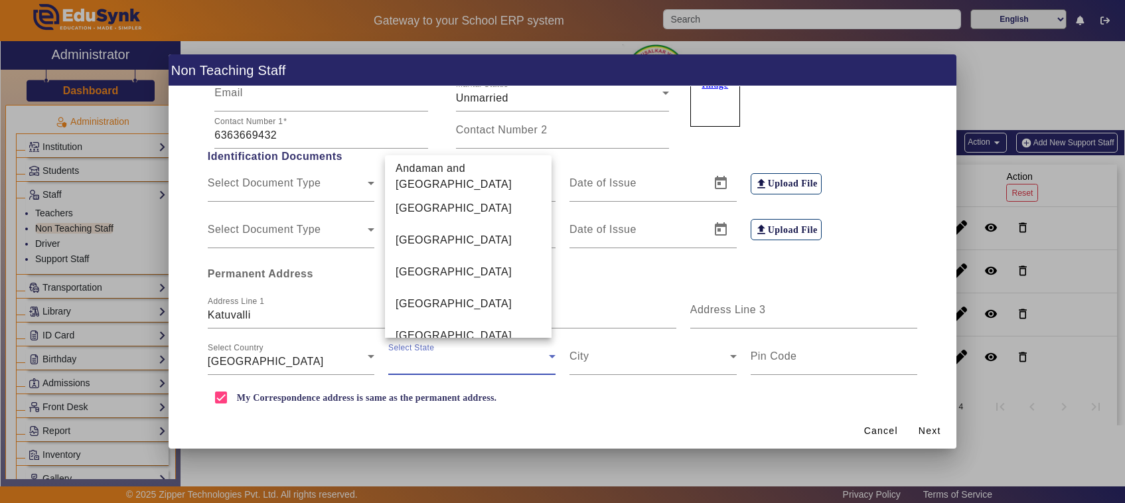
scroll to position [333, 0]
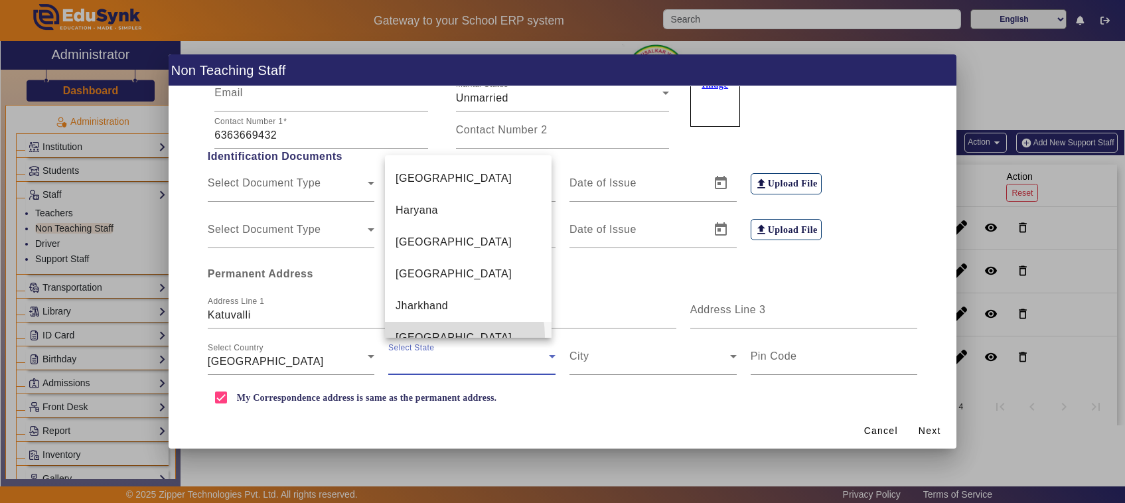
click at [448, 322] on mat-option "Karnataka" at bounding box center [468, 338] width 167 height 32
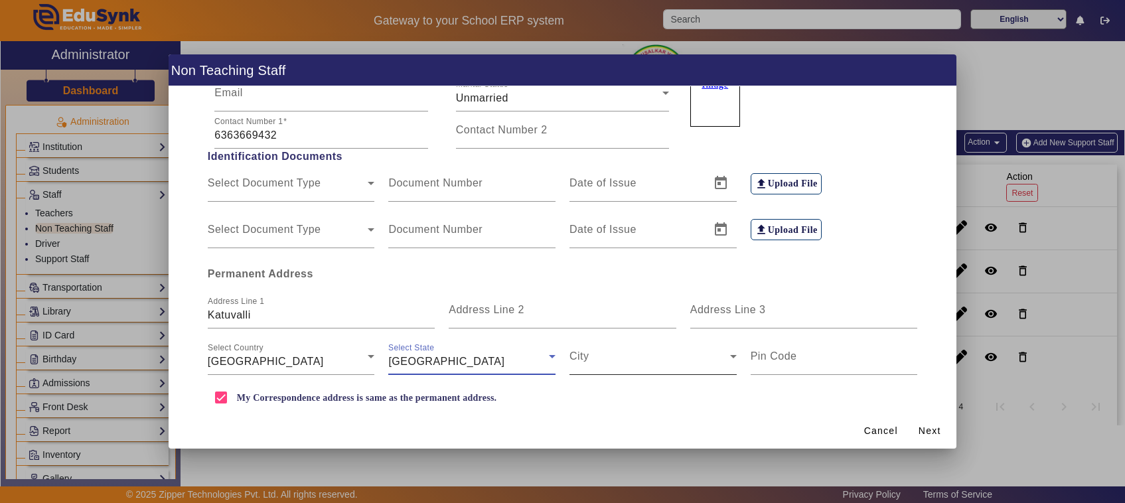
click at [573, 365] on span at bounding box center [650, 362] width 161 height 16
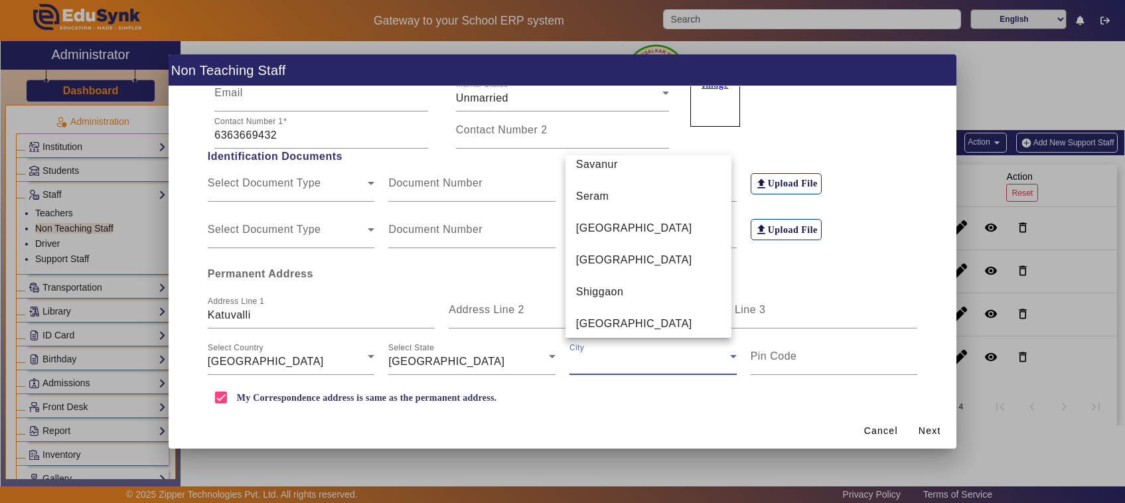
scroll to position [6258, 0]
click at [621, 322] on mat-option "Shimoga" at bounding box center [649, 323] width 167 height 32
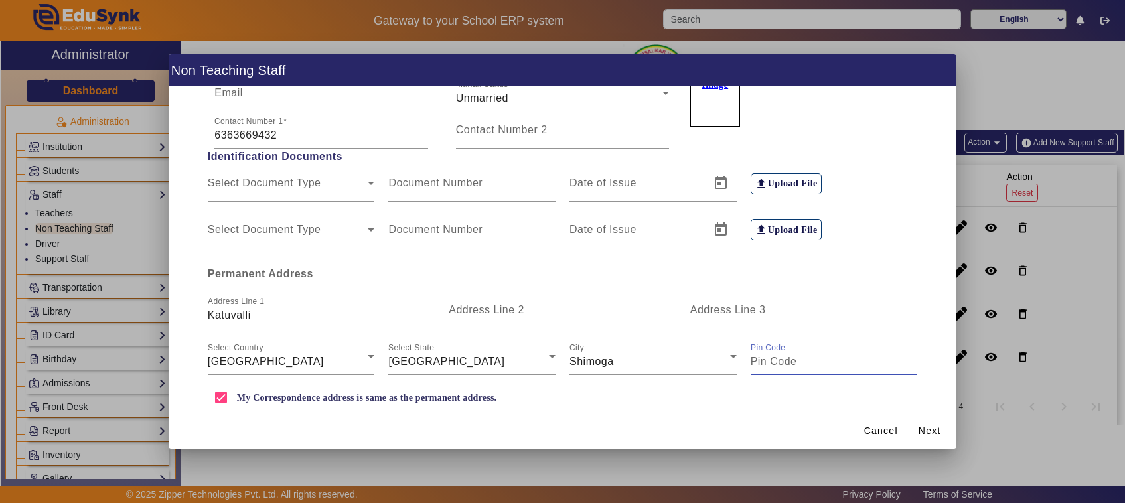
click at [787, 362] on input "Pin Code" at bounding box center [834, 362] width 167 height 16
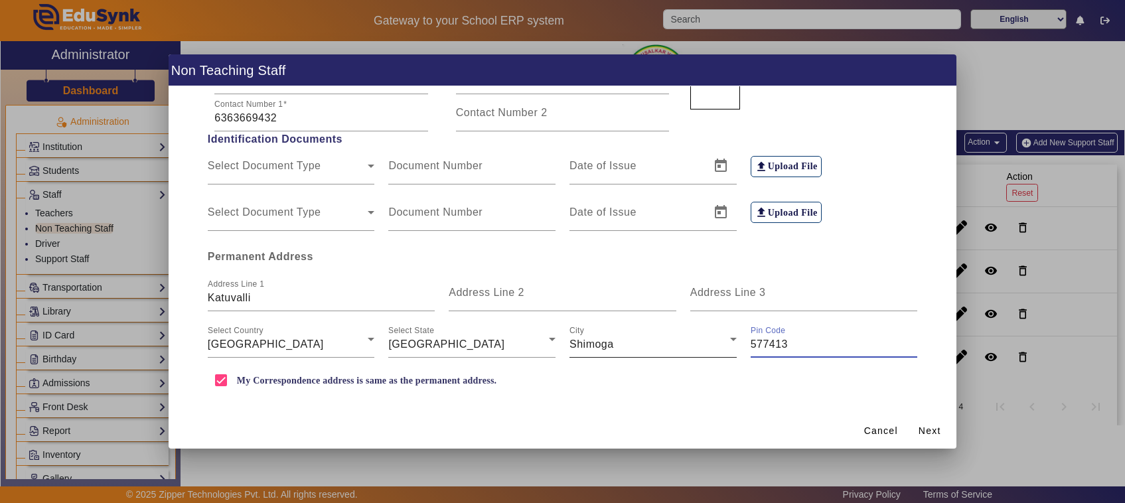
scroll to position [274, 0]
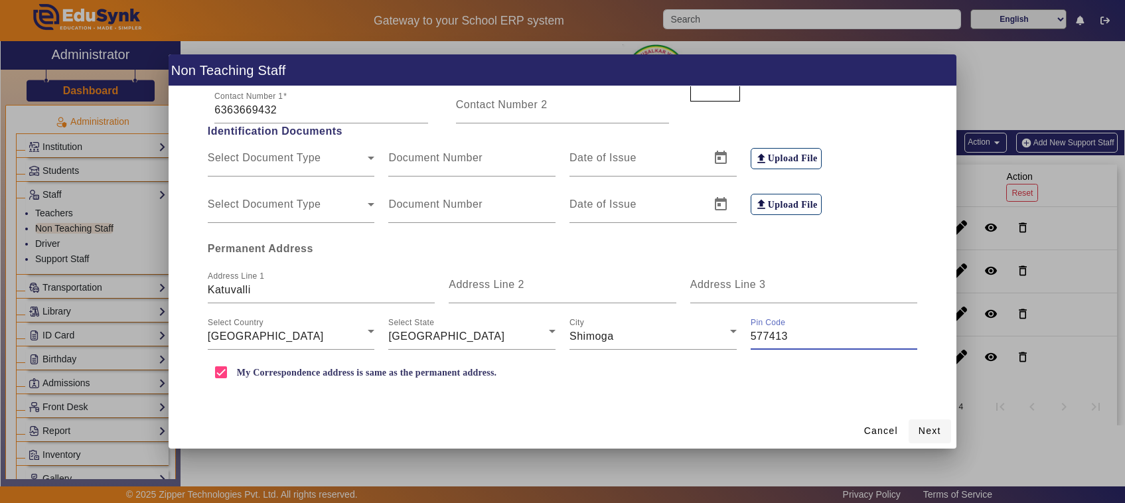
type input "577413"
click at [937, 429] on span "Next" at bounding box center [930, 431] width 23 height 14
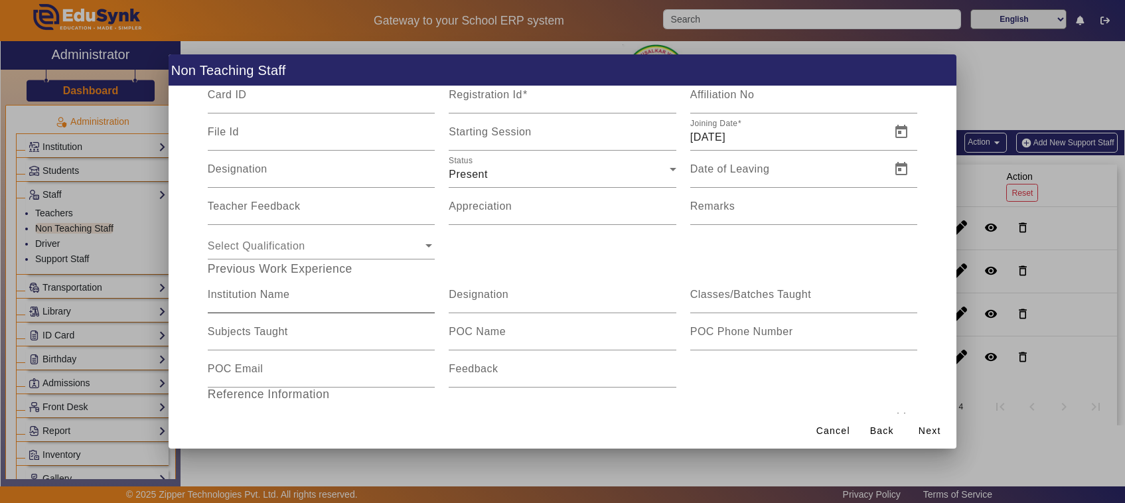
scroll to position [0, 0]
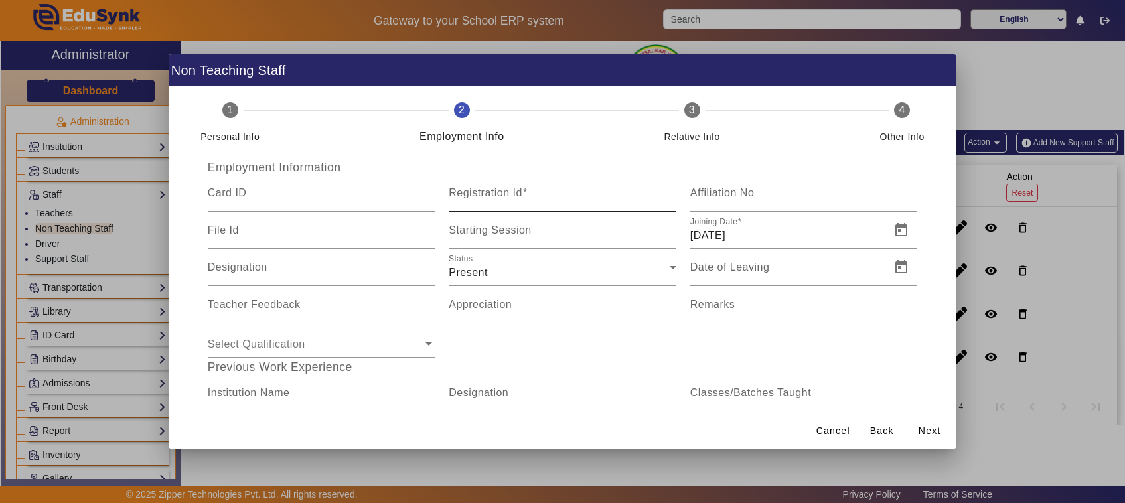
click at [528, 200] on input "Registration Id" at bounding box center [563, 199] width 228 height 16
type input "05"
click at [924, 431] on span "Next" at bounding box center [930, 431] width 23 height 14
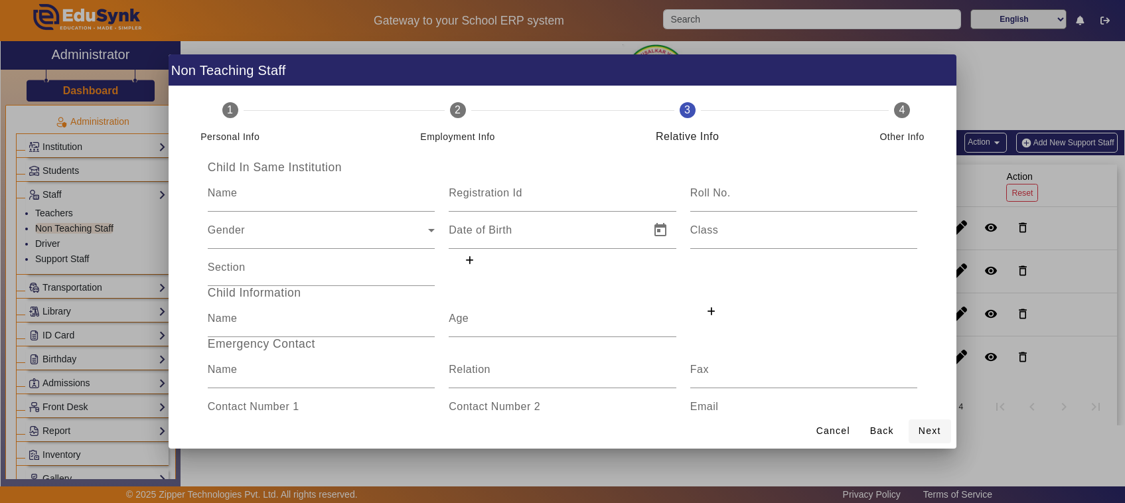
click at [924, 430] on span "Next" at bounding box center [930, 431] width 23 height 14
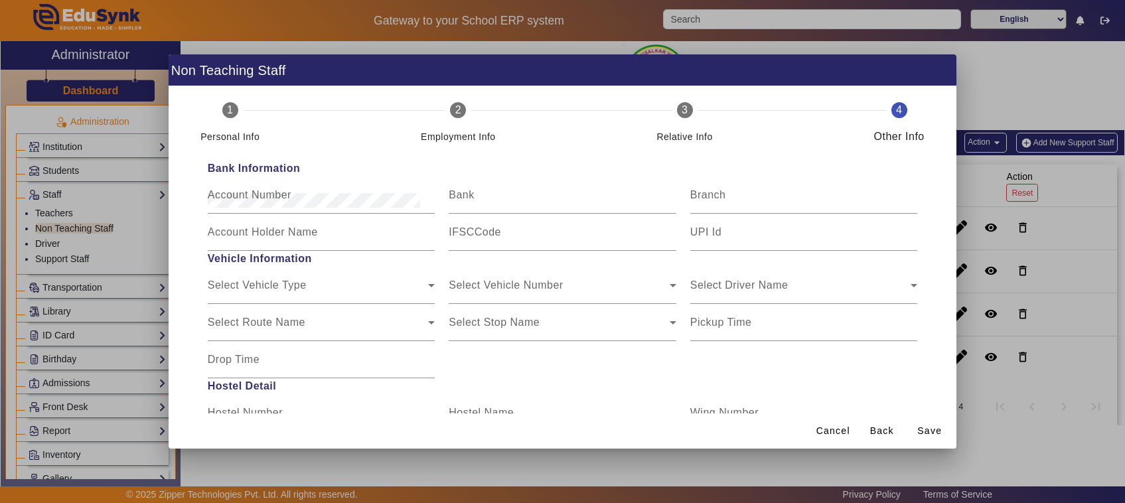
click at [924, 430] on span "Save" at bounding box center [929, 431] width 25 height 14
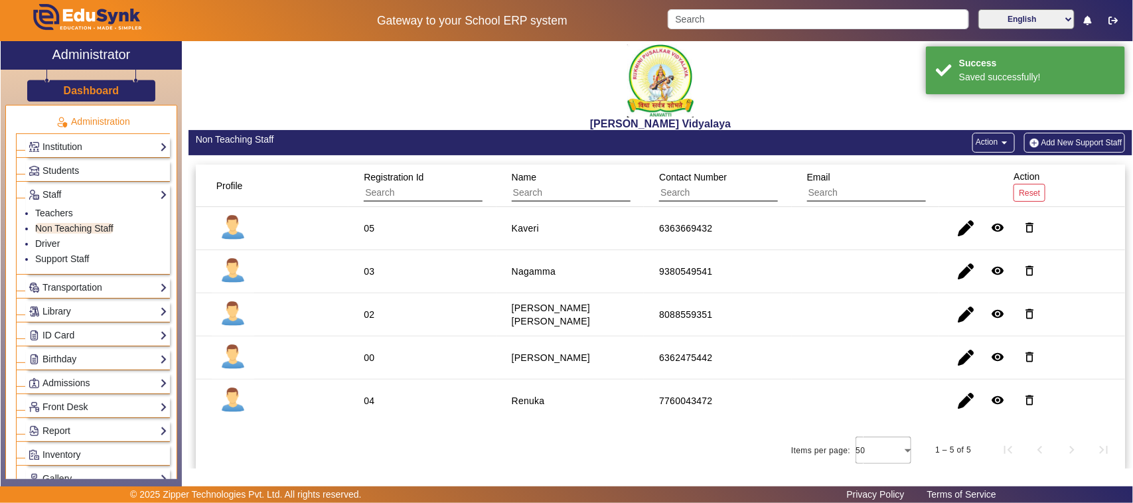
click at [1046, 144] on button "Add New Support Staff" at bounding box center [1075, 143] width 102 height 20
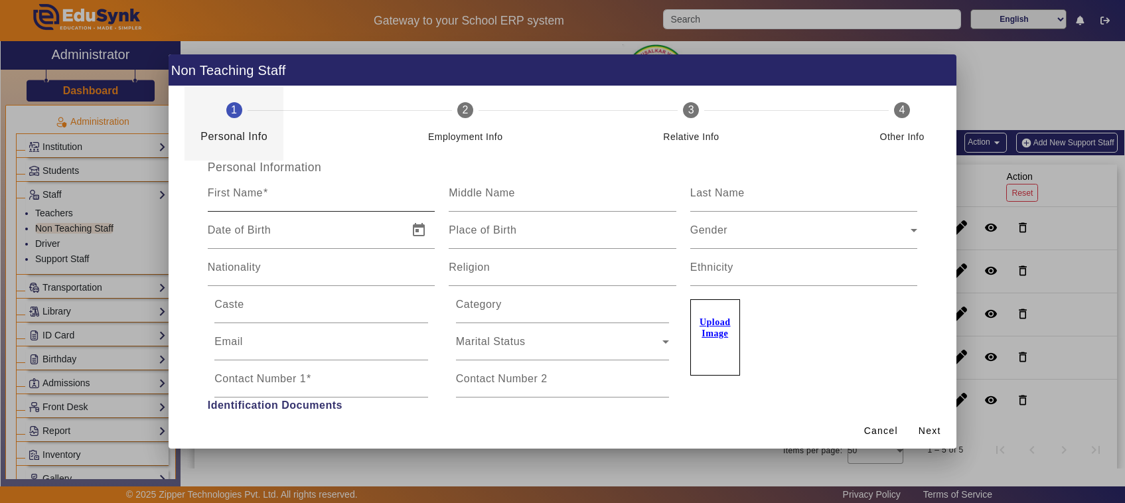
click at [274, 200] on input "First Name" at bounding box center [322, 199] width 228 height 16
type input "Yashodha"
click at [310, 276] on input "Nationality" at bounding box center [322, 273] width 228 height 16
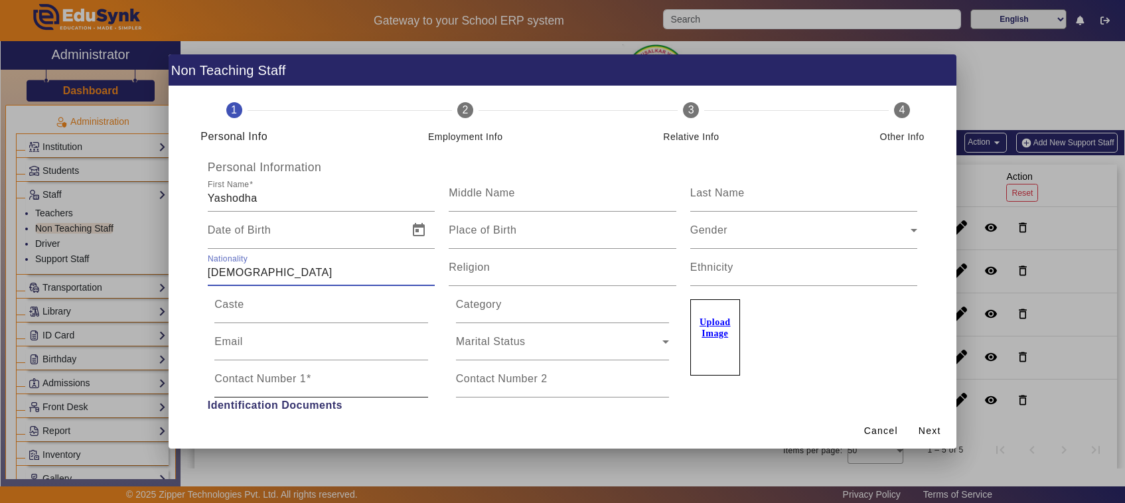
type input "Indian"
click at [323, 386] on input "Contact Number 1" at bounding box center [321, 384] width 214 height 16
click at [534, 341] on div "Marital Status" at bounding box center [559, 347] width 207 height 16
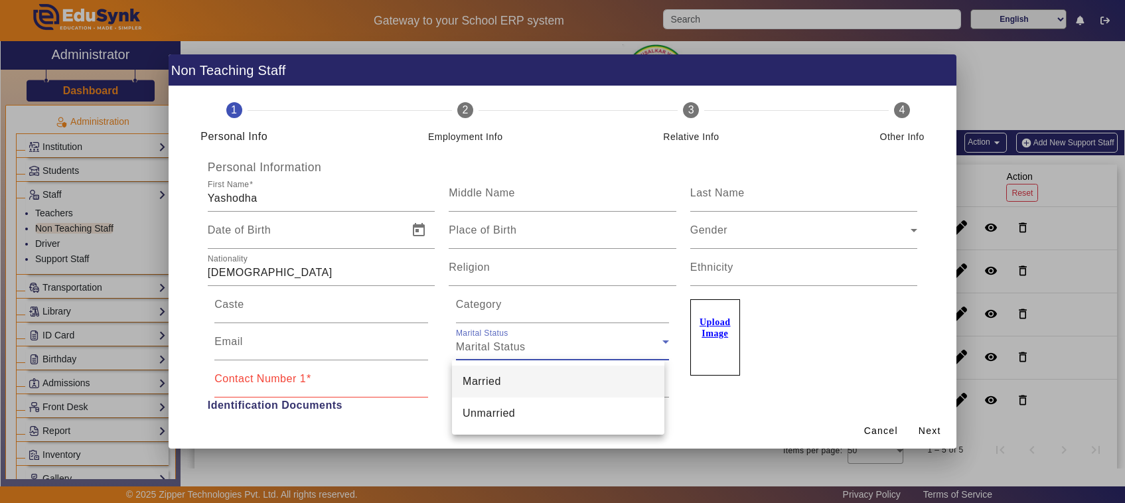
click at [490, 377] on span "Married" at bounding box center [482, 382] width 39 height 16
click at [289, 380] on mat-label "Contact Number 1" at bounding box center [260, 378] width 92 height 11
click at [289, 380] on input "Contact Number 1" at bounding box center [321, 384] width 214 height 16
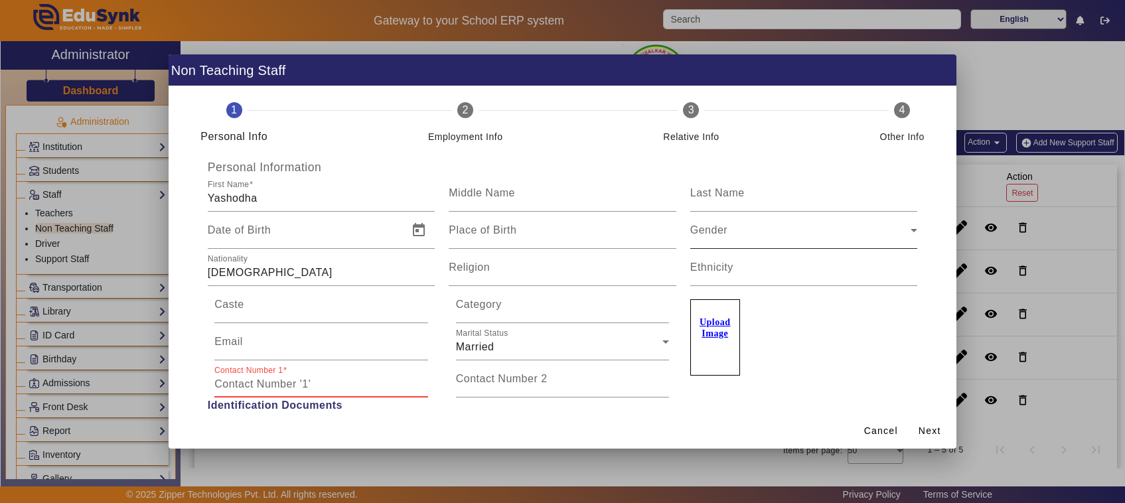
click at [785, 233] on div "Gender" at bounding box center [800, 236] width 221 height 16
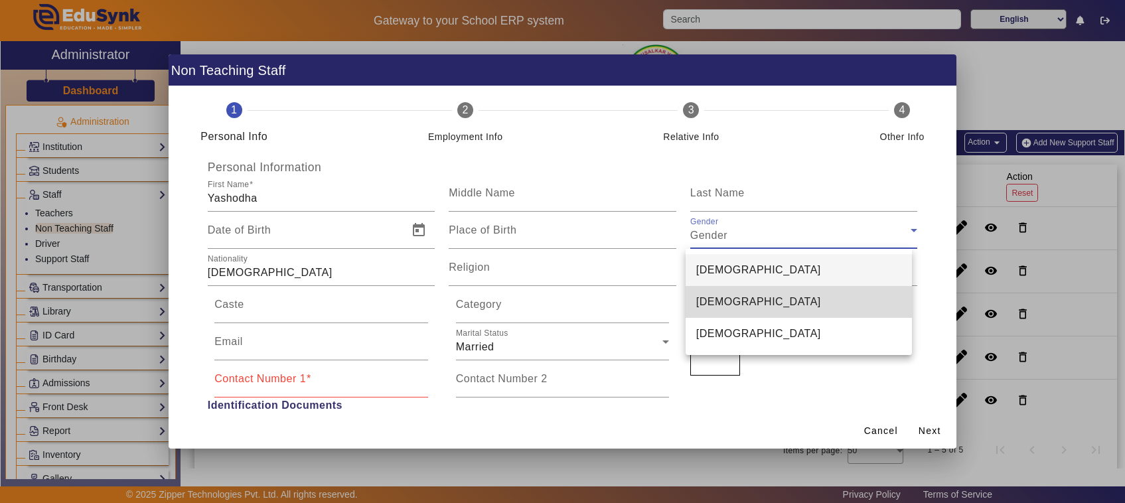
click at [714, 299] on span "Female" at bounding box center [758, 302] width 125 height 16
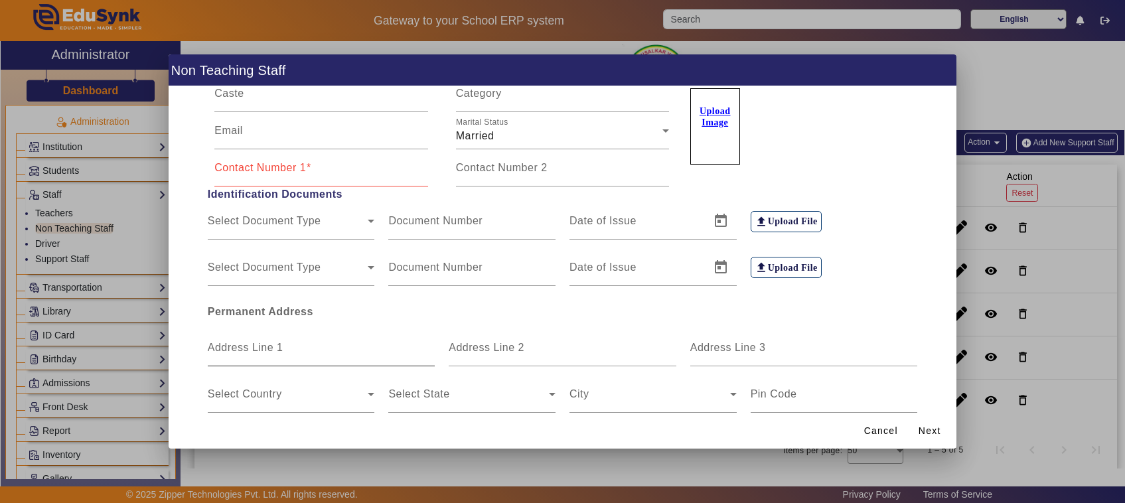
scroll to position [249, 0]
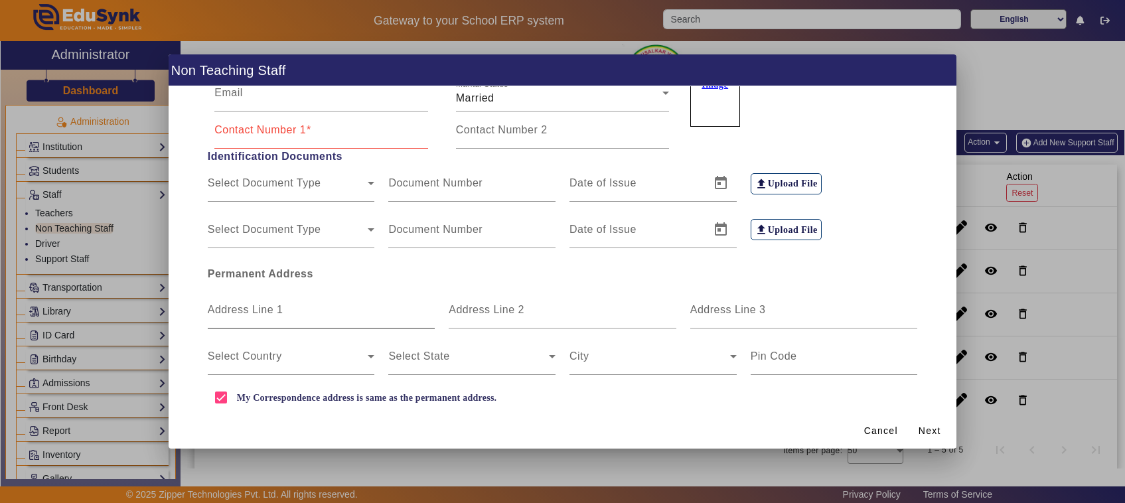
click at [332, 313] on input "Address Line 1" at bounding box center [322, 315] width 228 height 16
type input "Samanavalli"
click at [287, 137] on input "Contact Number 1" at bounding box center [321, 135] width 214 height 16
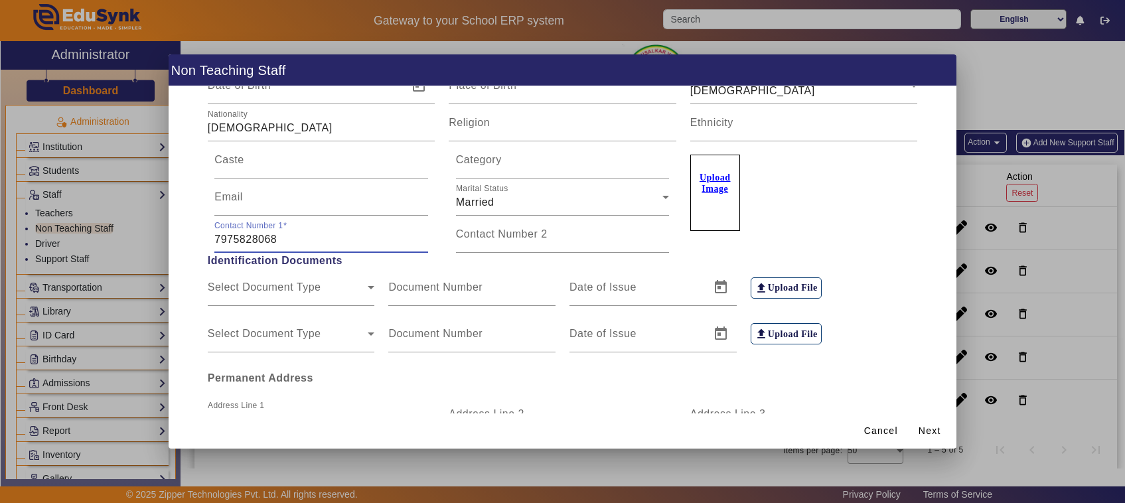
scroll to position [274, 0]
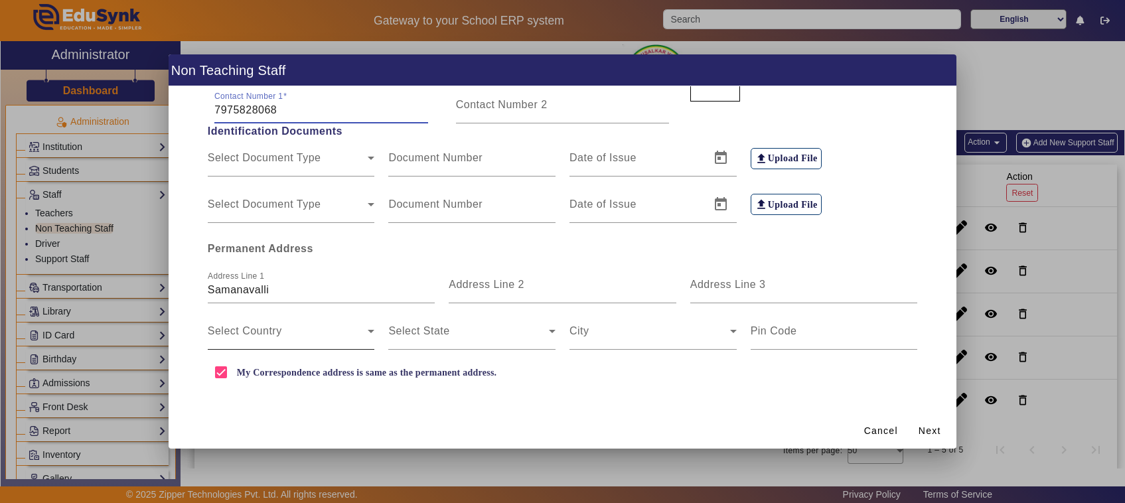
type input "7975828068"
click at [352, 325] on div "Select Country" at bounding box center [291, 331] width 167 height 37
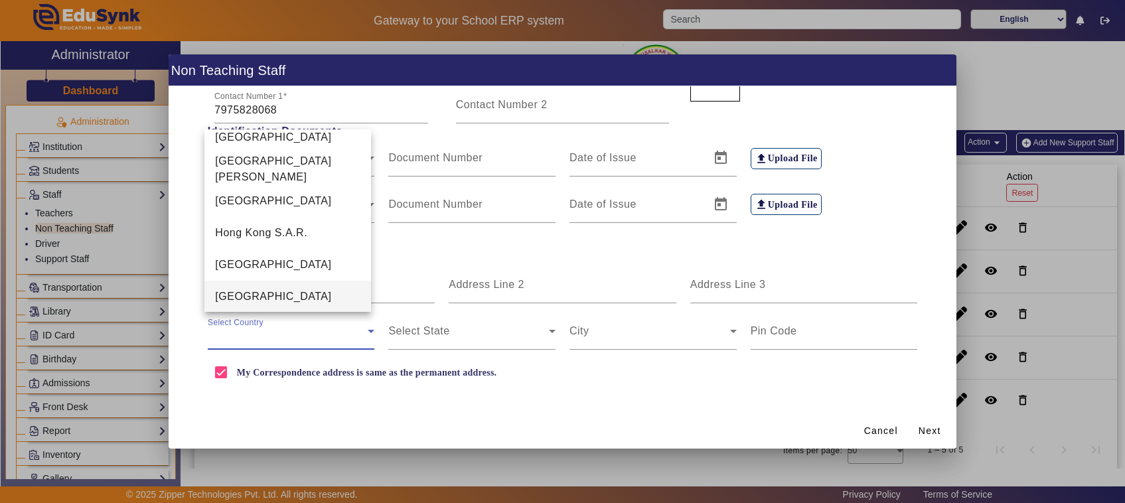
scroll to position [3040, 0]
click at [266, 300] on mat-option "India" at bounding box center [287, 297] width 167 height 32
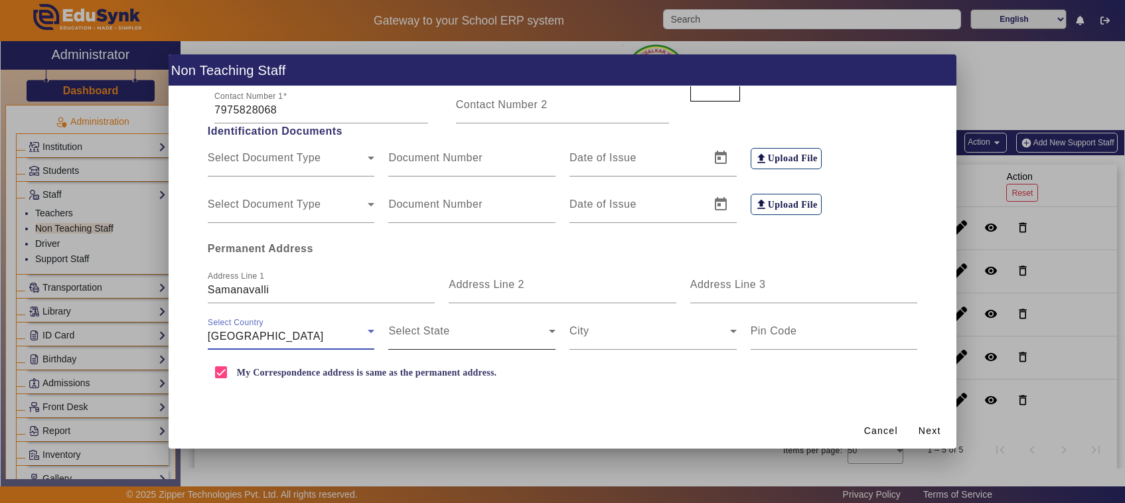
click at [430, 329] on span at bounding box center [468, 337] width 161 height 16
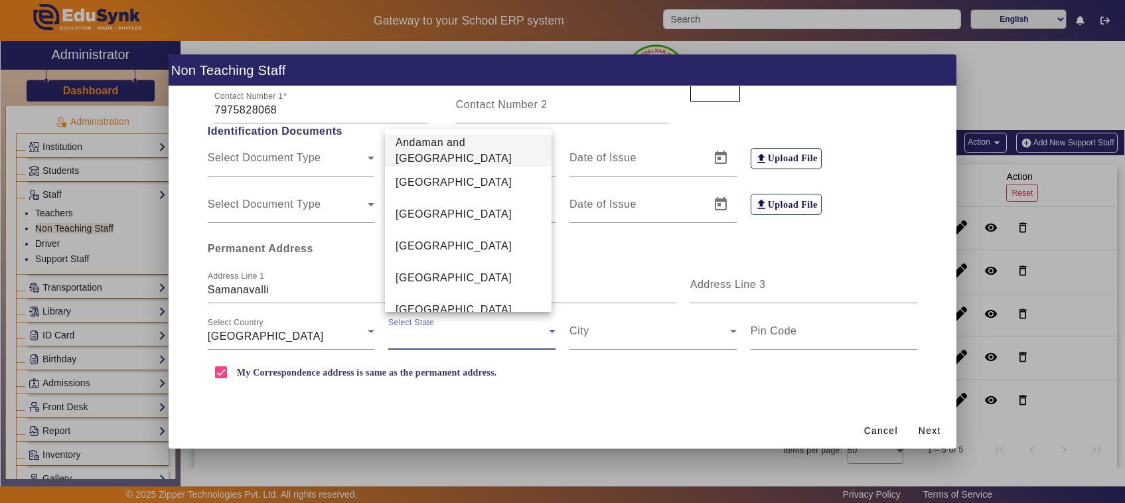
scroll to position [333, 0]
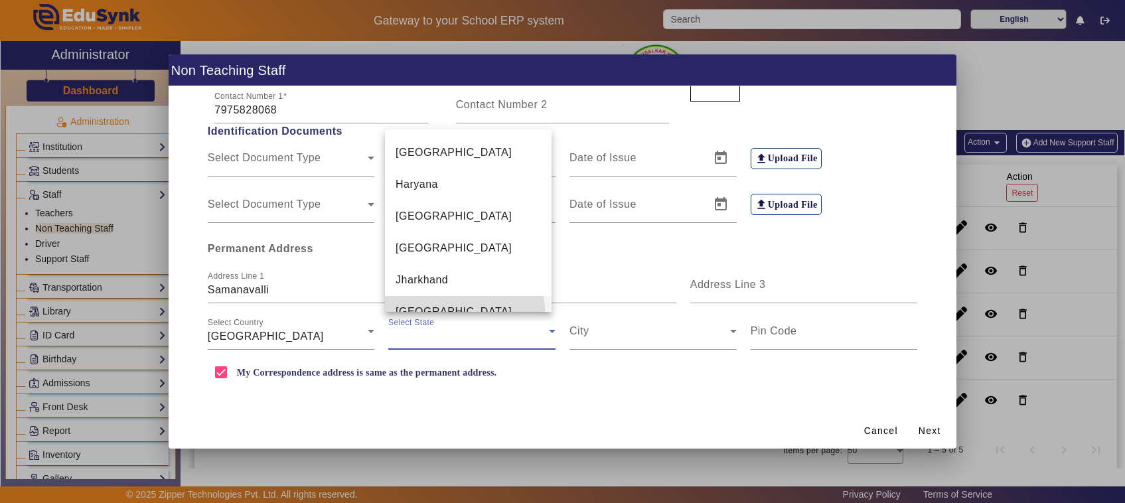
click at [435, 304] on span "Karnataka" at bounding box center [454, 312] width 116 height 16
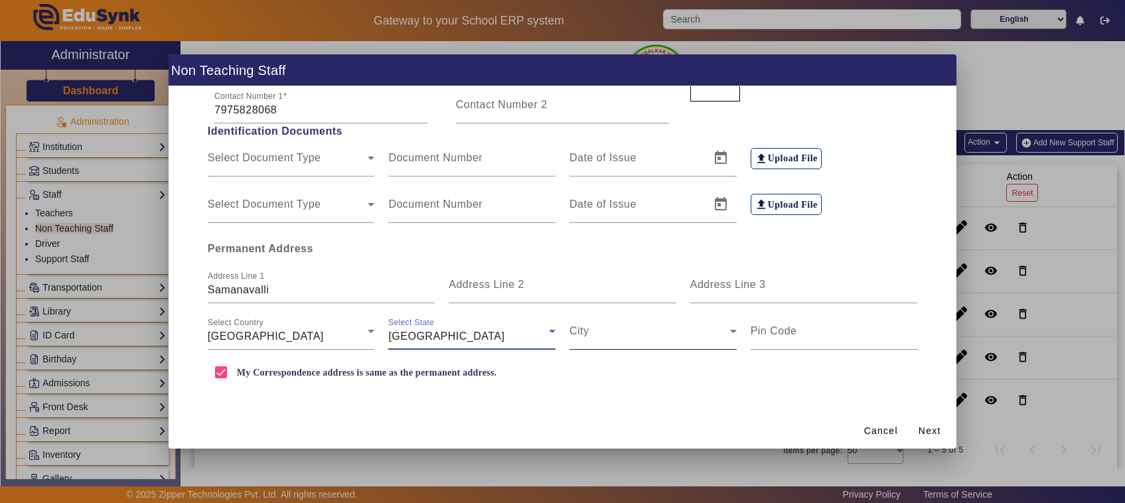
click at [601, 337] on span at bounding box center [650, 337] width 161 height 16
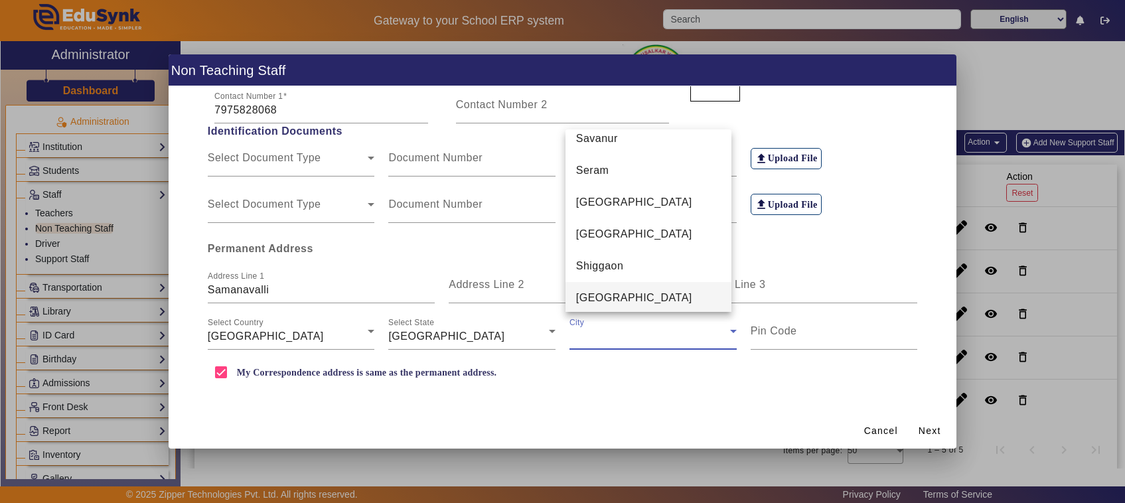
scroll to position [6258, 0]
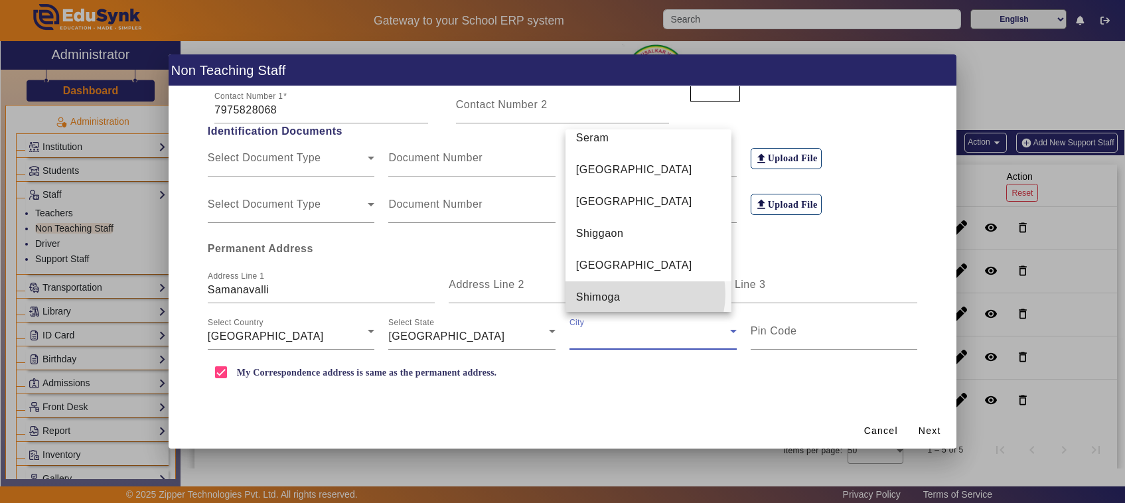
click at [634, 293] on mat-option "Shimoga" at bounding box center [649, 297] width 167 height 32
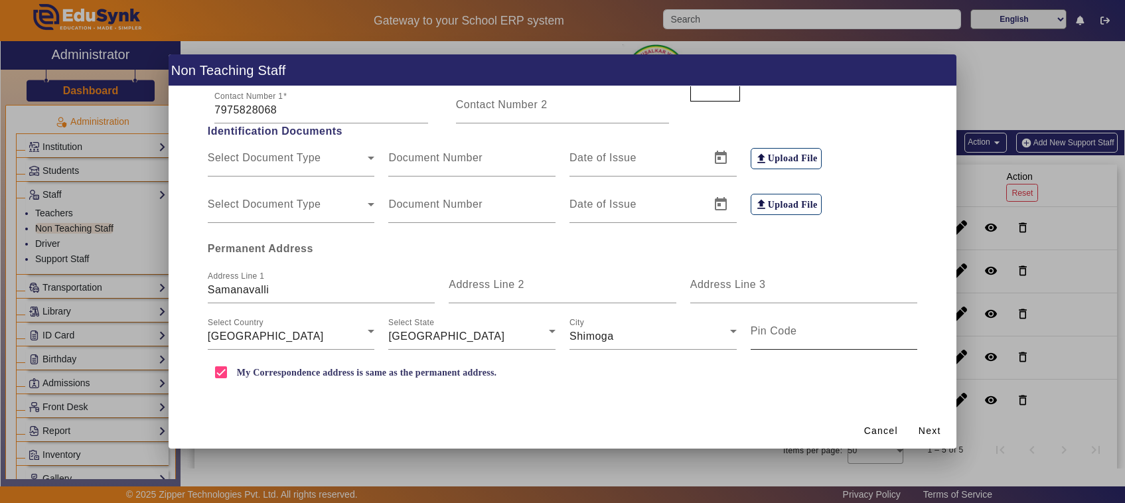
click at [791, 336] on mat-label "Pin Code" at bounding box center [774, 330] width 46 height 11
click at [791, 336] on input "Pin Code" at bounding box center [834, 337] width 167 height 16
type input "577413"
click at [937, 435] on span "Next" at bounding box center [930, 431] width 23 height 14
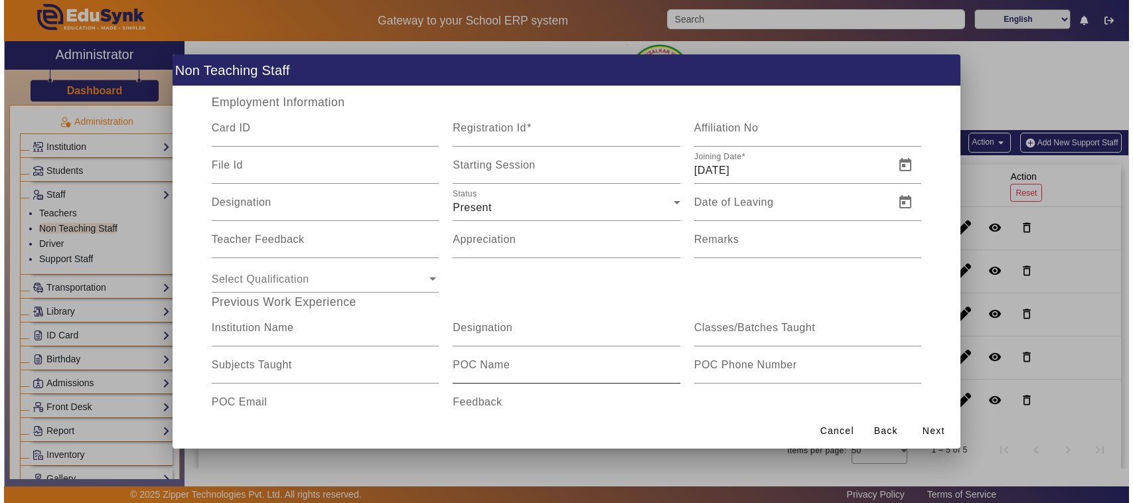
scroll to position [0, 0]
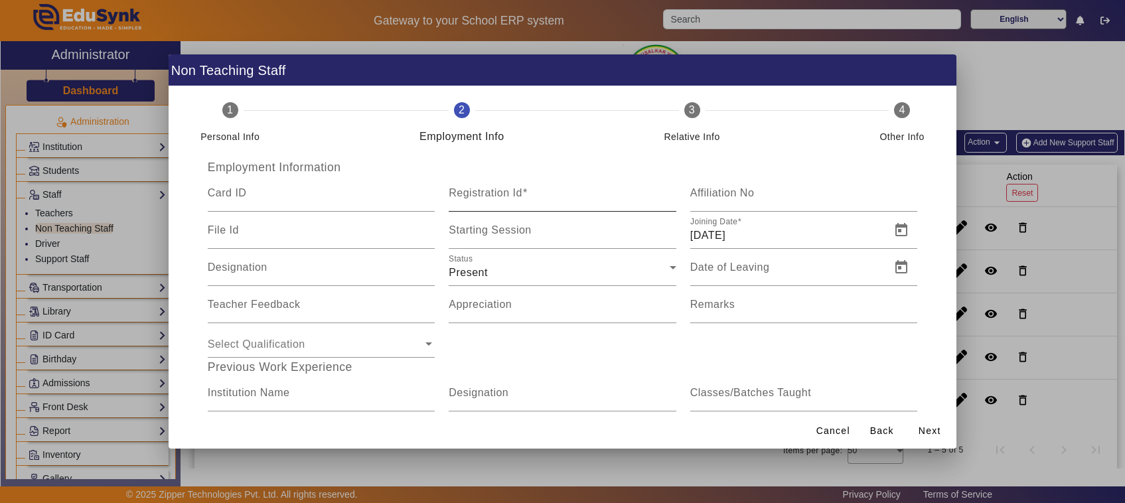
click at [508, 196] on mat-label "Registration Id" at bounding box center [486, 192] width 74 height 11
click at [508, 196] on input "Registration Id" at bounding box center [563, 199] width 228 height 16
type input "06"
click at [930, 432] on span "Next" at bounding box center [930, 431] width 23 height 14
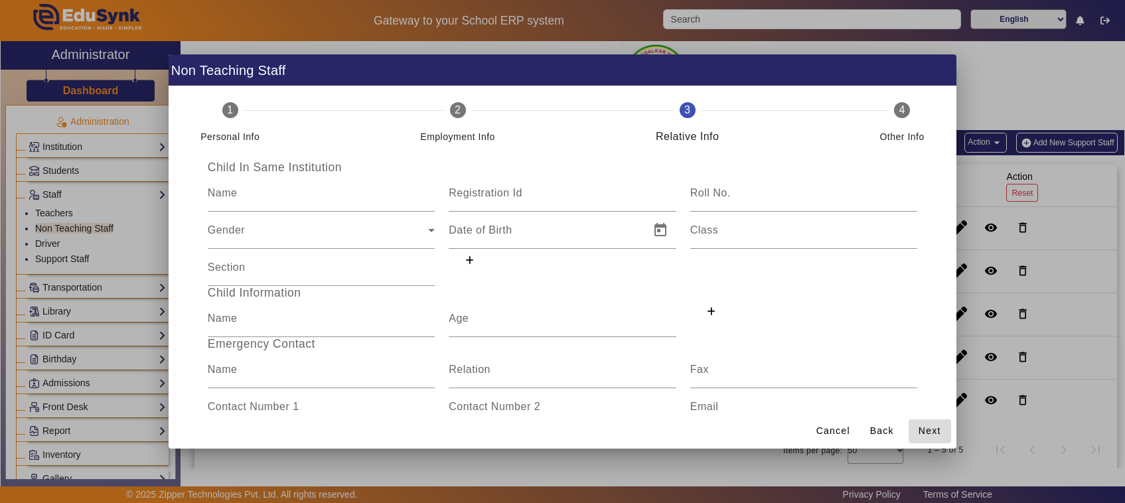
click at [930, 432] on span "Next" at bounding box center [930, 431] width 23 height 14
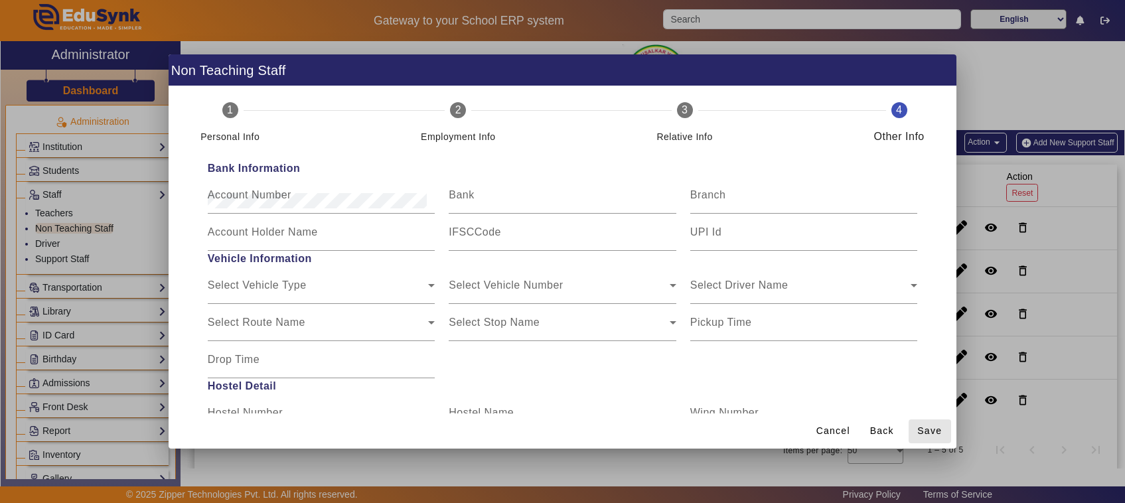
click at [930, 432] on span "Save" at bounding box center [929, 431] width 25 height 14
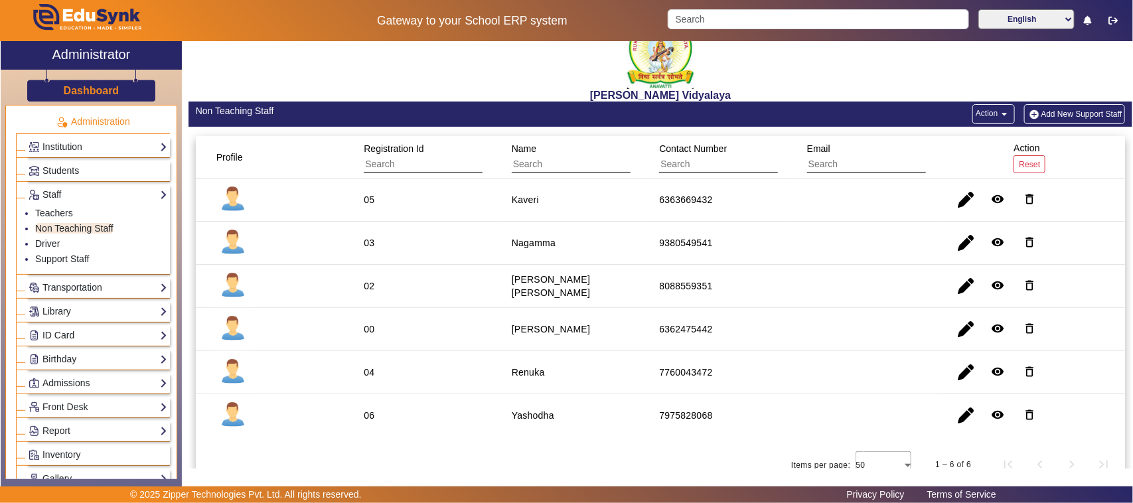
scroll to position [44, 0]
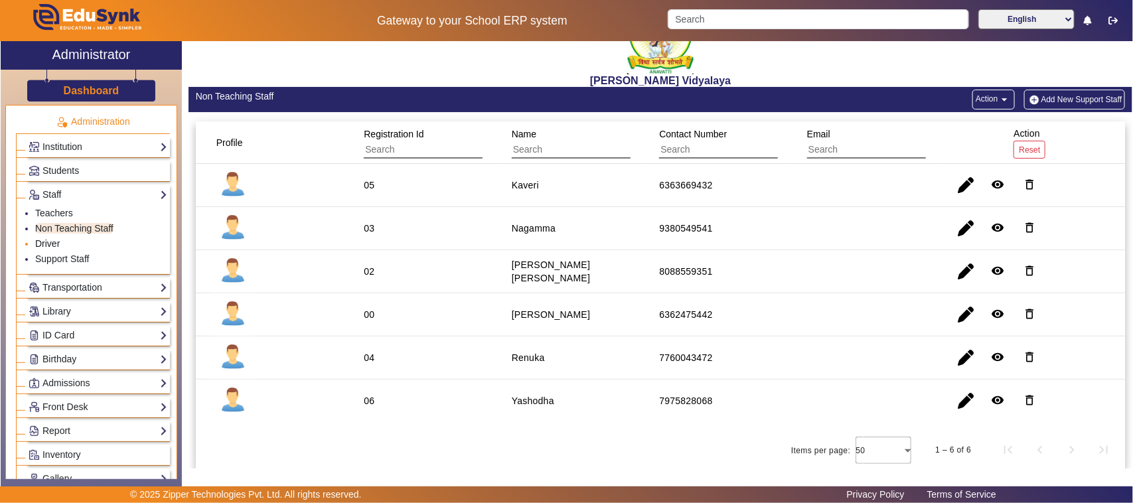
click at [45, 242] on link "Driver" at bounding box center [47, 243] width 25 height 11
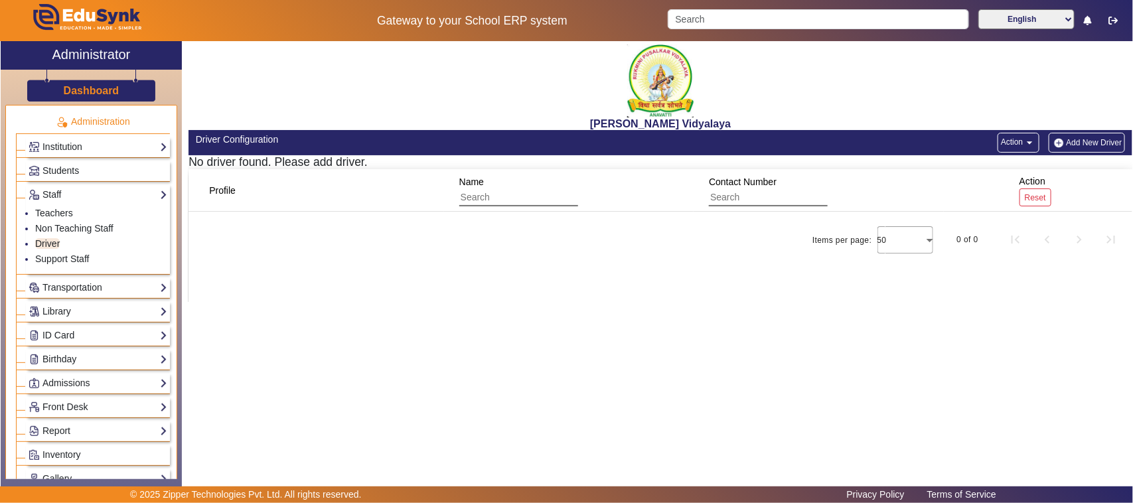
click at [1069, 146] on button "Add New Driver" at bounding box center [1087, 143] width 76 height 20
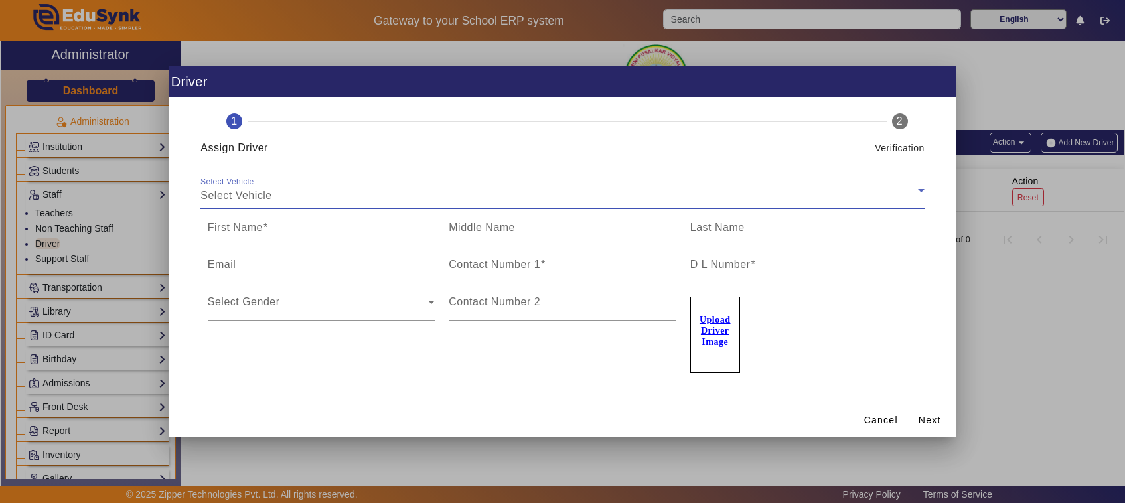
click at [353, 201] on div "Select Vehicle" at bounding box center [559, 196] width 718 height 16
click at [317, 193] on div "Select Vehicle" at bounding box center [559, 196] width 718 height 16
click at [925, 191] on icon at bounding box center [921, 190] width 7 height 3
click at [924, 190] on icon at bounding box center [921, 190] width 7 height 3
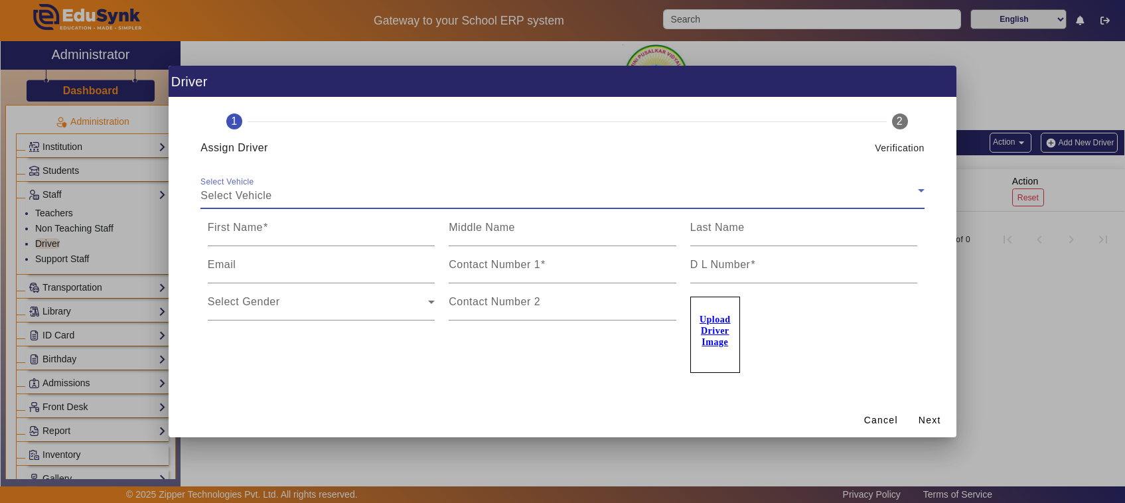
click at [924, 190] on icon at bounding box center [921, 190] width 7 height 3
click at [254, 196] on span "Select Vehicle" at bounding box center [236, 195] width 72 height 11
click at [217, 196] on span "Select Vehicle" at bounding box center [236, 195] width 72 height 11
click at [211, 185] on mat-label "Select Vehicle" at bounding box center [236, 190] width 72 height 11
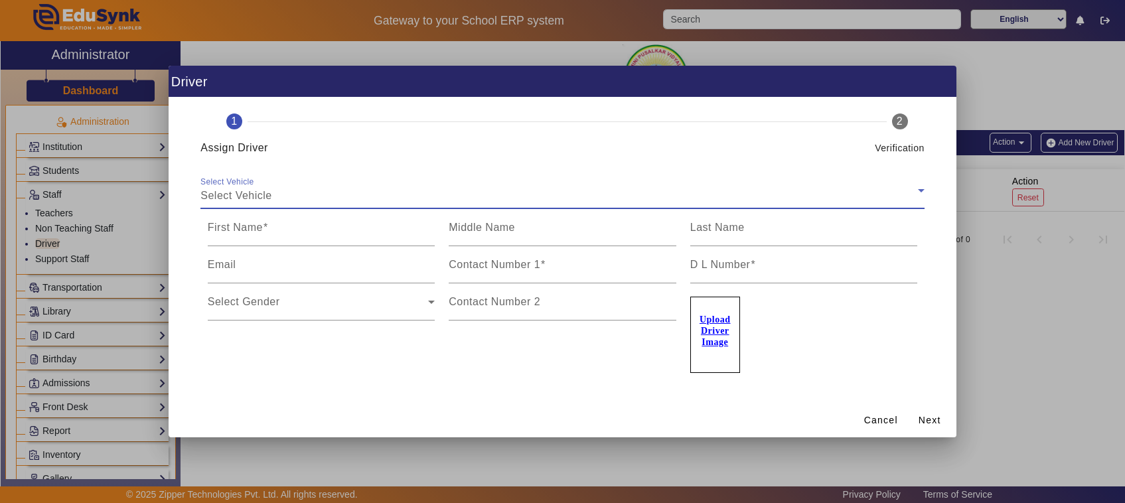
click at [211, 181] on div "Select Vehicle Select Vehicle" at bounding box center [562, 190] width 724 height 37
click at [248, 228] on mat-label "First Name" at bounding box center [235, 227] width 55 height 11
click at [248, 228] on input "First Name" at bounding box center [322, 233] width 228 height 16
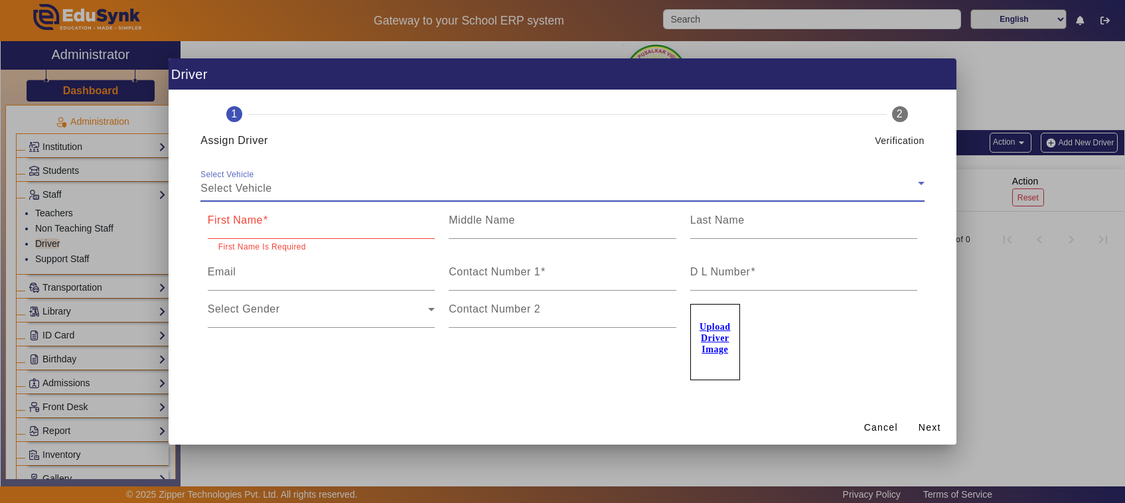
click at [924, 191] on icon at bounding box center [921, 183] width 16 height 16
click at [923, 177] on icon at bounding box center [921, 183] width 16 height 16
click at [923, 181] on icon at bounding box center [921, 183] width 16 height 16
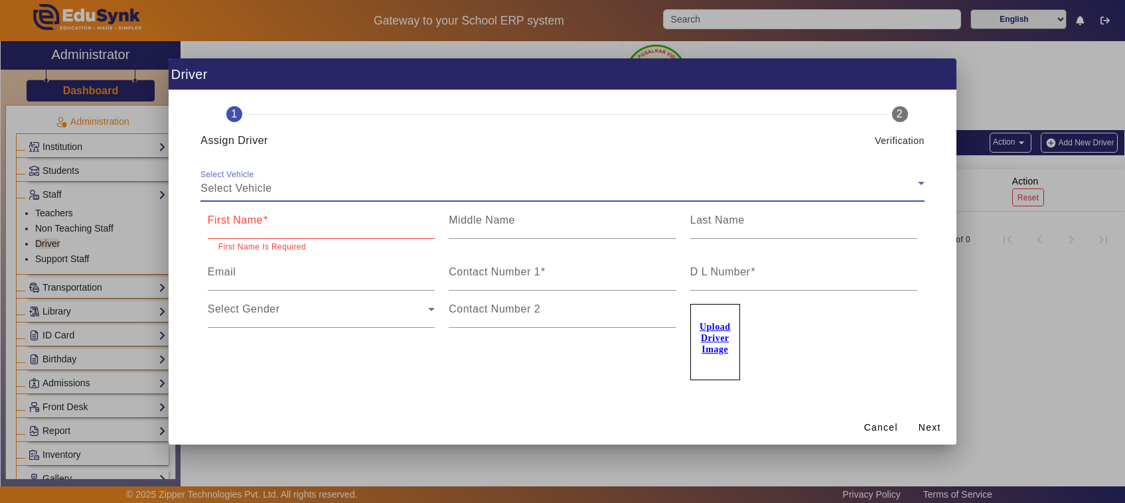
click at [925, 183] on icon at bounding box center [921, 183] width 7 height 3
click at [925, 189] on icon at bounding box center [921, 183] width 16 height 16
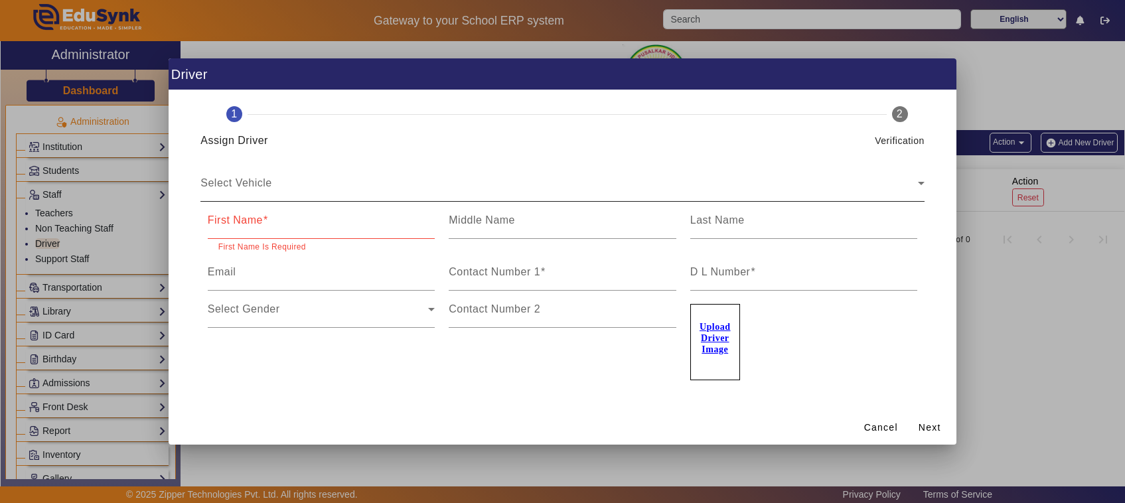
click at [836, 196] on div "Select Vehicle Select Vehicle" at bounding box center [562, 183] width 724 height 37
click at [274, 186] on div "Select Vehicle" at bounding box center [559, 189] width 718 height 16
click at [227, 229] on input "First Name" at bounding box center [322, 226] width 228 height 16
click at [305, 187] on div "Select Vehicle" at bounding box center [559, 189] width 718 height 16
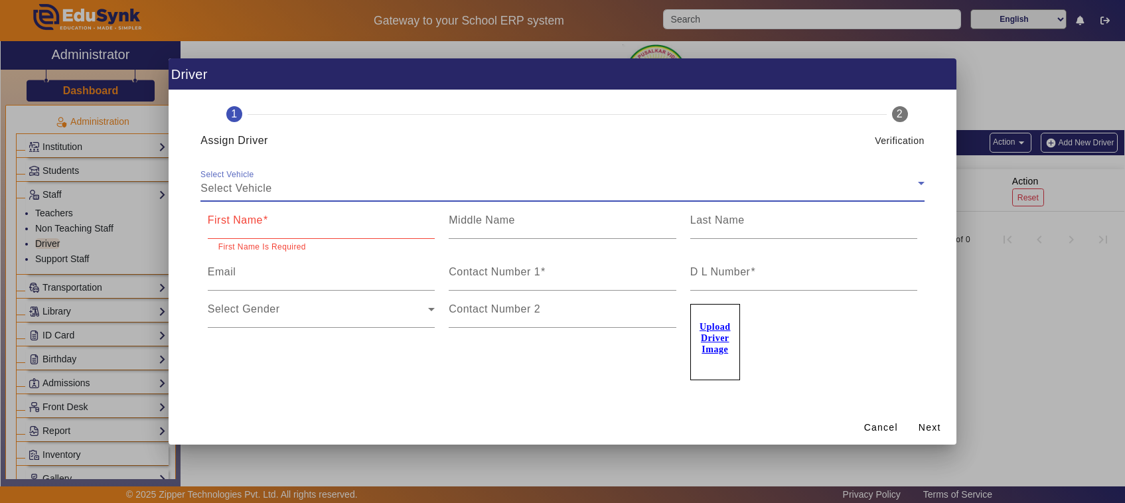
click at [291, 230] on input "First Name" at bounding box center [322, 226] width 228 height 16
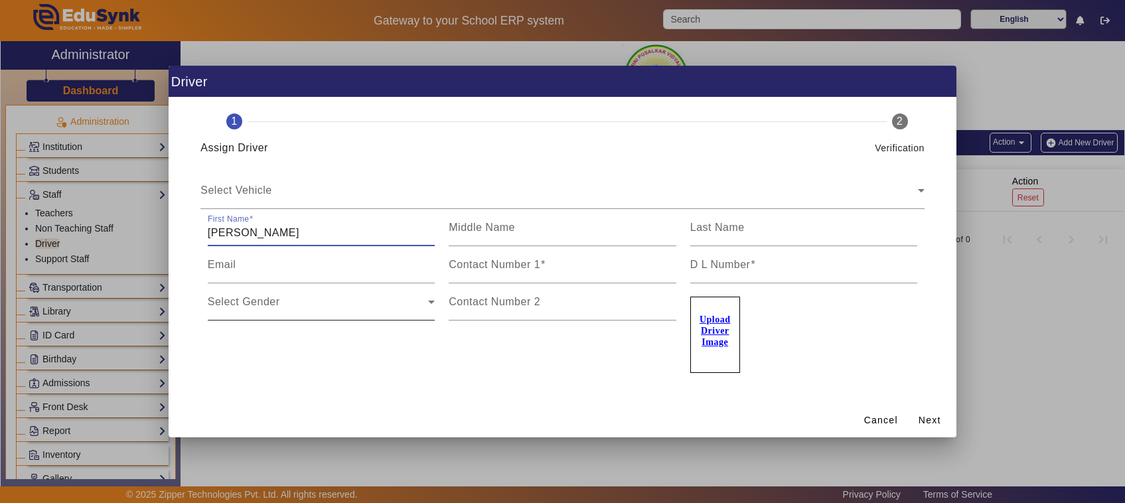
type input "Kumar"
click at [287, 309] on div "Select Gender" at bounding box center [318, 307] width 221 height 16
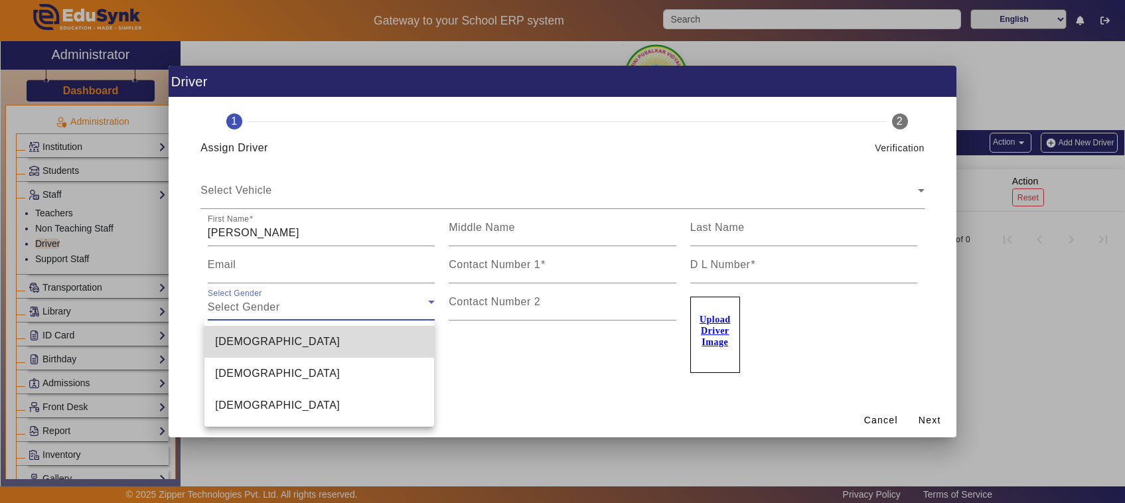
click at [230, 342] on span "Male" at bounding box center [277, 342] width 125 height 16
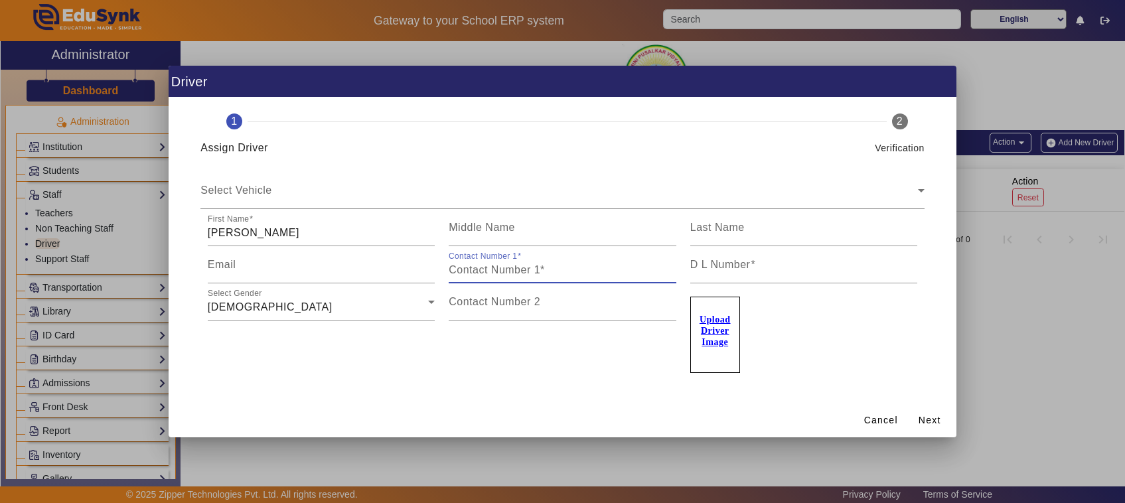
click at [521, 272] on input "Contact Number 1" at bounding box center [563, 270] width 228 height 16
type input "9071605143"
click at [591, 194] on div "Select Vehicle" at bounding box center [559, 196] width 718 height 16
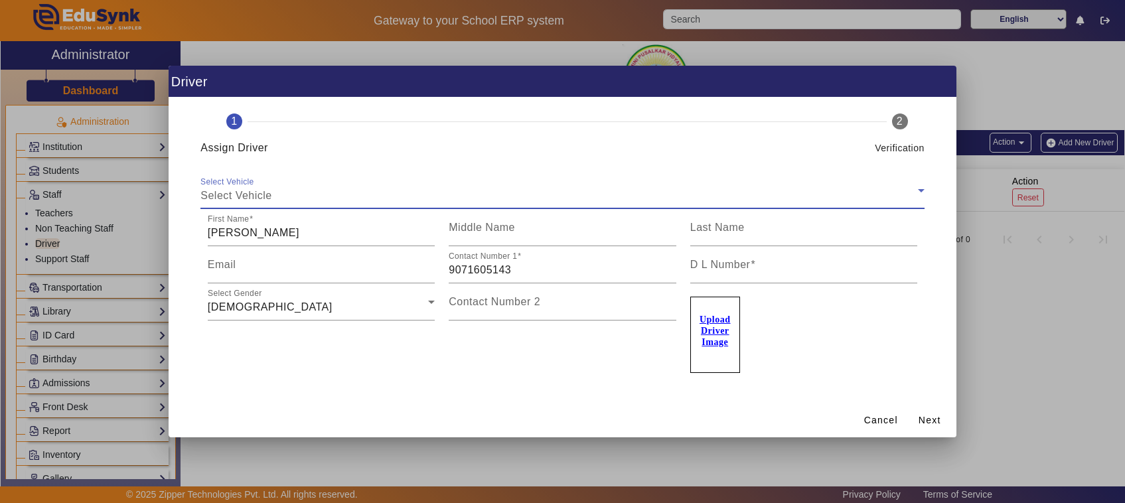
click at [924, 189] on icon at bounding box center [921, 191] width 16 height 16
click at [927, 189] on icon at bounding box center [921, 191] width 16 height 16
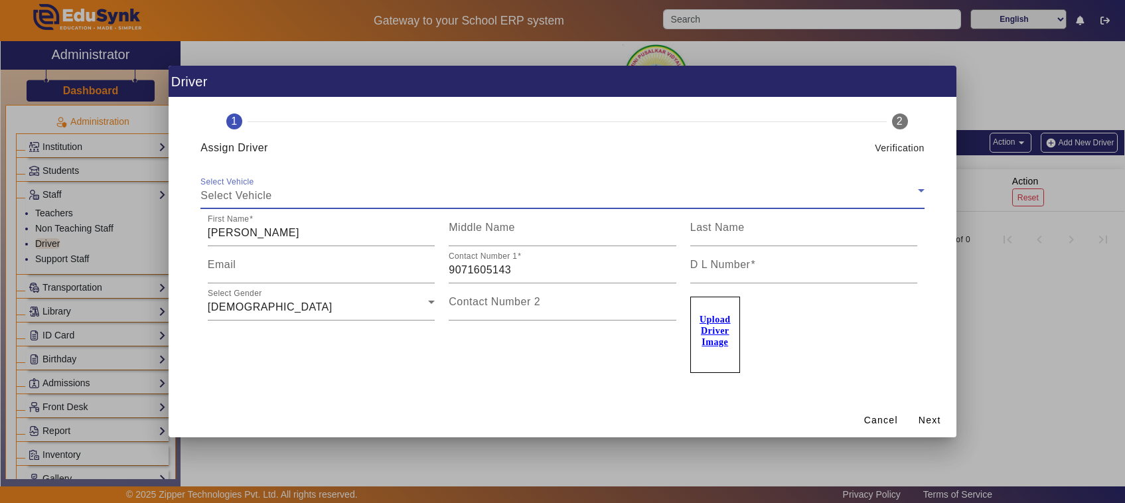
click at [927, 189] on icon at bounding box center [921, 191] width 16 height 16
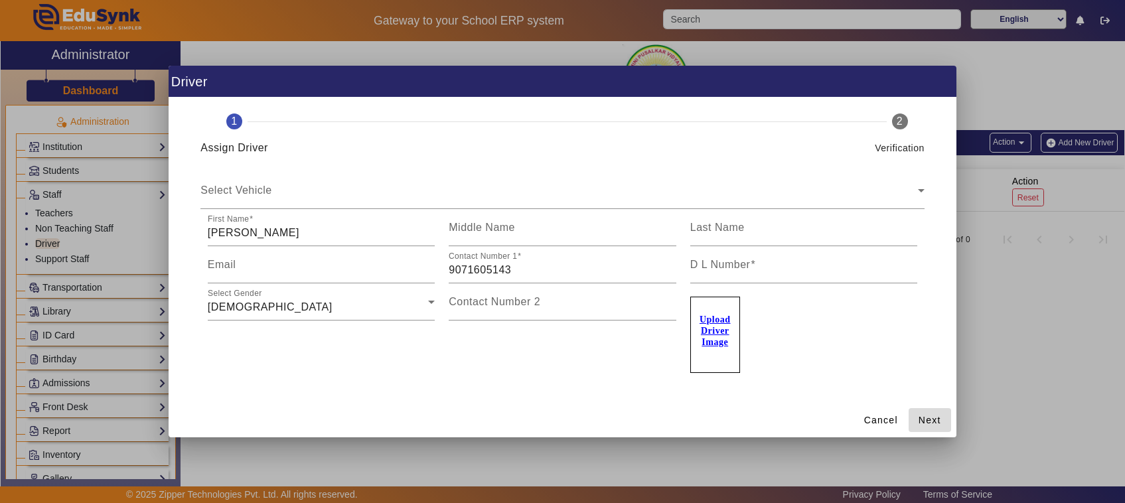
click at [927, 416] on span "Next" at bounding box center [930, 421] width 23 height 14
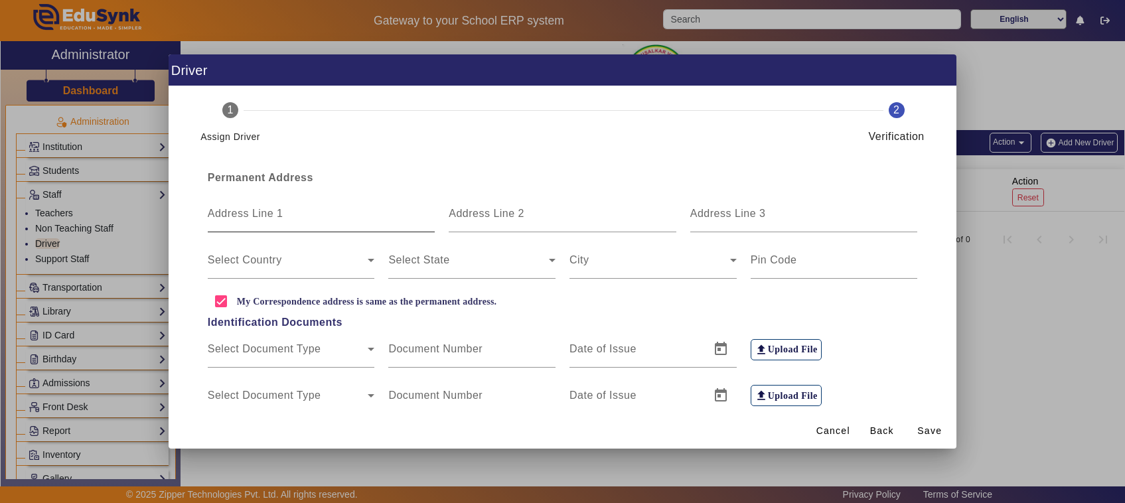
click at [276, 219] on mat-label "Address Line 1" at bounding box center [246, 213] width 76 height 11
click at [276, 220] on input "Address Line 1" at bounding box center [322, 219] width 228 height 16
click at [309, 220] on input "Address Line 1" at bounding box center [322, 219] width 228 height 16
type input "Hanchi"
click at [363, 263] on icon at bounding box center [371, 260] width 16 height 16
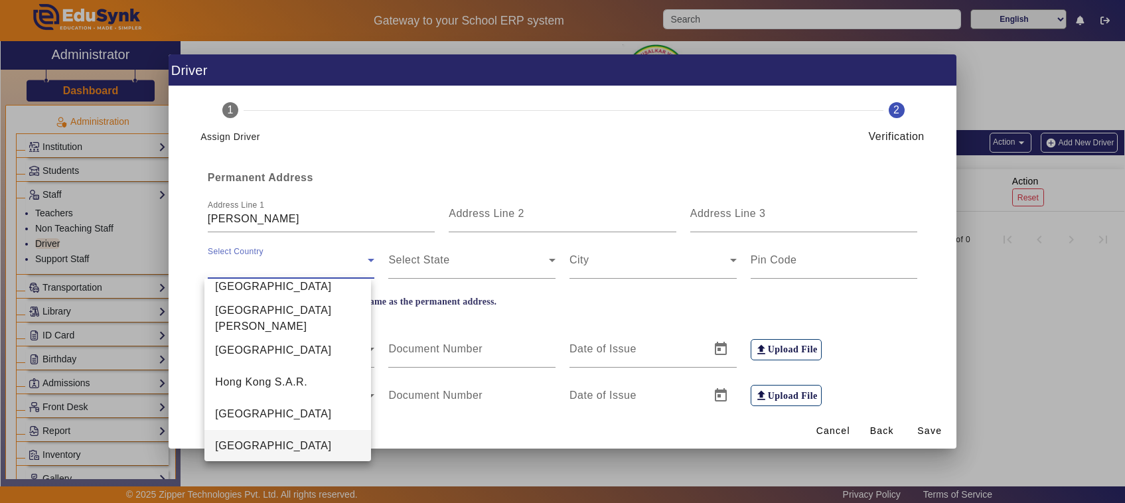
scroll to position [3040, 0]
click at [236, 445] on span "India" at bounding box center [273, 446] width 116 height 16
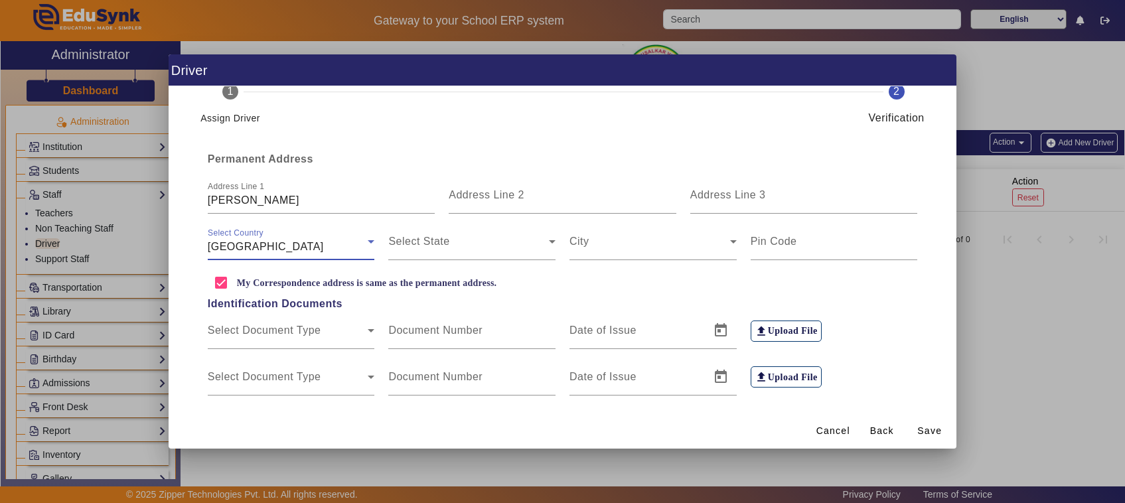
scroll to position [37, 0]
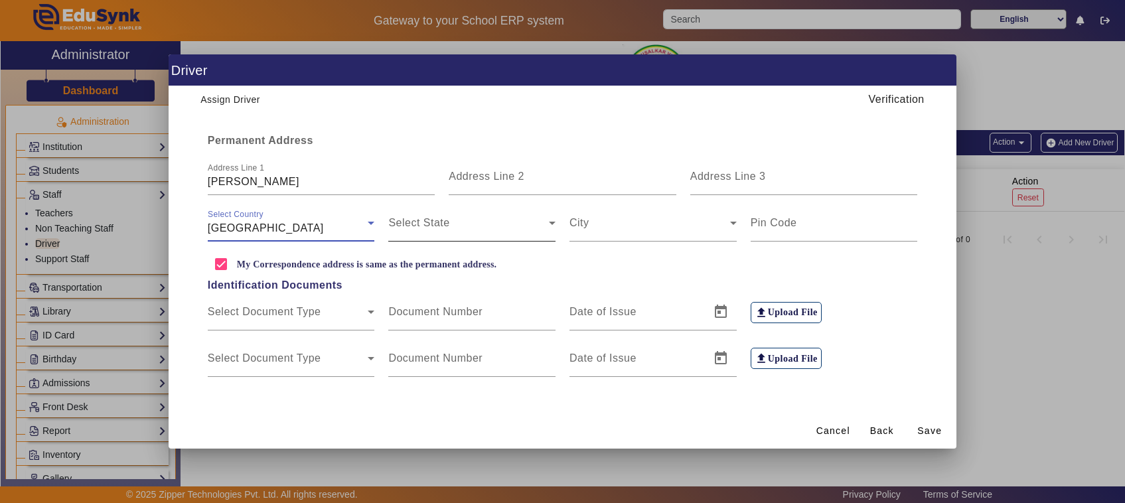
click at [538, 230] on span at bounding box center [468, 228] width 161 height 16
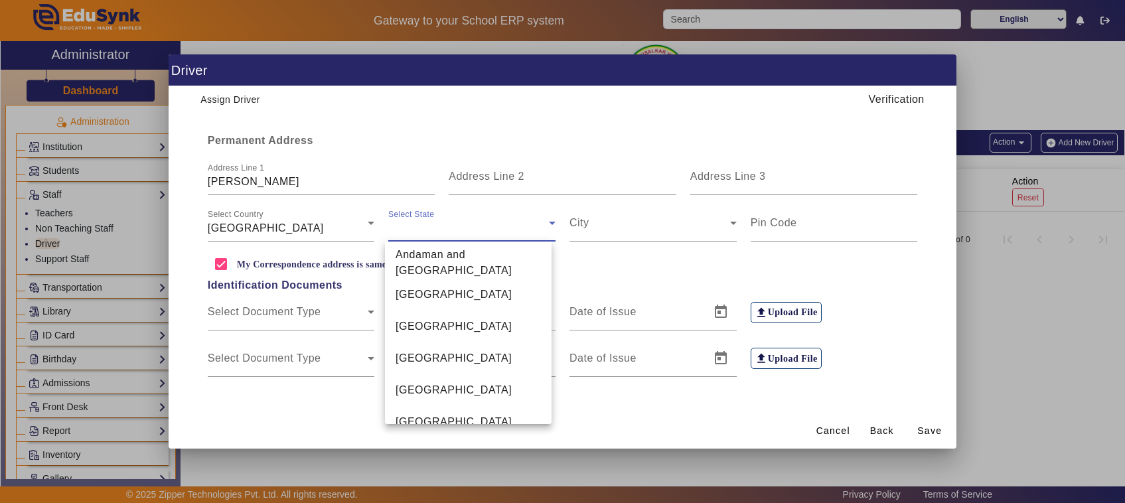
scroll to position [333, 0]
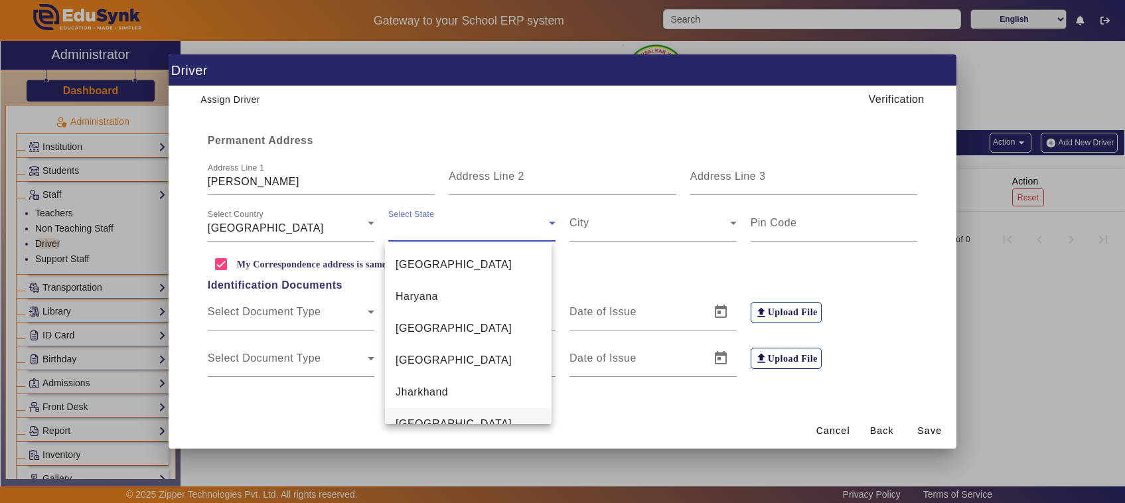
click at [420, 416] on span "Karnataka" at bounding box center [454, 424] width 116 height 16
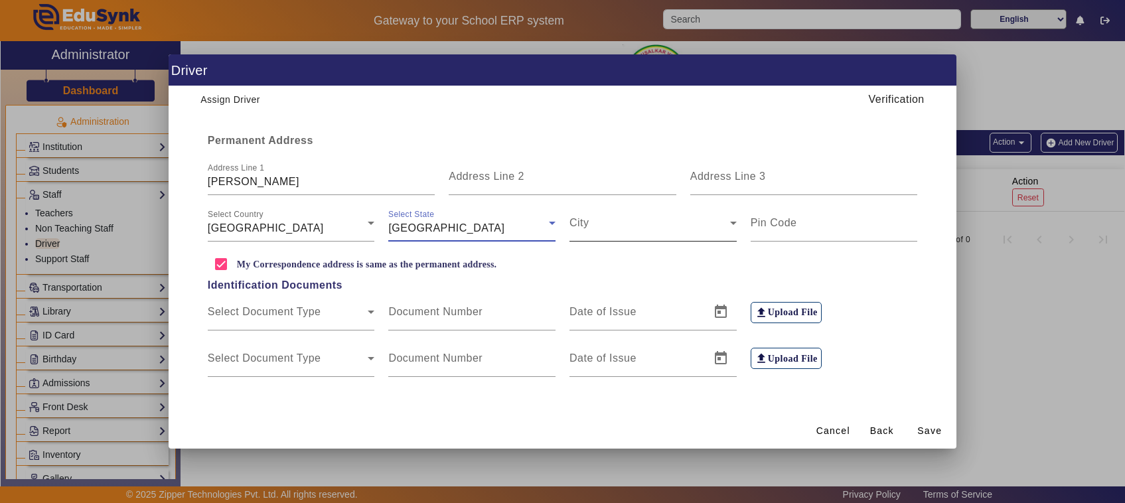
click at [597, 232] on span at bounding box center [650, 228] width 161 height 16
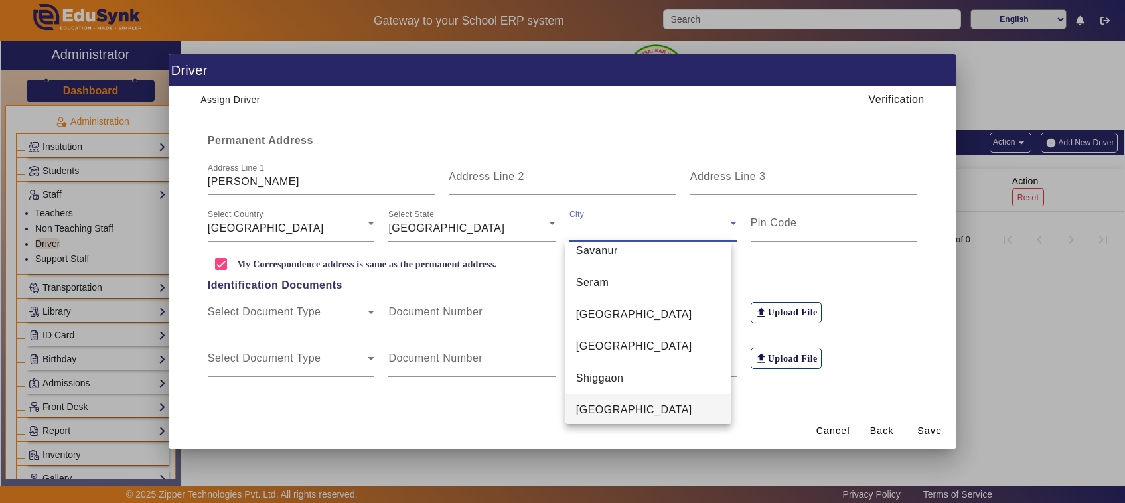
scroll to position [6258, 0]
click at [631, 407] on mat-option "Shimoga" at bounding box center [649, 410] width 167 height 32
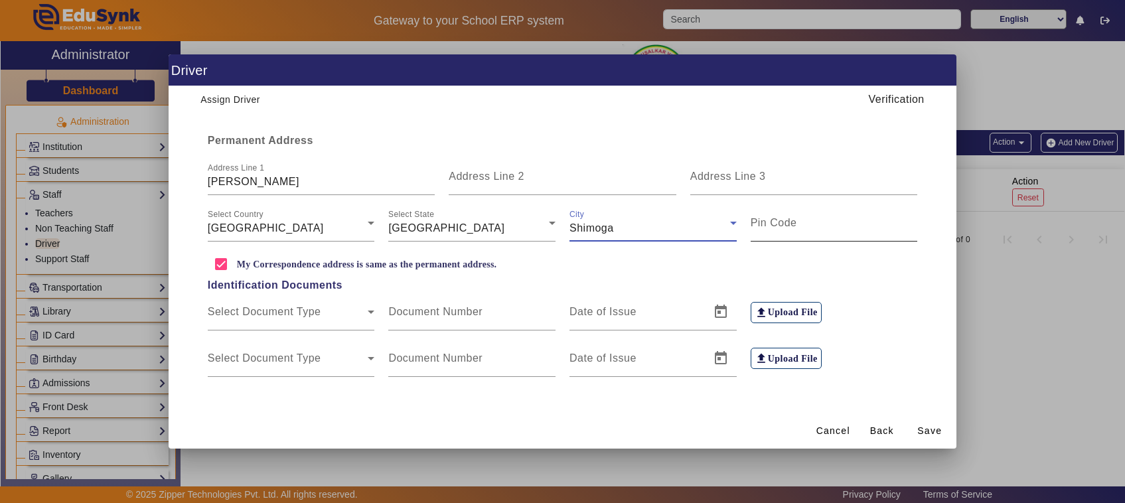
click at [785, 232] on input "Pin Code" at bounding box center [834, 228] width 167 height 16
type input "577413"
click at [939, 432] on span "Save" at bounding box center [929, 431] width 25 height 14
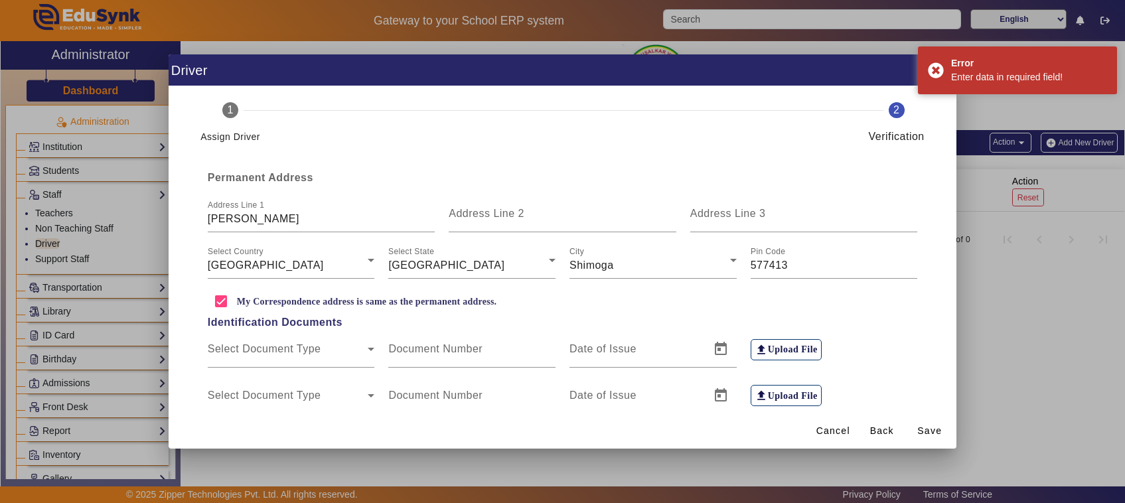
scroll to position [37, 0]
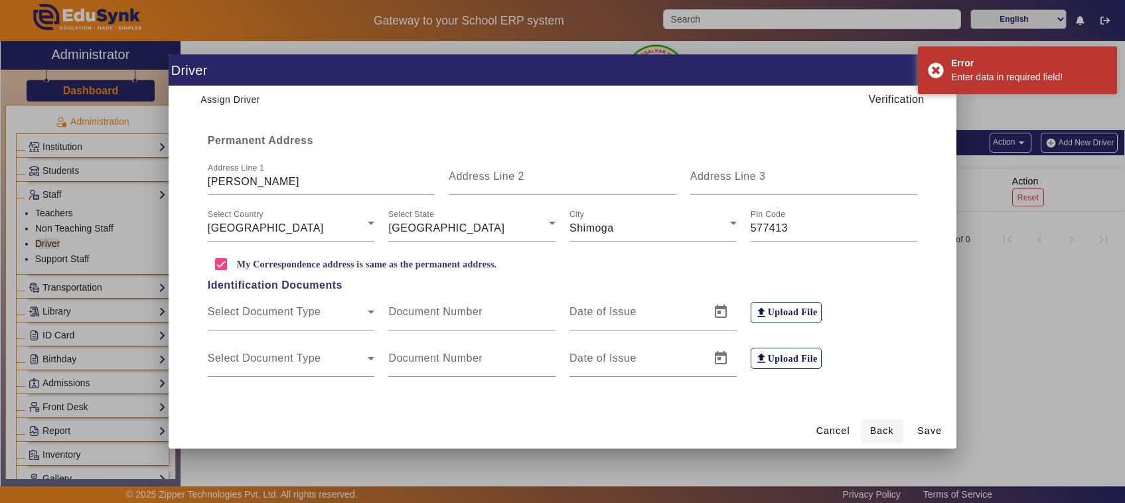
click at [878, 427] on span "Back" at bounding box center [882, 431] width 24 height 14
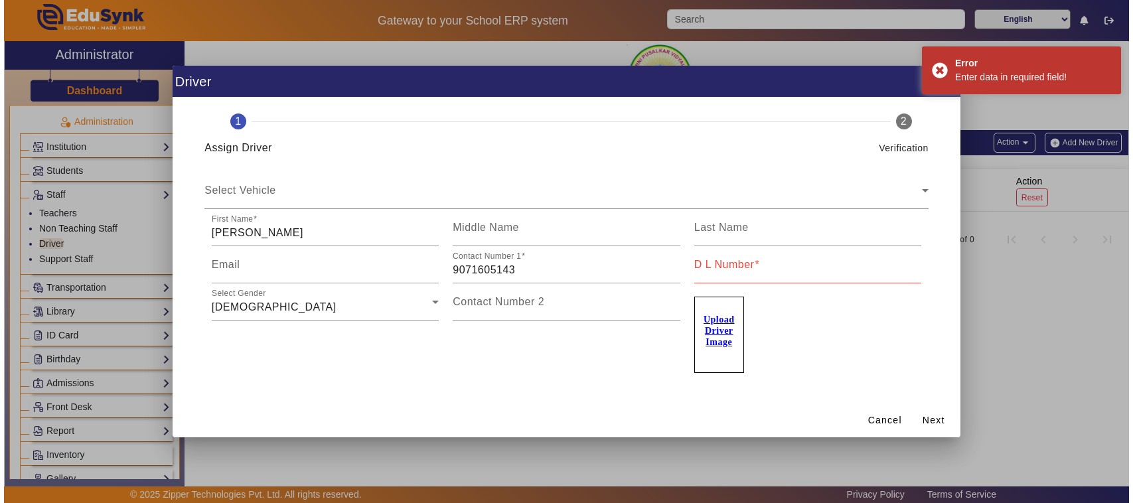
scroll to position [0, 0]
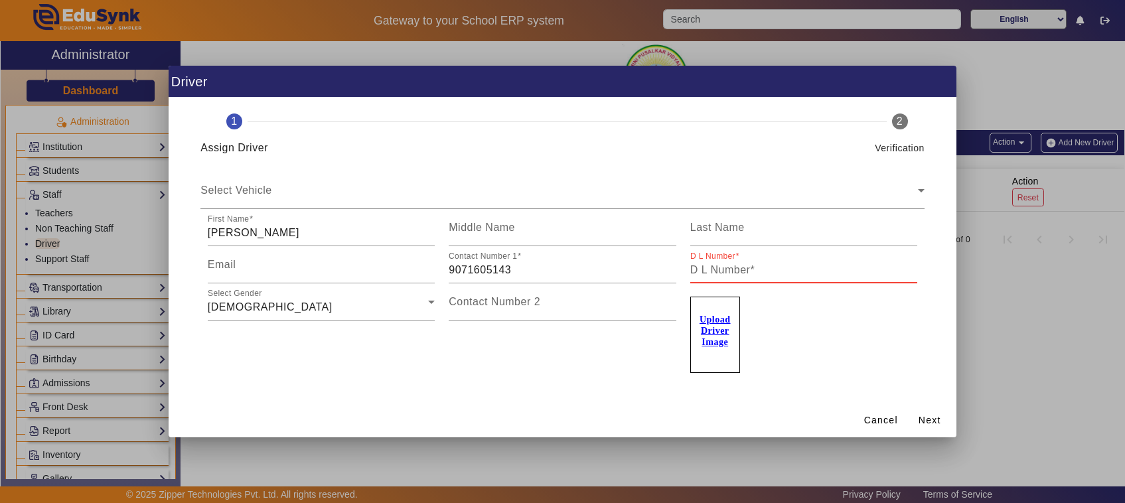
click at [765, 273] on input "D L Number" at bounding box center [804, 270] width 228 height 16
type input "0"
click at [763, 286] on div "Upload Driver Image" at bounding box center [804, 328] width 228 height 90
click at [893, 418] on span "Cancel" at bounding box center [881, 421] width 34 height 14
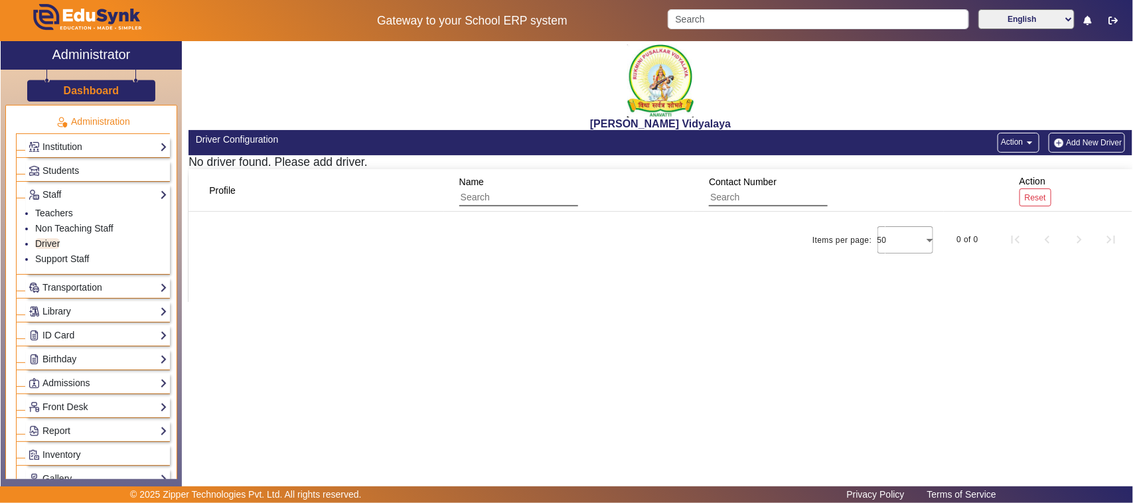
click at [565, 272] on div "Profile Name Contact Number Action Reset Items per page: 50 0 of 0" at bounding box center [661, 235] width 944 height 133
click at [68, 259] on link "Support Staff" at bounding box center [62, 259] width 54 height 11
click at [53, 214] on link "Teachers" at bounding box center [54, 213] width 38 height 11
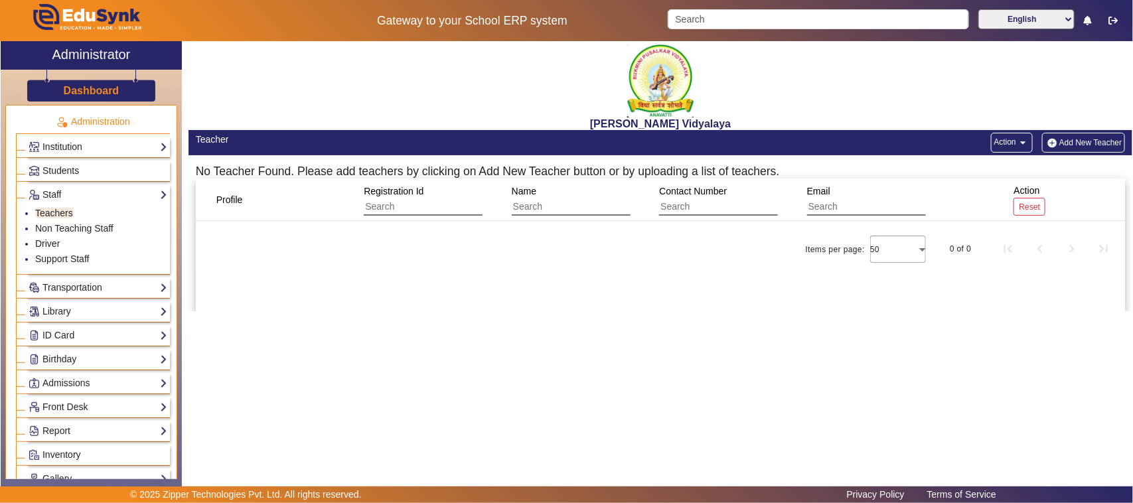
click at [353, 293] on div "Profile Registration Id Name Contact Number Email Action Reset Items per page: …" at bounding box center [661, 245] width 930 height 133
click at [68, 193] on link "Staff" at bounding box center [98, 194] width 139 height 15
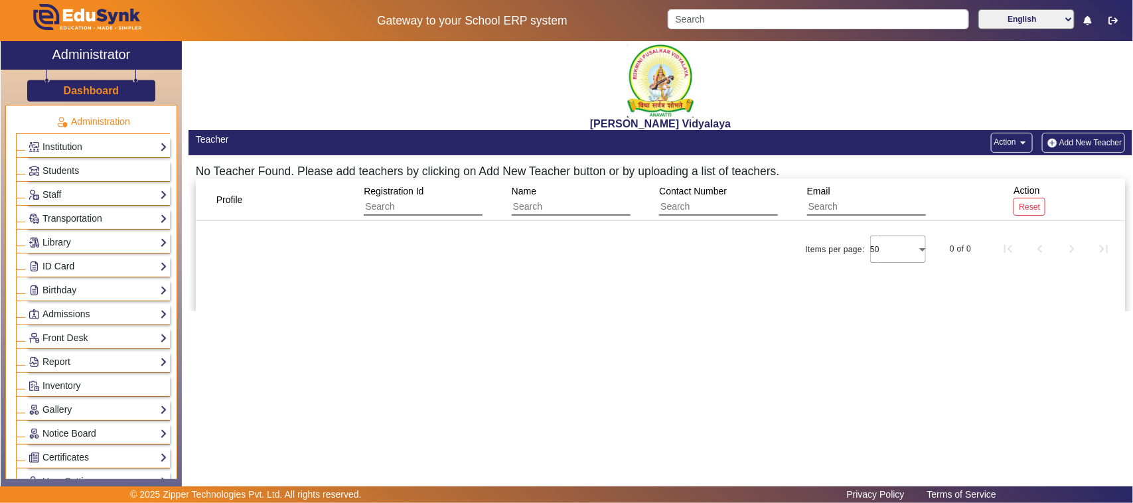
click at [63, 268] on link "ID Card" at bounding box center [98, 266] width 139 height 15
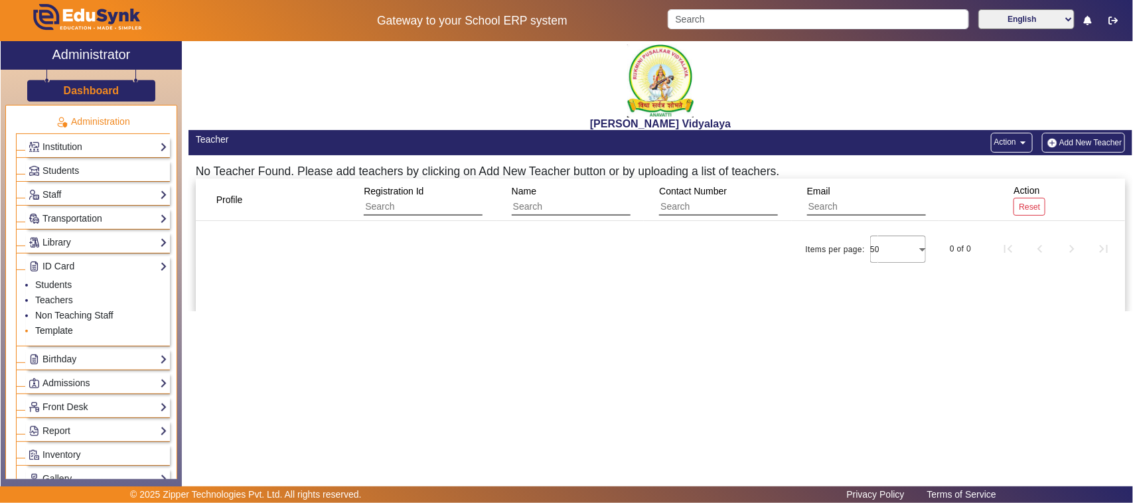
click at [64, 332] on link "Template" at bounding box center [54, 330] width 38 height 11
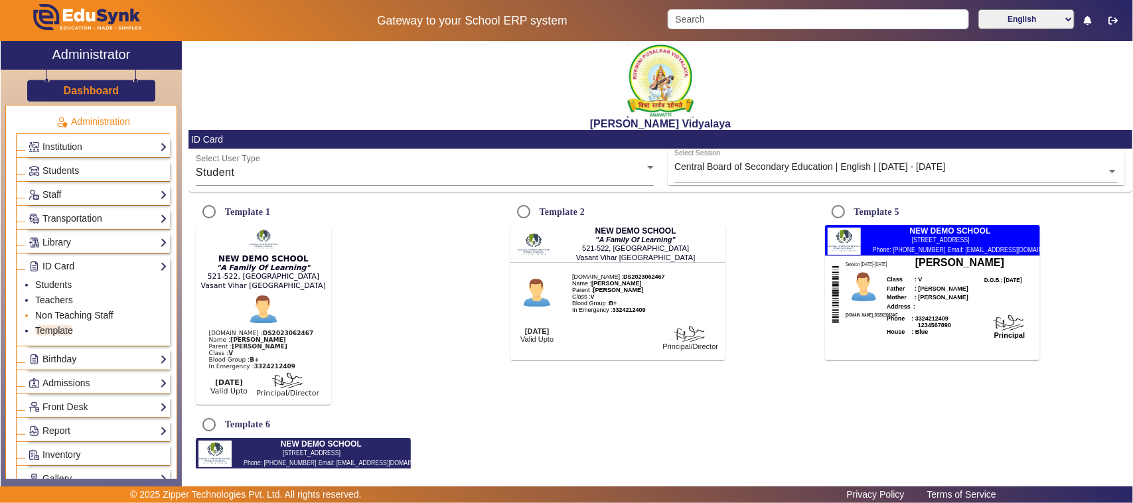
click at [65, 316] on link "Non Teaching Staff" at bounding box center [74, 315] width 78 height 11
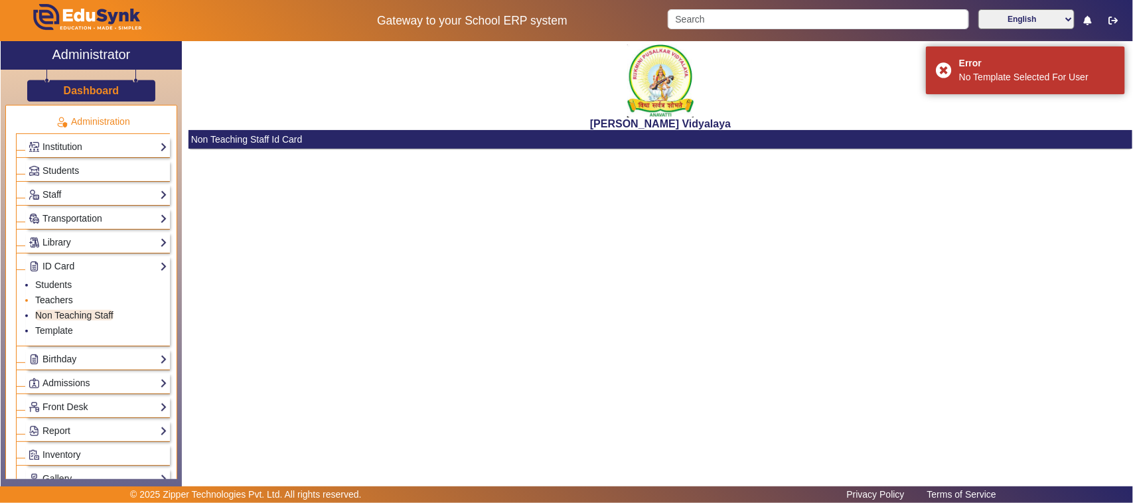
click at [60, 301] on link "Teachers" at bounding box center [54, 300] width 38 height 11
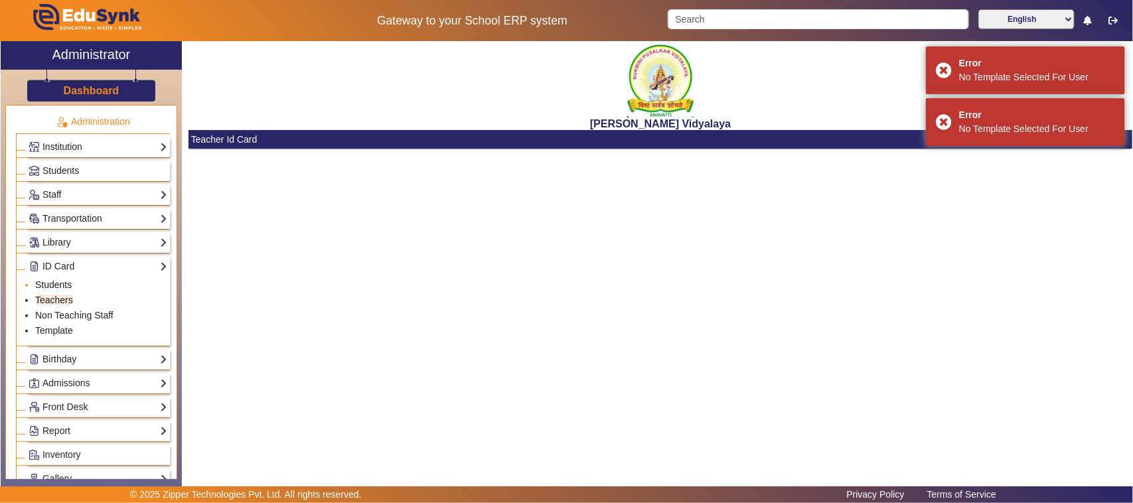
click at [56, 286] on link "Students" at bounding box center [53, 284] width 37 height 11
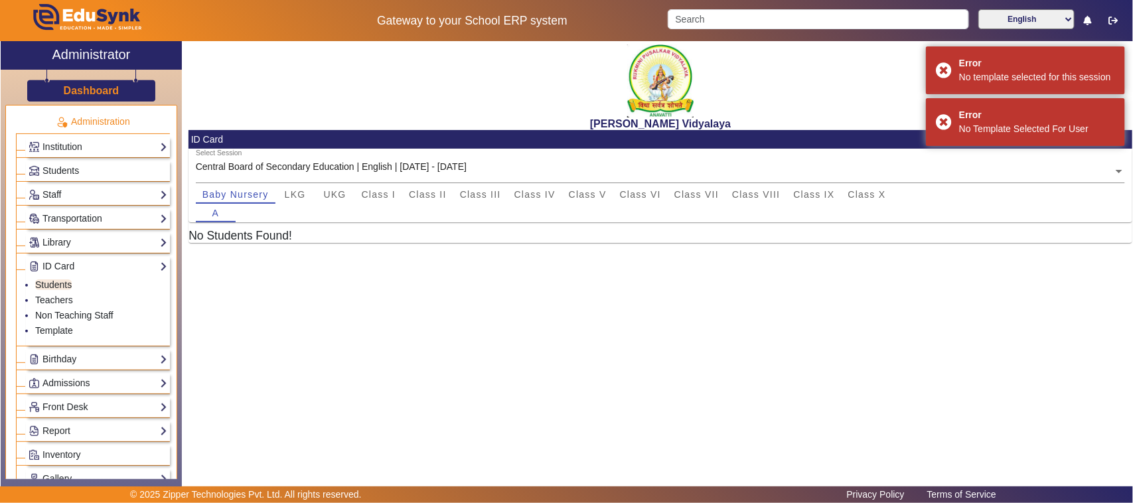
click at [290, 240] on h5 "No Students Found!" at bounding box center [661, 236] width 944 height 14
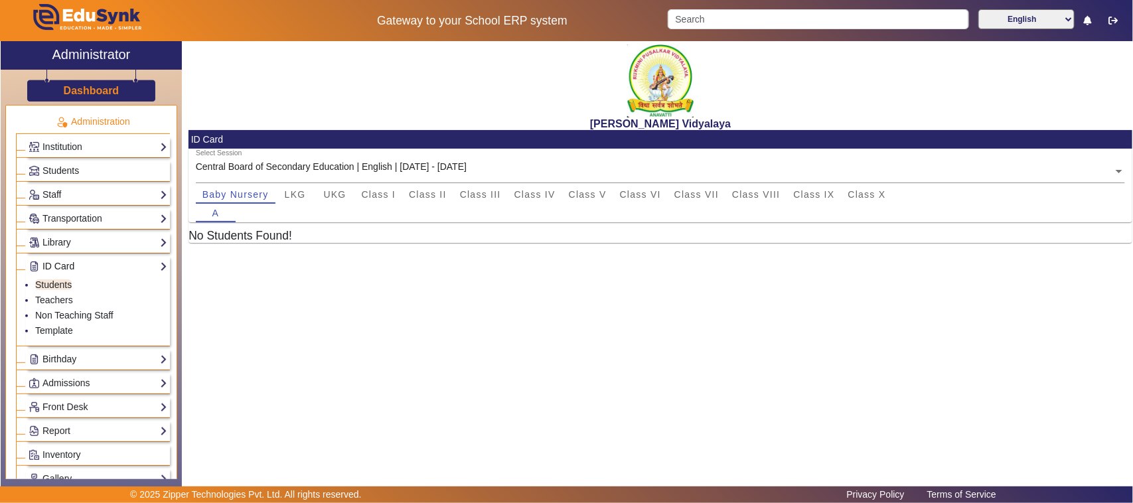
click at [70, 263] on link "ID Card" at bounding box center [98, 266] width 139 height 15
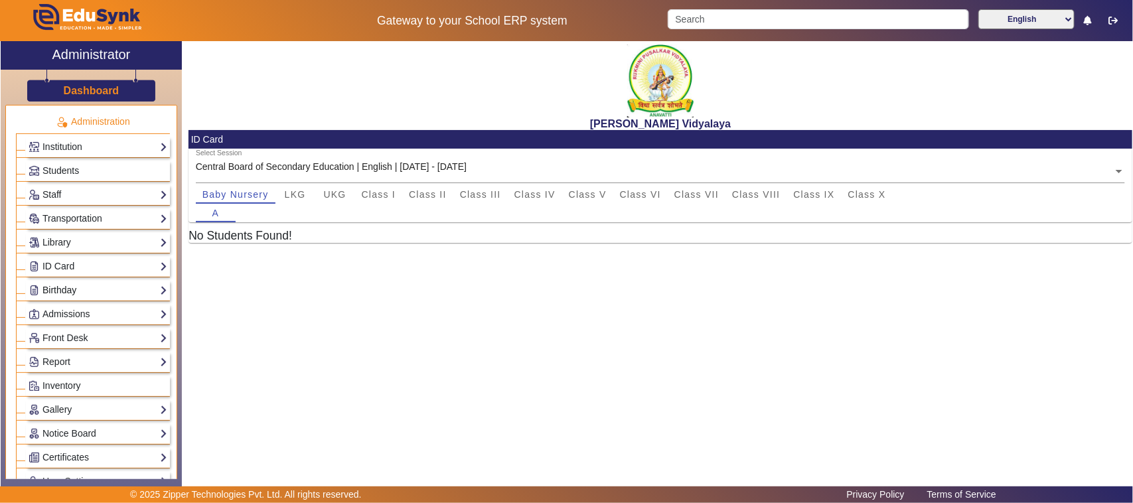
click at [58, 285] on link "Birthday" at bounding box center [98, 290] width 139 height 15
click at [56, 307] on link "Students" at bounding box center [53, 308] width 37 height 11
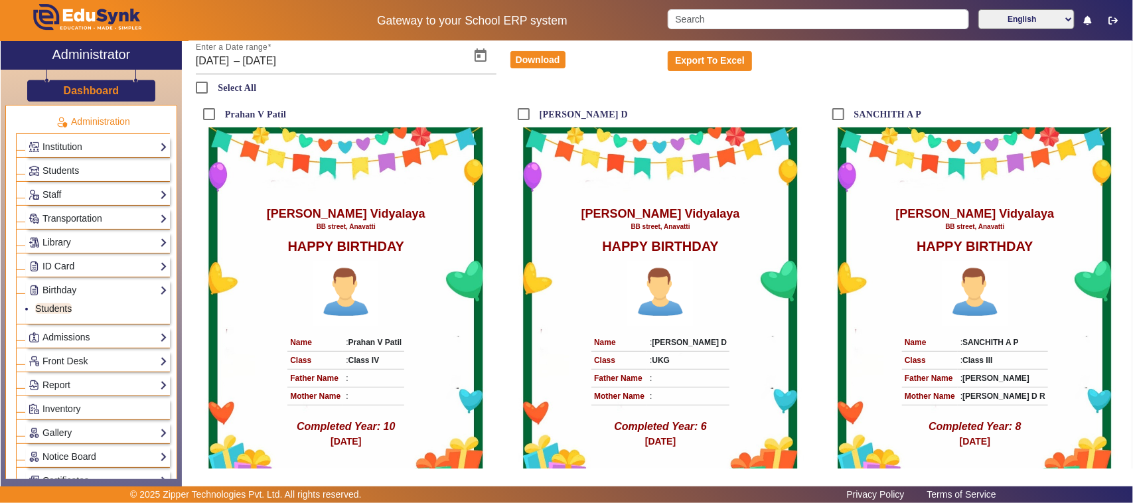
scroll to position [166, 0]
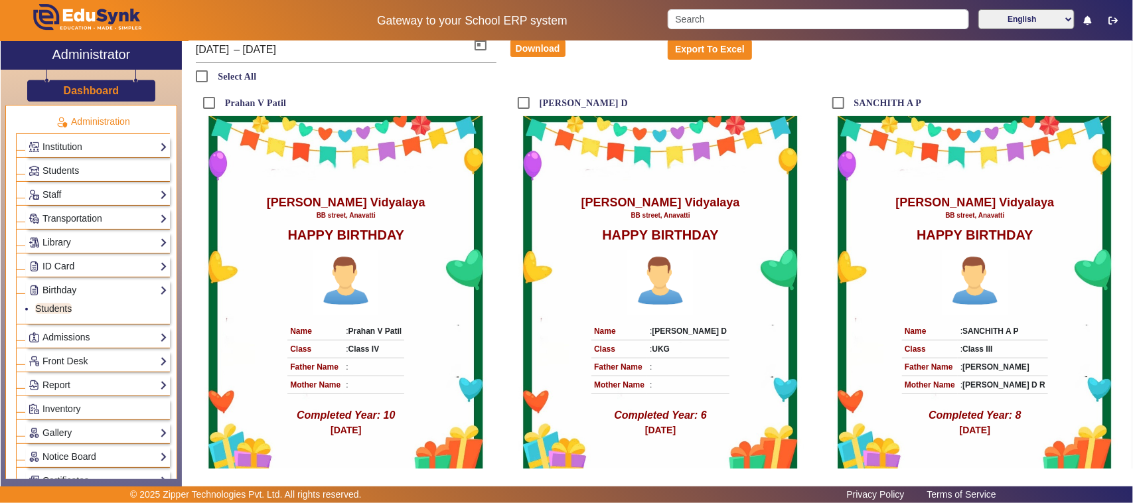
click at [54, 294] on link "Birthday" at bounding box center [98, 290] width 139 height 15
click at [71, 316] on link "Admissions" at bounding box center [98, 314] width 139 height 15
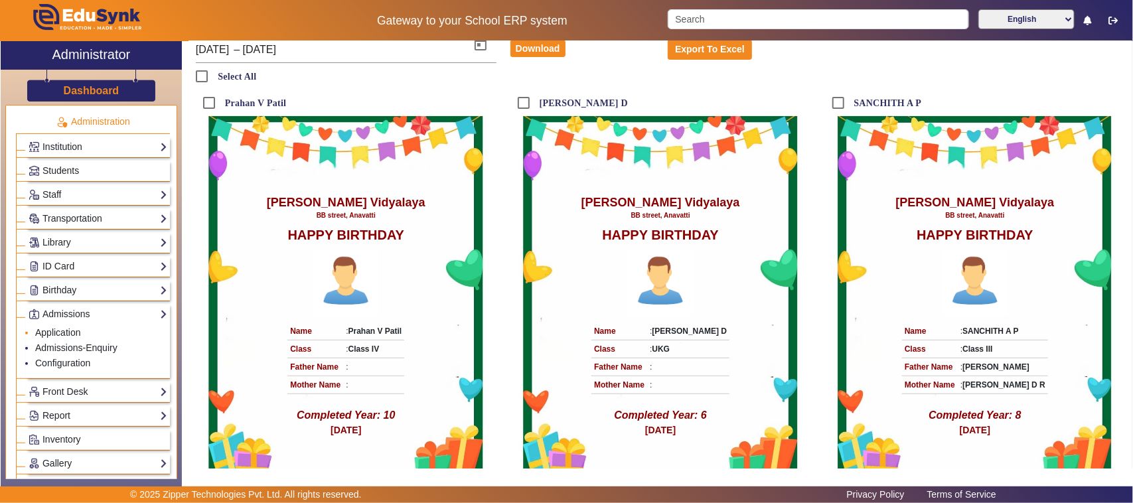
click at [65, 339] on li "Application" at bounding box center [101, 333] width 132 height 15
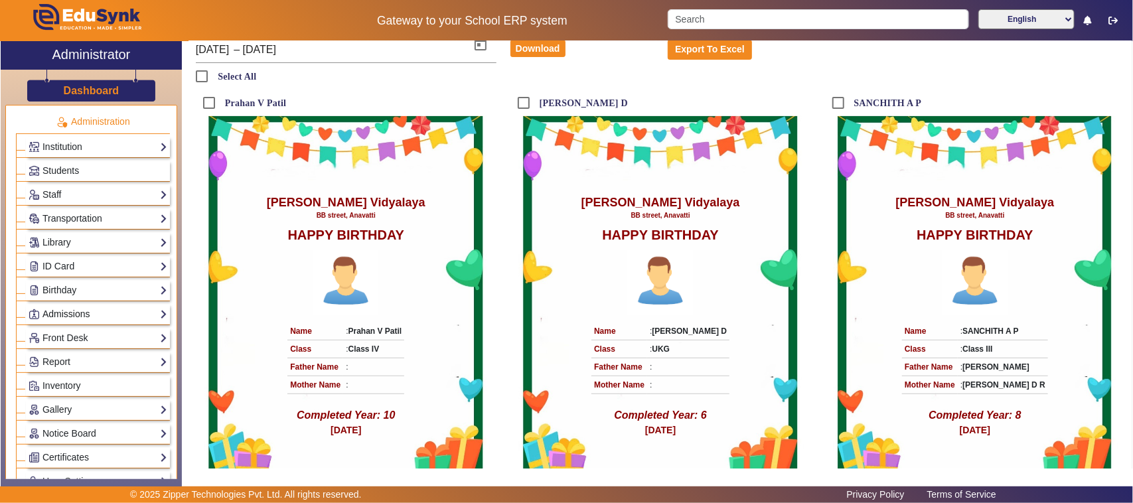
click at [60, 315] on link "Admissions" at bounding box center [98, 314] width 139 height 15
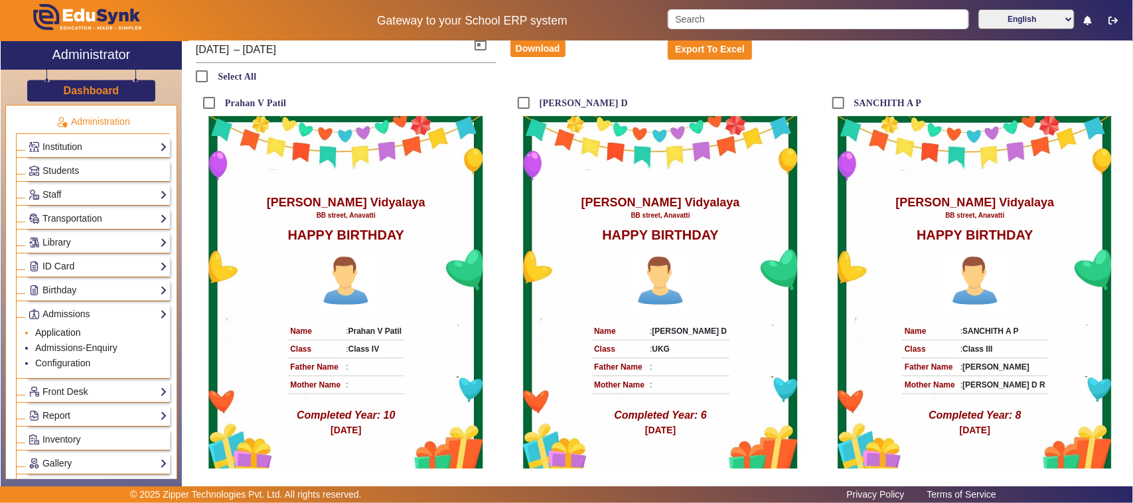
click at [53, 335] on link "Application" at bounding box center [58, 332] width 46 height 11
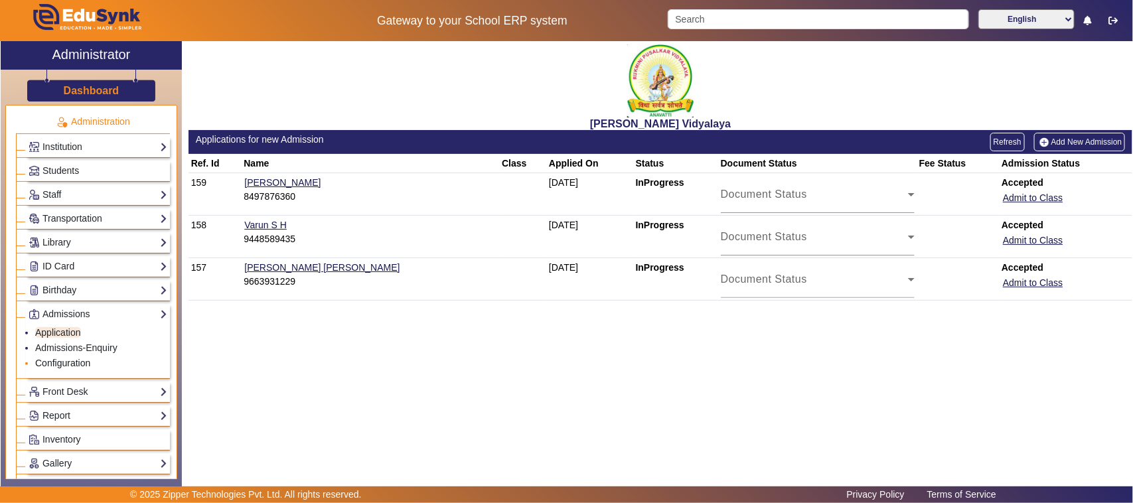
click at [66, 362] on link "Configuration" at bounding box center [62, 363] width 55 height 11
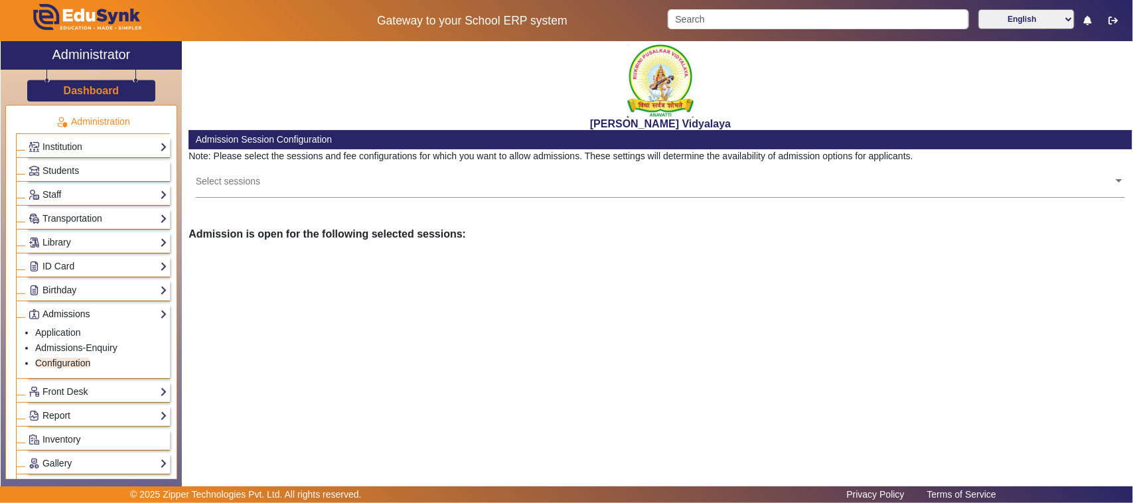
click at [74, 313] on link "Admissions" at bounding box center [98, 314] width 139 height 15
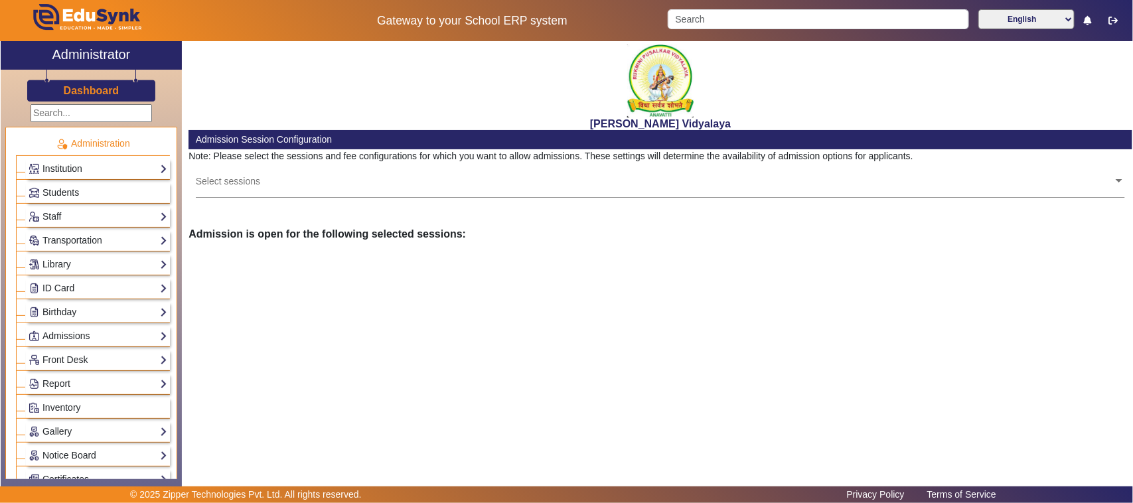
click at [70, 168] on link "Institution" at bounding box center [98, 168] width 139 height 15
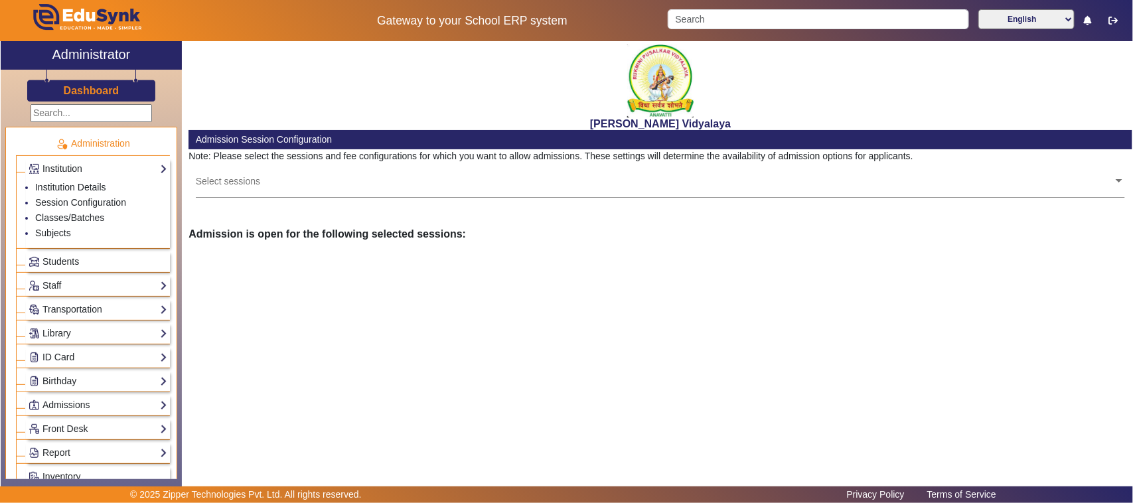
click at [133, 165] on link "Institution" at bounding box center [98, 168] width 139 height 15
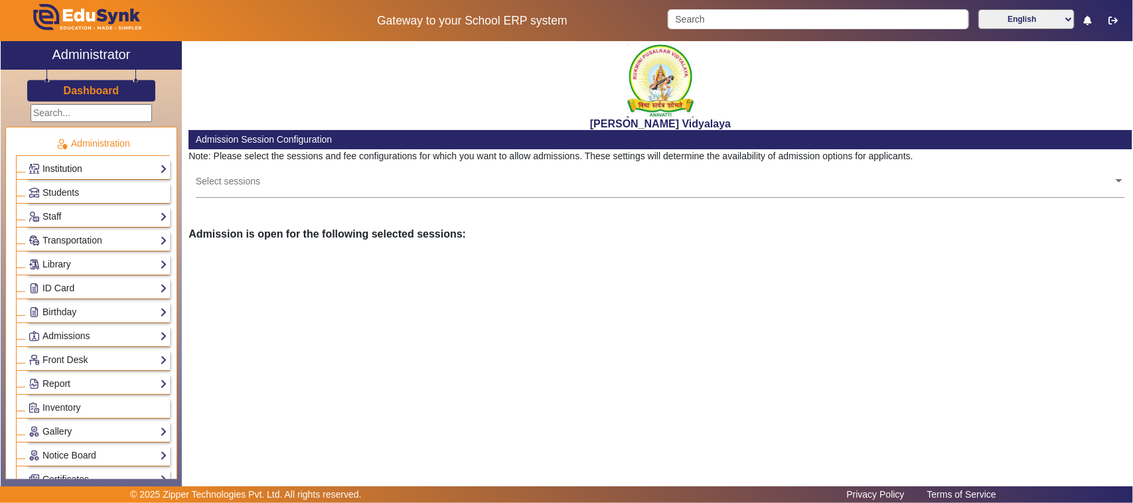
click at [133, 165] on link "Institution" at bounding box center [98, 168] width 139 height 15
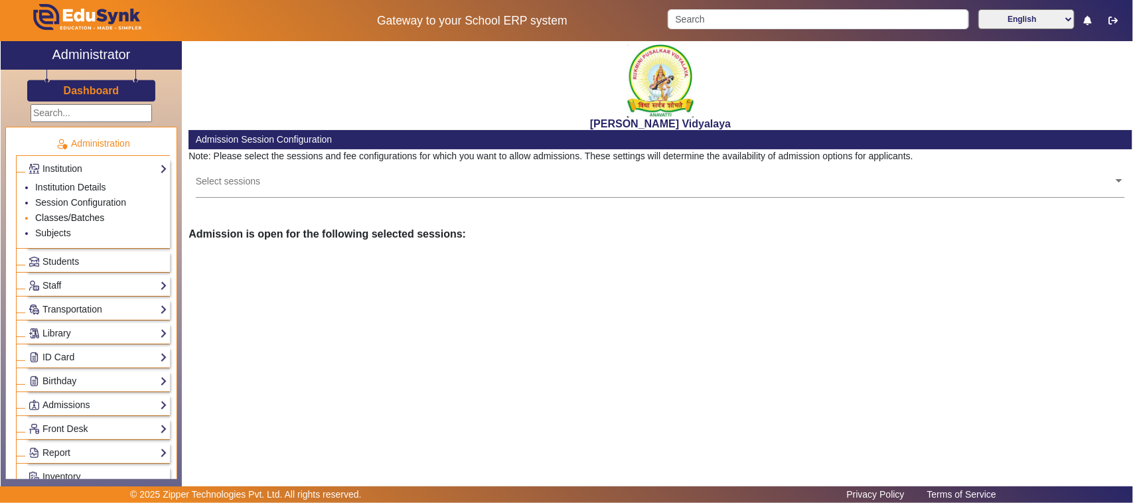
click at [72, 218] on link "Classes/Batches" at bounding box center [69, 217] width 69 height 11
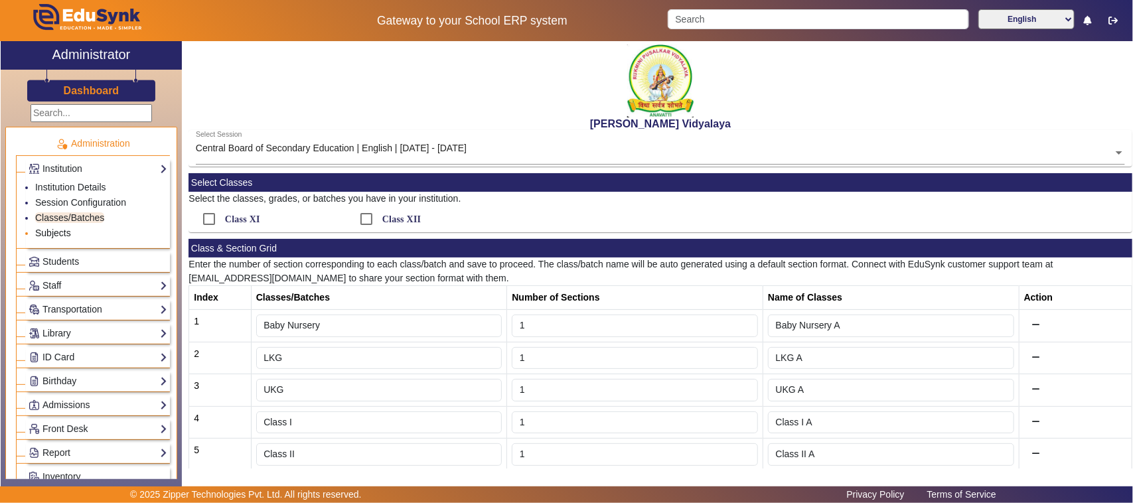
click at [55, 230] on link "Subjects" at bounding box center [53, 233] width 36 height 11
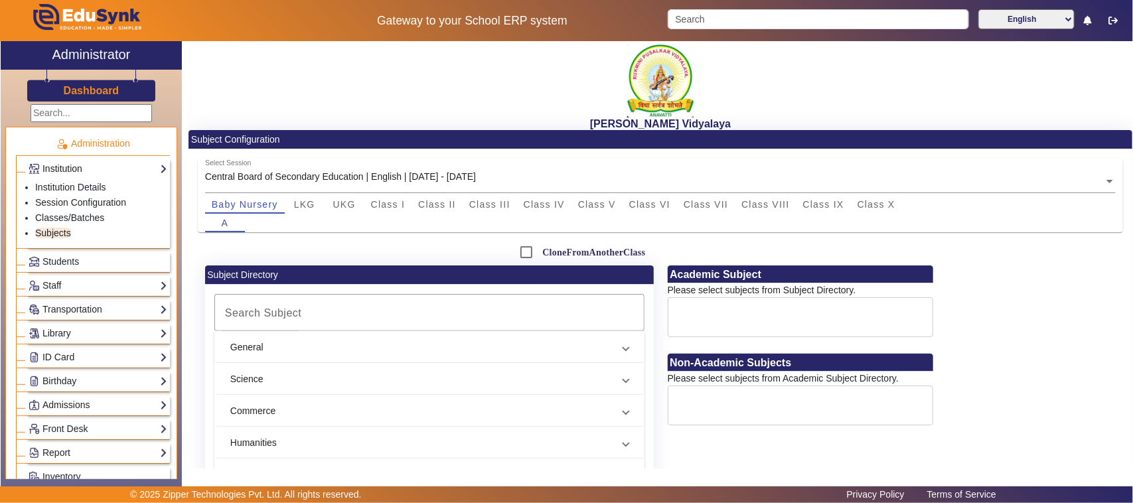
click at [65, 163] on link "Institution" at bounding box center [98, 168] width 139 height 15
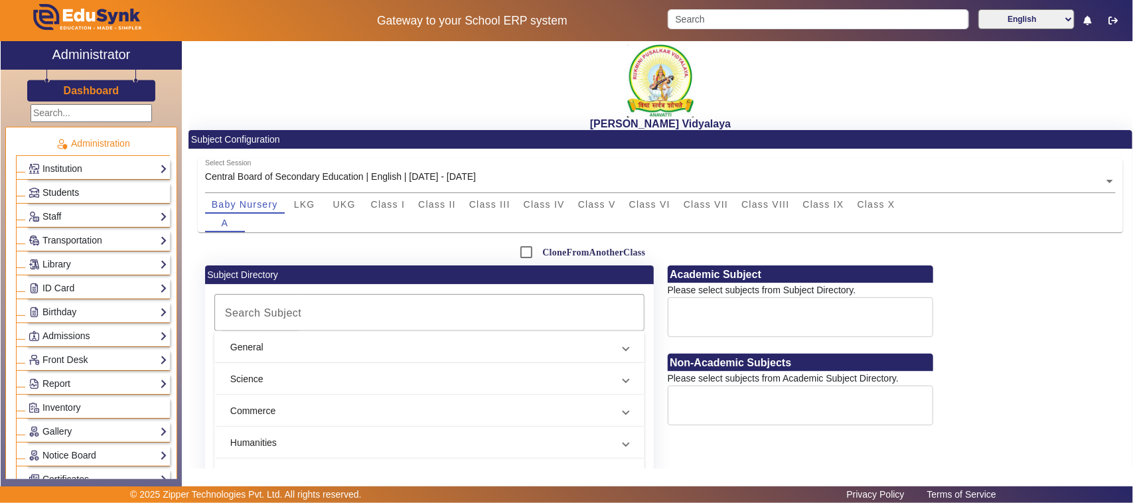
click at [63, 189] on span "Students" at bounding box center [60, 192] width 37 height 11
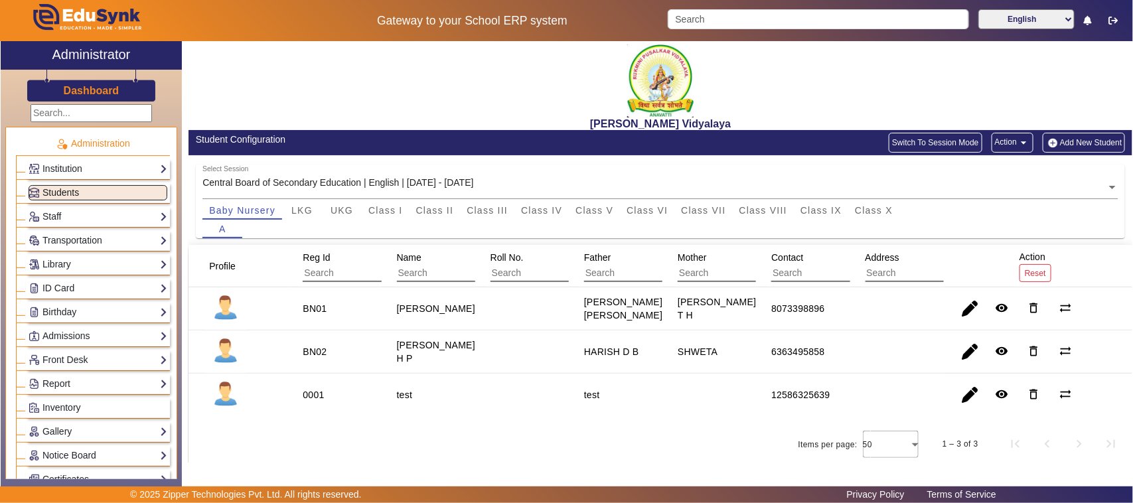
click at [67, 193] on span "Students" at bounding box center [60, 192] width 37 height 11
click at [42, 193] on span "Students" at bounding box center [60, 192] width 37 height 11
click at [60, 217] on link "Staff" at bounding box center [98, 216] width 139 height 15
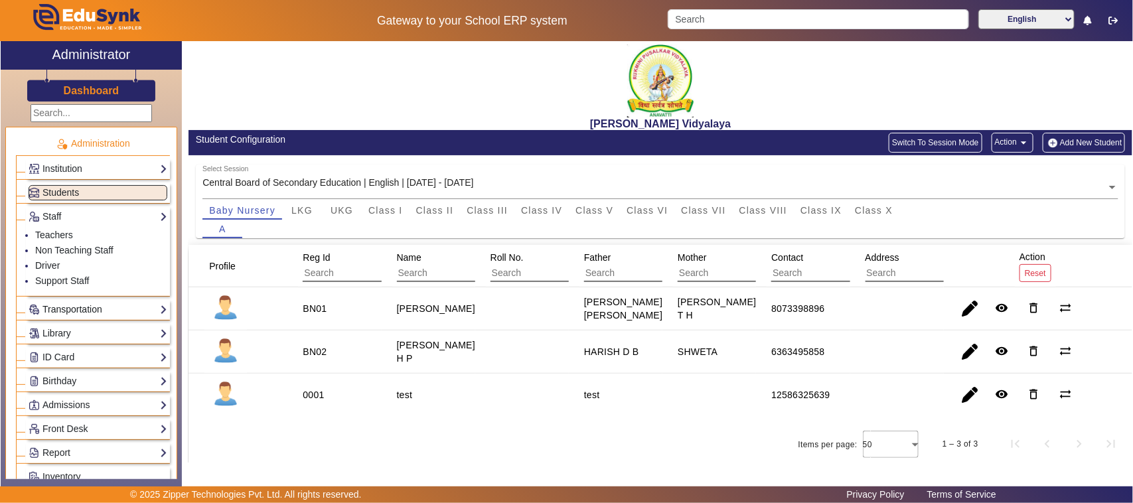
click at [76, 311] on link "Transportation" at bounding box center [98, 309] width 139 height 15
click at [63, 261] on link "Overview" at bounding box center [54, 259] width 39 height 11
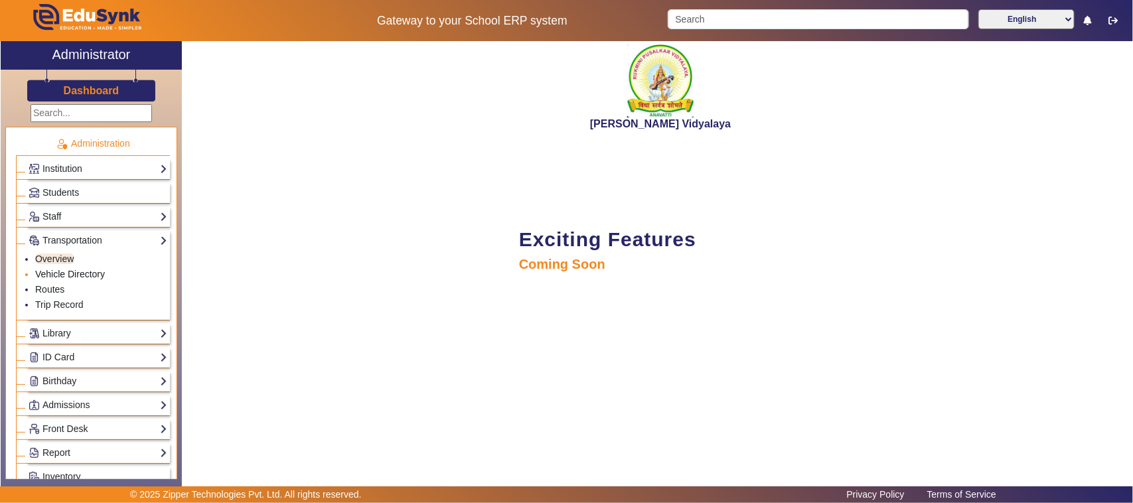
click at [73, 276] on link "Vehicle Directory" at bounding box center [70, 274] width 70 height 11
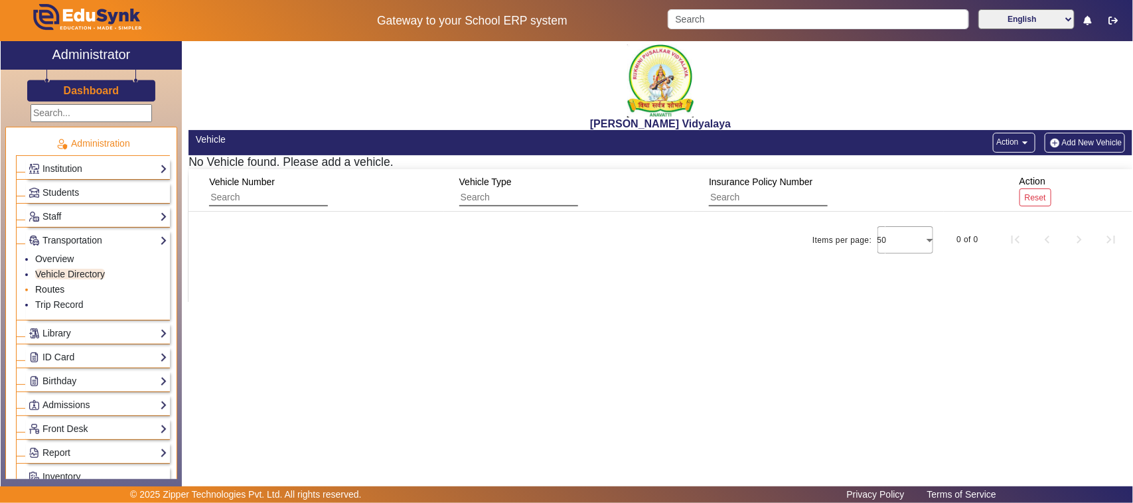
click at [50, 289] on link "Routes" at bounding box center [49, 289] width 29 height 11
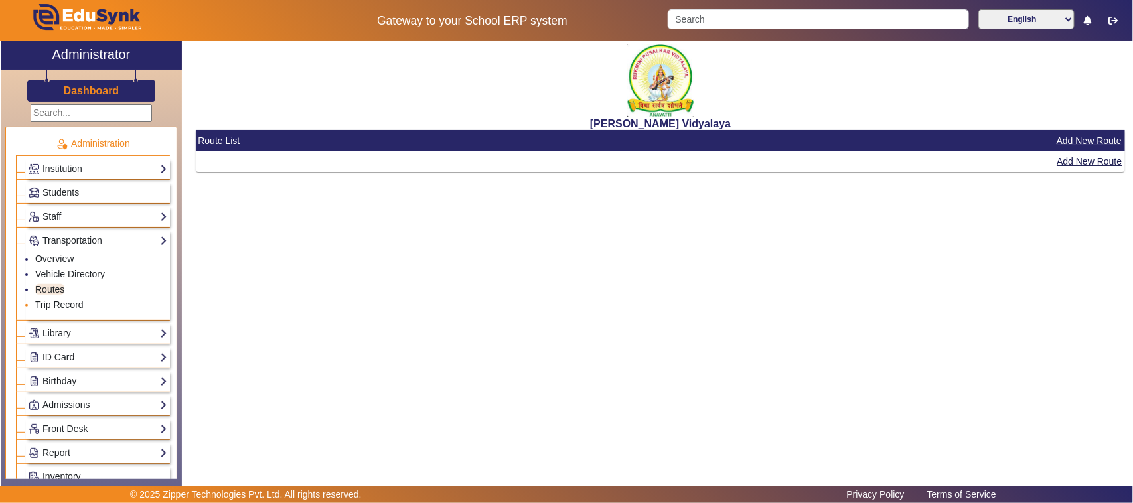
click at [48, 305] on link "Trip Record" at bounding box center [59, 304] width 48 height 11
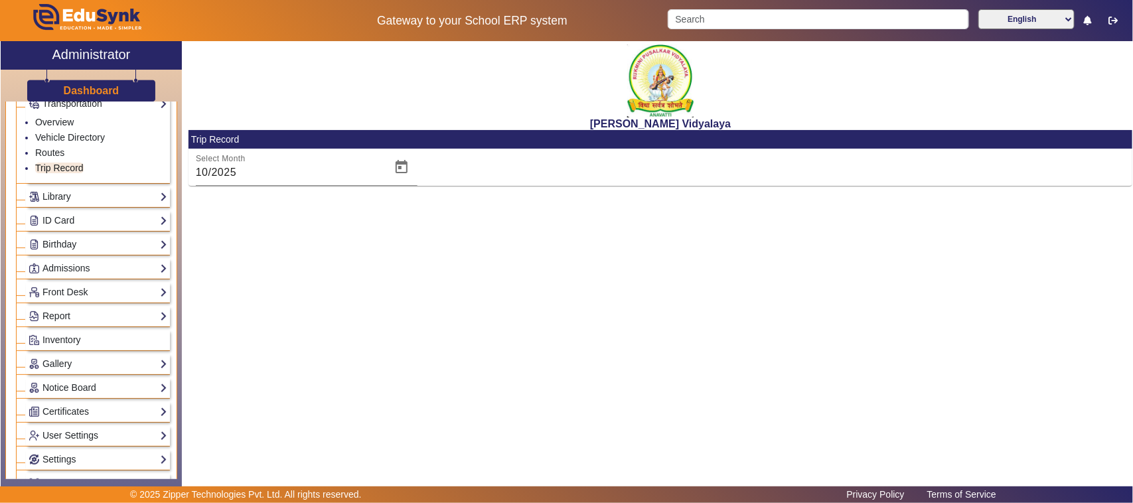
scroll to position [166, 0]
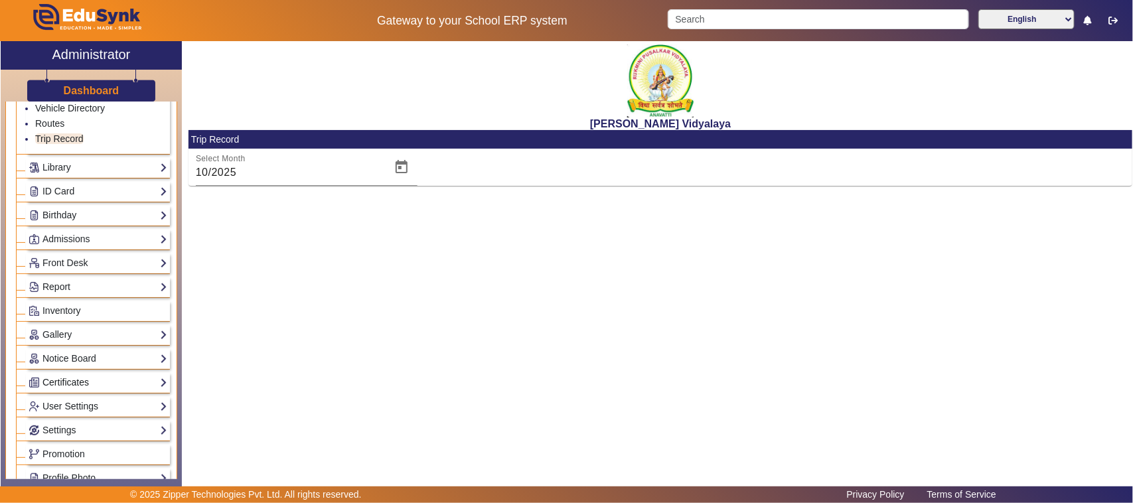
click at [86, 386] on link "Certificates" at bounding box center [98, 382] width 139 height 15
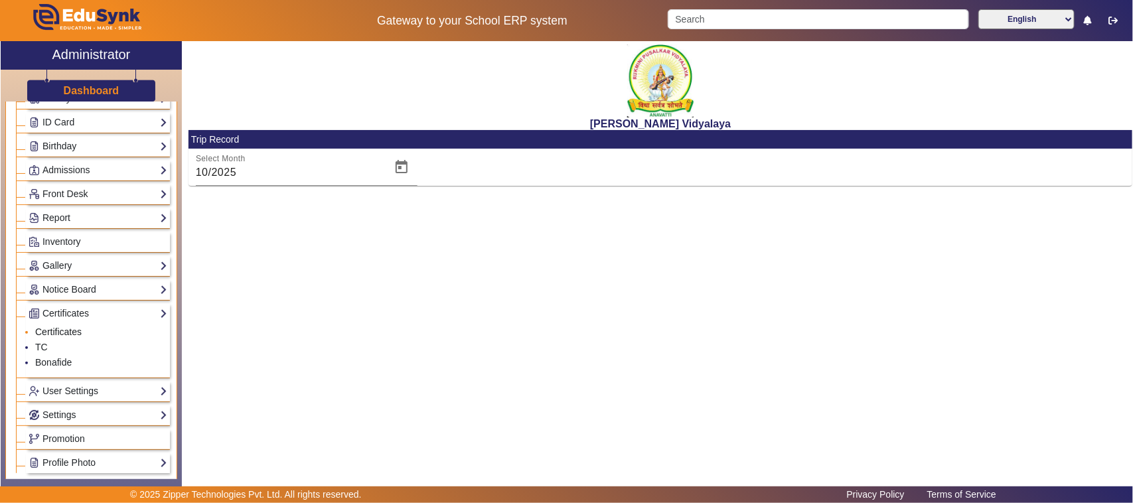
click at [66, 335] on link "Certificates" at bounding box center [58, 332] width 46 height 11
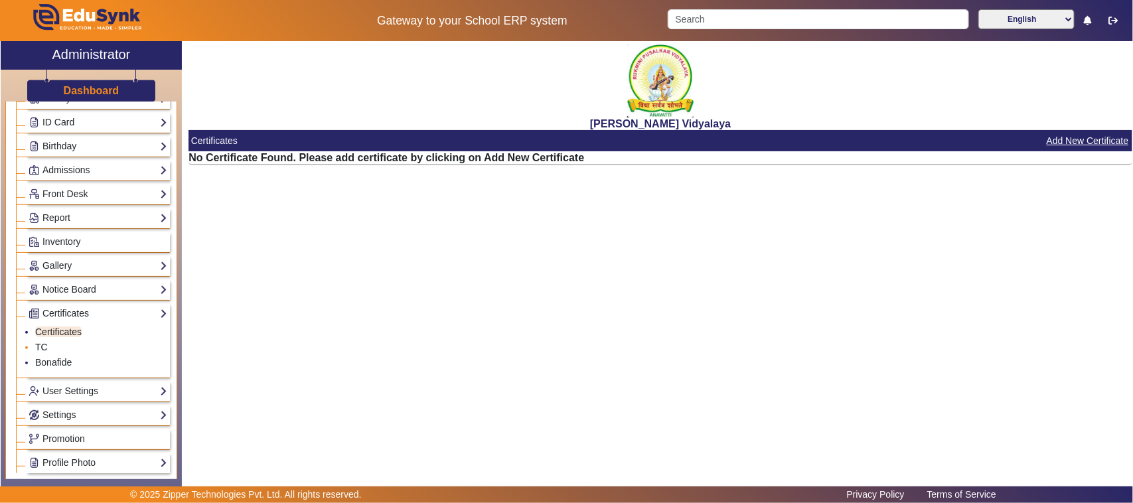
click at [40, 352] on link "TC" at bounding box center [41, 347] width 13 height 11
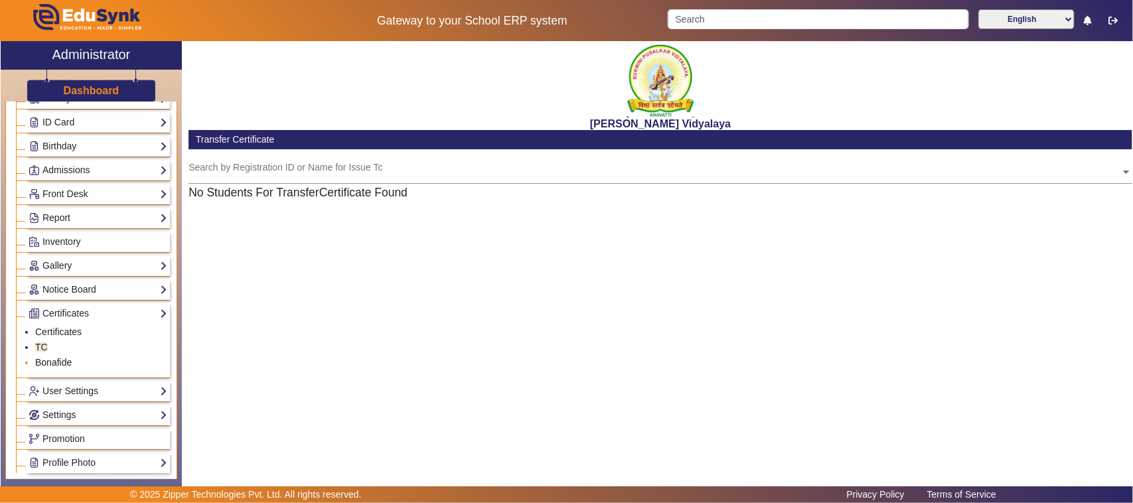
click at [60, 367] on link "Bonafide" at bounding box center [53, 362] width 37 height 11
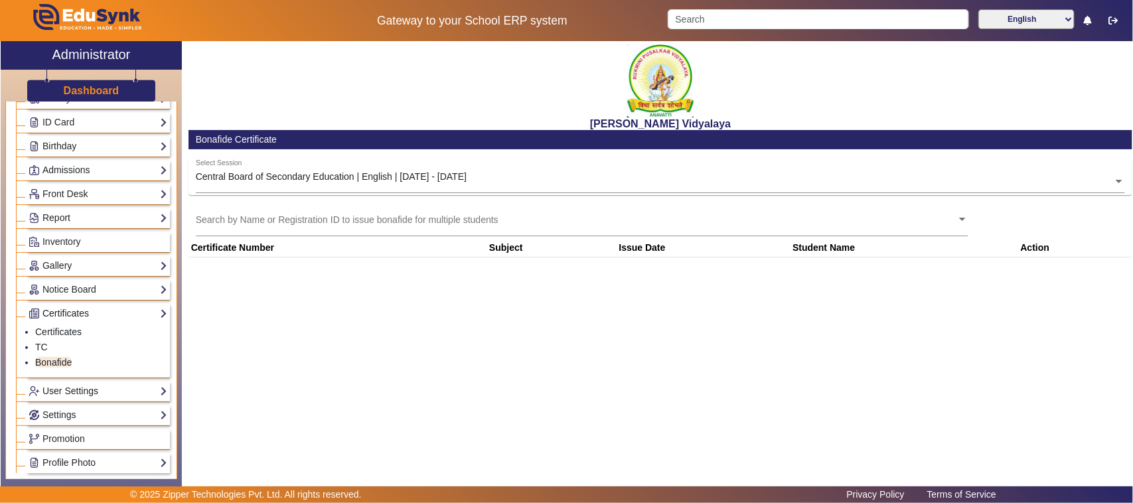
click at [91, 315] on link "Certificates" at bounding box center [98, 313] width 139 height 15
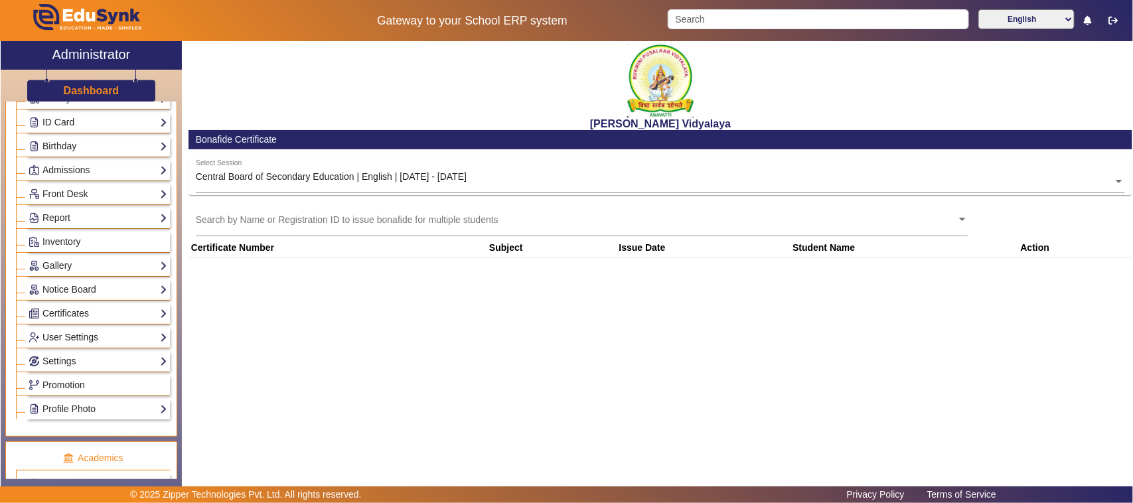
click at [80, 343] on link "User Settings" at bounding box center [98, 337] width 139 height 15
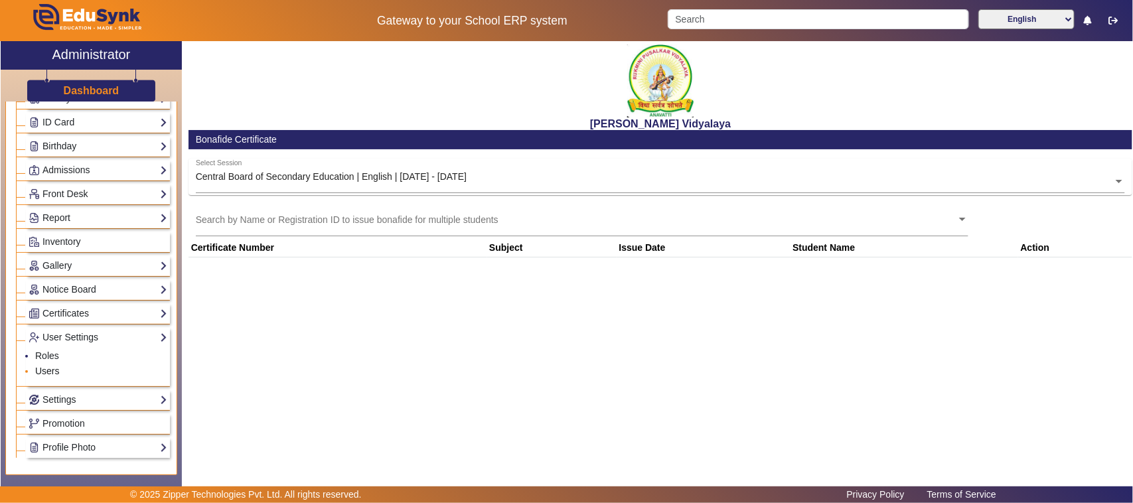
click at [50, 375] on link "Users" at bounding box center [47, 371] width 25 height 11
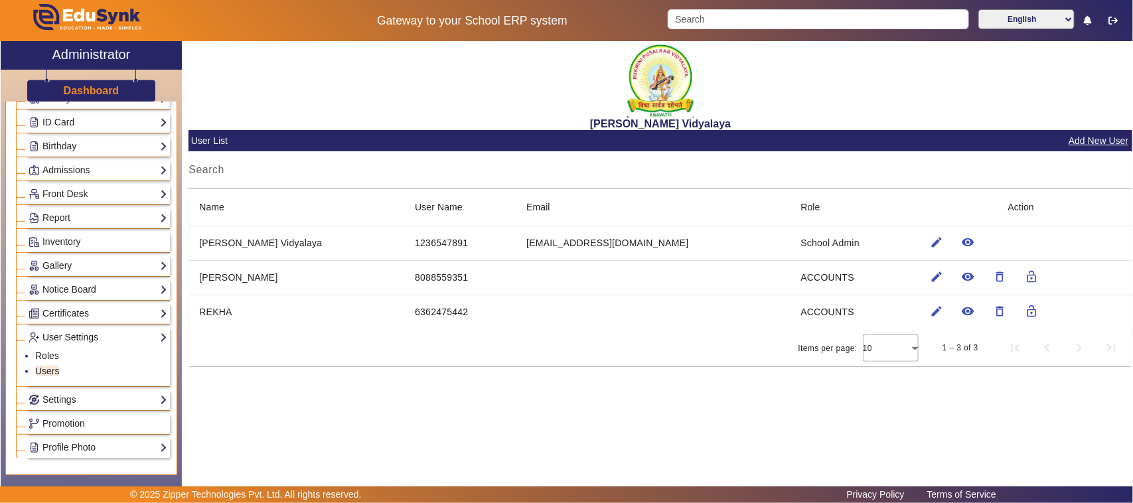
click at [80, 343] on link "User Settings" at bounding box center [98, 337] width 139 height 15
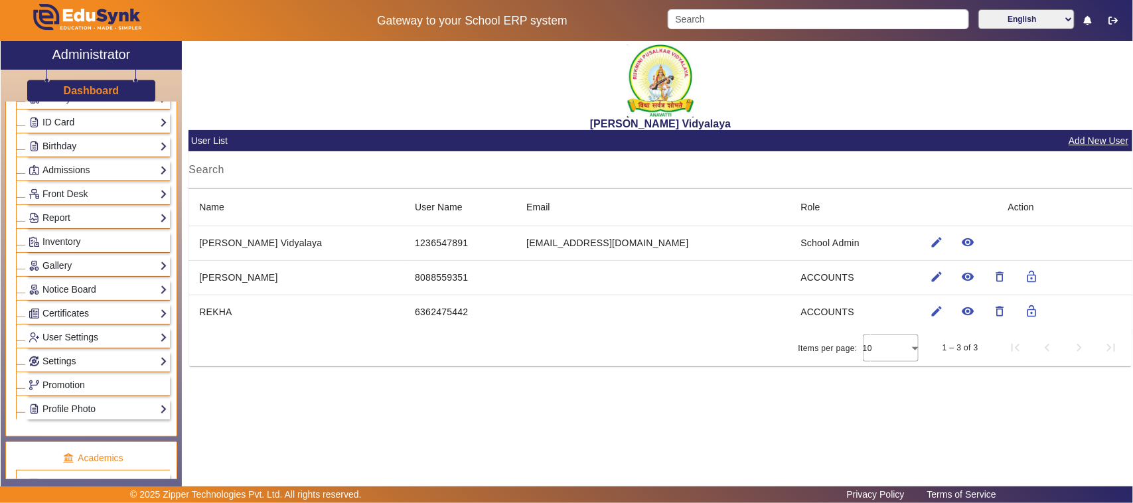
click at [58, 369] on link "Settings" at bounding box center [98, 361] width 139 height 15
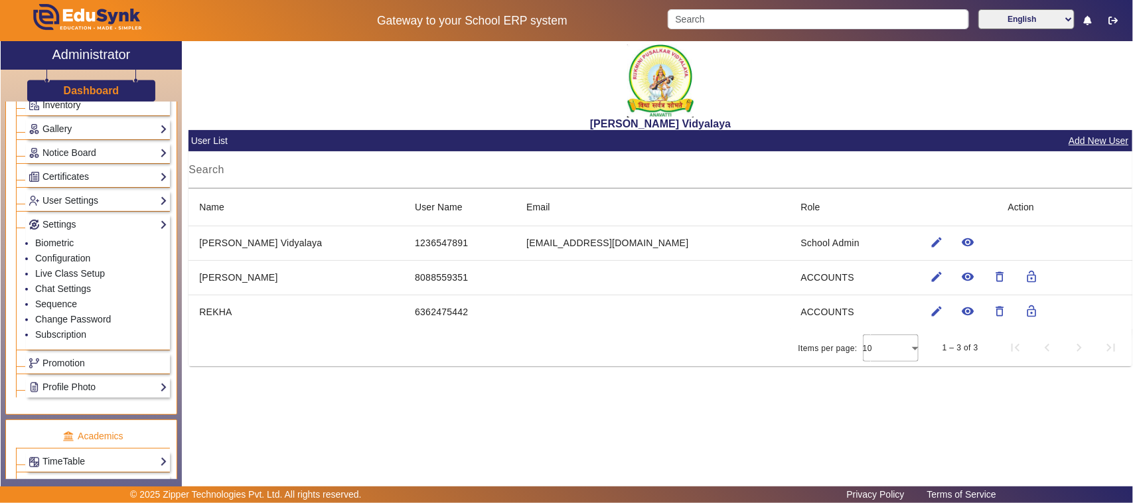
scroll to position [332, 0]
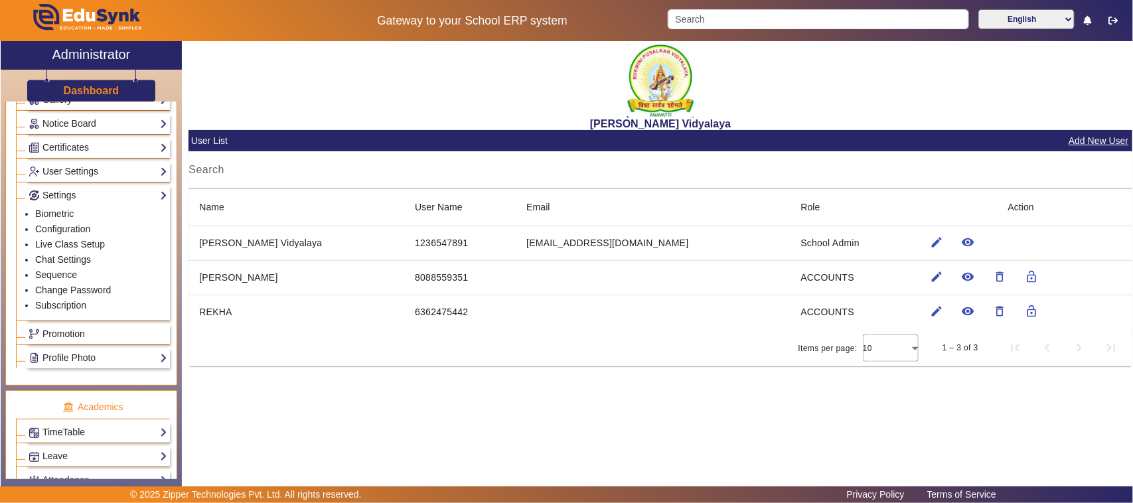
click at [80, 339] on span "Promotion" at bounding box center [63, 334] width 42 height 11
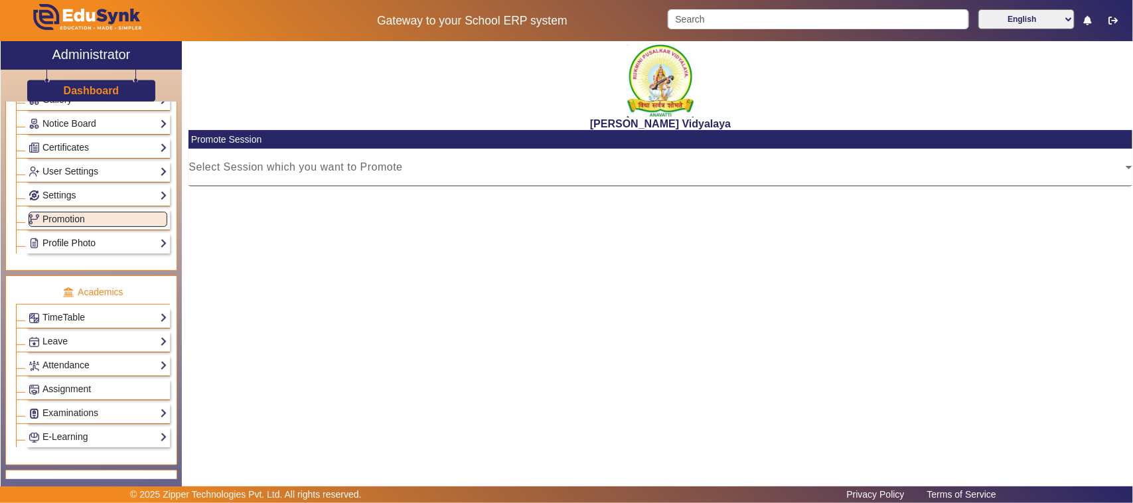
click at [128, 247] on link "Profile Photo" at bounding box center [98, 243] width 139 height 15
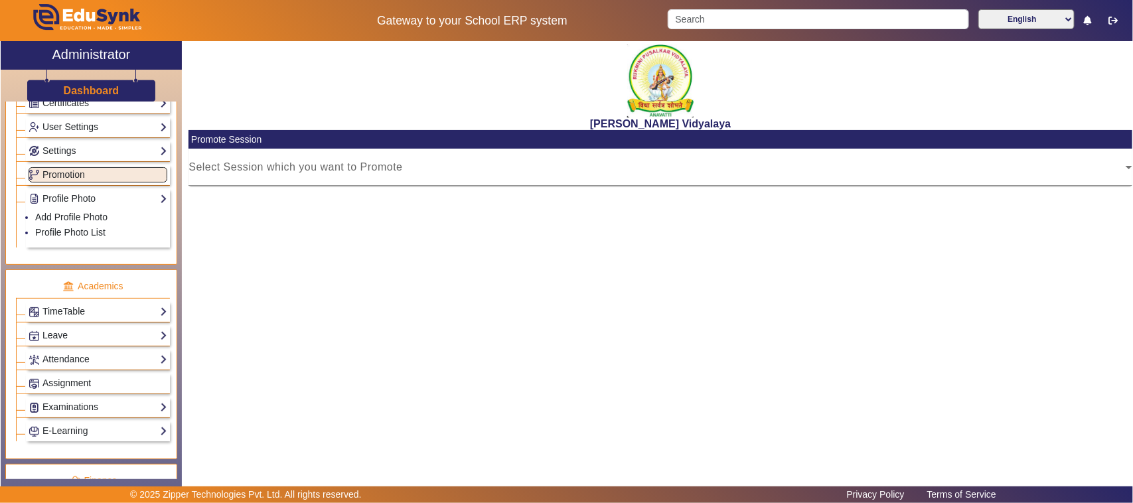
scroll to position [415, 0]
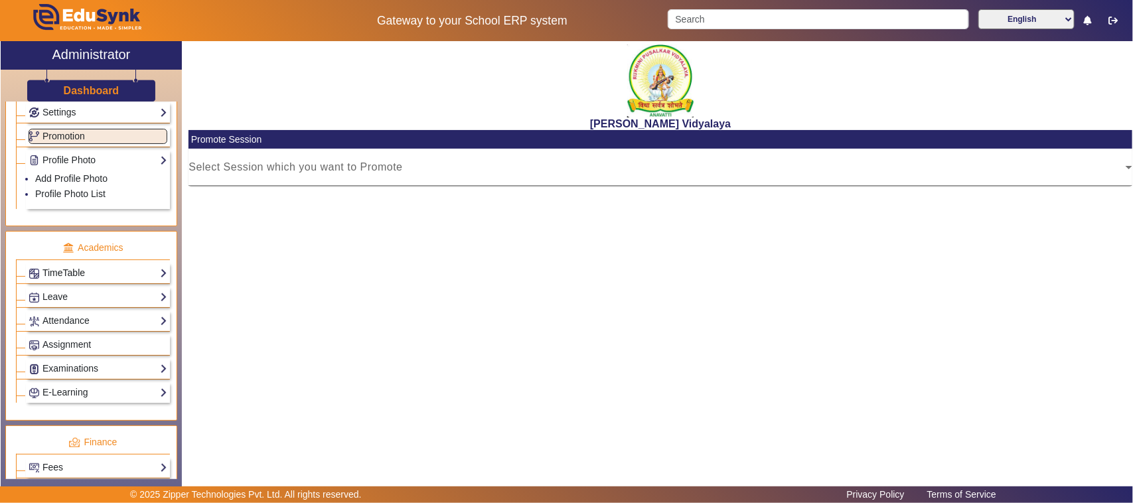
click at [120, 279] on link "TimeTable" at bounding box center [98, 273] width 139 height 15
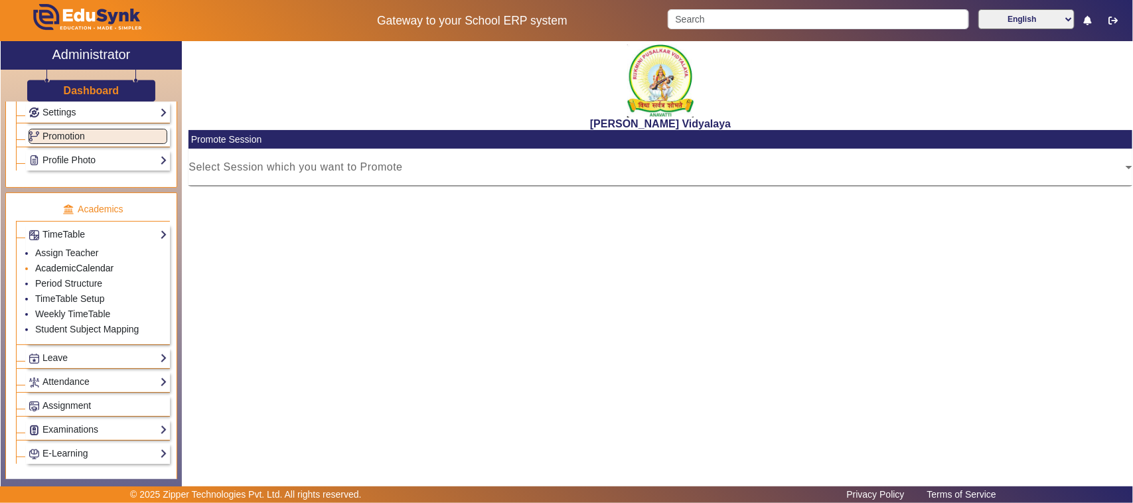
click at [74, 273] on link "AcademicCalendar" at bounding box center [74, 268] width 78 height 11
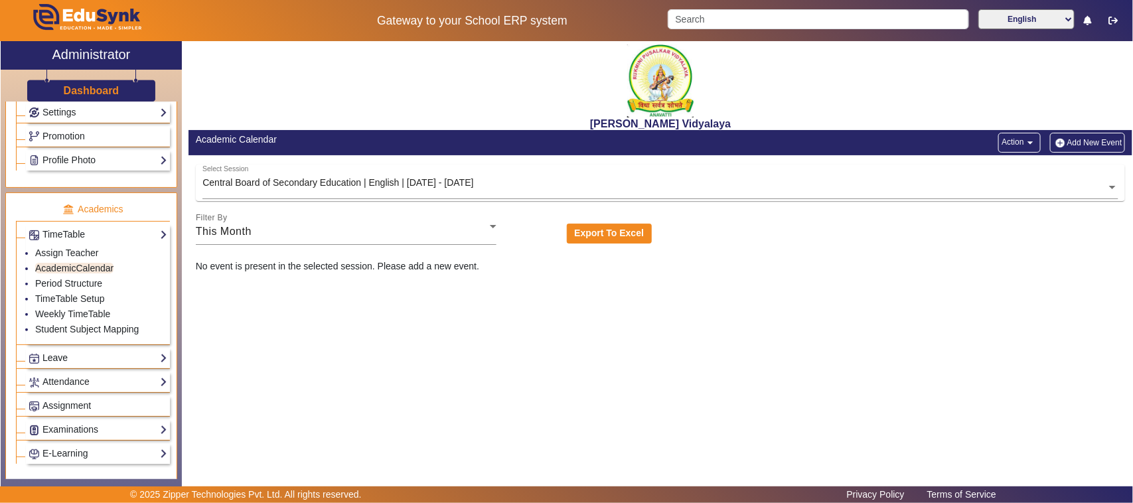
click at [72, 366] on link "Leave" at bounding box center [98, 357] width 139 height 15
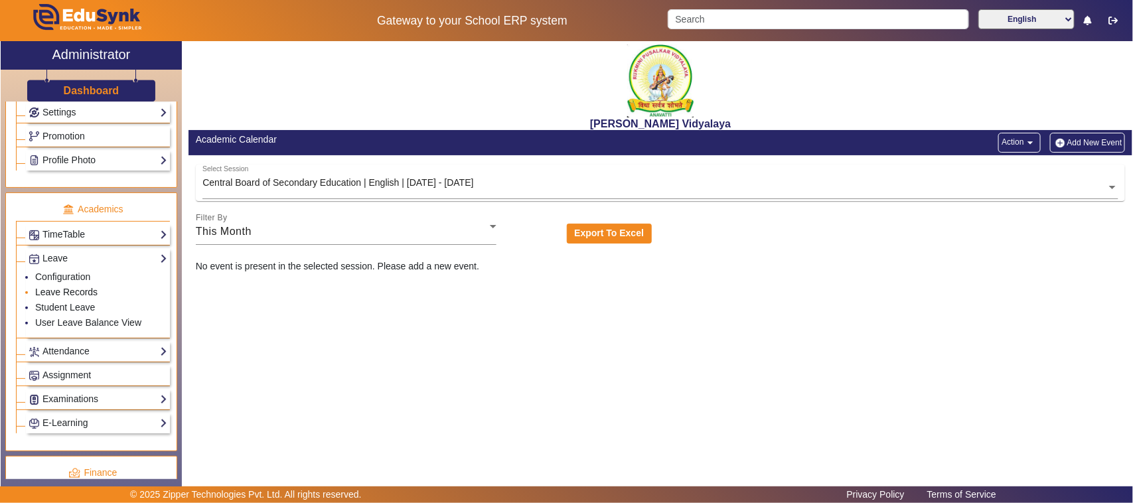
click at [72, 297] on link "Leave Records" at bounding box center [66, 292] width 62 height 11
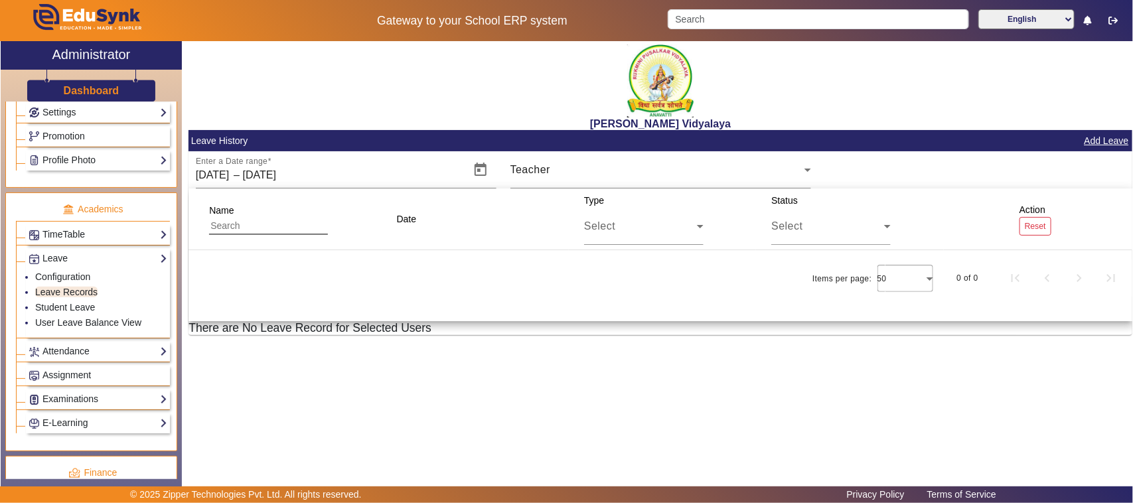
click at [350, 324] on h5 "There are No Leave Record for Selected Users" at bounding box center [661, 328] width 944 height 14
click at [435, 323] on h5 "There are No Leave Record for Selected Users" at bounding box center [661, 328] width 944 height 14
click at [260, 224] on input "text" at bounding box center [268, 226] width 119 height 17
click at [337, 217] on icon at bounding box center [336, 218] width 8 height 9
click at [294, 224] on input "text" at bounding box center [268, 226] width 119 height 17
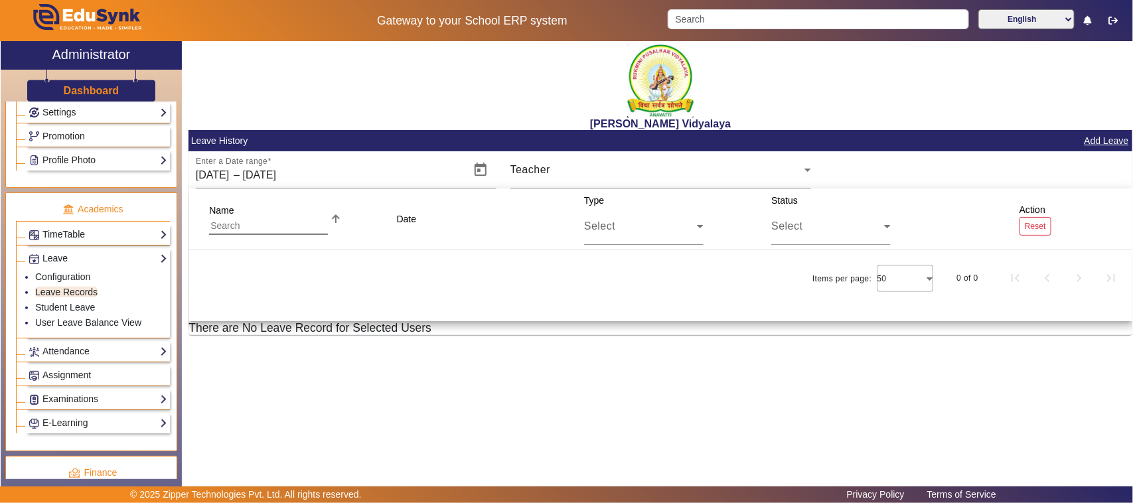
click at [287, 209] on div "Name" at bounding box center [268, 219] width 119 height 32
click at [741, 173] on div "Teacher" at bounding box center [657, 170] width 294 height 16
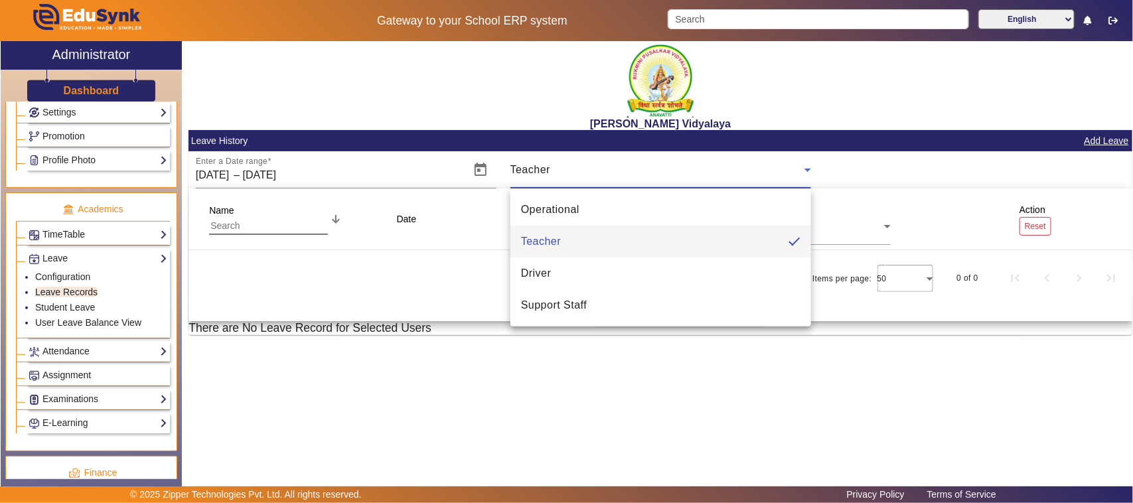
click at [808, 173] on div at bounding box center [566, 251] width 1133 height 503
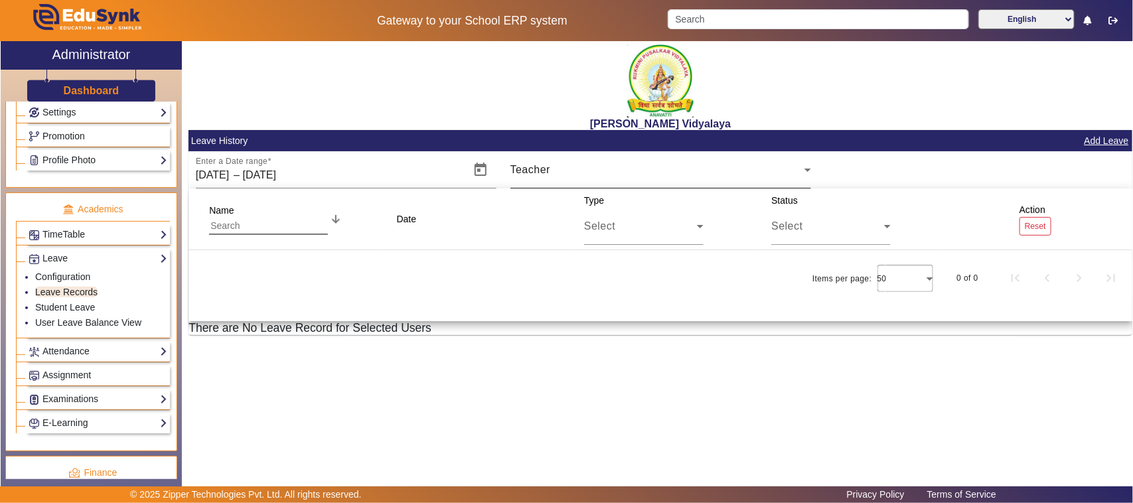
click at [805, 178] on div "Teacher" at bounding box center [660, 169] width 301 height 37
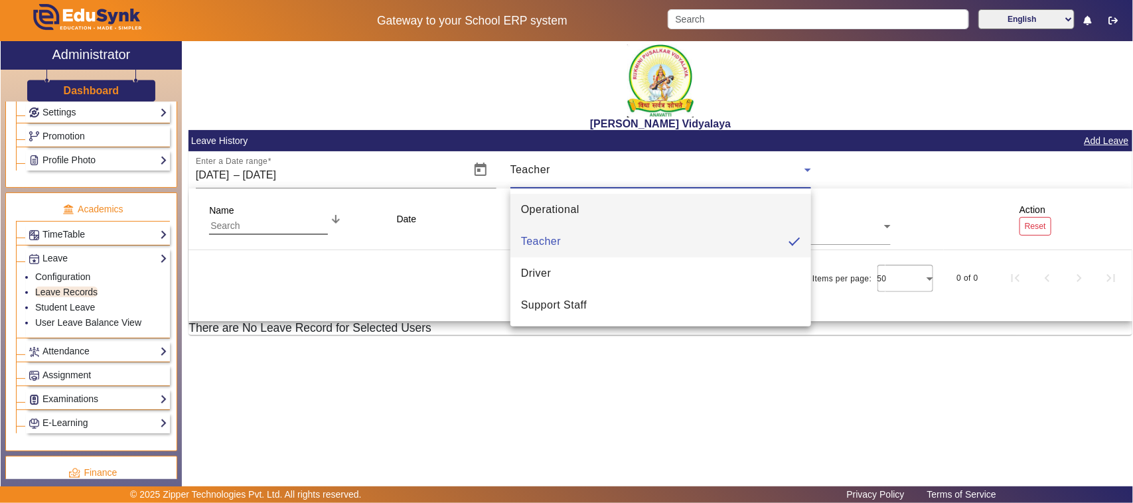
click at [580, 210] on mat-option "Operational" at bounding box center [660, 210] width 301 height 32
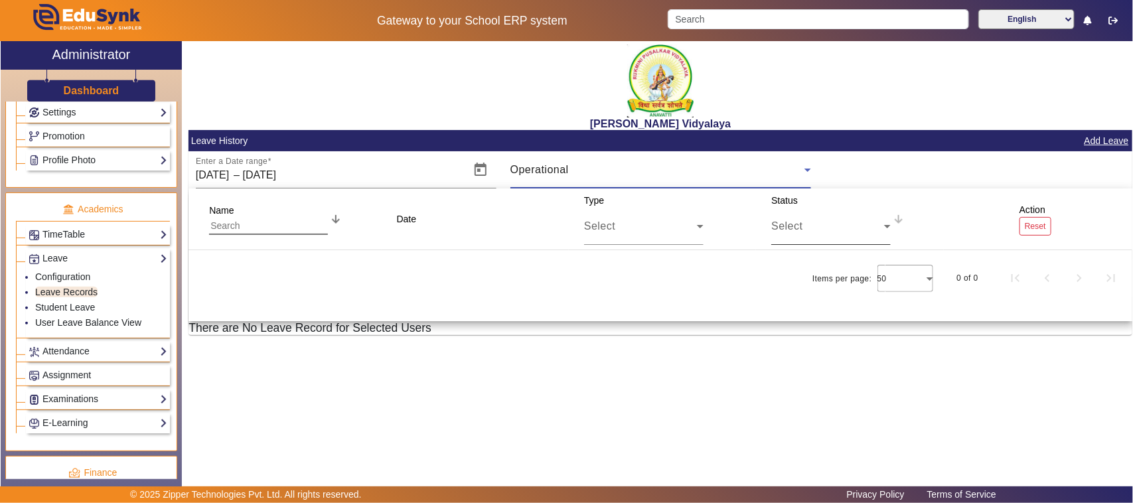
click at [845, 221] on div "Select" at bounding box center [827, 226] width 113 height 16
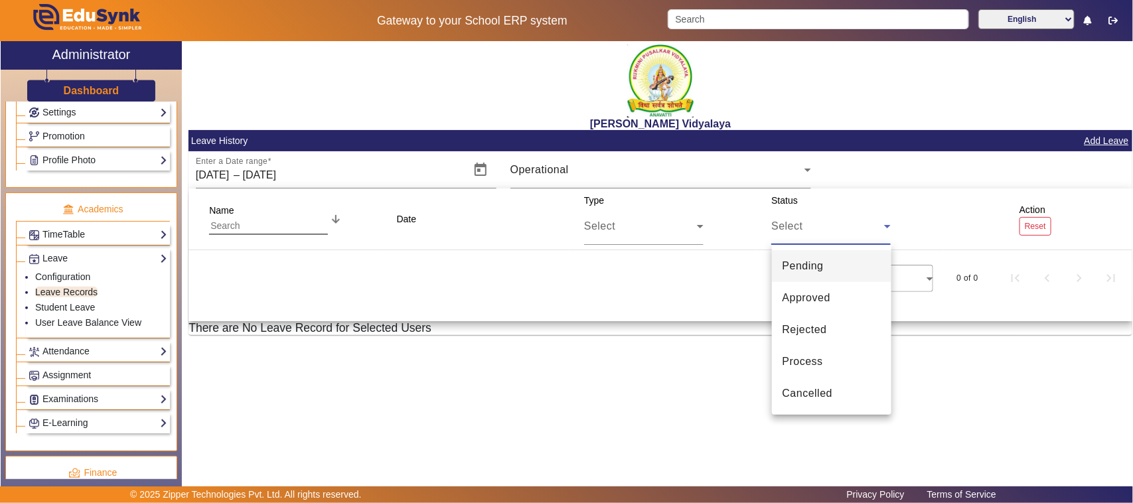
click at [695, 228] on div at bounding box center [566, 251] width 1133 height 503
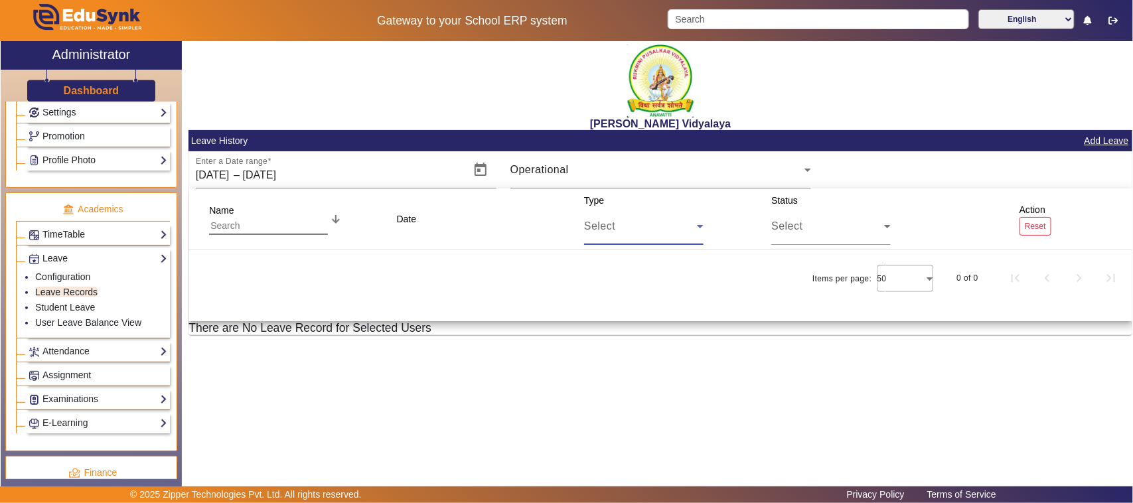
click at [695, 228] on icon at bounding box center [700, 226] width 16 height 16
click at [646, 266] on span "[object Object]" at bounding box center [631, 266] width 73 height 16
click at [660, 220] on div "[object Object]" at bounding box center [640, 226] width 113 height 16
click at [631, 202] on div at bounding box center [566, 251] width 1133 height 503
click at [948, 184] on div "Enter a Date range 01/04/2025 01/04/2025 – 31/03/2026 31/03/2026 Operational" at bounding box center [661, 169] width 944 height 37
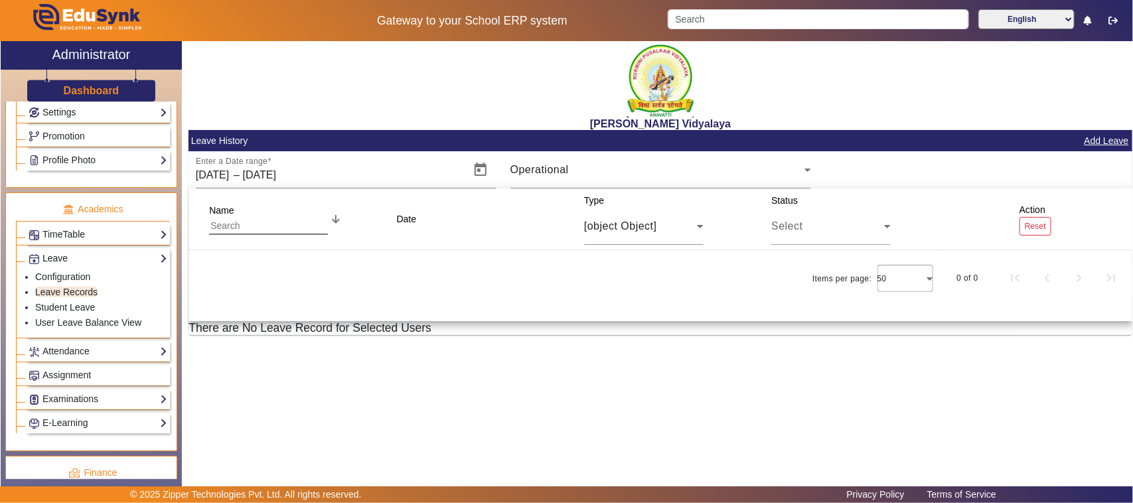
click at [60, 263] on link "Leave" at bounding box center [98, 258] width 139 height 15
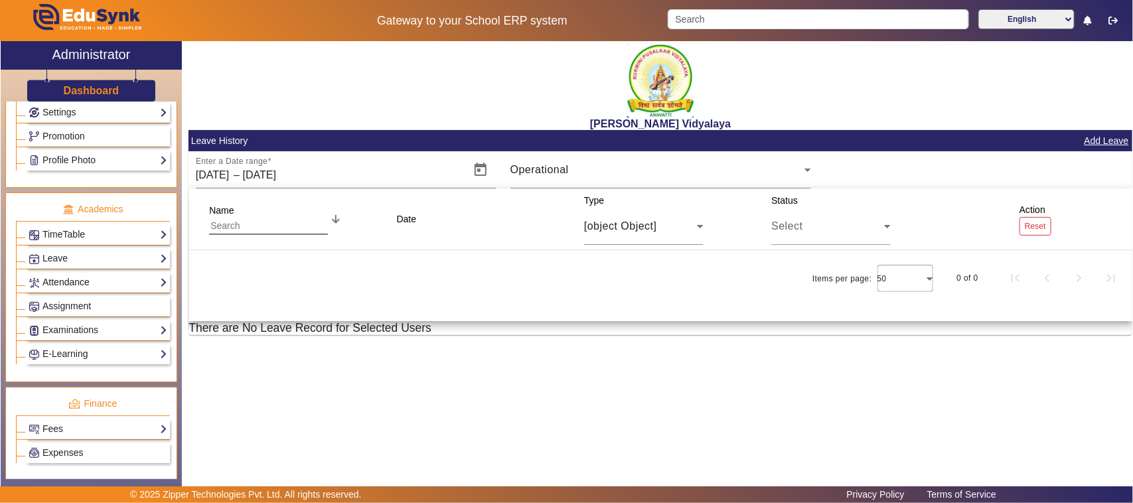
click at [84, 290] on link "Attendance" at bounding box center [98, 282] width 139 height 15
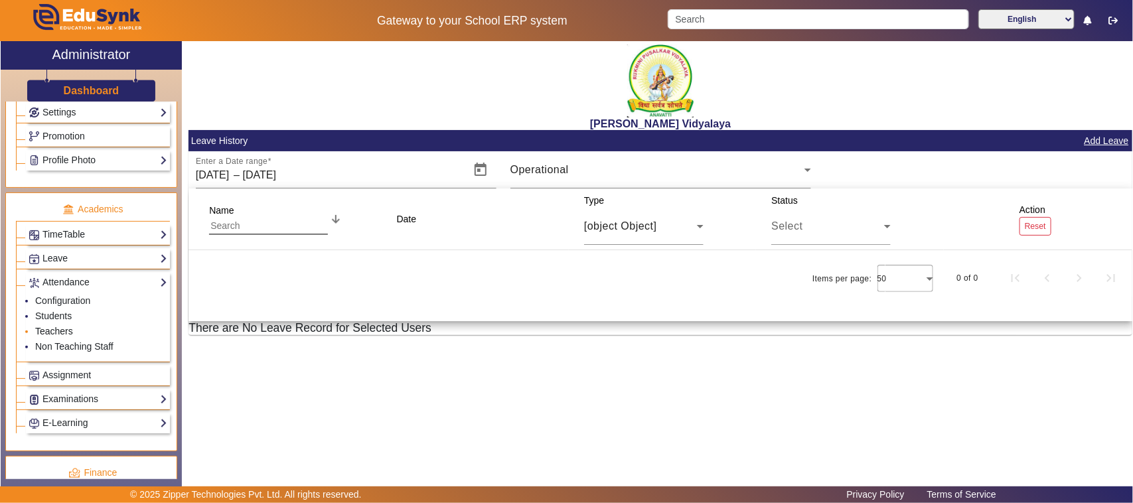
click at [62, 337] on link "Teachers" at bounding box center [54, 331] width 38 height 11
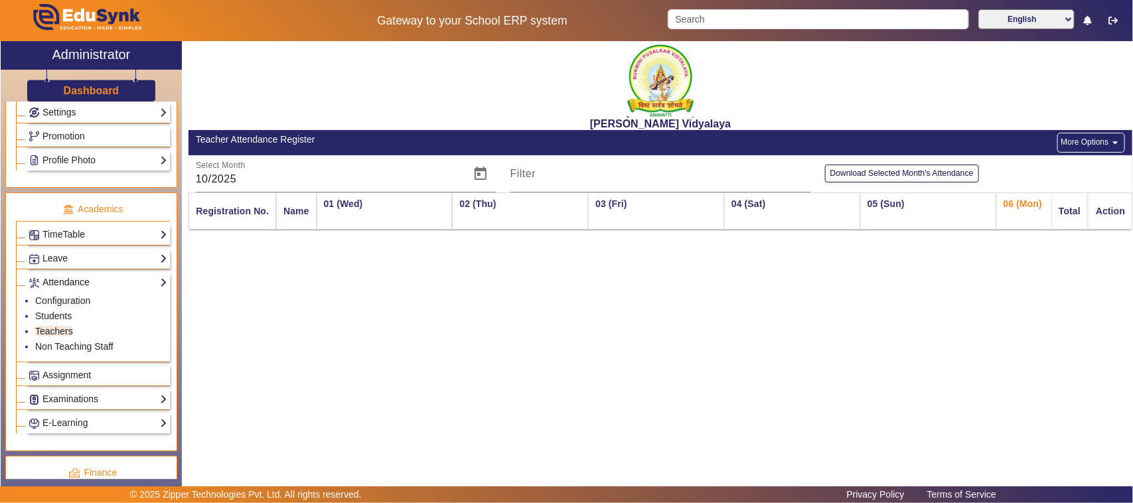
click at [66, 287] on link "Attendance" at bounding box center [98, 282] width 139 height 15
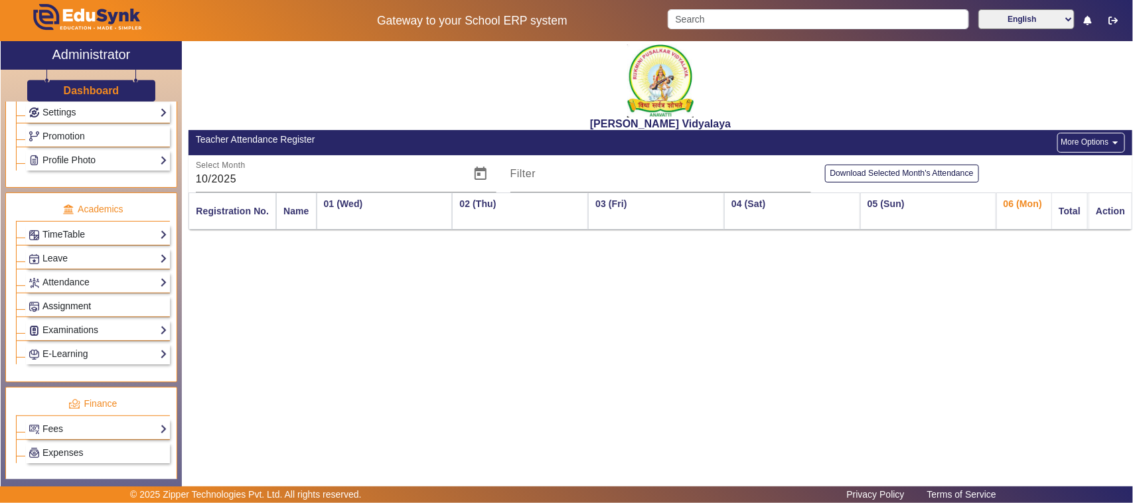
click at [80, 311] on span "Assignment" at bounding box center [66, 306] width 48 height 11
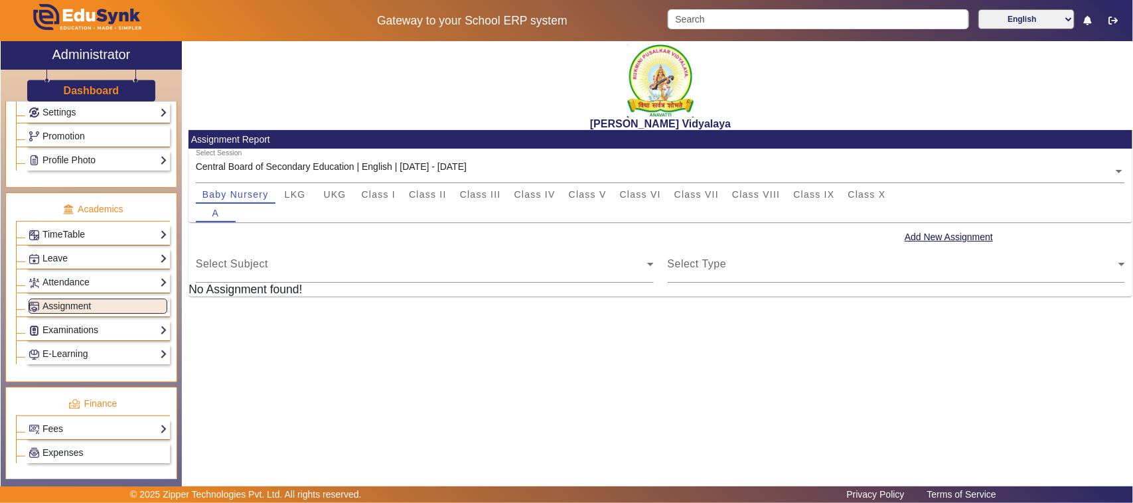
click at [74, 338] on link "Examinations" at bounding box center [98, 330] width 139 height 15
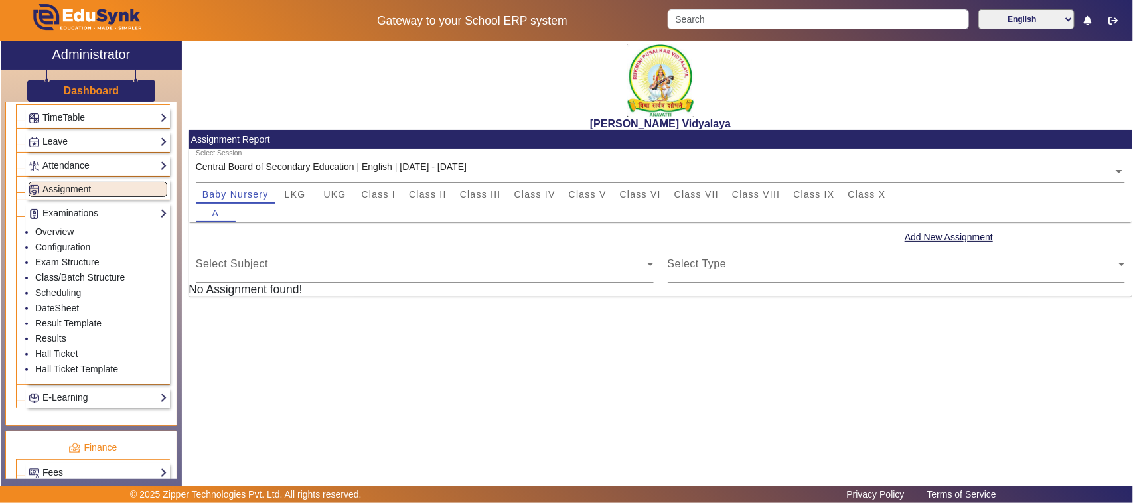
scroll to position [498, 0]
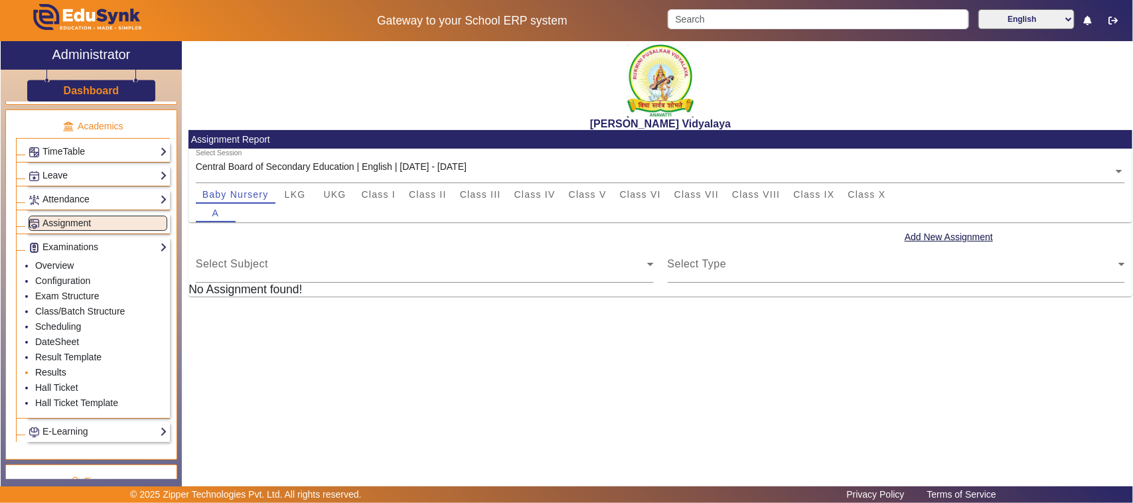
click at [55, 378] on link "Results" at bounding box center [50, 372] width 31 height 11
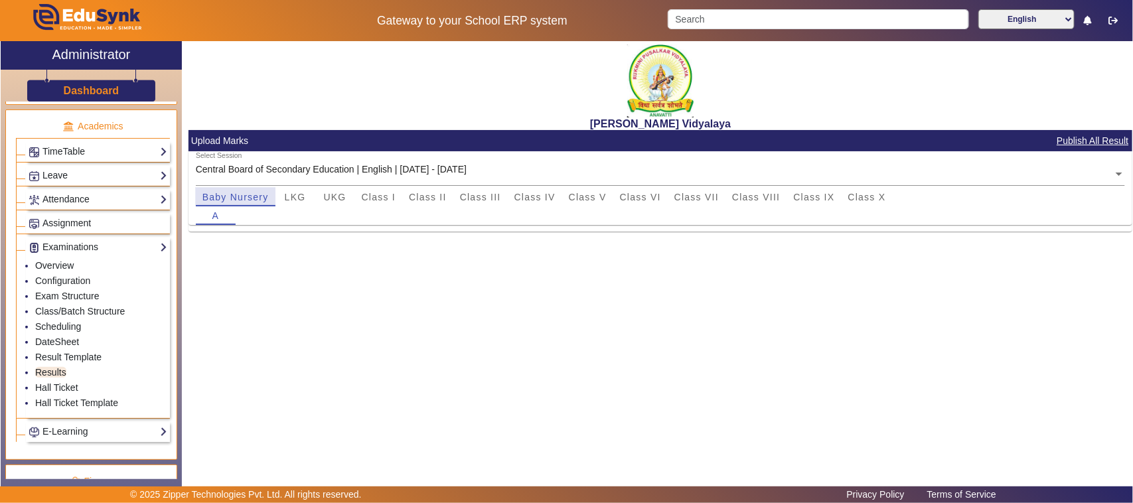
click at [236, 194] on span "Baby Nursery" at bounding box center [235, 197] width 66 height 9
click at [217, 217] on span "A" at bounding box center [215, 215] width 7 height 9
click at [285, 193] on span "LKG" at bounding box center [295, 197] width 21 height 9
click at [244, 199] on span "Baby Nursery" at bounding box center [235, 197] width 66 height 9
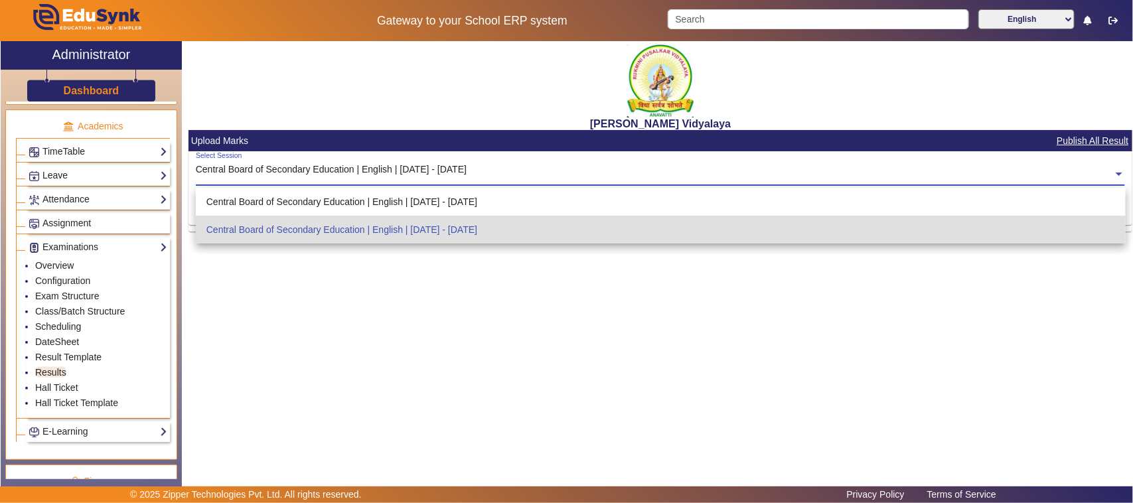
click at [1116, 177] on span at bounding box center [1119, 173] width 12 height 14
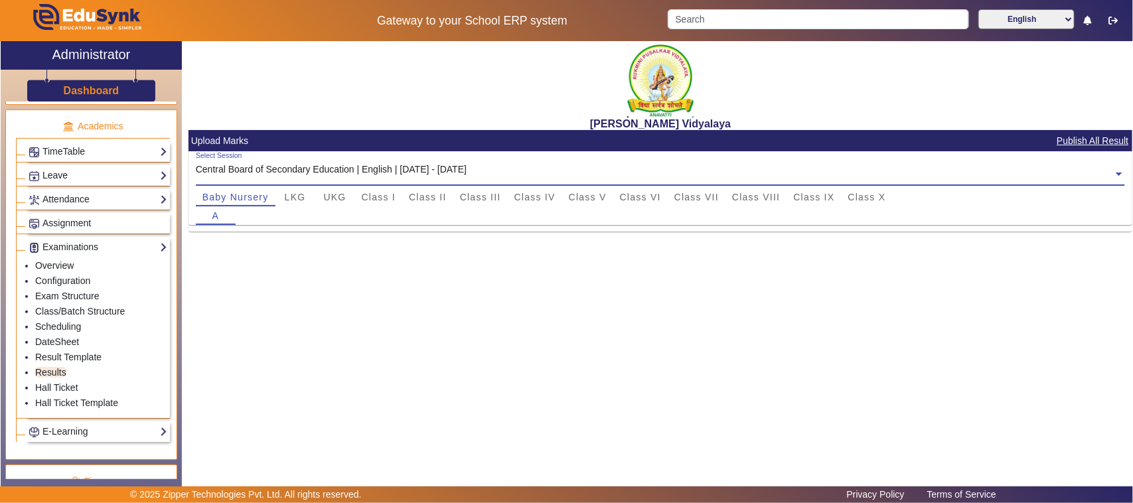
click at [1116, 177] on span at bounding box center [1119, 173] width 12 height 14
click at [55, 393] on link "Hall Ticket" at bounding box center [56, 387] width 43 height 11
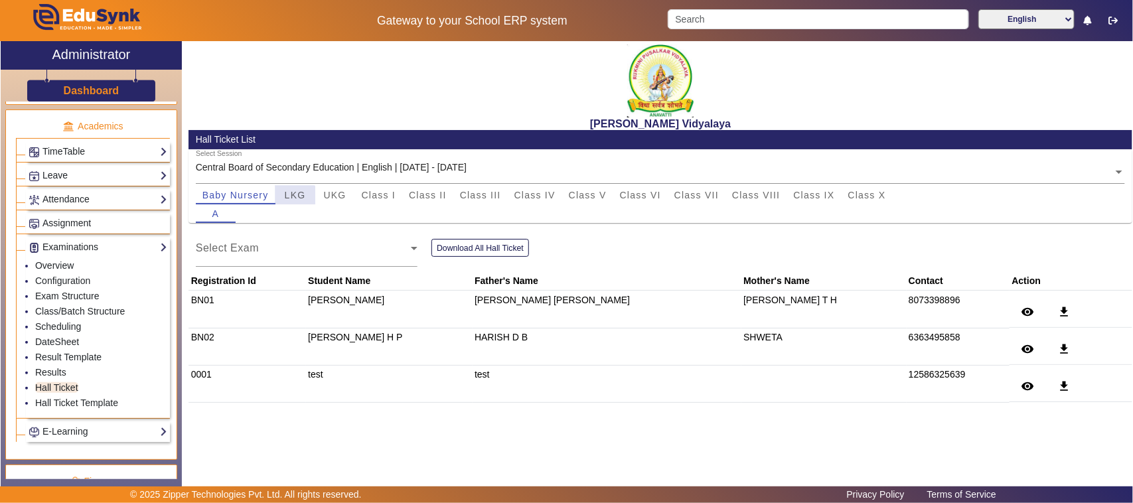
click at [292, 200] on span "LKG" at bounding box center [295, 195] width 21 height 19
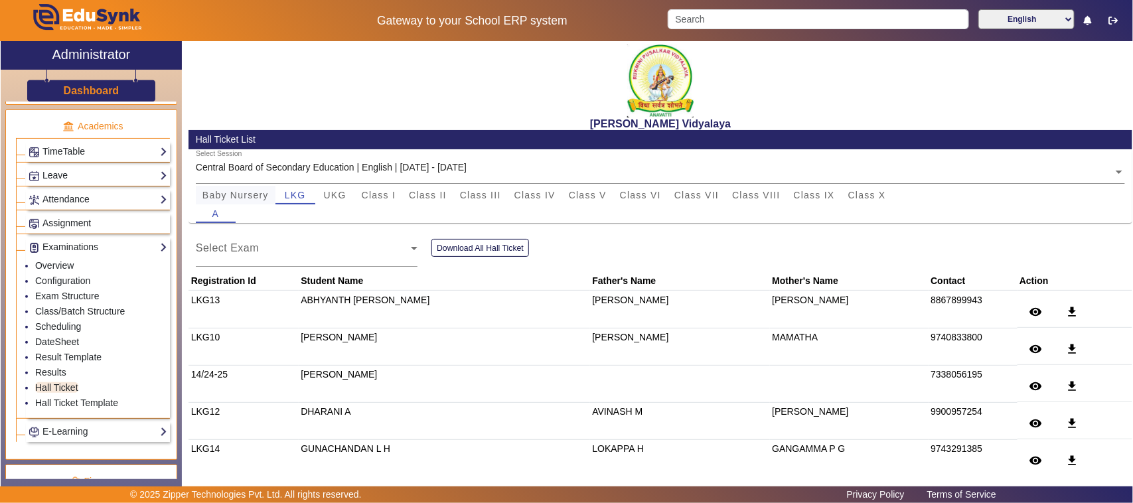
click at [229, 197] on span "Baby Nursery" at bounding box center [235, 195] width 66 height 9
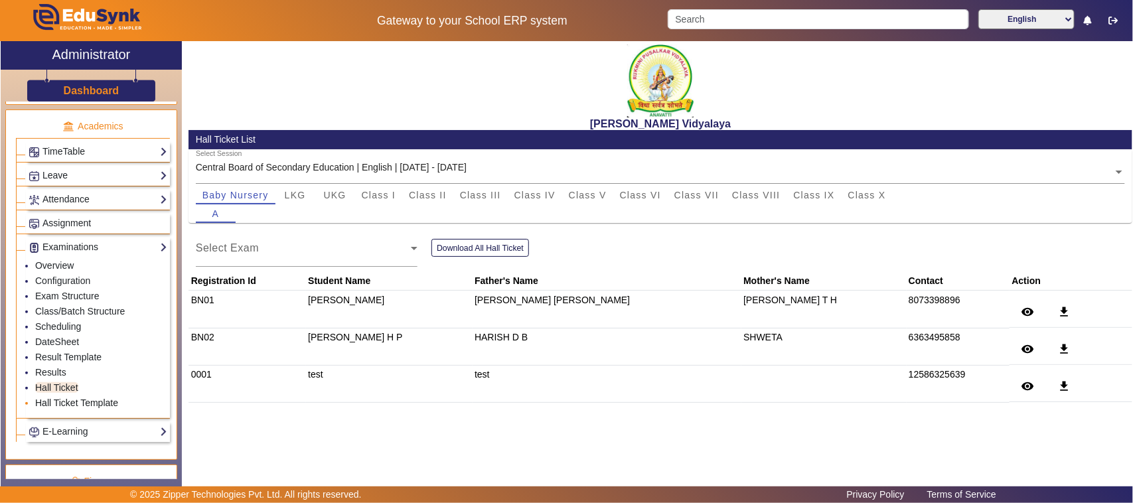
click at [105, 408] on link "Hall Ticket Template" at bounding box center [76, 403] width 83 height 11
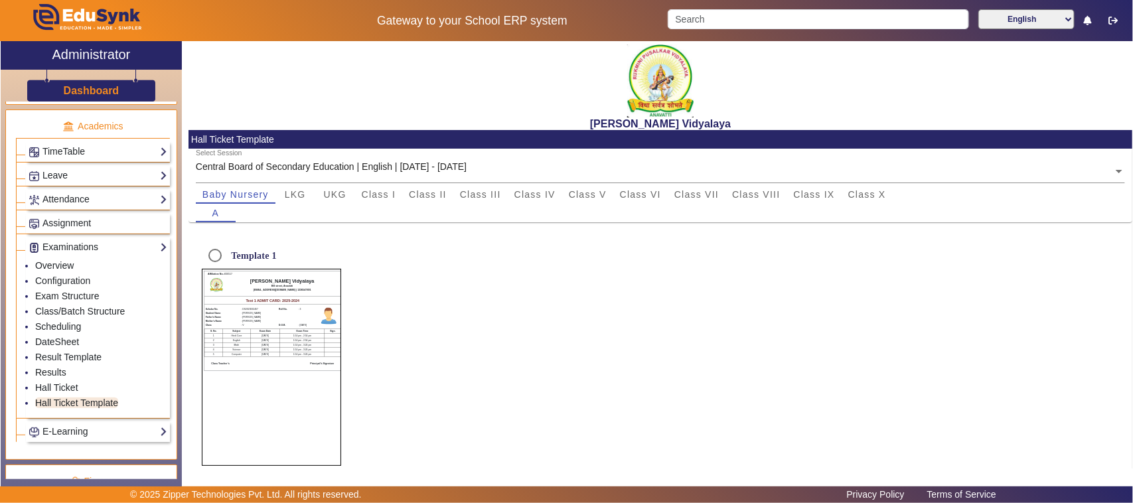
click at [457, 386] on div "Template 1 Affiliation No.: 830517 Rukmini Pusalkar Vidyalaya BB street, Anavat…" at bounding box center [660, 354] width 917 height 224
click at [287, 194] on span "LKG" at bounding box center [295, 194] width 21 height 9
click at [244, 190] on span "Baby Nursery" at bounding box center [235, 194] width 66 height 9
click at [71, 393] on link "Hall Ticket" at bounding box center [56, 387] width 43 height 11
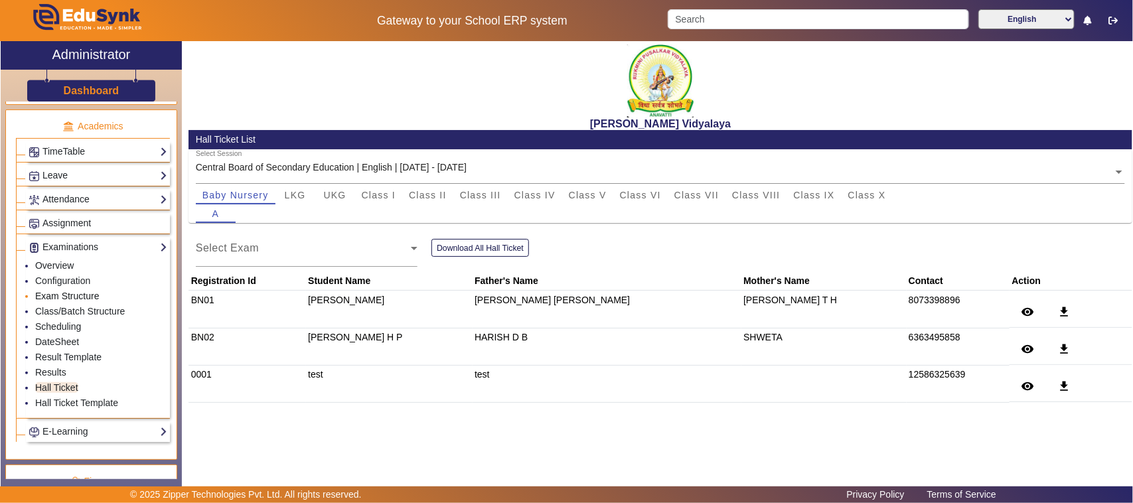
click at [80, 301] on link "Exam Structure" at bounding box center [67, 296] width 64 height 11
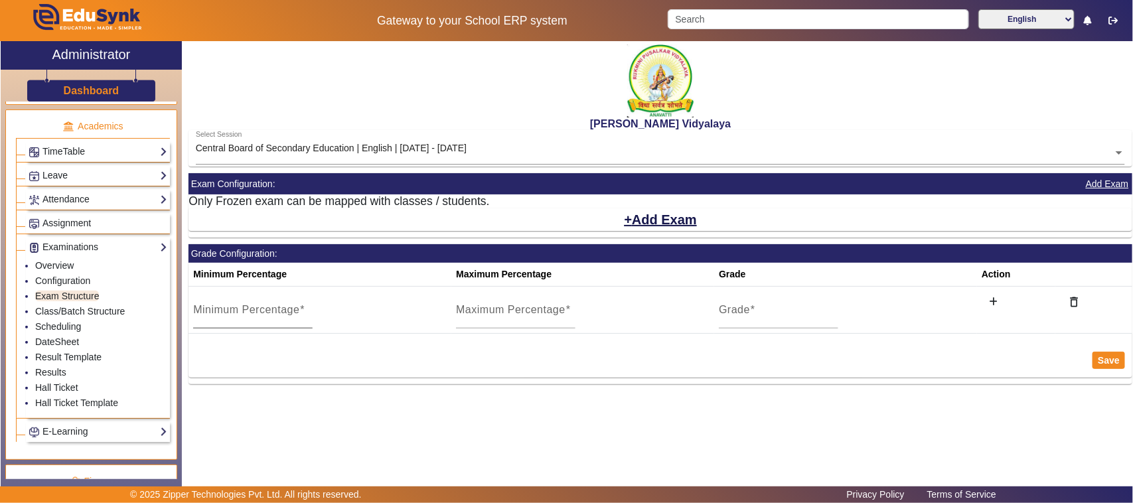
click at [273, 307] on mat-label "Minimum Percentage" at bounding box center [246, 309] width 106 height 11
click at [273, 307] on input "Minimum Percentage" at bounding box center [252, 315] width 119 height 16
click at [531, 314] on mat-label "Maximum Percentage" at bounding box center [511, 309] width 110 height 11
click at [531, 314] on input "Maximum Percentage" at bounding box center [515, 315] width 119 height 16
click at [814, 307] on div "Grade" at bounding box center [778, 309] width 119 height 37
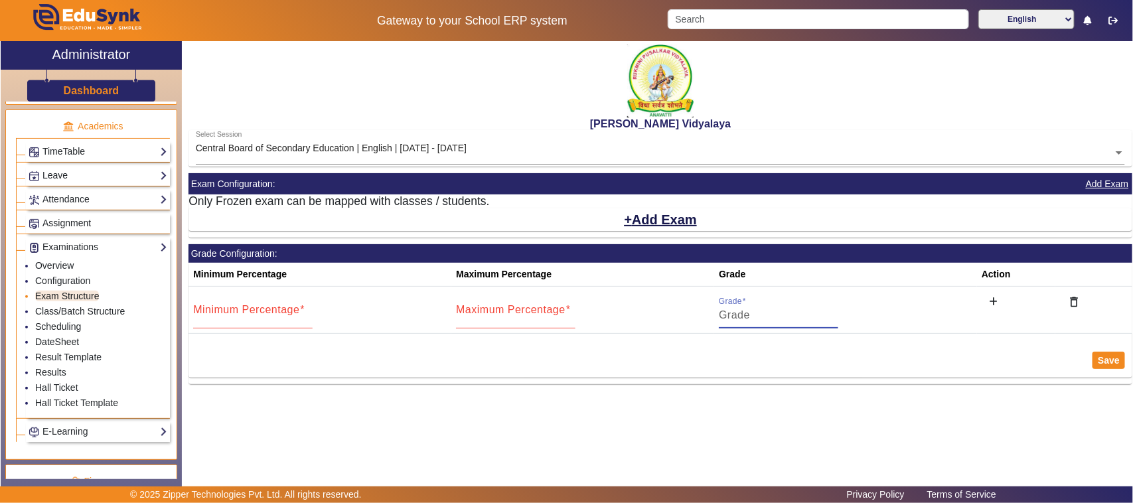
click at [85, 301] on link "Exam Structure" at bounding box center [67, 296] width 64 height 11
click at [70, 286] on link "Configuration" at bounding box center [62, 280] width 55 height 11
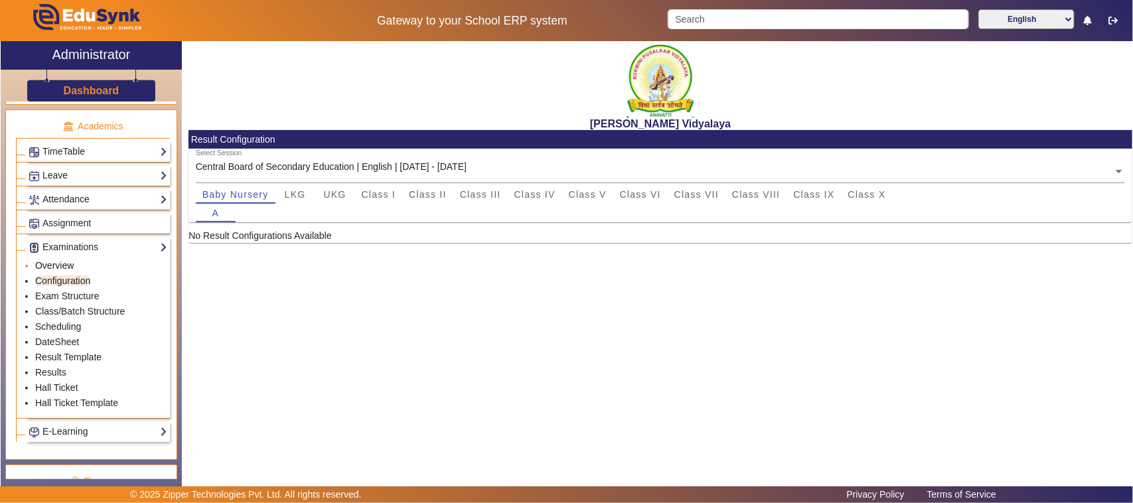
click at [67, 271] on link "Overview" at bounding box center [54, 265] width 39 height 11
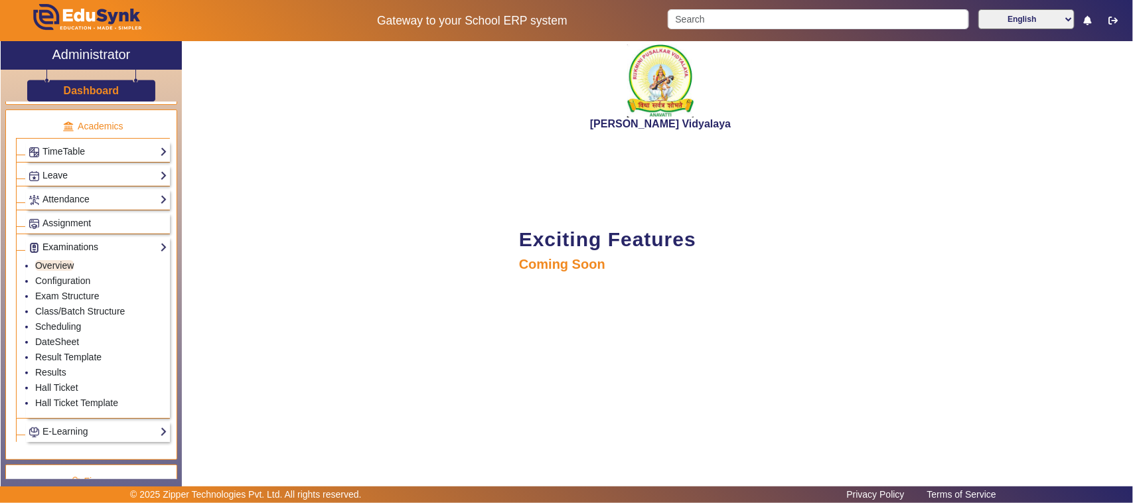
click at [72, 255] on link "Examinations" at bounding box center [98, 247] width 139 height 15
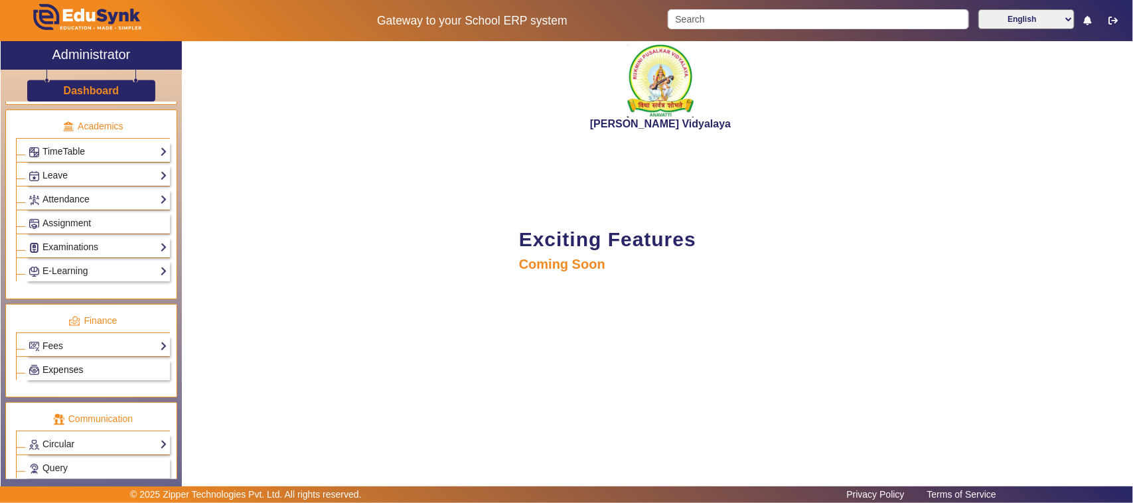
click at [64, 378] on link "Expenses" at bounding box center [98, 369] width 139 height 15
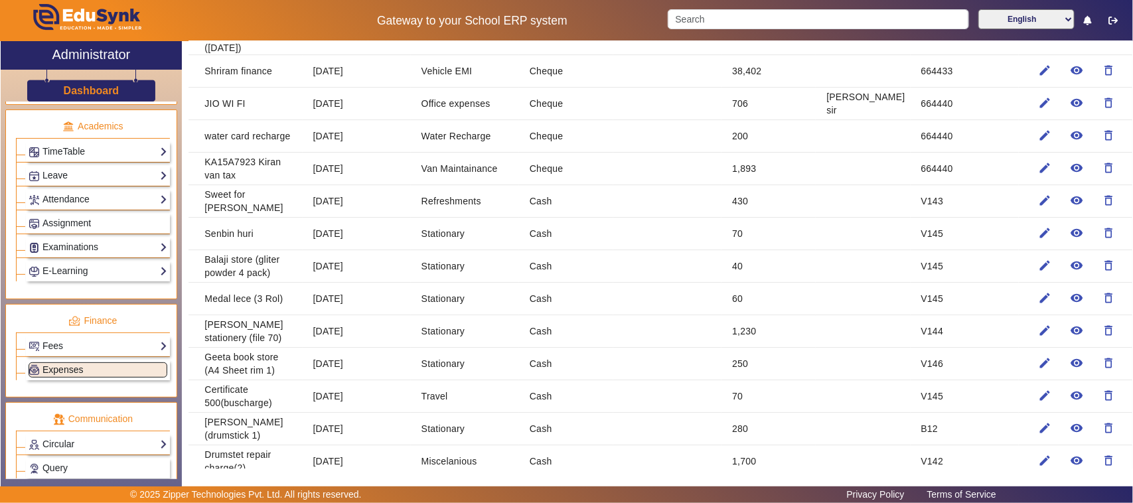
scroll to position [603, 0]
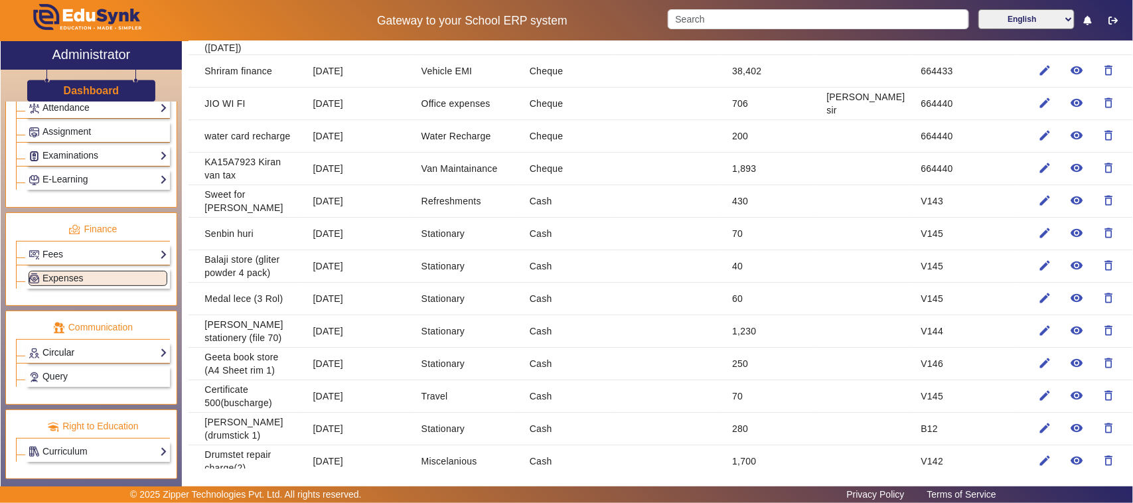
click at [72, 349] on link "Circular" at bounding box center [98, 352] width 139 height 15
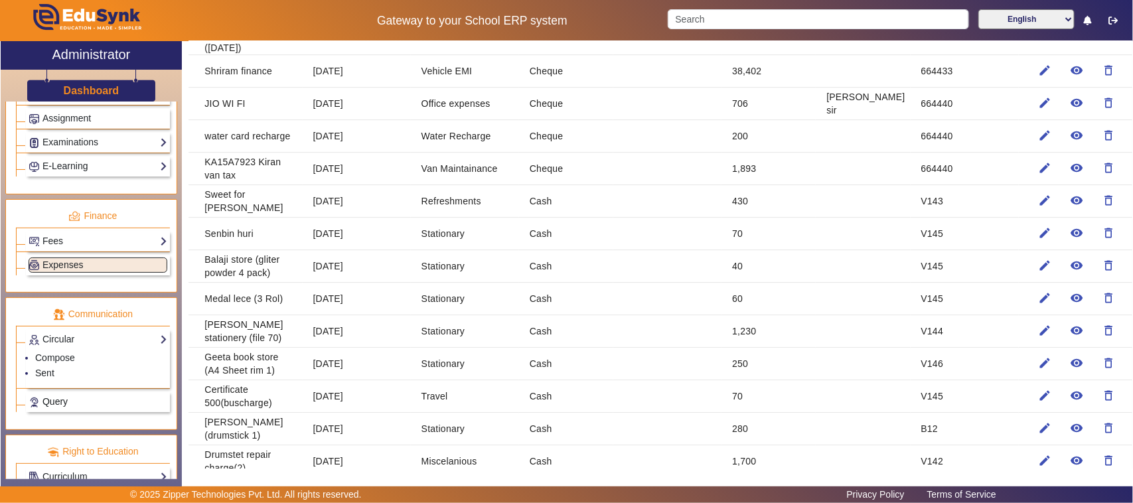
click at [77, 410] on link "Query" at bounding box center [98, 401] width 139 height 15
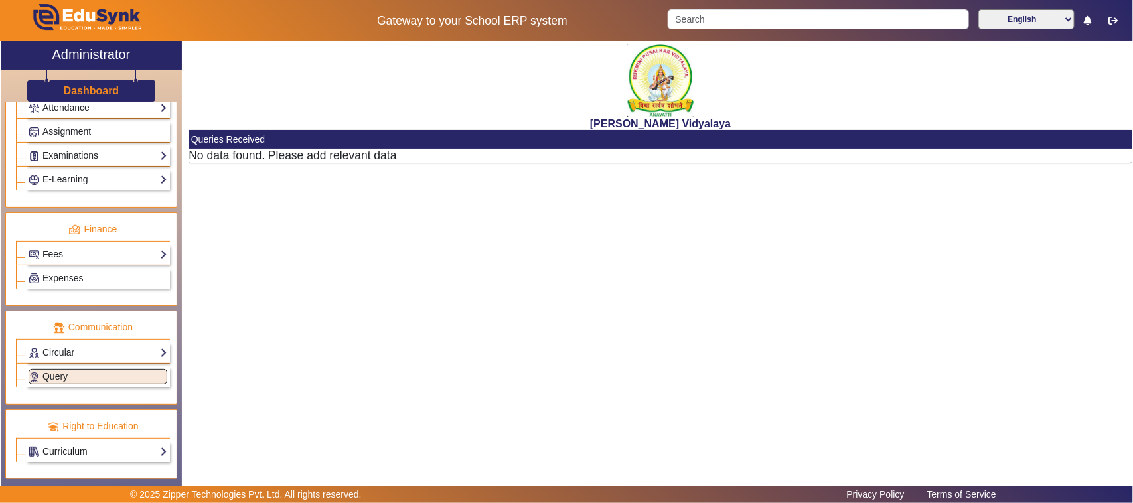
click at [58, 451] on link "Curriculum" at bounding box center [98, 451] width 139 height 15
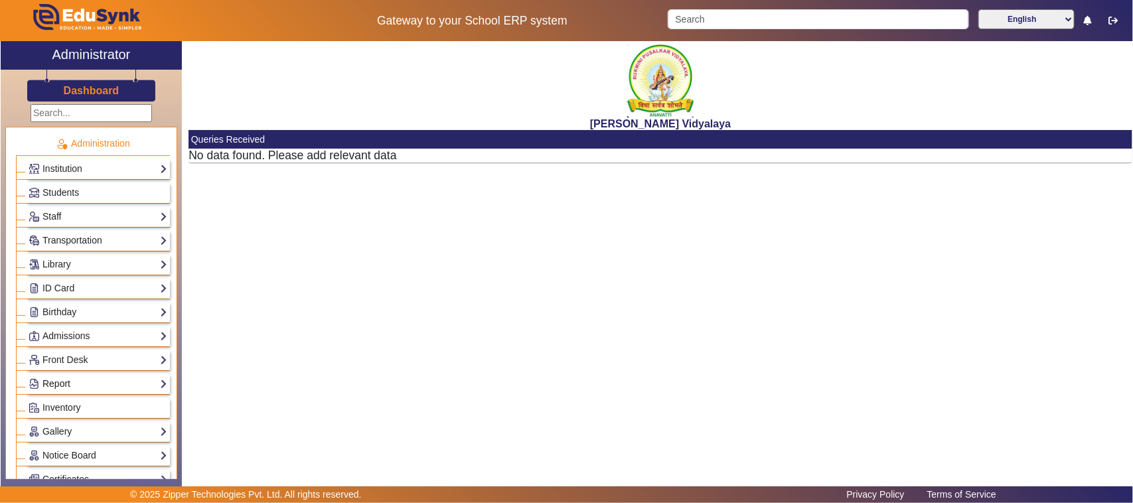
click at [74, 392] on link "Report" at bounding box center [98, 383] width 139 height 15
click at [78, 435] on link "Other Reports" at bounding box center [64, 432] width 58 height 11
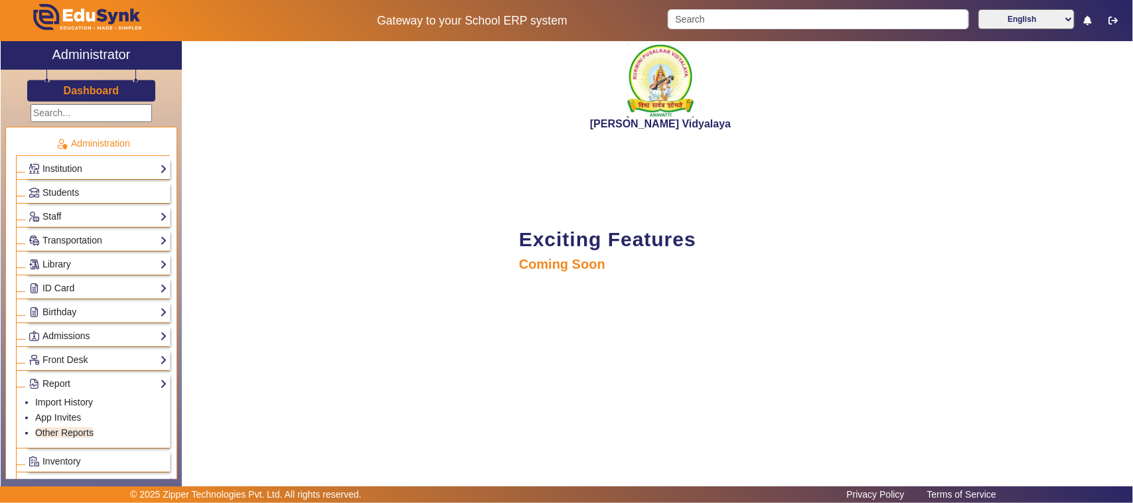
drag, startPoint x: 699, startPoint y: 244, endPoint x: 542, endPoint y: 249, distance: 157.4
click at [546, 249] on span "Exciting Features" at bounding box center [607, 239] width 177 height 22
click at [538, 249] on span "Exciting Features" at bounding box center [607, 239] width 177 height 22
click at [66, 386] on link "Report" at bounding box center [98, 383] width 139 height 15
click at [64, 337] on link "Admissions" at bounding box center [98, 336] width 139 height 15
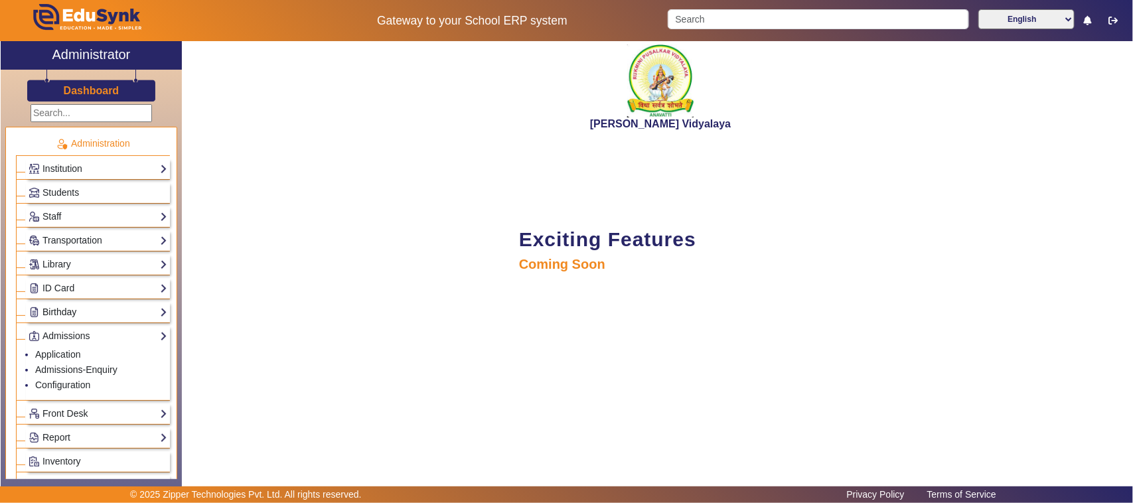
click at [88, 315] on link "Birthday" at bounding box center [98, 312] width 139 height 15
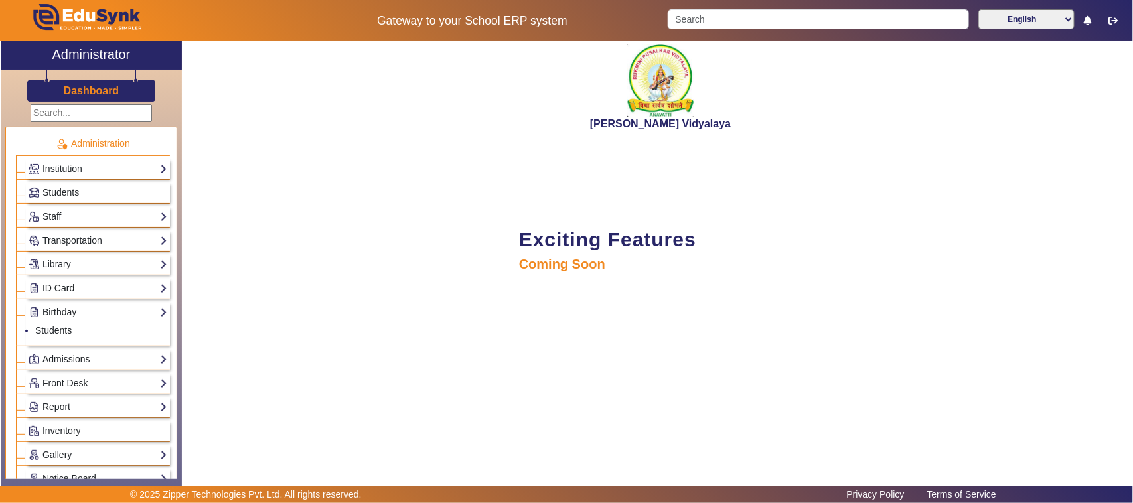
click at [100, 293] on link "ID Card" at bounding box center [98, 288] width 139 height 15
click at [113, 267] on link "Library" at bounding box center [98, 264] width 139 height 15
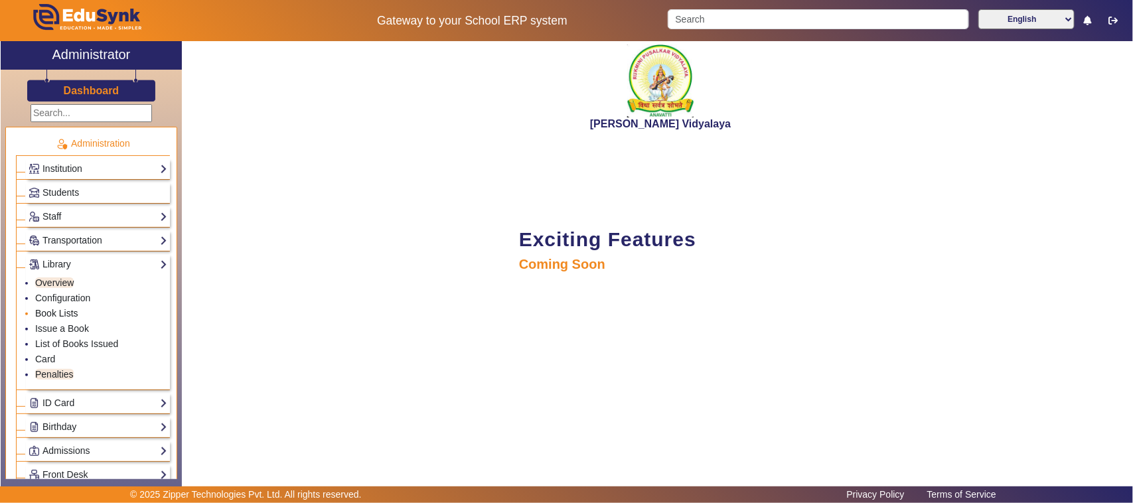
click at [68, 314] on link "Book Lists" at bounding box center [56, 313] width 43 height 11
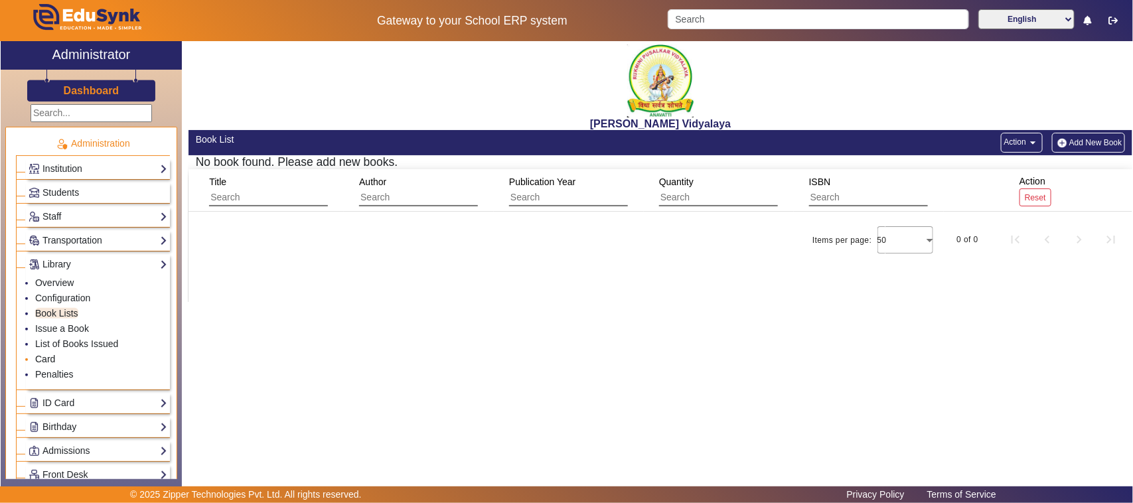
click at [44, 360] on link "Card" at bounding box center [45, 359] width 20 height 11
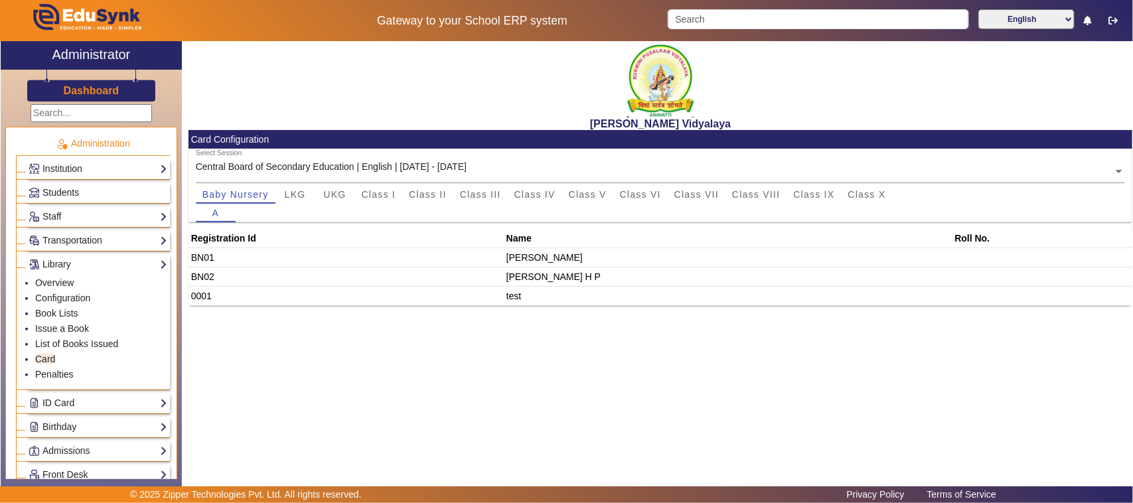
click at [972, 239] on th "Roll No." at bounding box center [1043, 238] width 180 height 19
click at [958, 257] on td at bounding box center [1043, 257] width 180 height 19
click at [297, 194] on span "LKG" at bounding box center [295, 194] width 21 height 9
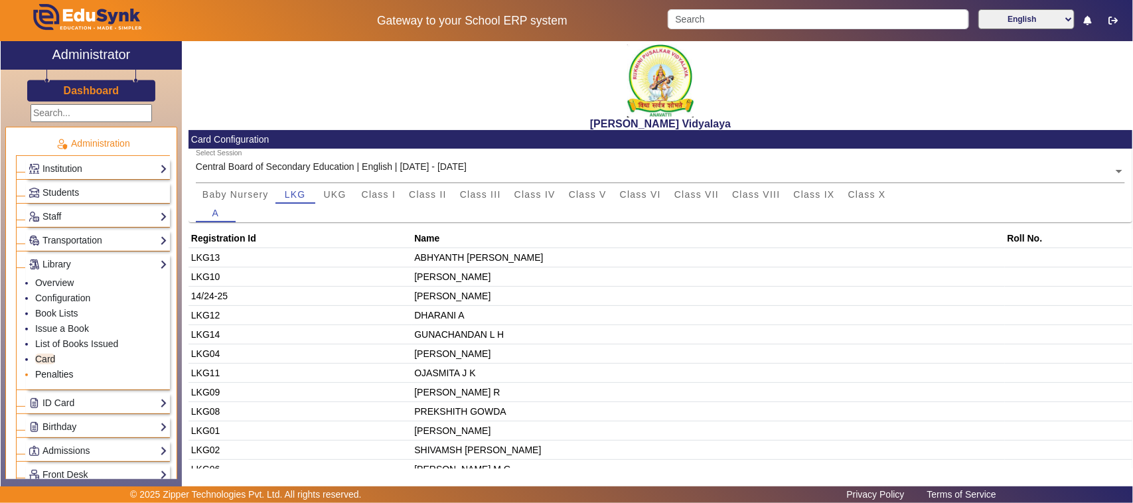
click at [58, 372] on link "Penalties" at bounding box center [54, 374] width 39 height 11
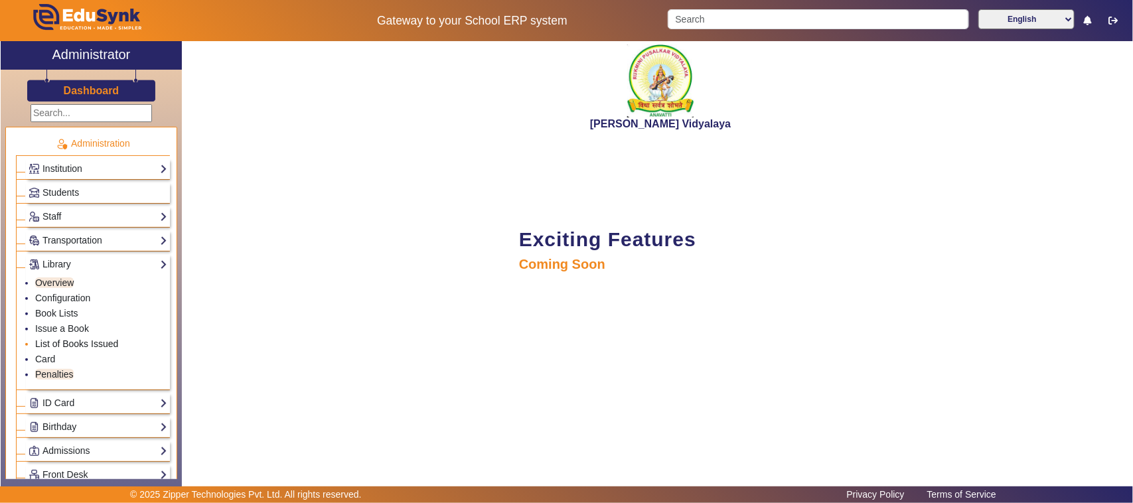
click at [100, 343] on link "List of Books Issued" at bounding box center [76, 344] width 83 height 11
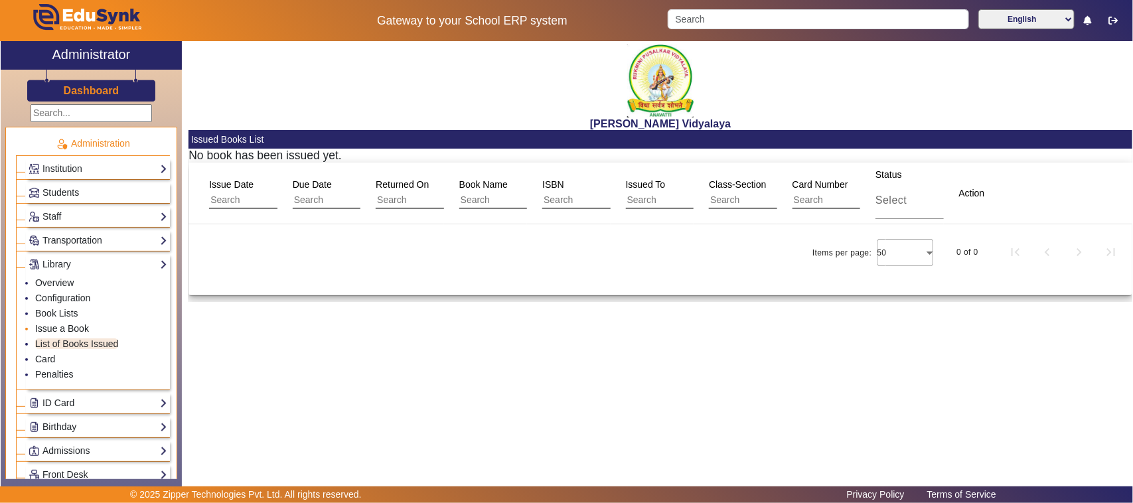
click at [81, 333] on link "Issue a Book" at bounding box center [62, 328] width 54 height 11
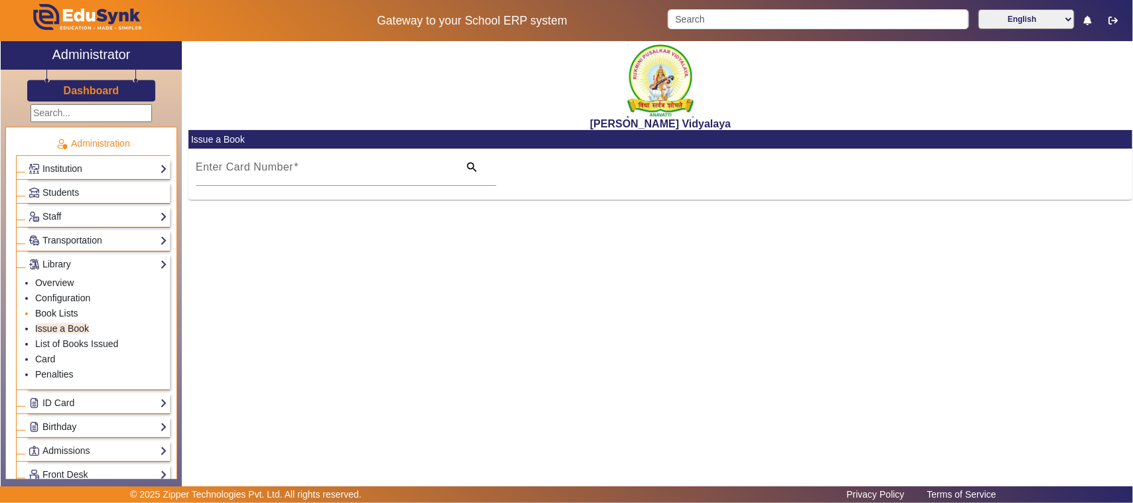
click at [68, 313] on link "Book Lists" at bounding box center [56, 313] width 43 height 11
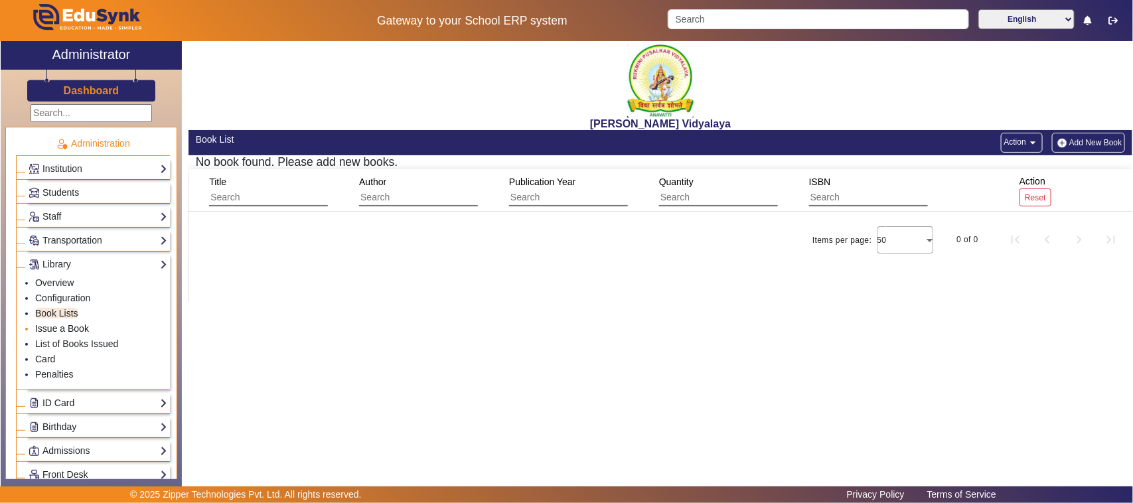
click at [78, 333] on link "Issue a Book" at bounding box center [62, 328] width 54 height 11
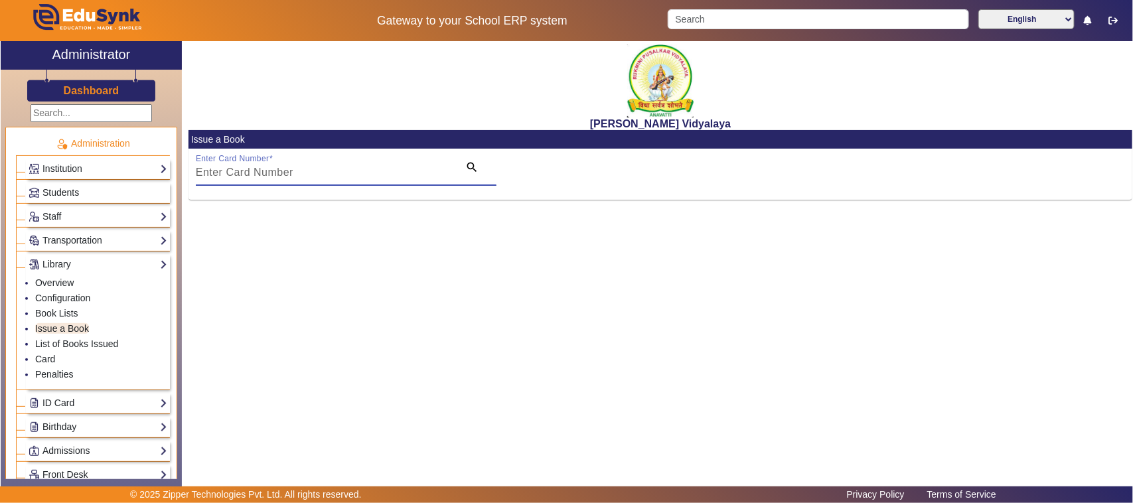
click at [435, 165] on input "Enter Card Number" at bounding box center [324, 173] width 256 height 16
click at [64, 287] on link "Overview" at bounding box center [54, 282] width 39 height 11
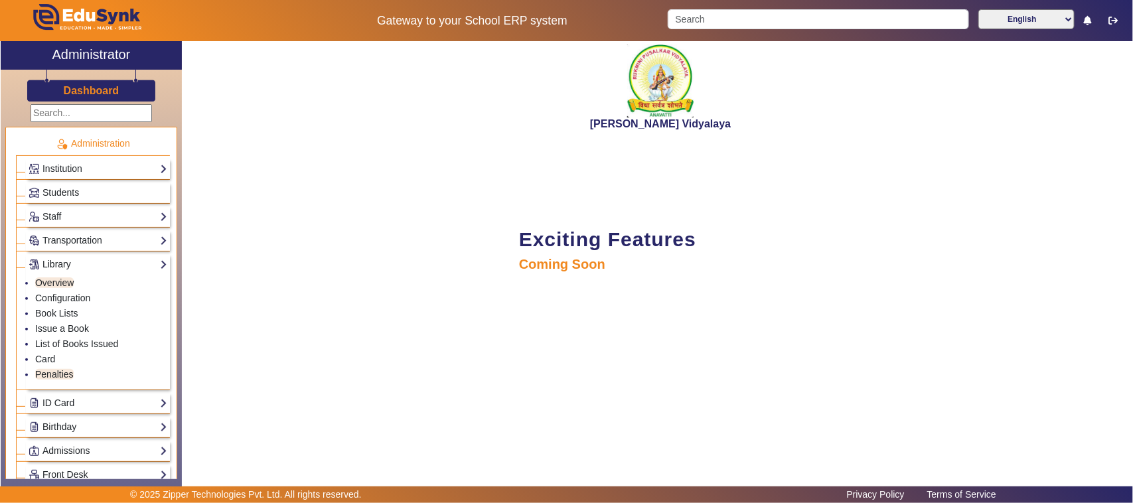
click at [60, 266] on link "Library" at bounding box center [98, 264] width 139 height 15
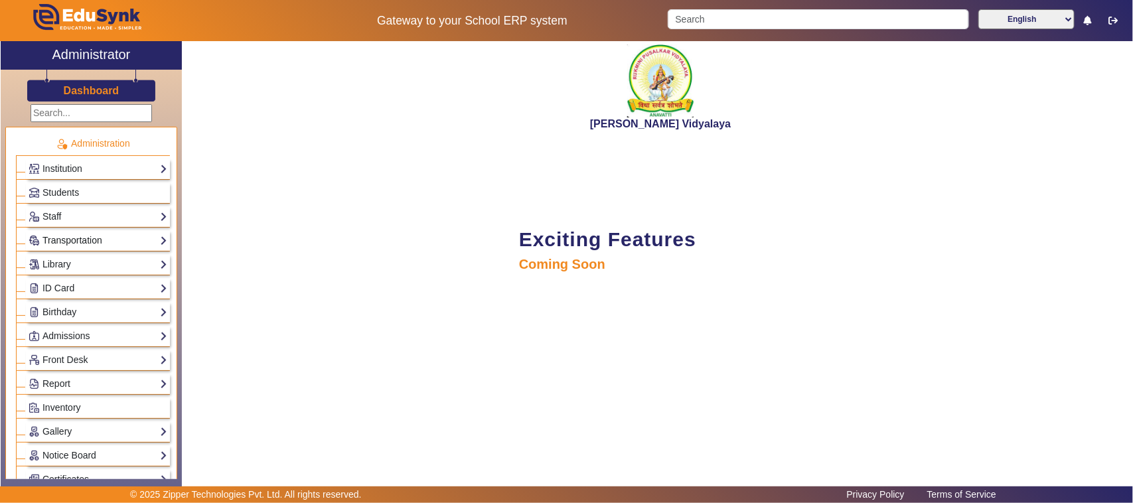
click at [64, 240] on link "Transportation" at bounding box center [98, 240] width 139 height 15
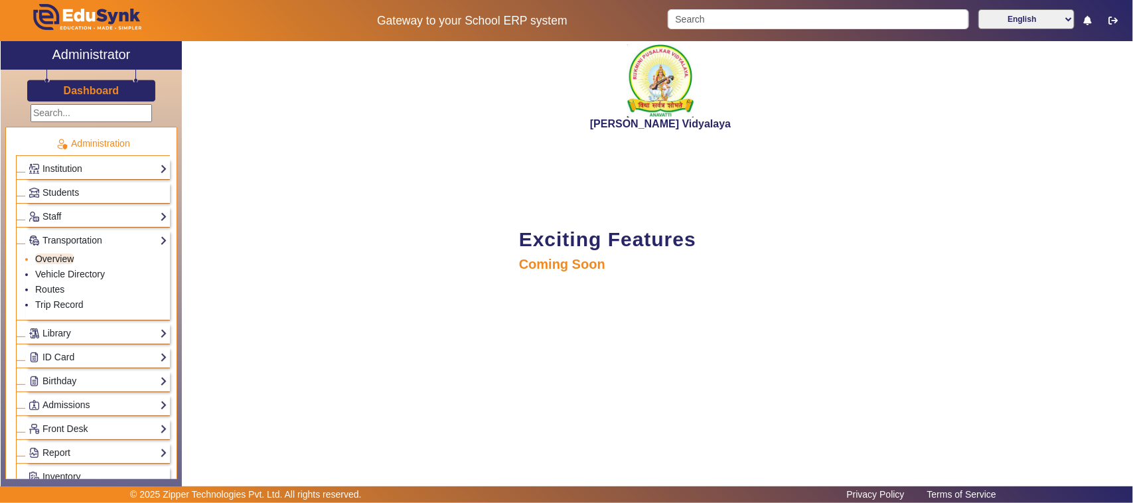
click at [62, 261] on link "Overview" at bounding box center [54, 259] width 39 height 11
click at [72, 271] on link "Vehicle Directory" at bounding box center [70, 274] width 70 height 11
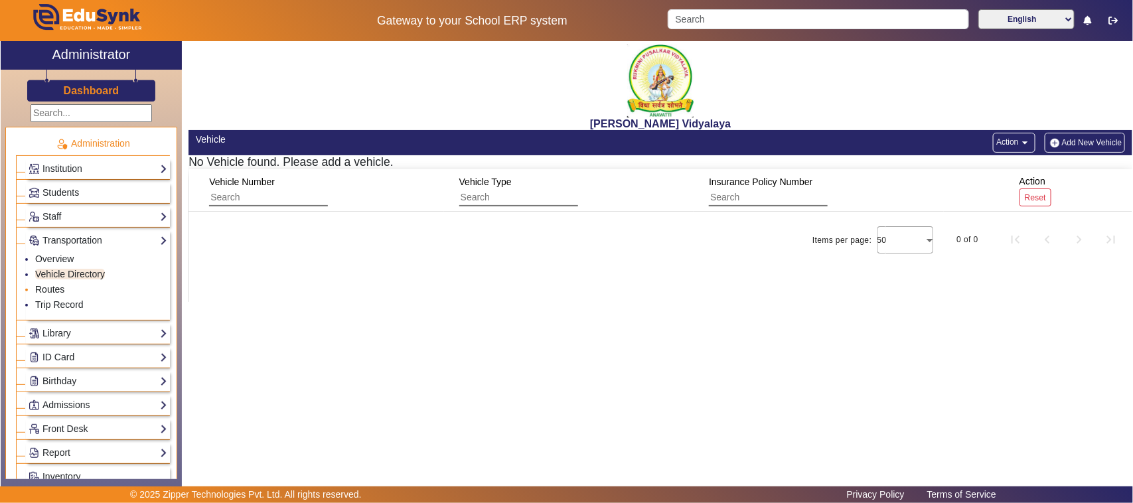
click at [63, 290] on link "Routes" at bounding box center [49, 289] width 29 height 11
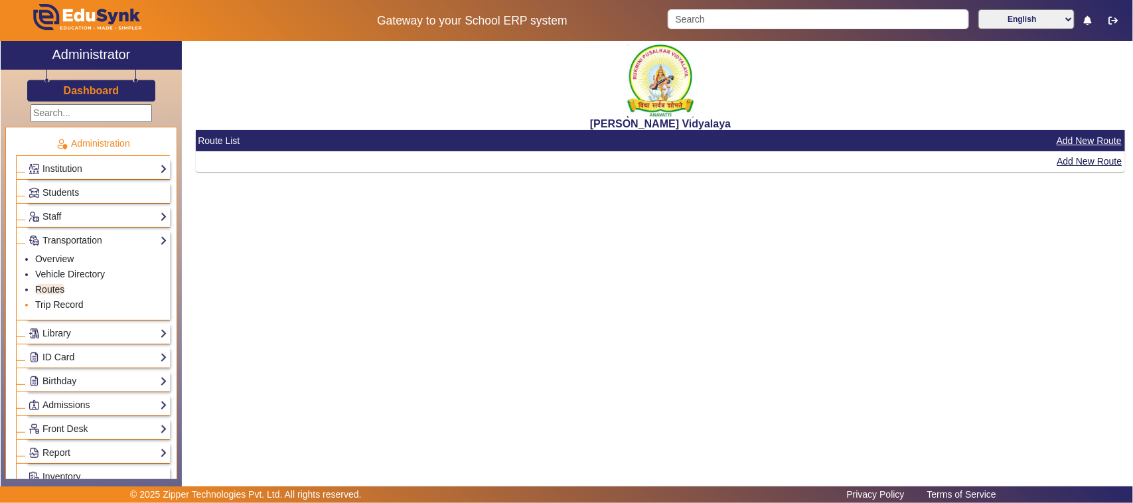
click at [66, 305] on link "Trip Record" at bounding box center [59, 304] width 48 height 11
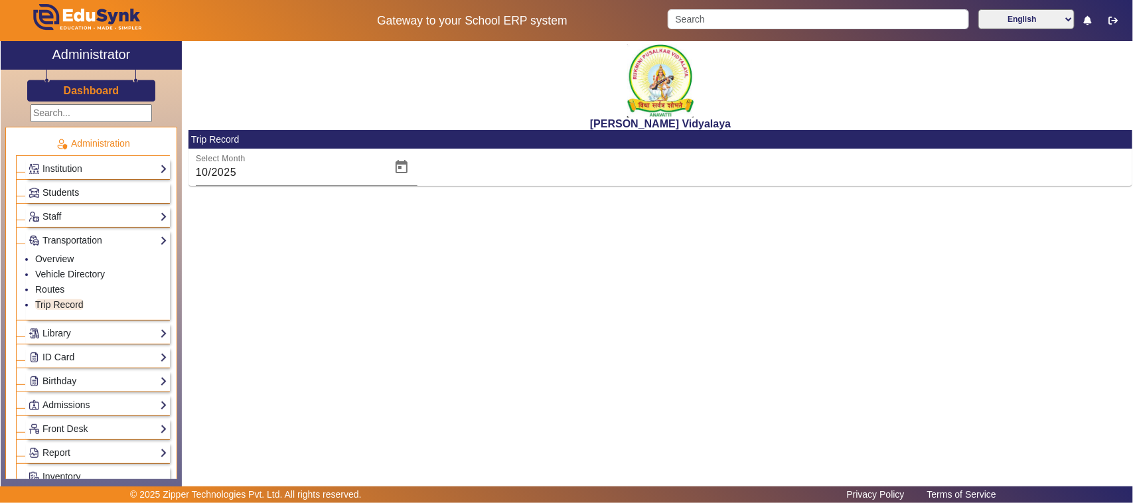
click at [74, 196] on span "Students" at bounding box center [60, 192] width 37 height 11
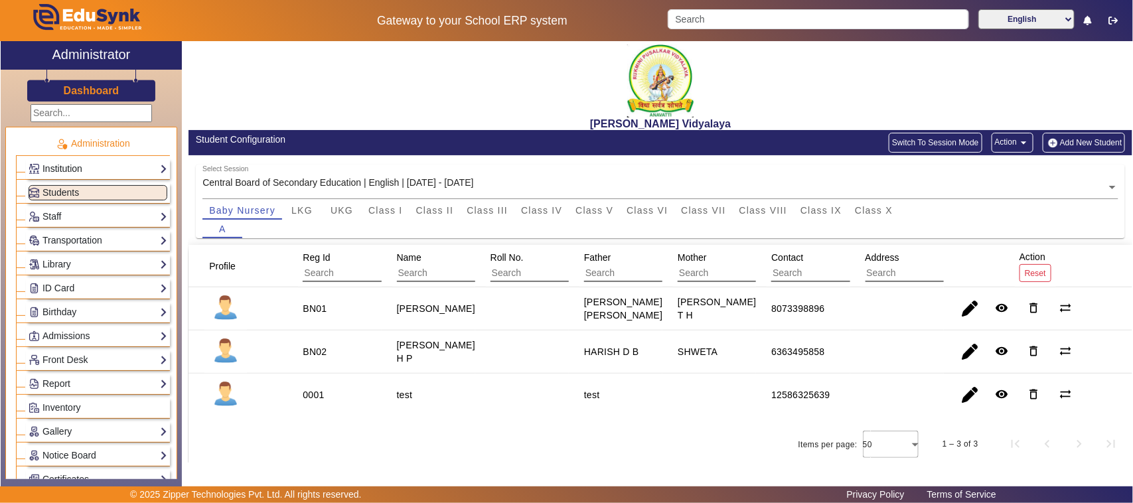
click at [104, 169] on link "Institution" at bounding box center [98, 168] width 139 height 15
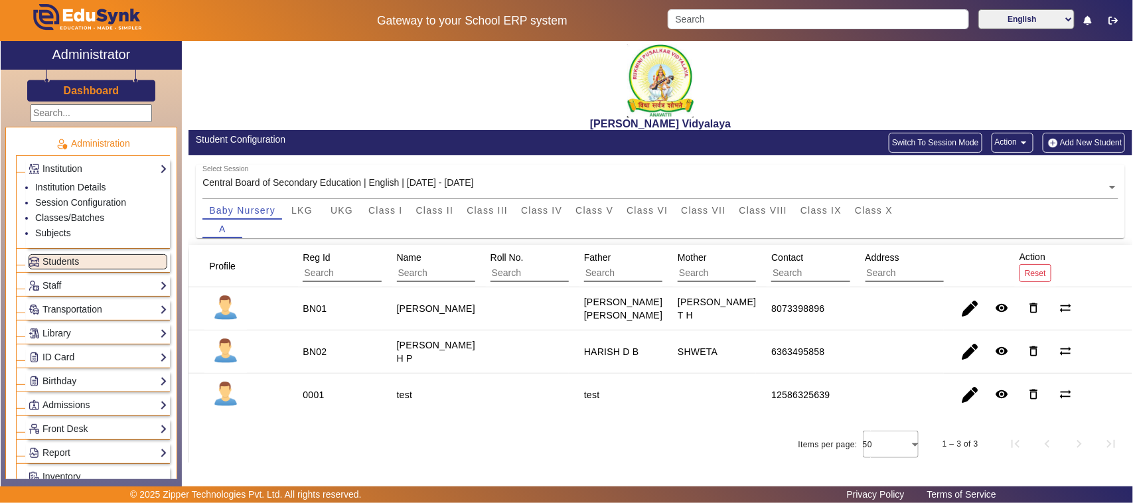
click at [117, 171] on link "Institution" at bounding box center [98, 168] width 139 height 15
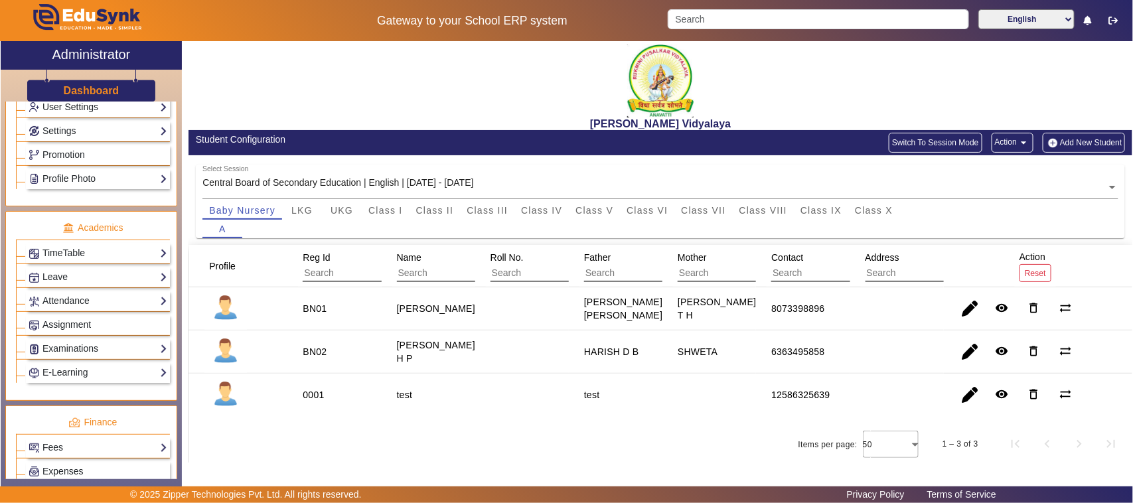
scroll to position [415, 0]
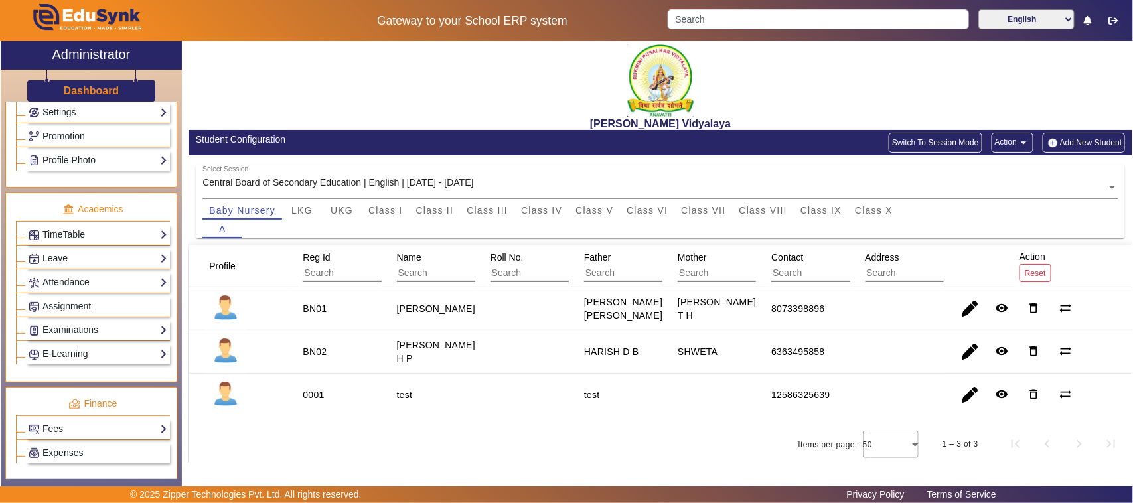
click at [90, 362] on link "E-Learning" at bounding box center [98, 354] width 139 height 15
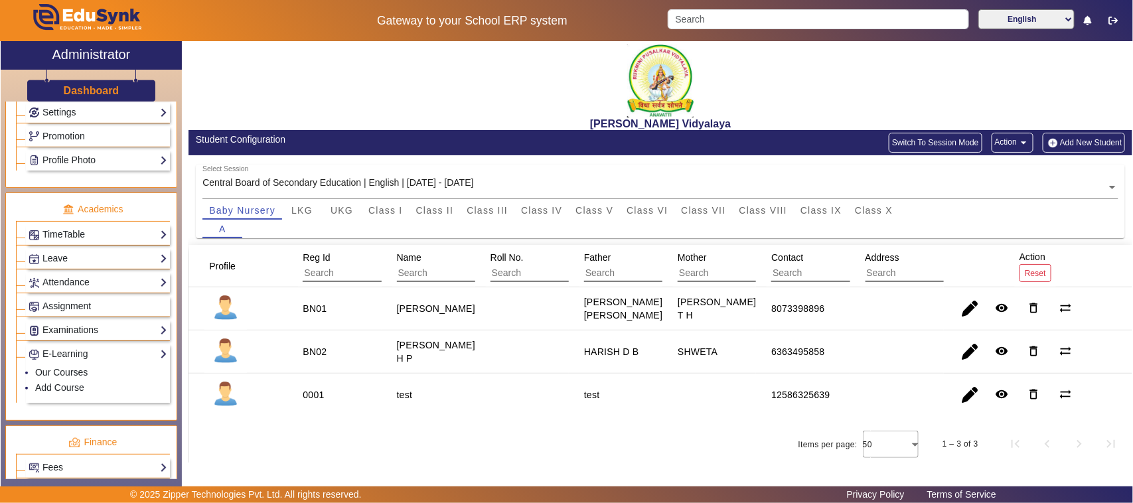
click at [145, 337] on link "Examinations" at bounding box center [98, 330] width 139 height 15
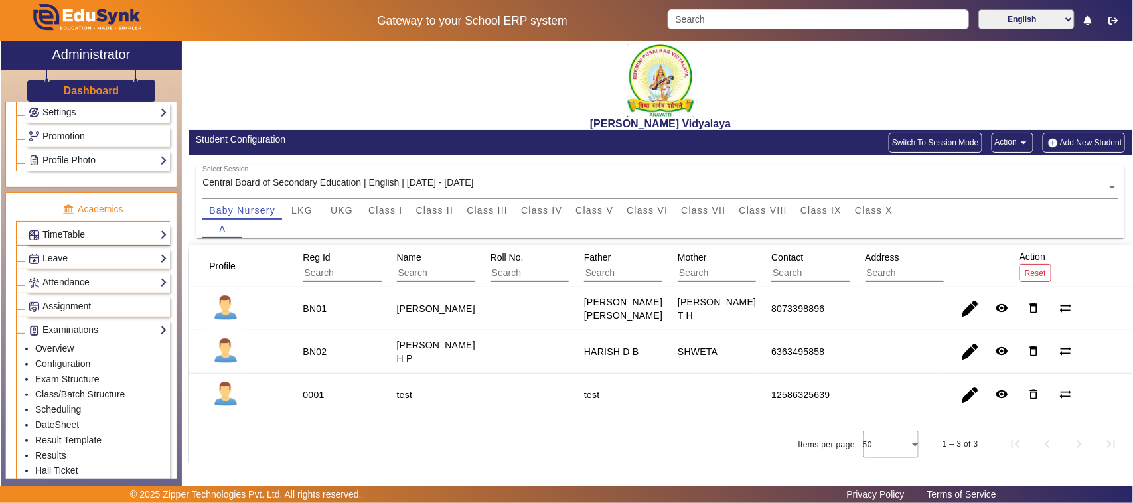
click at [127, 309] on link "Assignment" at bounding box center [98, 306] width 139 height 15
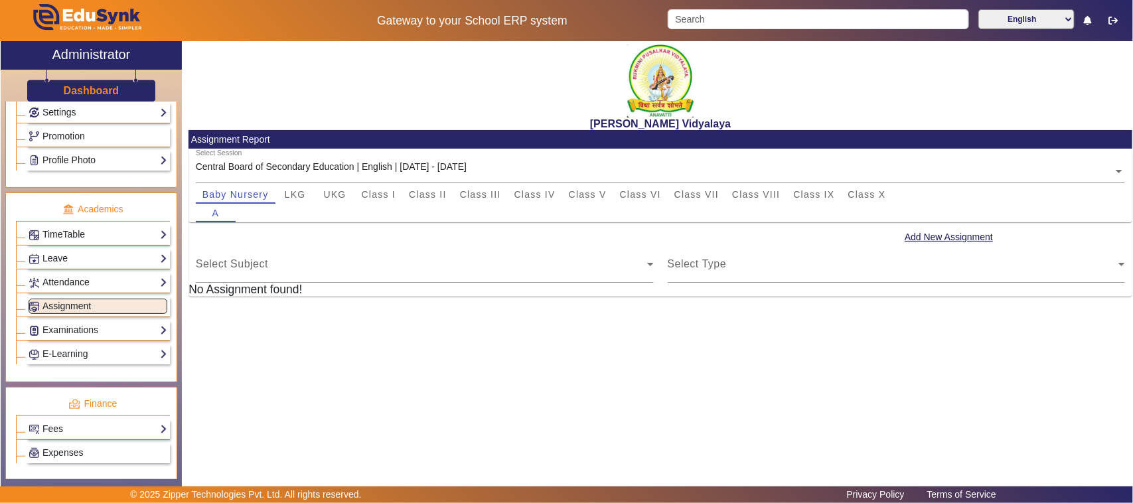
click at [127, 287] on link "Attendance" at bounding box center [98, 282] width 139 height 15
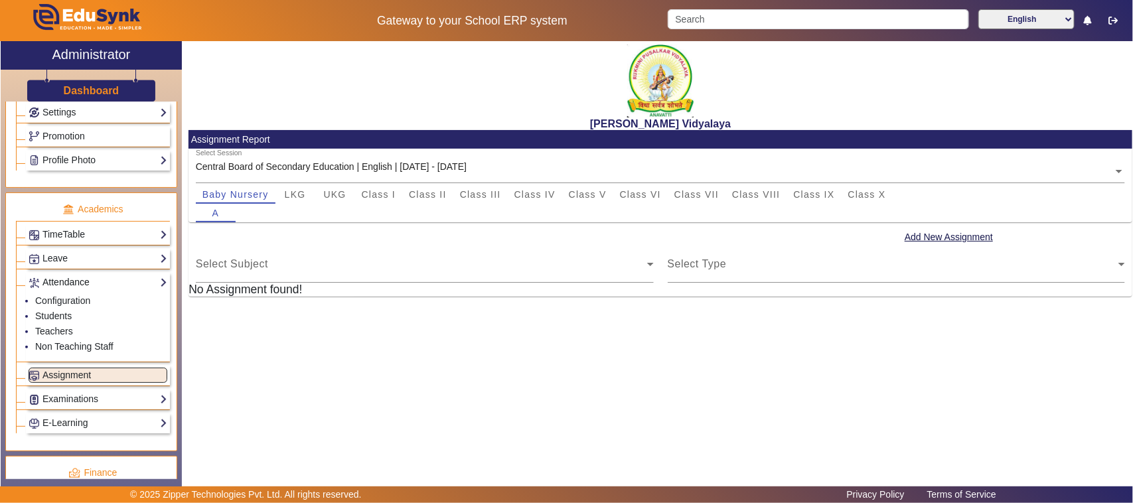
click at [74, 290] on link "Attendance" at bounding box center [98, 282] width 139 height 15
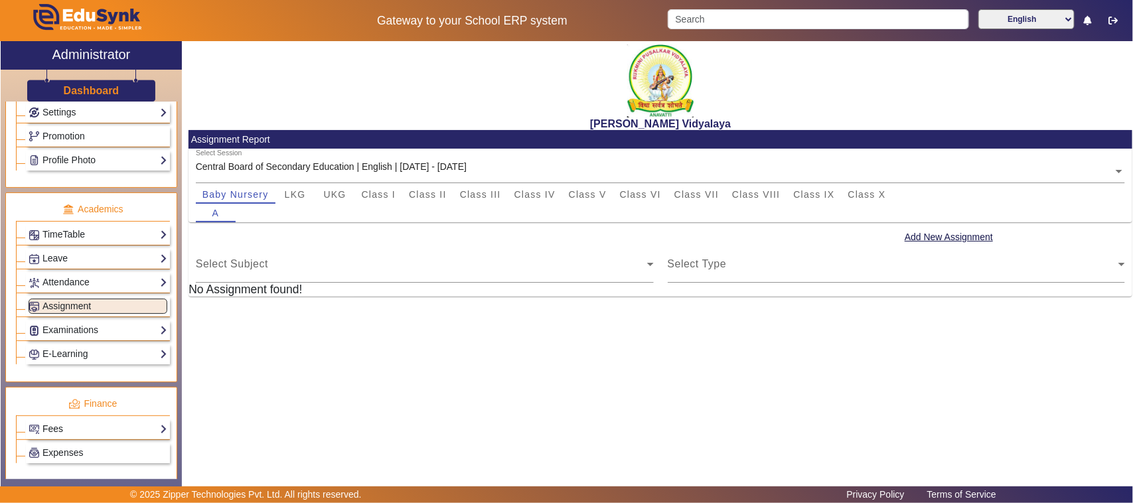
click at [60, 437] on link "Fees" at bounding box center [98, 429] width 139 height 15
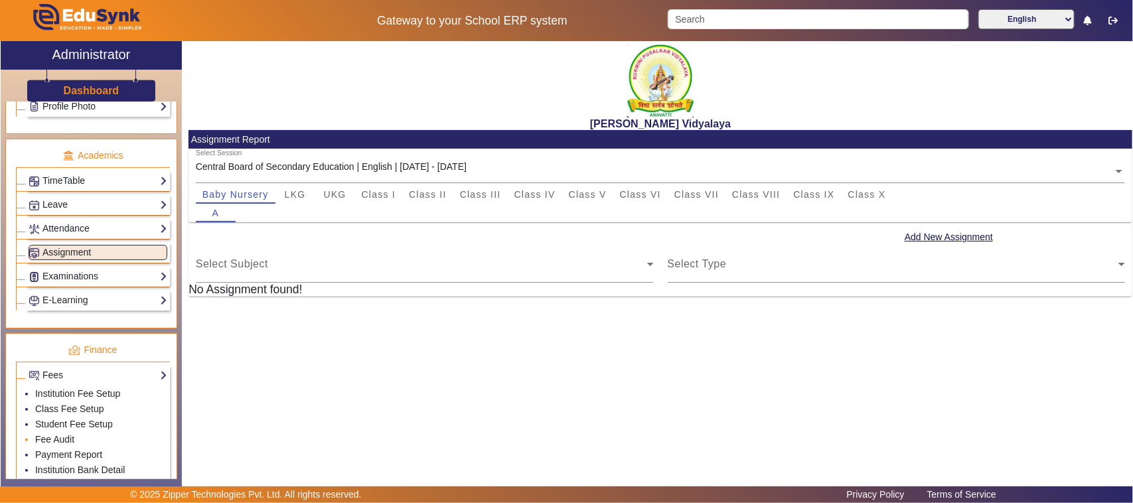
scroll to position [498, 0]
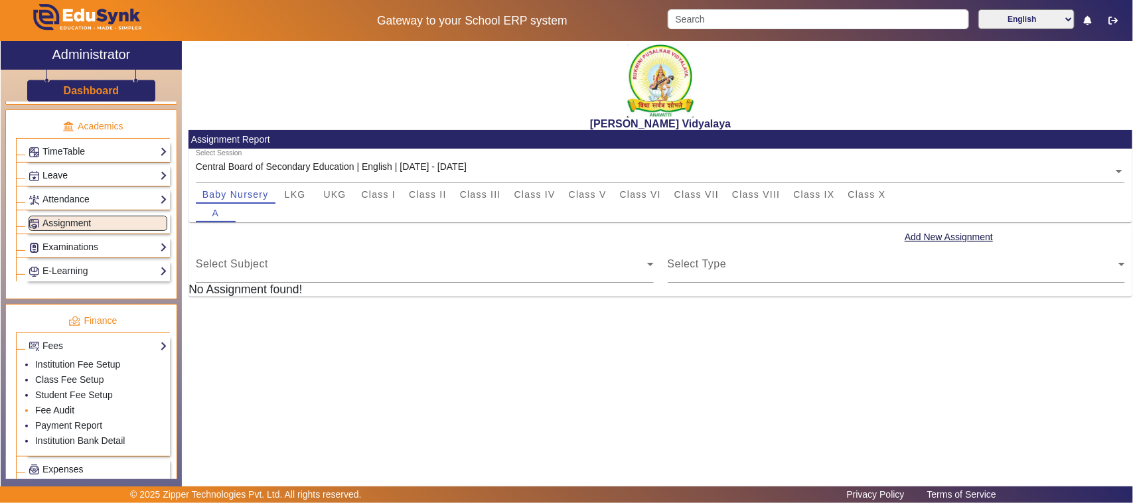
click at [63, 416] on link "Fee Audit" at bounding box center [54, 410] width 39 height 11
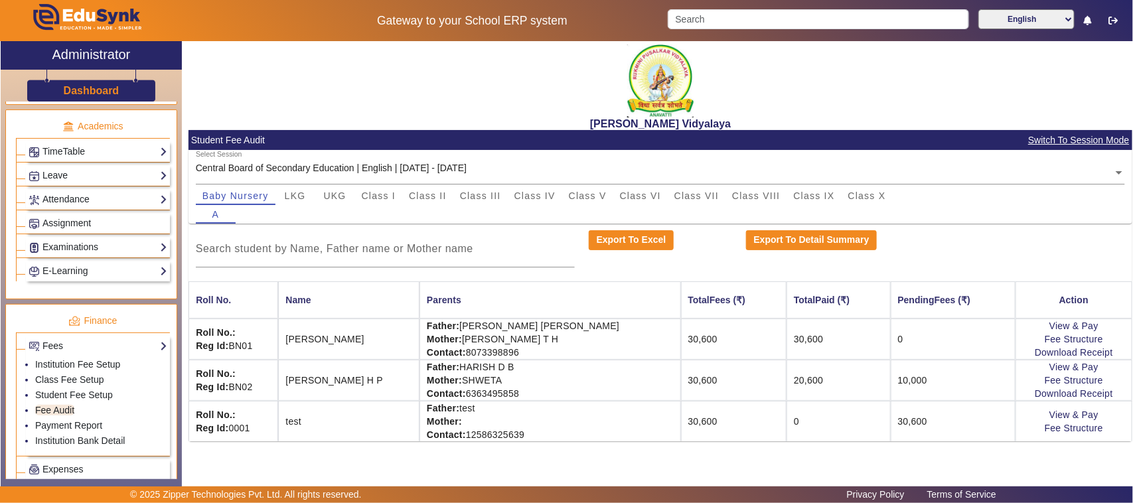
drag, startPoint x: 908, startPoint y: 339, endPoint x: 758, endPoint y: 335, distance: 150.1
click at [758, 335] on tr "Roll No.: Reg Id: BN01 ARADHYA B K Father: BHARATH KUMAR K C Mother: KAVITHA T …" at bounding box center [661, 339] width 944 height 41
click at [787, 335] on td "30,600" at bounding box center [839, 339] width 104 height 41
click at [1069, 355] on link "Download Receipt" at bounding box center [1074, 352] width 78 height 11
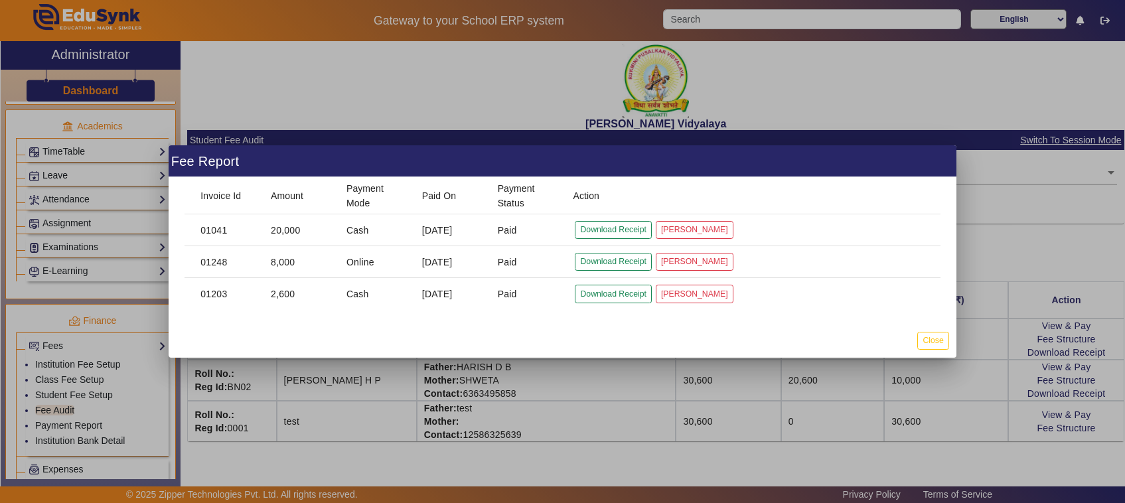
drag, startPoint x: 519, startPoint y: 230, endPoint x: 499, endPoint y: 228, distance: 20.7
click at [499, 228] on mat-cell "Paid" at bounding box center [525, 230] width 76 height 32
click at [498, 228] on span "Paid" at bounding box center [507, 230] width 19 height 13
click at [513, 281] on mat-cell "Paid" at bounding box center [525, 294] width 76 height 32
click at [605, 297] on button "Download Receipt" at bounding box center [613, 294] width 76 height 18
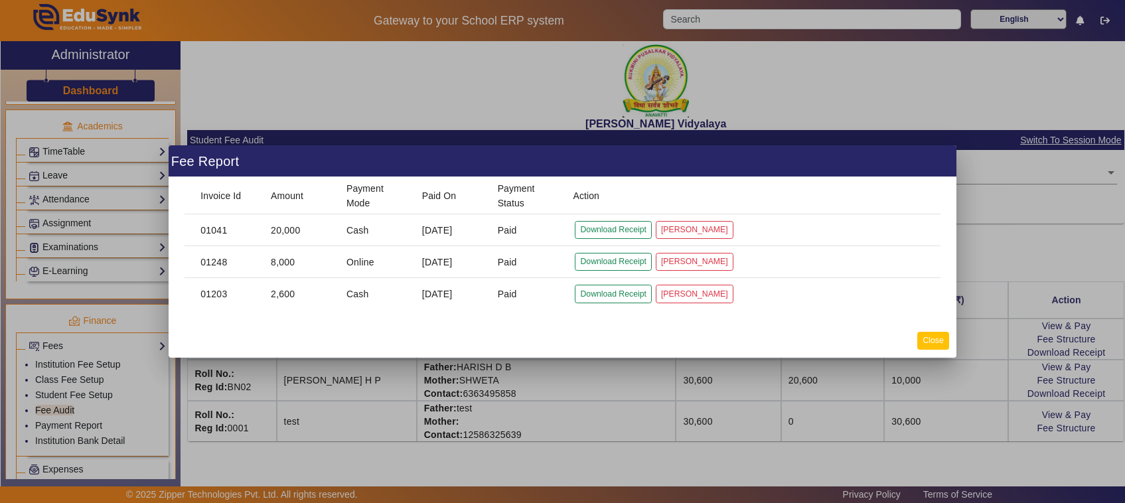
click at [947, 339] on button "Close" at bounding box center [932, 341] width 31 height 18
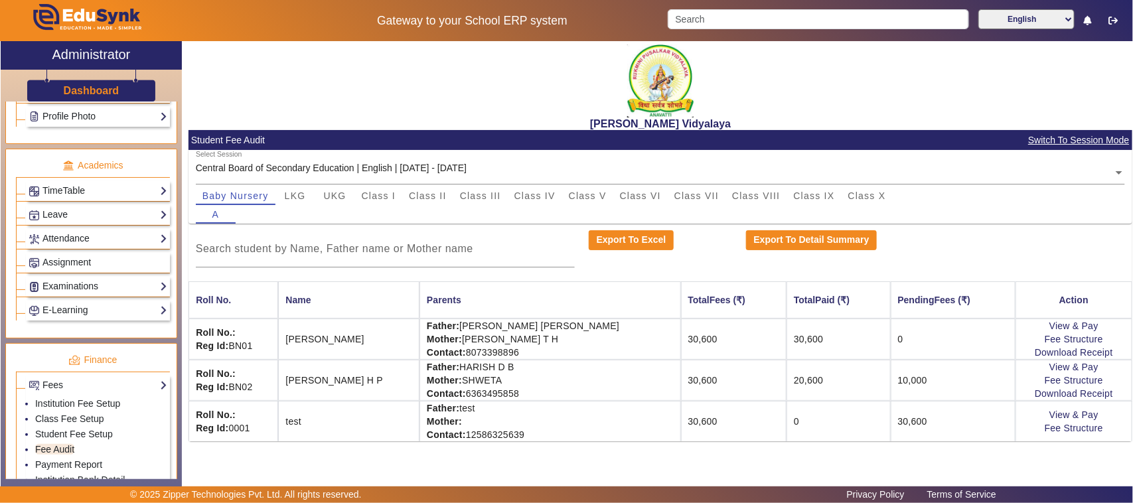
scroll to position [498, 0]
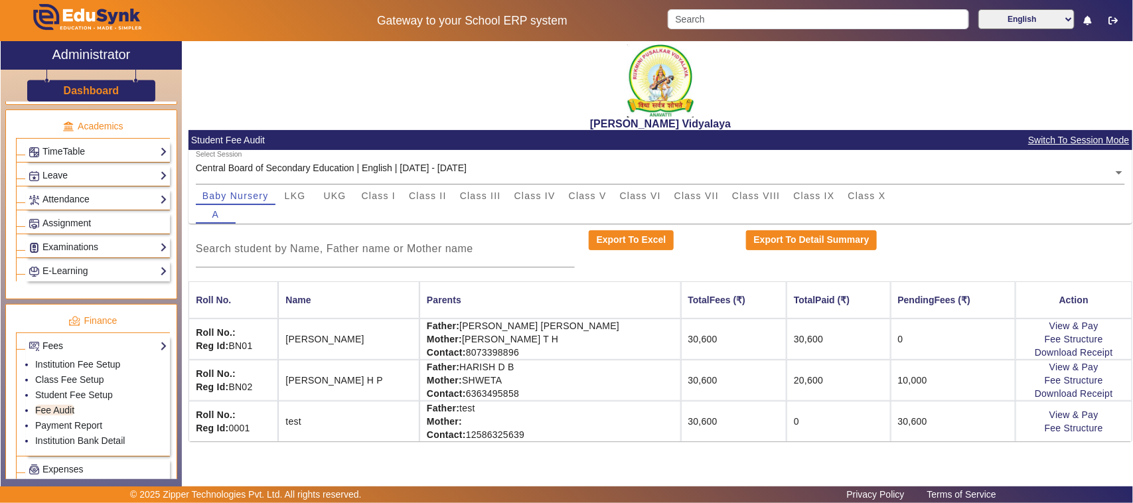
click at [53, 354] on link "Fees" at bounding box center [98, 346] width 139 height 15
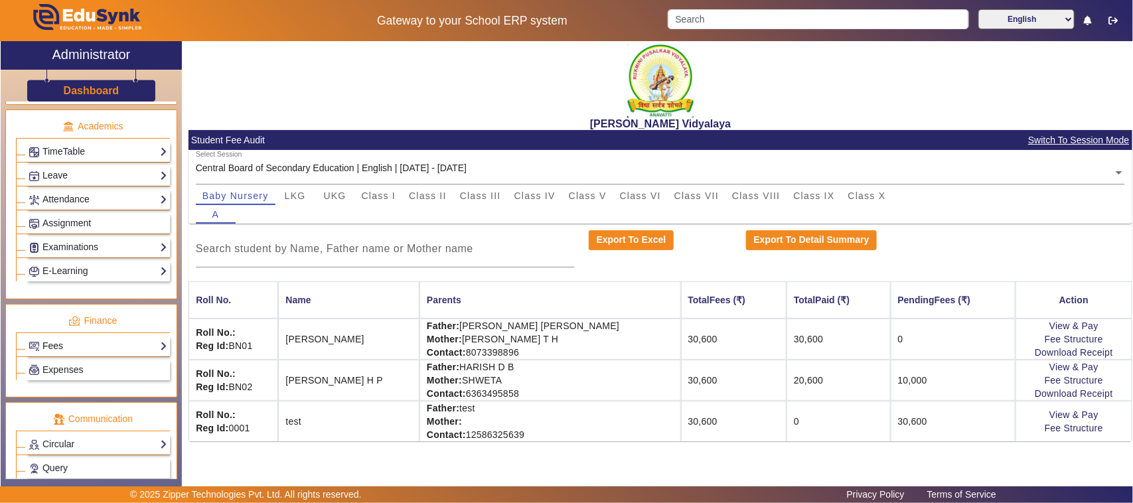
click at [64, 354] on link "Fees" at bounding box center [98, 346] width 139 height 15
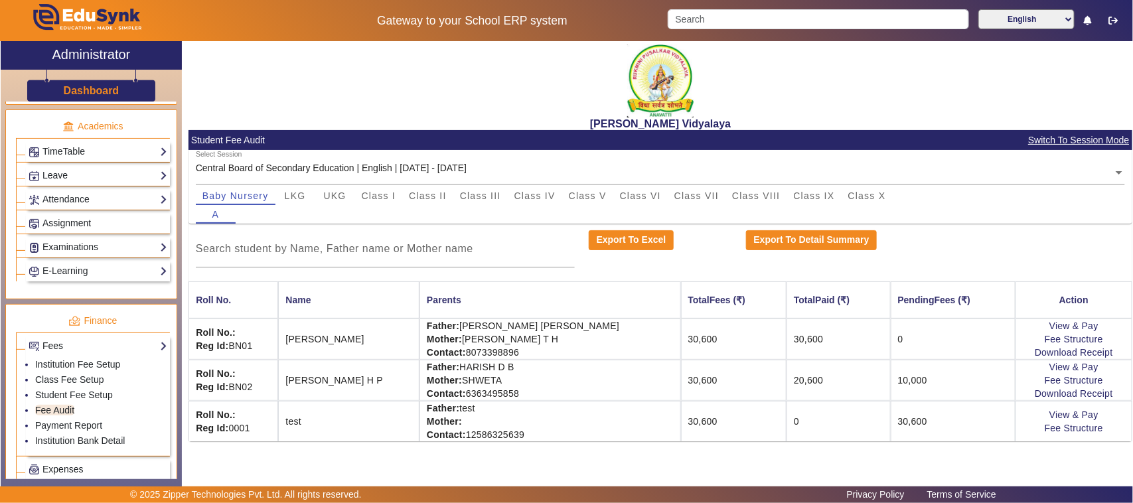
click at [64, 354] on link "Fees" at bounding box center [98, 346] width 139 height 15
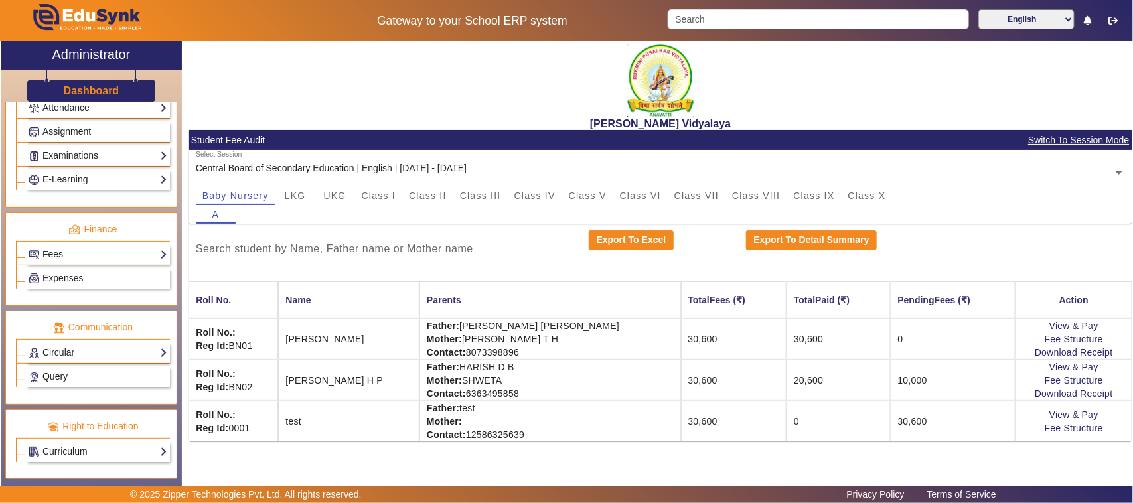
scroll to position [603, 0]
click at [48, 273] on span "Expenses" at bounding box center [62, 278] width 40 height 11
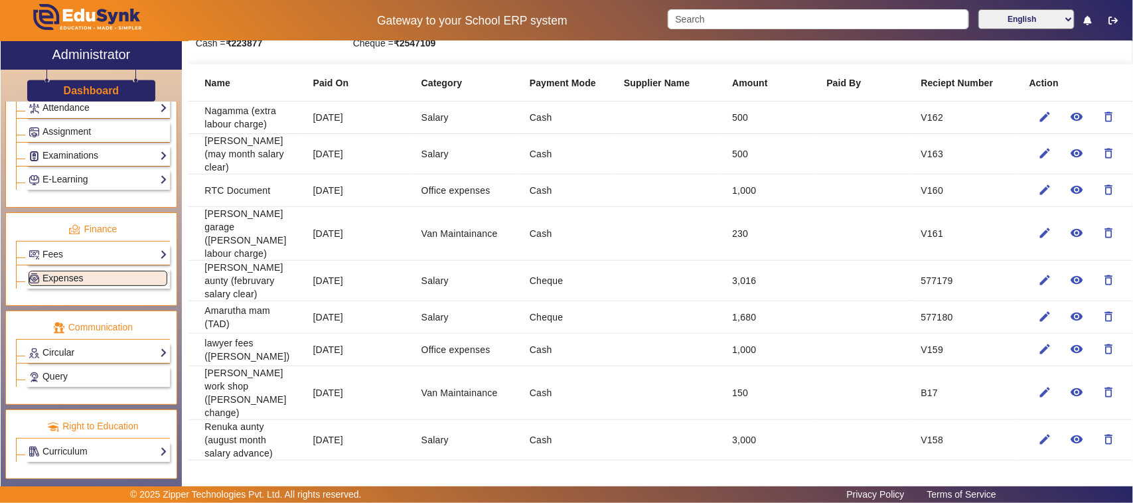
scroll to position [249, 0]
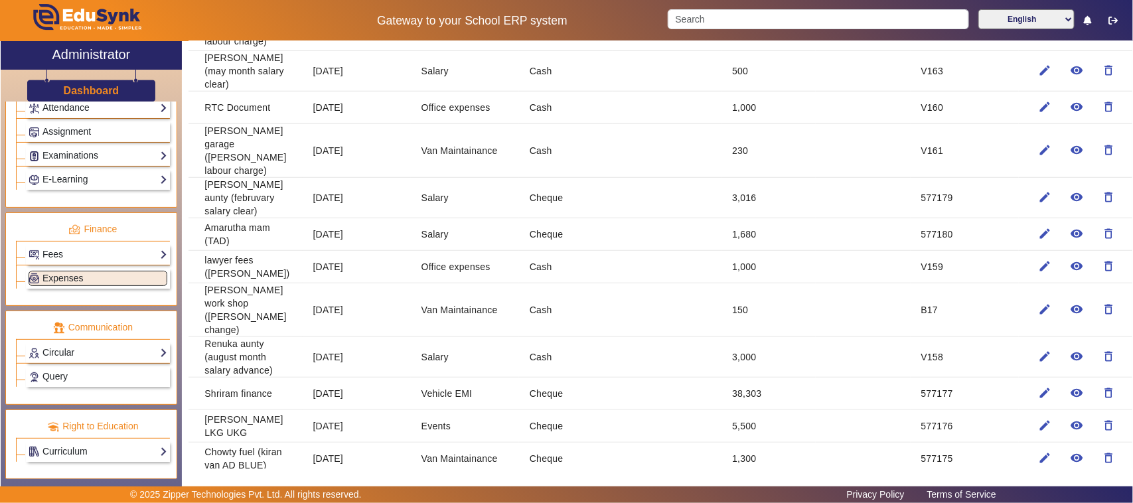
drag, startPoint x: 297, startPoint y: 389, endPoint x: 343, endPoint y: 389, distance: 46.5
click at [343, 389] on mat-row "Shriram finance 16 Sept 2025 Vehicle EMI Cheque 38,303 577177 edit remove_red_e…" at bounding box center [661, 394] width 944 height 33
click at [343, 389] on mat-cell "16 Sept 2025" at bounding box center [357, 394] width 108 height 33
click at [712, 380] on mat-cell at bounding box center [667, 394] width 108 height 33
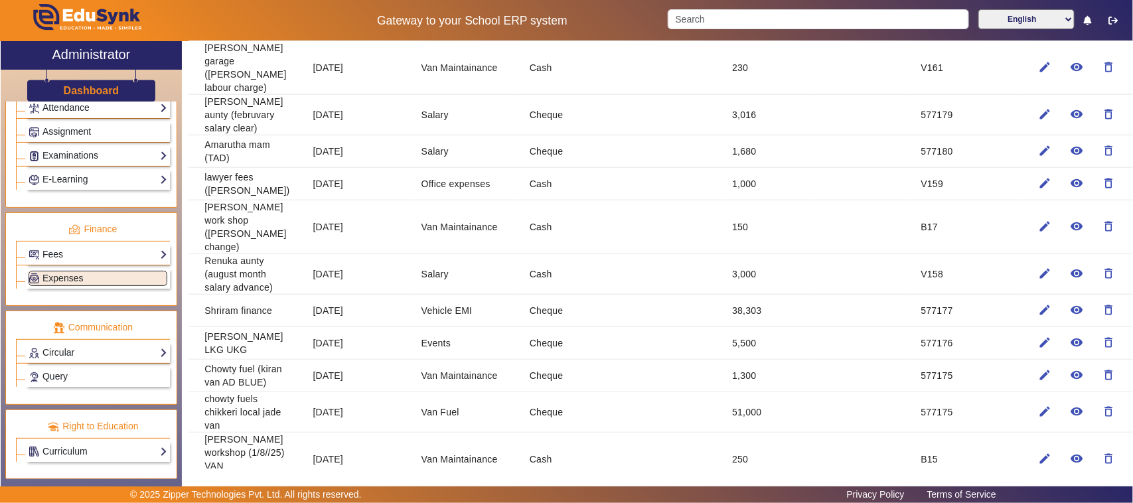
click at [343, 375] on mat-cell "12 Sept 2025" at bounding box center [357, 376] width 108 height 33
click at [342, 342] on mat-cell "13 Sept 2025" at bounding box center [357, 343] width 108 height 33
drag, startPoint x: 443, startPoint y: 335, endPoint x: 317, endPoint y: 343, distance: 126.4
click at [317, 343] on mat-row "krishan janmashtmi LKG UKG 13 Sept 2025 Events Cheque 5,500 577176 edit remove_…" at bounding box center [661, 343] width 944 height 33
click at [313, 343] on mat-cell "13 Sept 2025" at bounding box center [357, 343] width 108 height 33
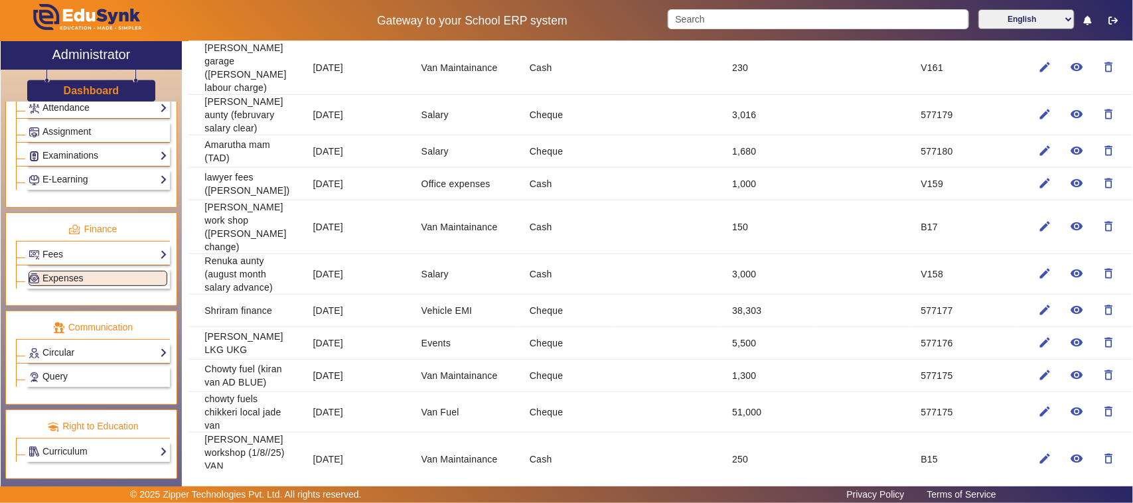
drag, startPoint x: 302, startPoint y: 358, endPoint x: 383, endPoint y: 380, distance: 83.7
click at [383, 380] on mat-cell "12 Sept 2025" at bounding box center [357, 376] width 108 height 33
drag, startPoint x: 305, startPoint y: 408, endPoint x: 562, endPoint y: 413, distance: 256.3
click at [562, 413] on mat-row "chowty fuels chikkeri local jade van 12 Sept 2025 Van Fuel Cheque 51,000 577175…" at bounding box center [661, 412] width 944 height 40
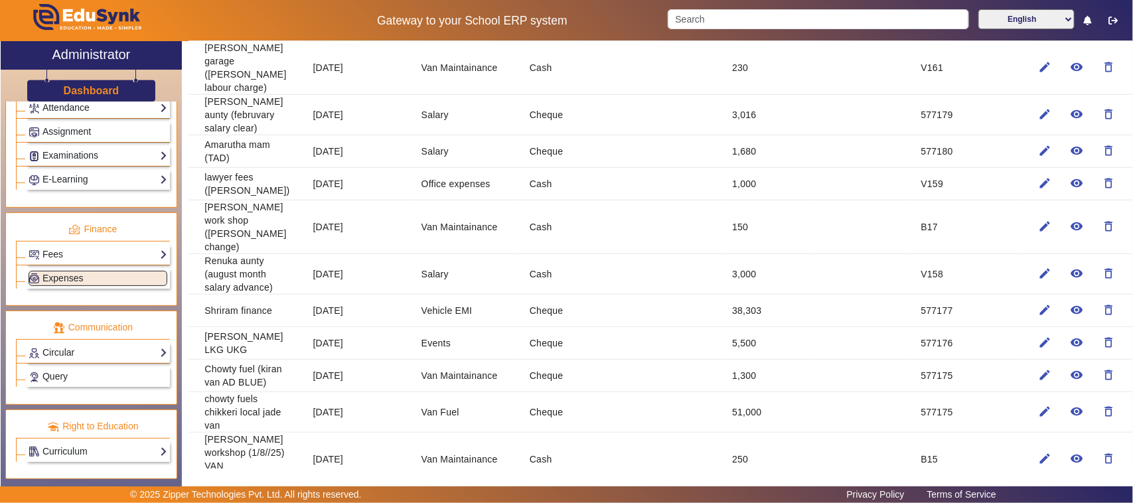
click at [562, 413] on mat-cell "Cheque" at bounding box center [566, 412] width 94 height 40
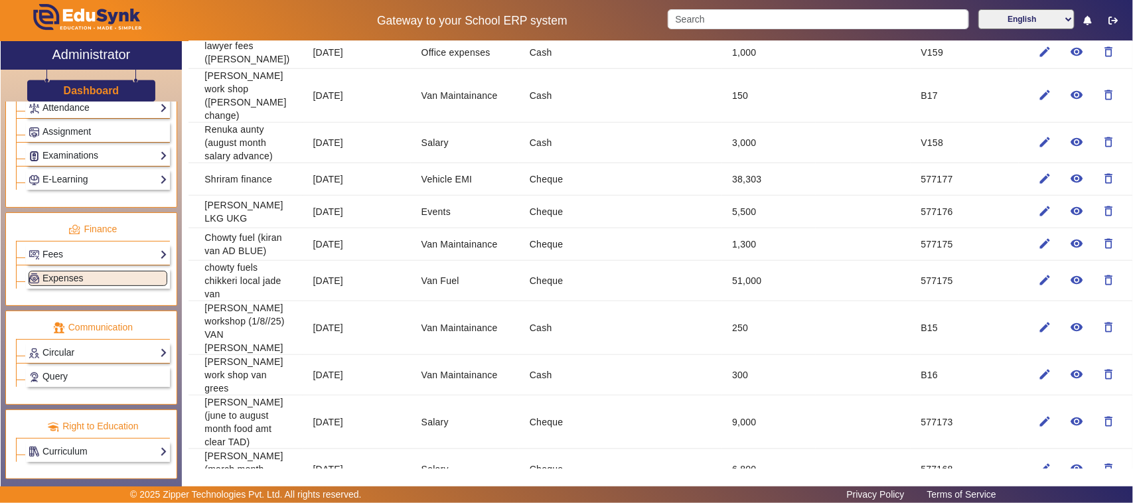
scroll to position [498, 0]
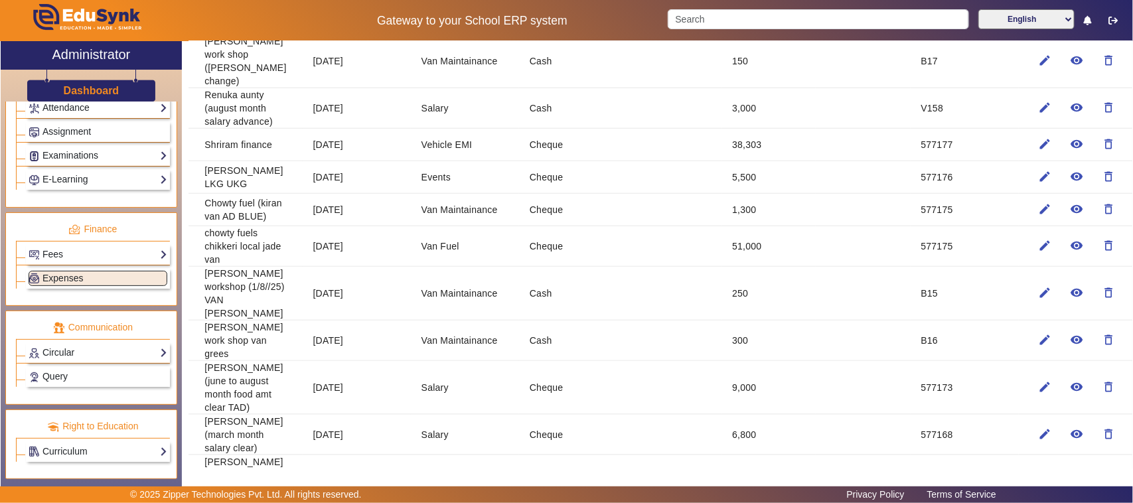
drag, startPoint x: 303, startPoint y: 383, endPoint x: 375, endPoint y: 380, distance: 71.7
click at [375, 380] on mat-cell "9 Sept 2025" at bounding box center [357, 388] width 108 height 54
click at [422, 378] on mat-cell "Salary" at bounding box center [465, 388] width 108 height 54
drag, startPoint x: 312, startPoint y: 416, endPoint x: 566, endPoint y: 425, distance: 254.4
click at [566, 425] on mat-row "chandana mam (march month salary clear) 9 Sept 2025 Salary Cheque 6,800 577168 …" at bounding box center [661, 435] width 944 height 40
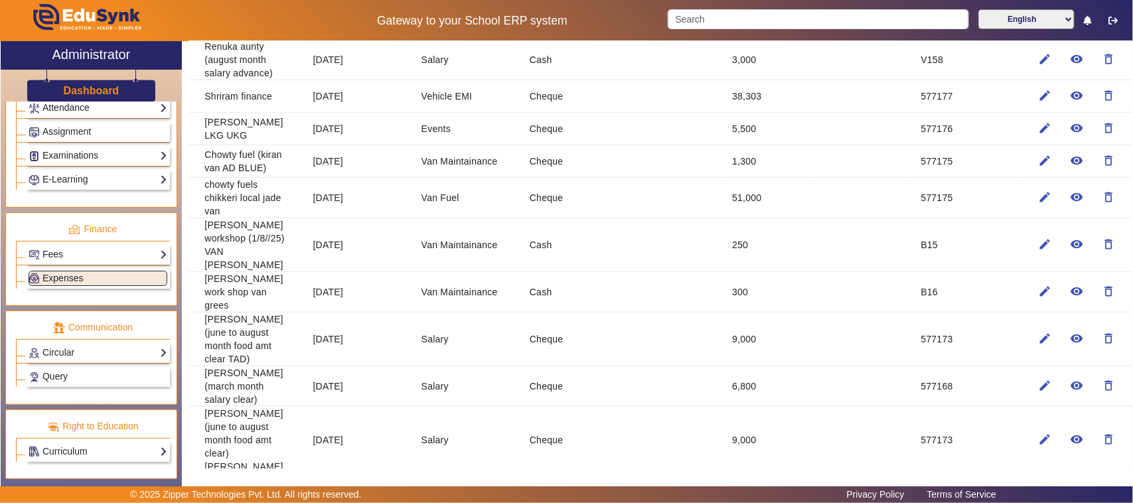
scroll to position [581, 0]
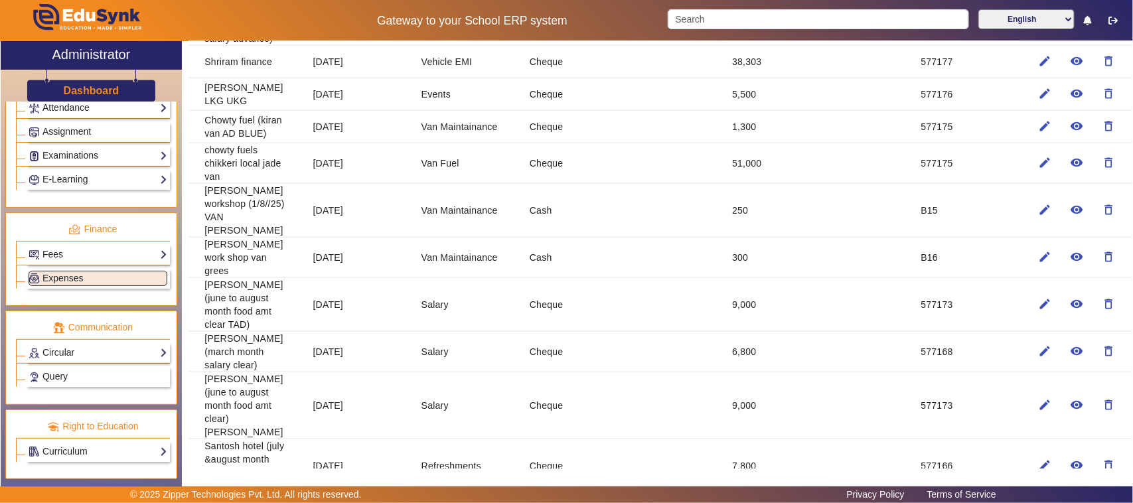
click at [422, 387] on mat-cell "Salary" at bounding box center [465, 405] width 108 height 67
drag, startPoint x: 415, startPoint y: 439, endPoint x: 604, endPoint y: 425, distance: 189.7
click at [604, 439] on mat-row "Santosh hotel (july &august month kishor &lara sir food amt) 8 Sept 2025 Refres…" at bounding box center [661, 466] width 944 height 54
click at [605, 439] on mat-cell "Cheque" at bounding box center [566, 466] width 94 height 54
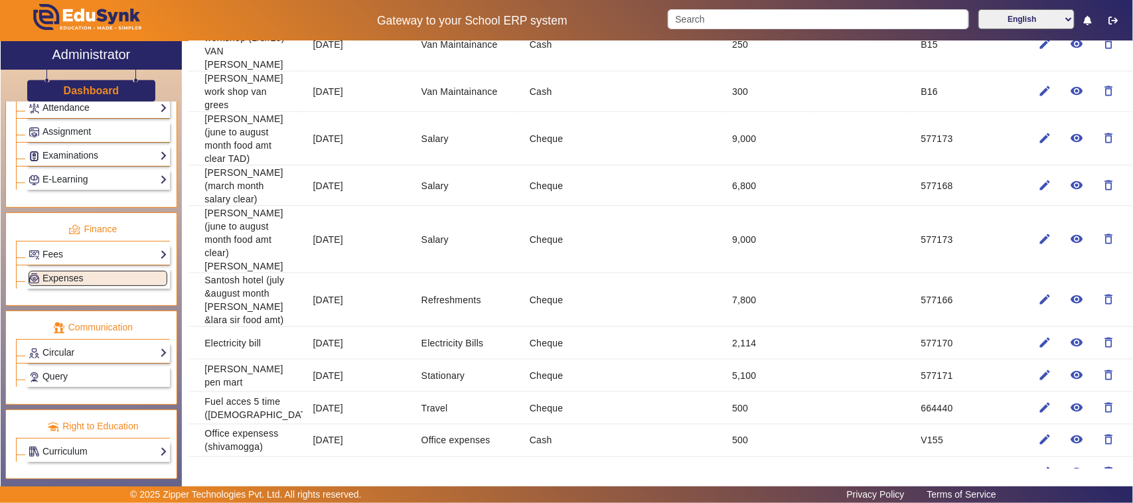
scroll to position [830, 0]
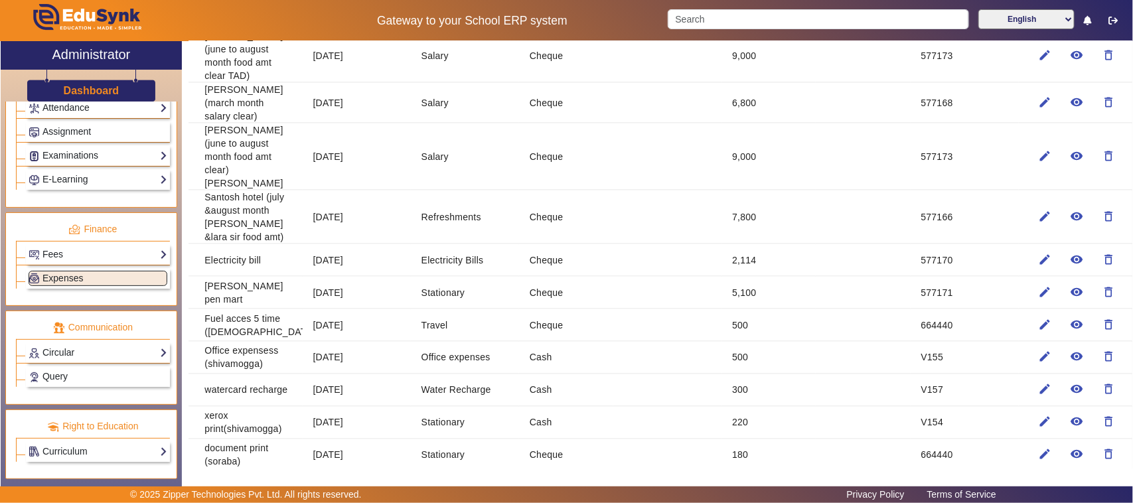
drag, startPoint x: 734, startPoint y: 392, endPoint x: 694, endPoint y: 393, distance: 40.5
click at [694, 407] on mat-row "xerox print(shivamogga) 6 Sept 2025 Stationary Cash 220 V154 edit remove_red_ey…" at bounding box center [661, 423] width 944 height 33
click at [395, 407] on mat-cell "6 Sept 2025" at bounding box center [357, 423] width 108 height 33
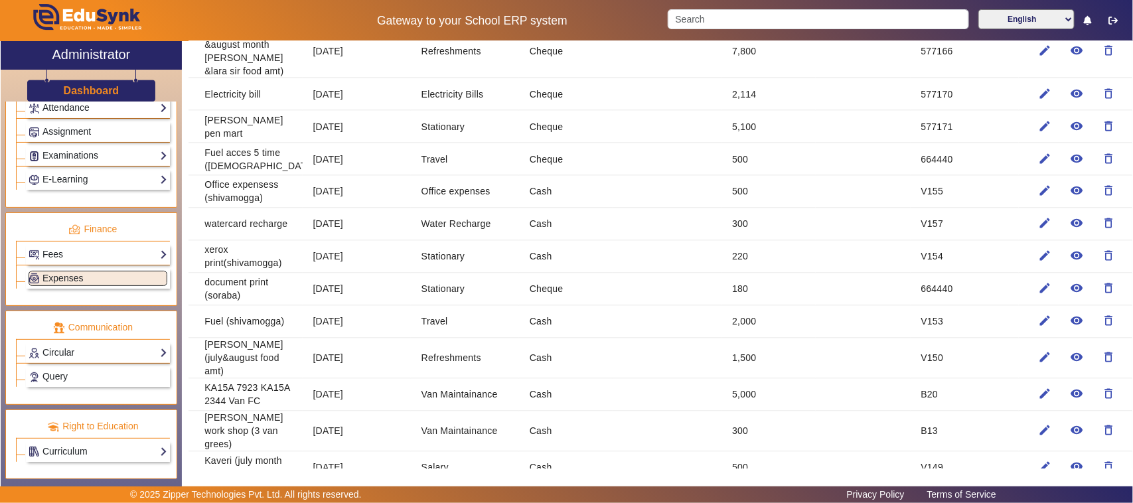
scroll to position [1079, 0]
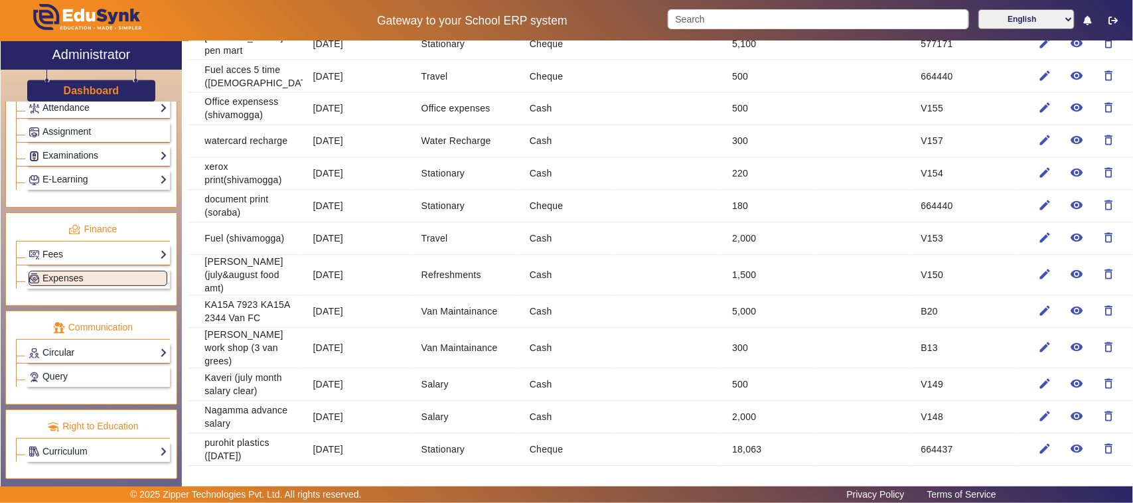
drag, startPoint x: 313, startPoint y: 386, endPoint x: 363, endPoint y: 388, distance: 49.9
click at [363, 402] on mat-cell "26 Aug 2025" at bounding box center [357, 418] width 108 height 33
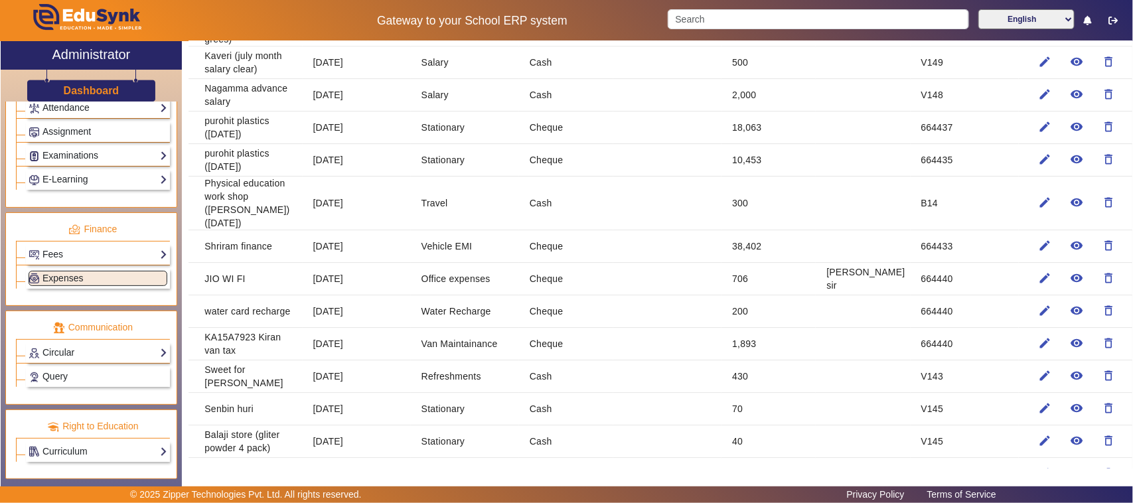
scroll to position [1411, 0]
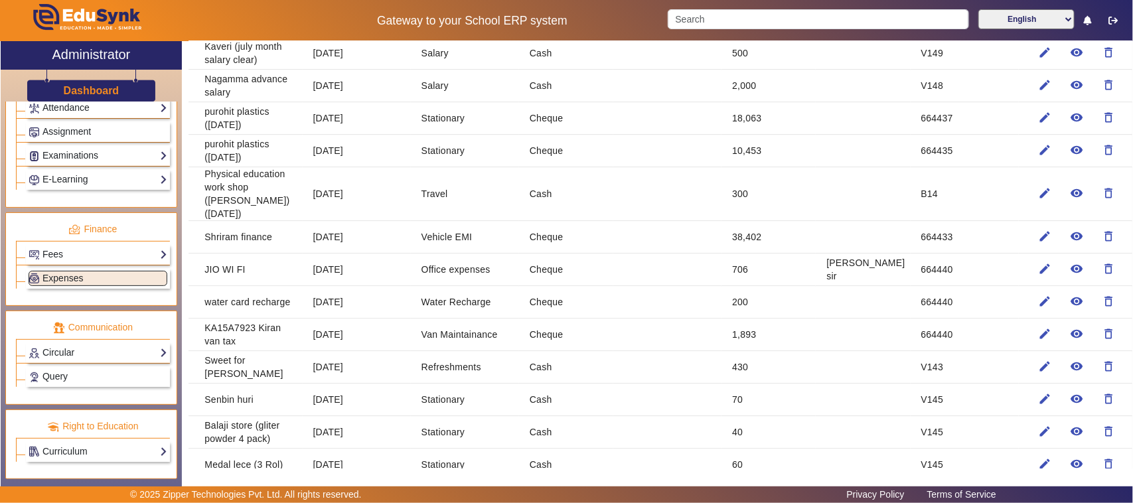
drag, startPoint x: 206, startPoint y: 385, endPoint x: 289, endPoint y: 405, distance: 85.3
click at [289, 416] on mat-cell "Balaji store (gliter powder 4 pack)" at bounding box center [246, 432] width 114 height 33
click at [283, 416] on mat-cell "Balaji store (gliter powder 4 pack)" at bounding box center [246, 432] width 114 height 33
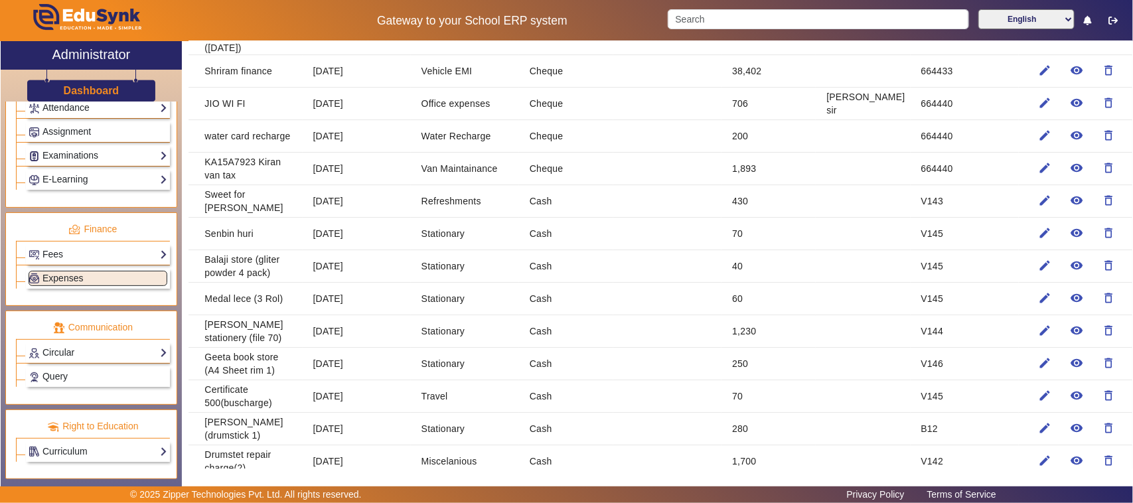
drag, startPoint x: 724, startPoint y: 392, endPoint x: 747, endPoint y: 394, distance: 23.3
click at [747, 413] on mat-cell "280" at bounding box center [769, 429] width 94 height 33
drag, startPoint x: 303, startPoint y: 426, endPoint x: 325, endPoint y: 426, distance: 21.9
click at [325, 445] on mat-cell "12 Aug 2025" at bounding box center [357, 461] width 108 height 33
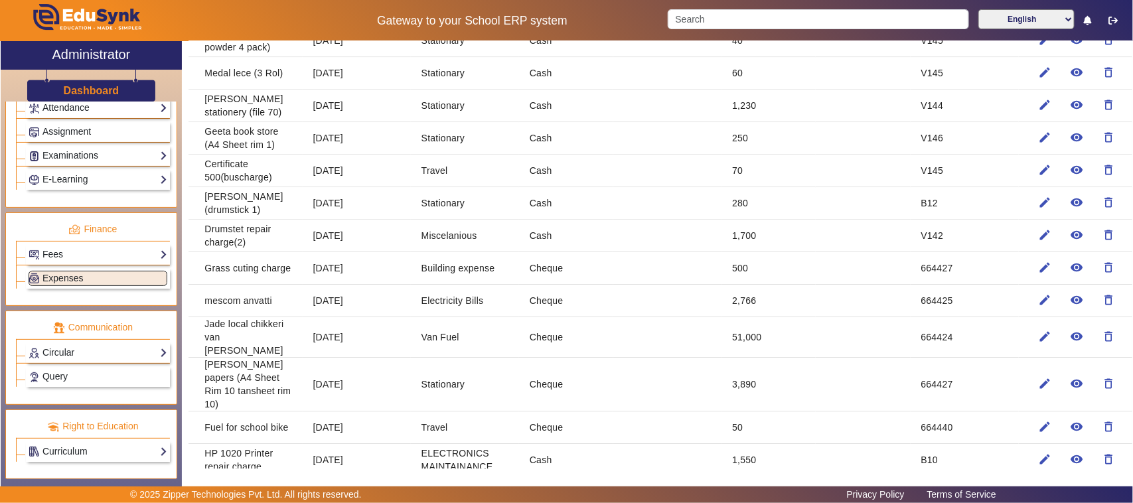
scroll to position [1825, 0]
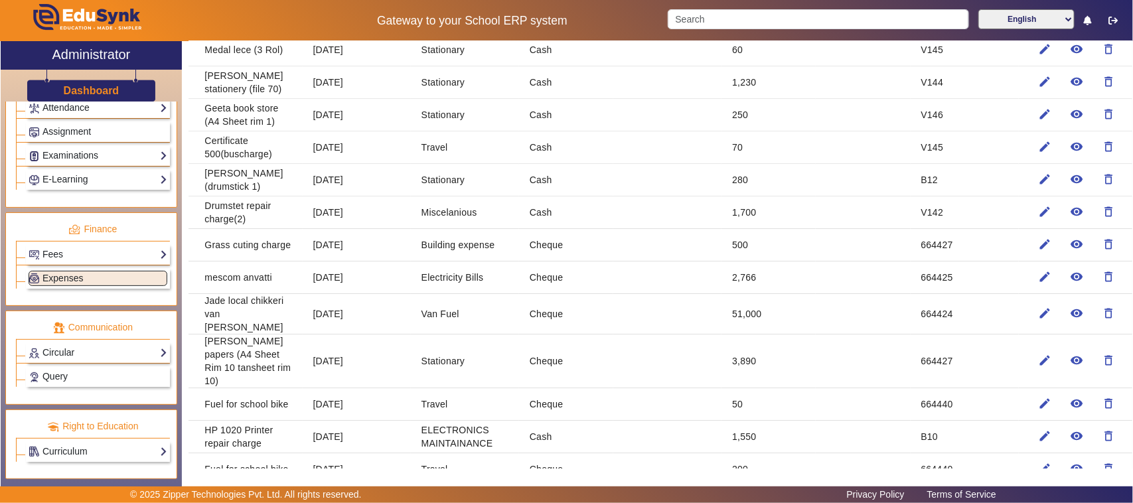
drag, startPoint x: 306, startPoint y: 269, endPoint x: 334, endPoint y: 273, distance: 28.3
click at [334, 294] on mat-cell "11 Aug 2025" at bounding box center [357, 314] width 108 height 40
drag, startPoint x: 206, startPoint y: 370, endPoint x: 758, endPoint y: 377, distance: 552.3
click at [758, 421] on mat-row "HP 1020 Printer repair charge 6 Aug 2025 ELECTRONICS MAINTAINANCE Cash 1,550 B1…" at bounding box center [661, 437] width 944 height 33
drag, startPoint x: 204, startPoint y: 406, endPoint x: 339, endPoint y: 417, distance: 135.2
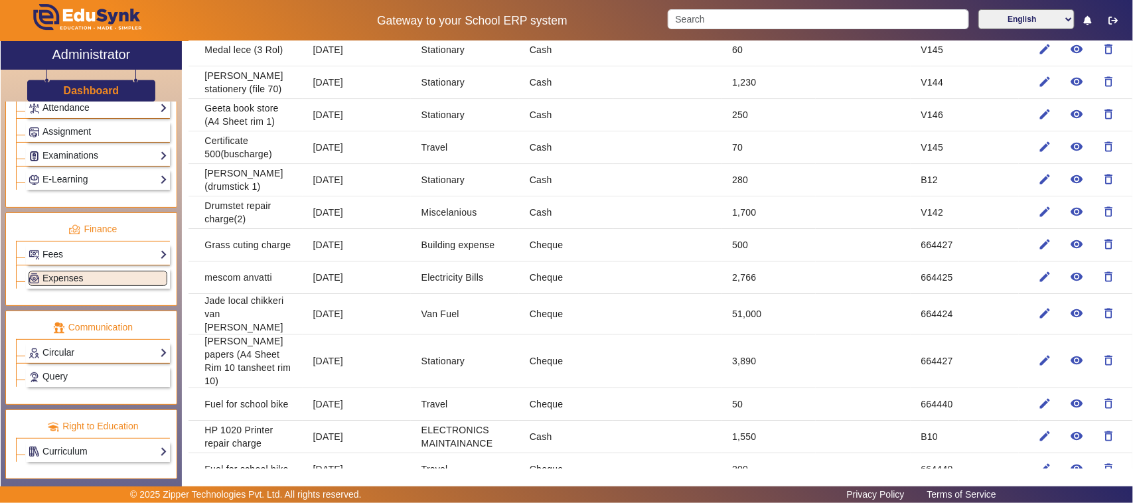
click at [339, 453] on mat-row "Fuel for school bike 6 Aug 2025 Travel Cheque 200 664440 edit remove_red_eye de…" at bounding box center [661, 469] width 944 height 33
click at [339, 453] on mat-cell "6 Aug 2025" at bounding box center [357, 469] width 108 height 33
click at [337, 453] on mat-cell "6 Aug 2025" at bounding box center [357, 469] width 108 height 33
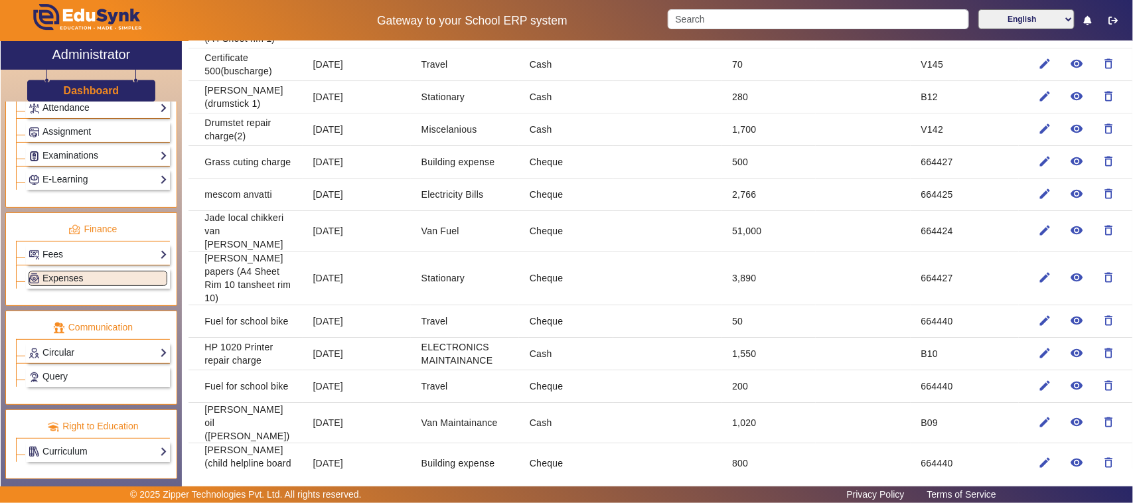
scroll to position [1991, 0]
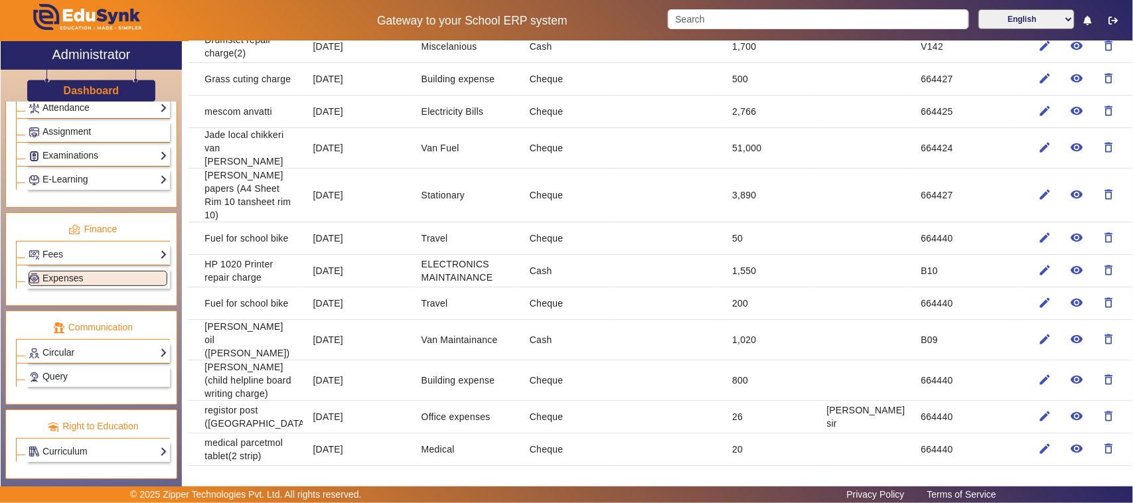
drag, startPoint x: 249, startPoint y: 377, endPoint x: 277, endPoint y: 378, distance: 28.6
click at [277, 433] on mat-cell "medical parcetmol tablet(2 strip)" at bounding box center [246, 449] width 114 height 33
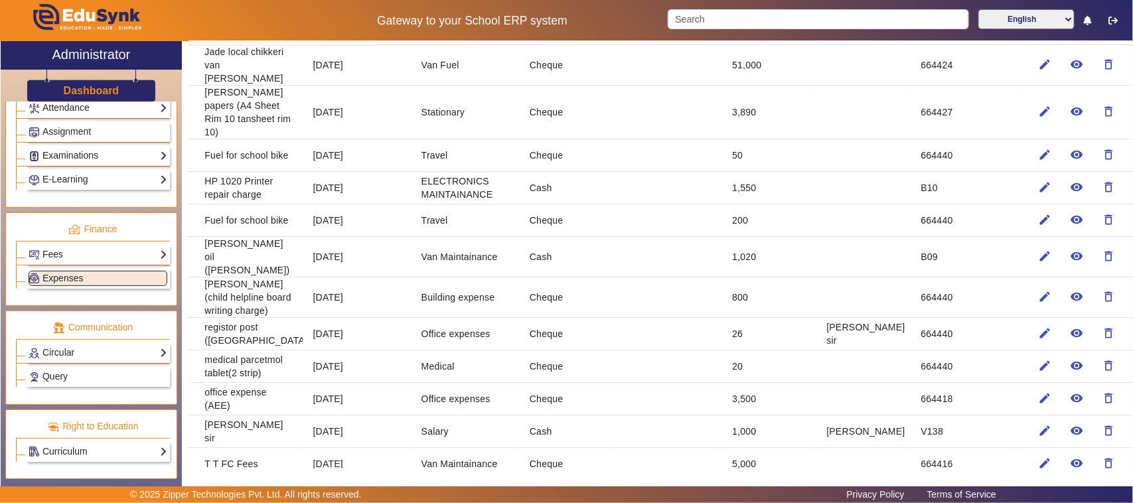
drag, startPoint x: 206, startPoint y: 364, endPoint x: 446, endPoint y: 362, distance: 240.3
click at [321, 416] on mat-row "Kishor sir 24 Jul 2025 Salary Cash 1,000 Rajeshwari V138 edit remove_red_eye de…" at bounding box center [661, 432] width 944 height 33
click at [755, 416] on mat-cell "1,000" at bounding box center [769, 432] width 94 height 33
drag, startPoint x: 755, startPoint y: 362, endPoint x: 472, endPoint y: 364, distance: 283.5
click at [472, 416] on mat-row "Kishor sir 24 Jul 2025 Salary Cash 1,000 Rajeshwari V138 edit remove_red_eye de…" at bounding box center [661, 432] width 944 height 33
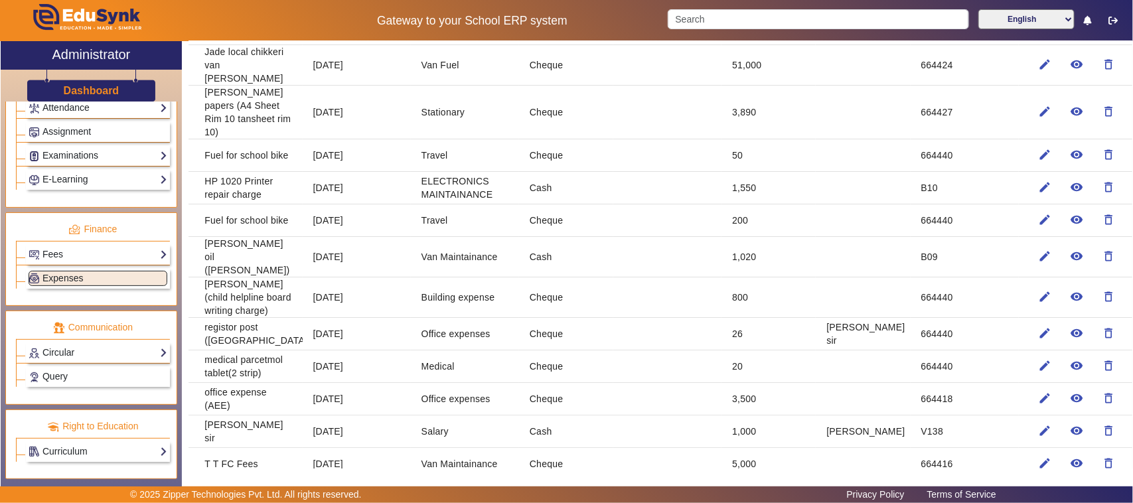
click at [470, 416] on mat-cell "Salary" at bounding box center [465, 432] width 108 height 33
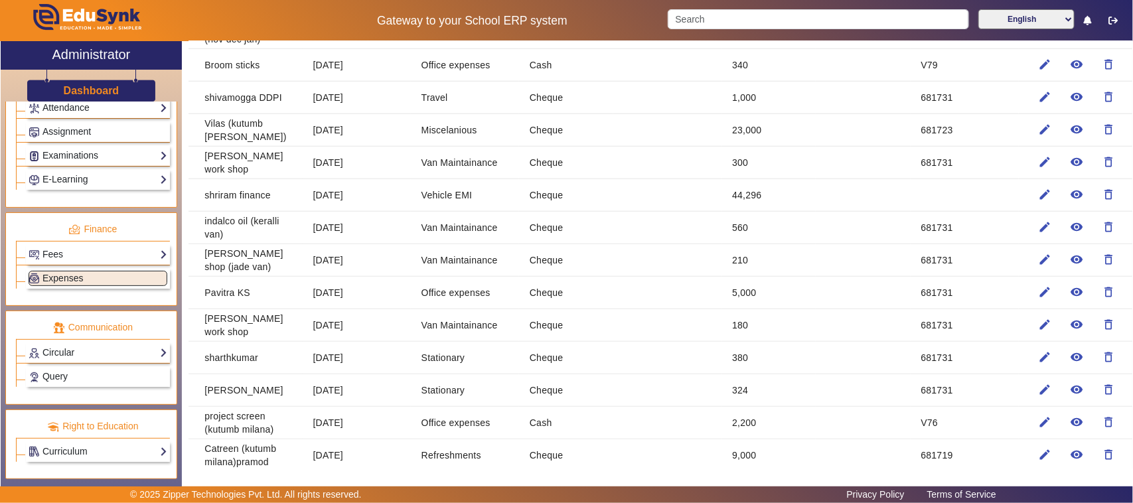
scroll to position [7302, 0]
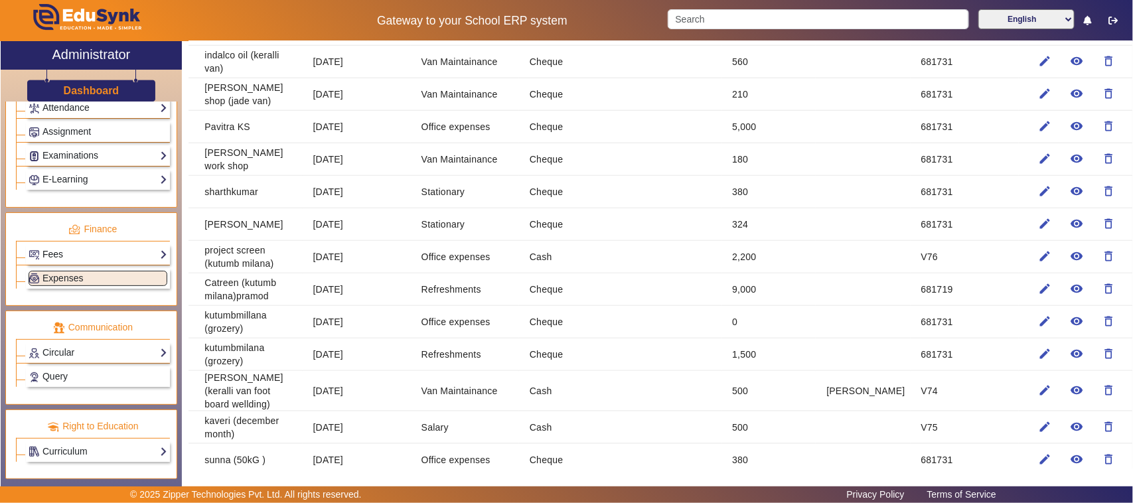
click at [66, 253] on link "Fees" at bounding box center [98, 254] width 139 height 15
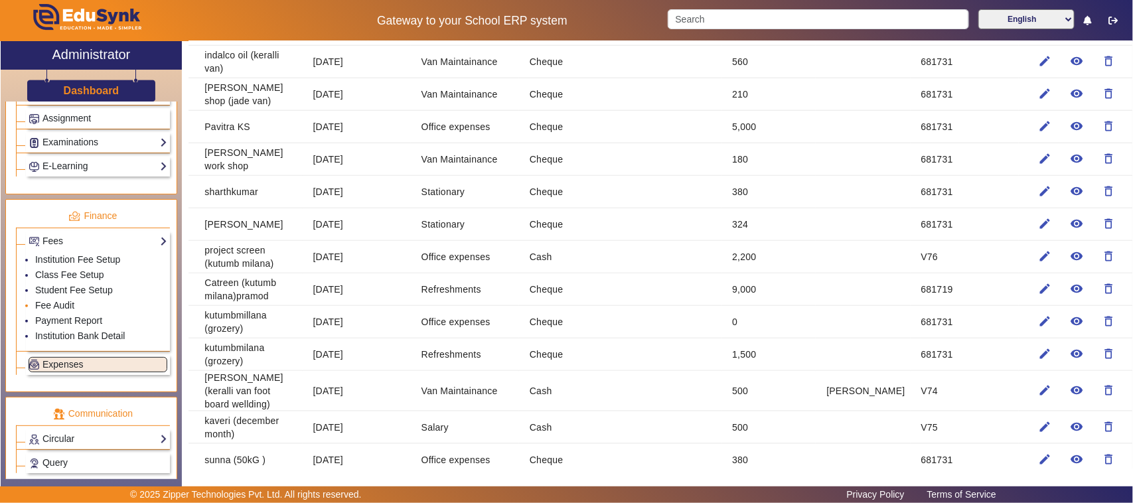
click at [82, 314] on li "Fee Audit" at bounding box center [101, 306] width 132 height 15
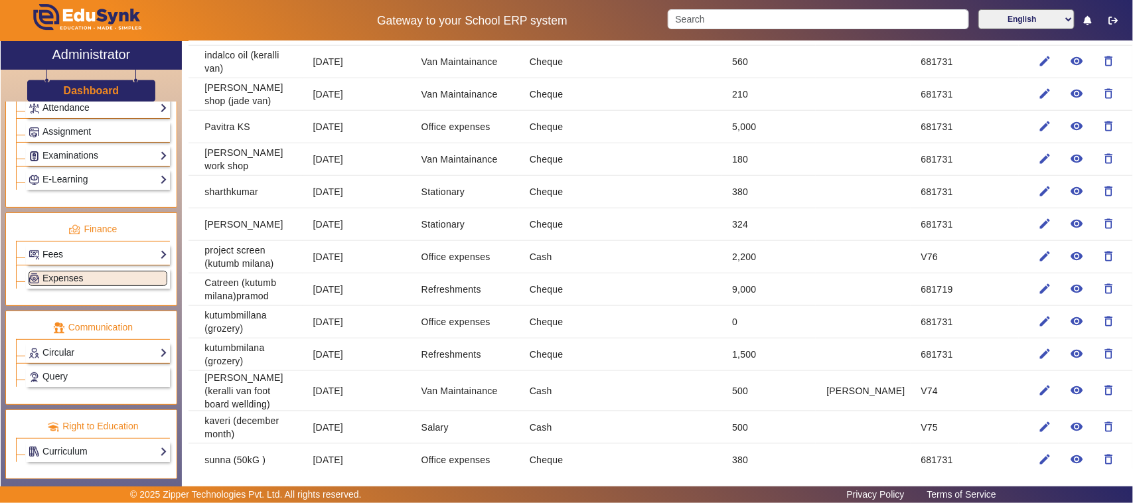
click at [60, 250] on link "Fees" at bounding box center [98, 254] width 139 height 15
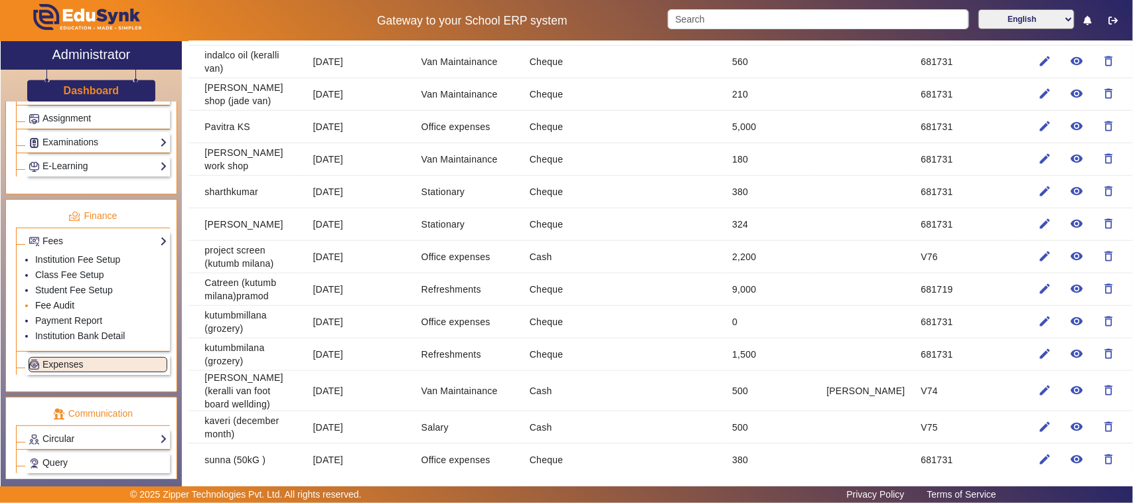
click at [57, 311] on link "Fee Audit" at bounding box center [54, 305] width 39 height 11
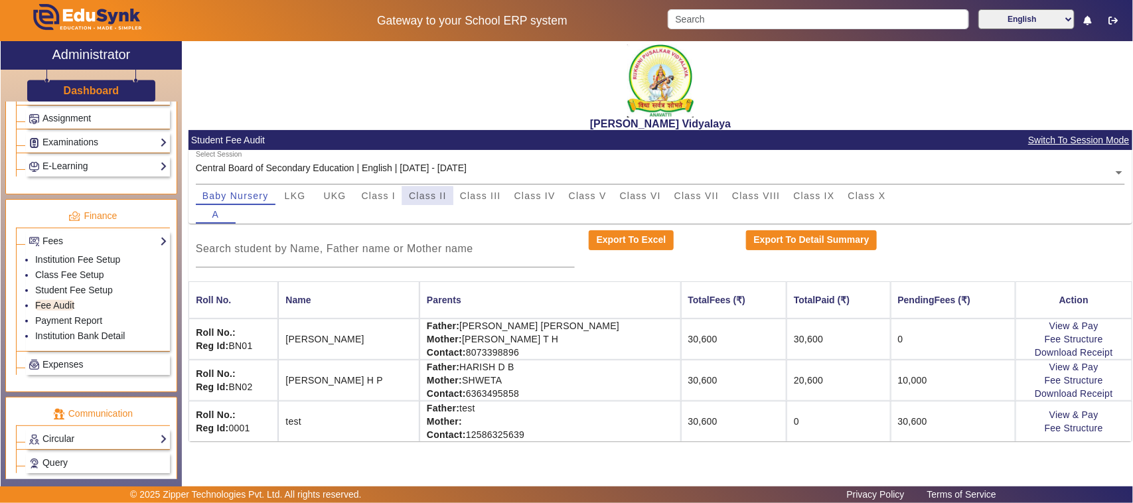
click at [422, 200] on span "Class II" at bounding box center [428, 195] width 38 height 9
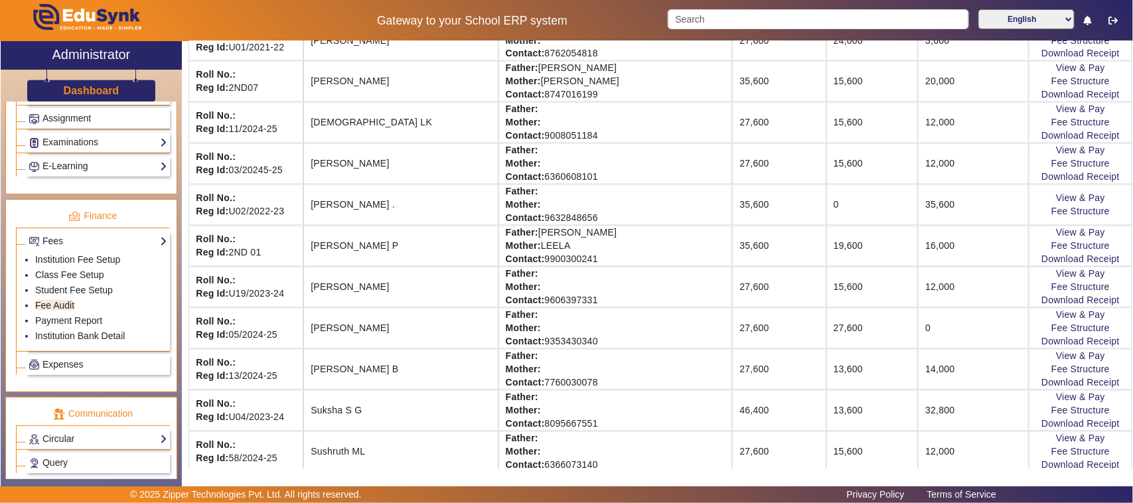
scroll to position [1162, 0]
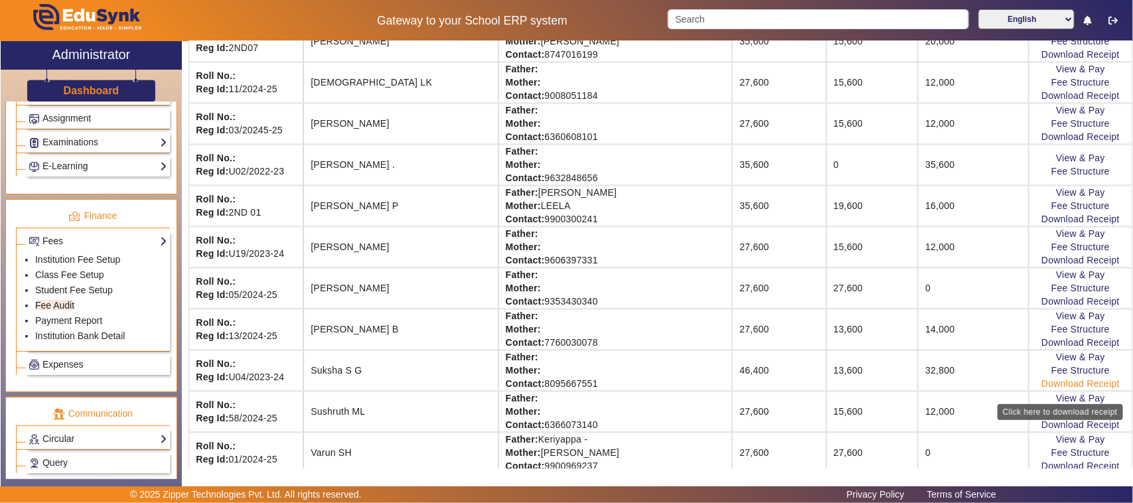
click at [1053, 390] on link "Download Receipt" at bounding box center [1081, 384] width 78 height 11
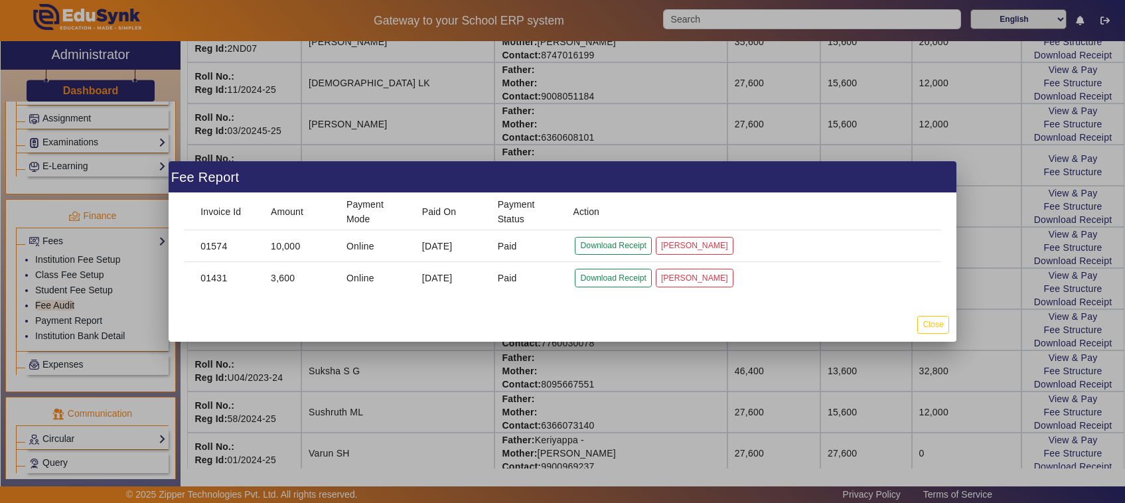
click at [981, 372] on div at bounding box center [562, 251] width 1125 height 503
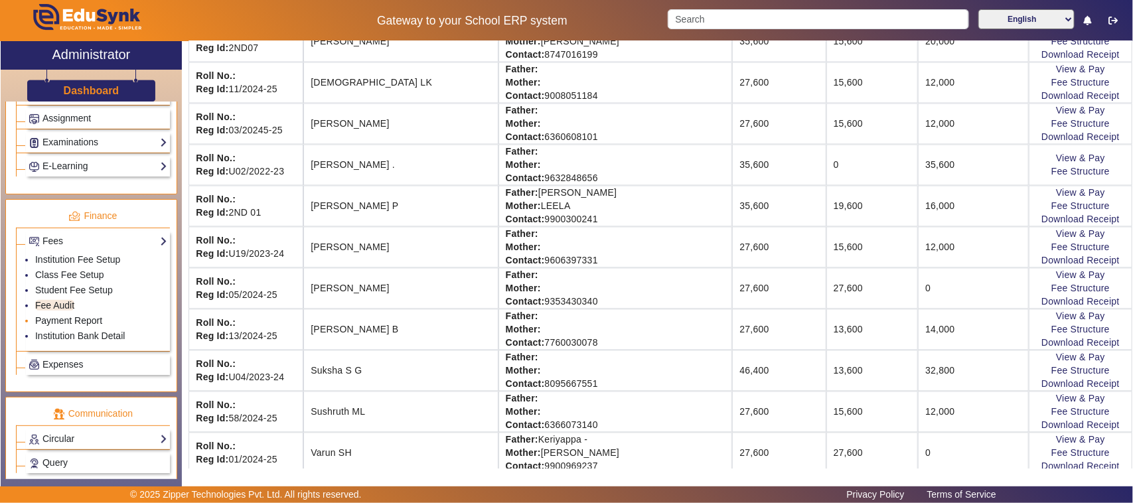
click at [92, 326] on link "Payment Report" at bounding box center [68, 320] width 67 height 11
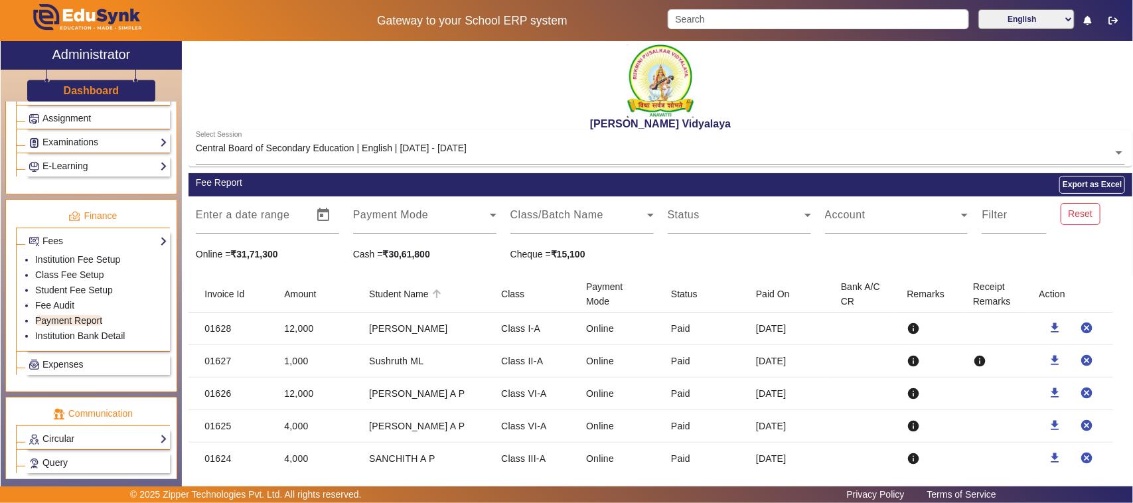
drag, startPoint x: 204, startPoint y: 293, endPoint x: 439, endPoint y: 306, distance: 235.4
click at [439, 306] on mat-header-row "Invoice Id Amount Student Name Class Payment Mode Status Paid On Bank A/C CR Re…" at bounding box center [661, 293] width 944 height 37
click at [439, 295] on icon at bounding box center [437, 294] width 16 height 16
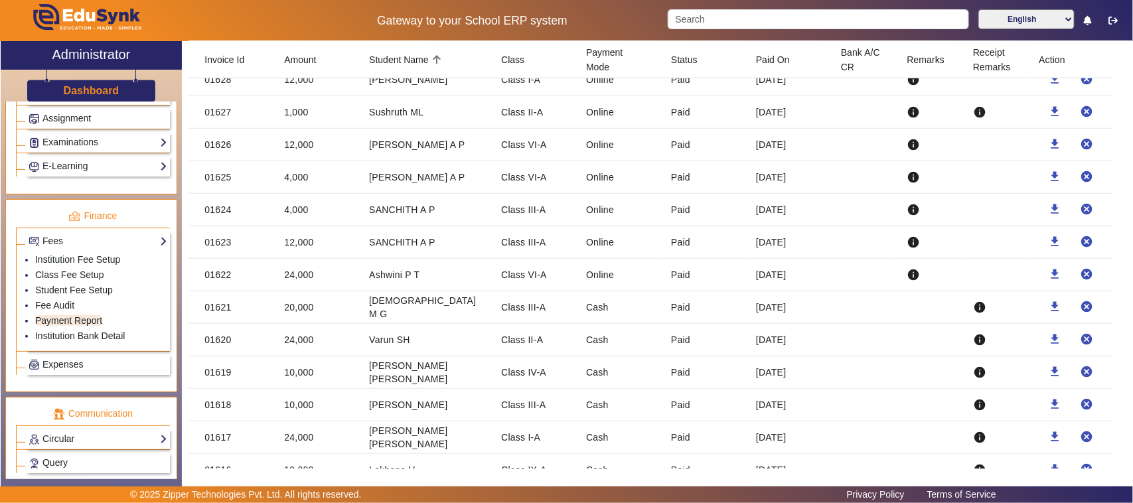
scroll to position [83, 0]
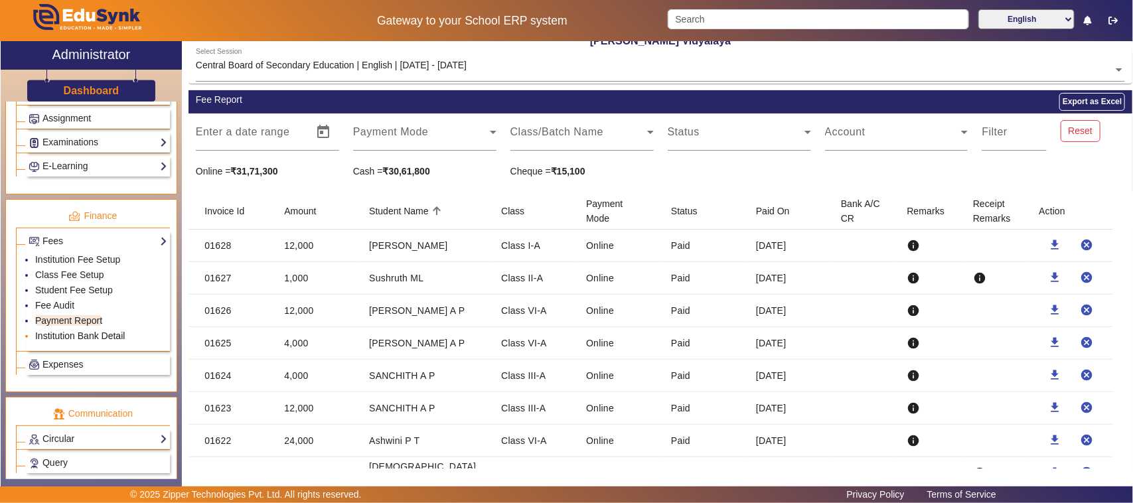
click at [81, 341] on link "Institution Bank Detail" at bounding box center [80, 336] width 90 height 11
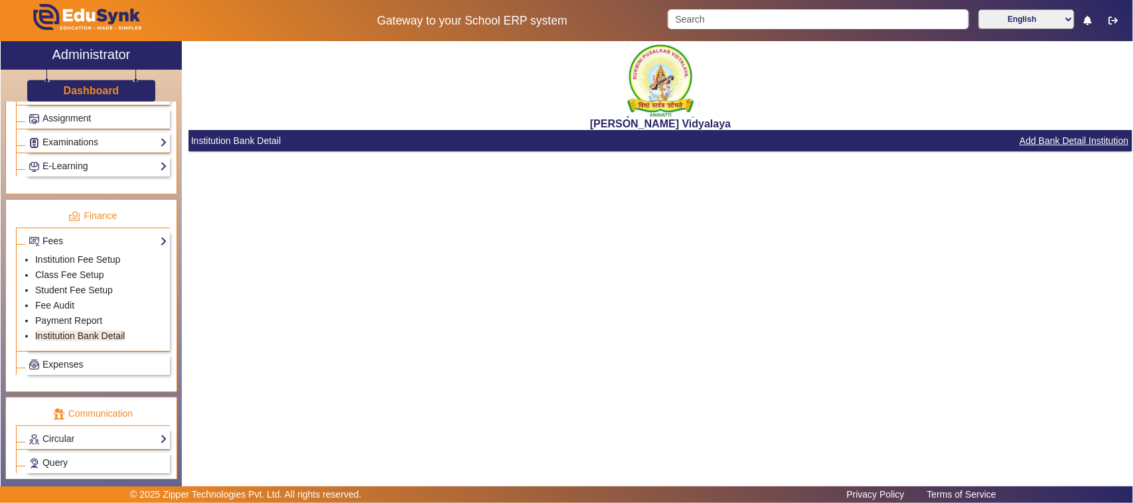
click at [91, 149] on link "Examinations" at bounding box center [98, 142] width 139 height 15
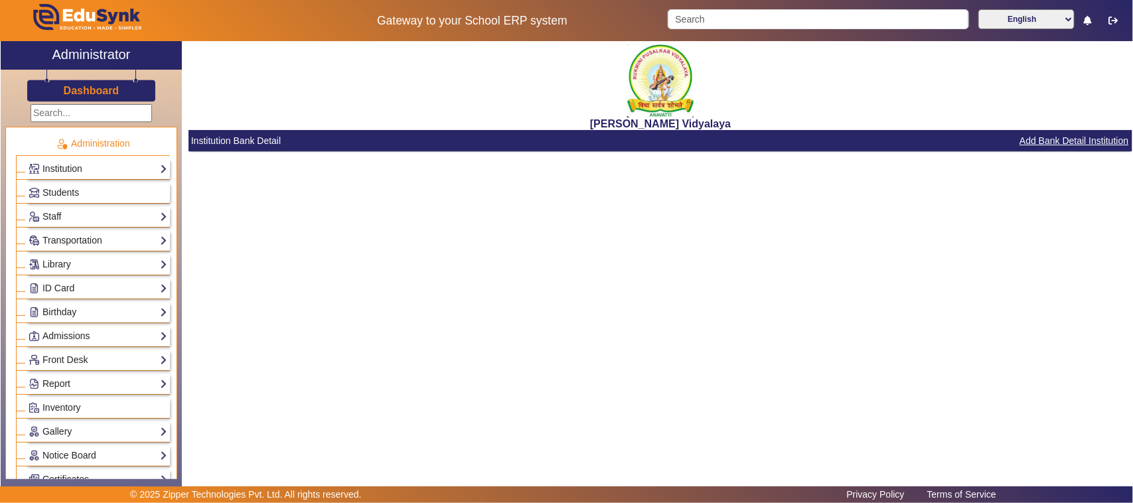
scroll to position [603, 0]
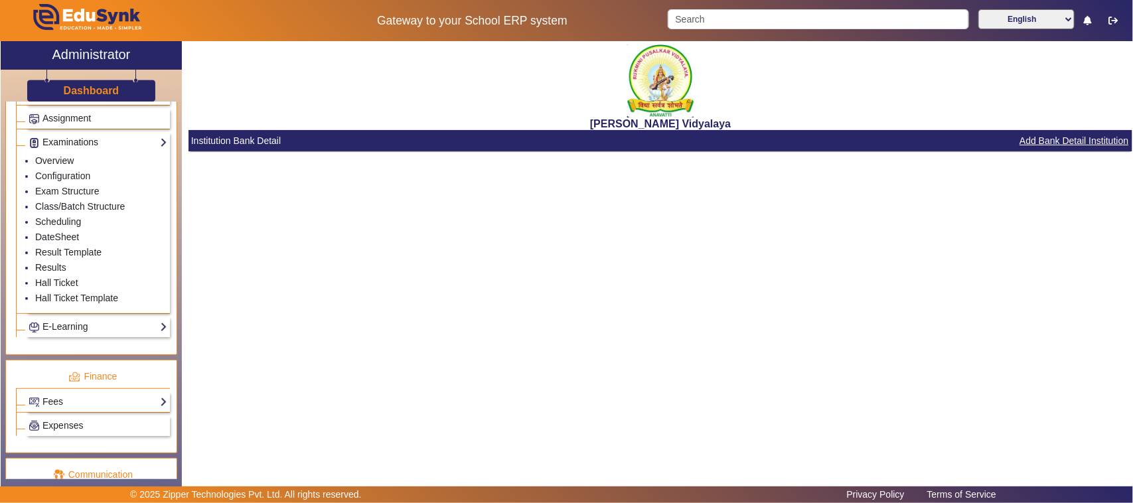
click at [76, 145] on link "Examinations" at bounding box center [98, 142] width 139 height 15
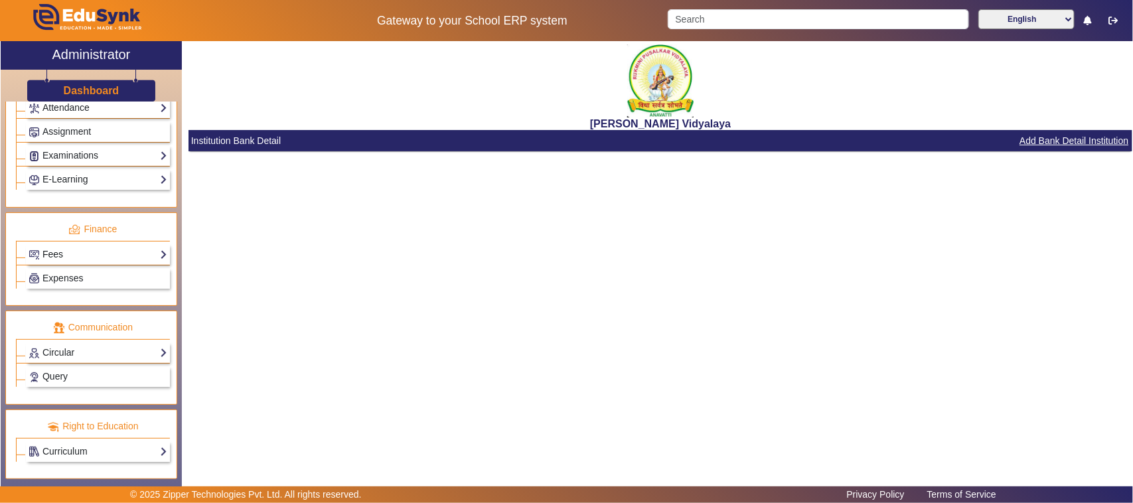
click at [82, 247] on link "Fees" at bounding box center [98, 254] width 139 height 15
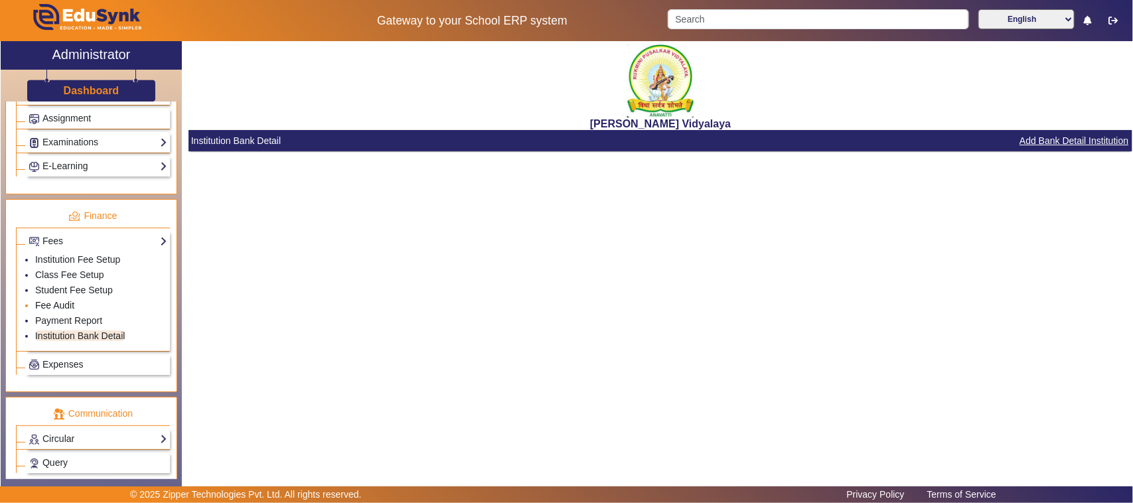
click at [44, 311] on link "Fee Audit" at bounding box center [54, 305] width 39 height 11
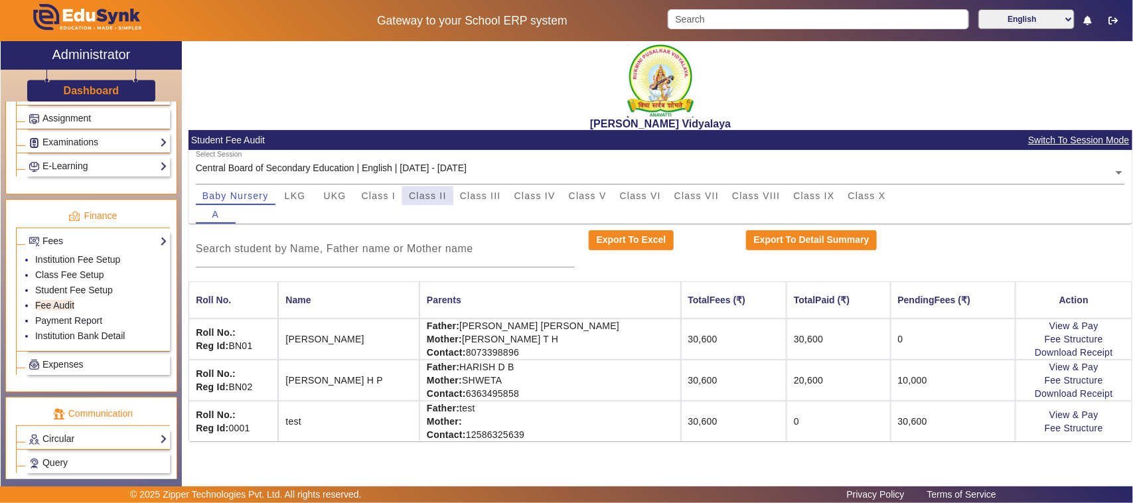
click at [433, 196] on span "Class II" at bounding box center [428, 195] width 38 height 9
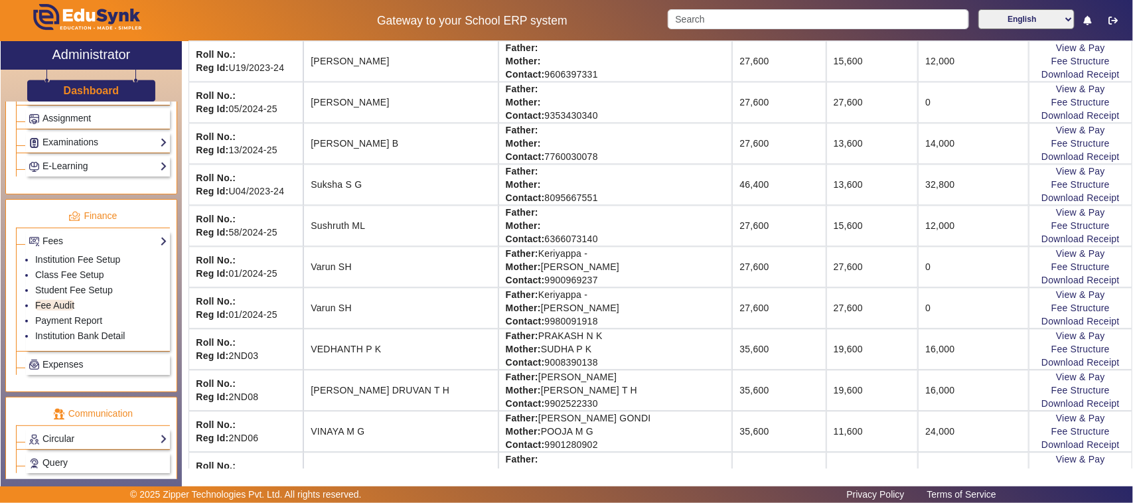
scroll to position [1411, 0]
